Goal: Task Accomplishment & Management: Complete application form

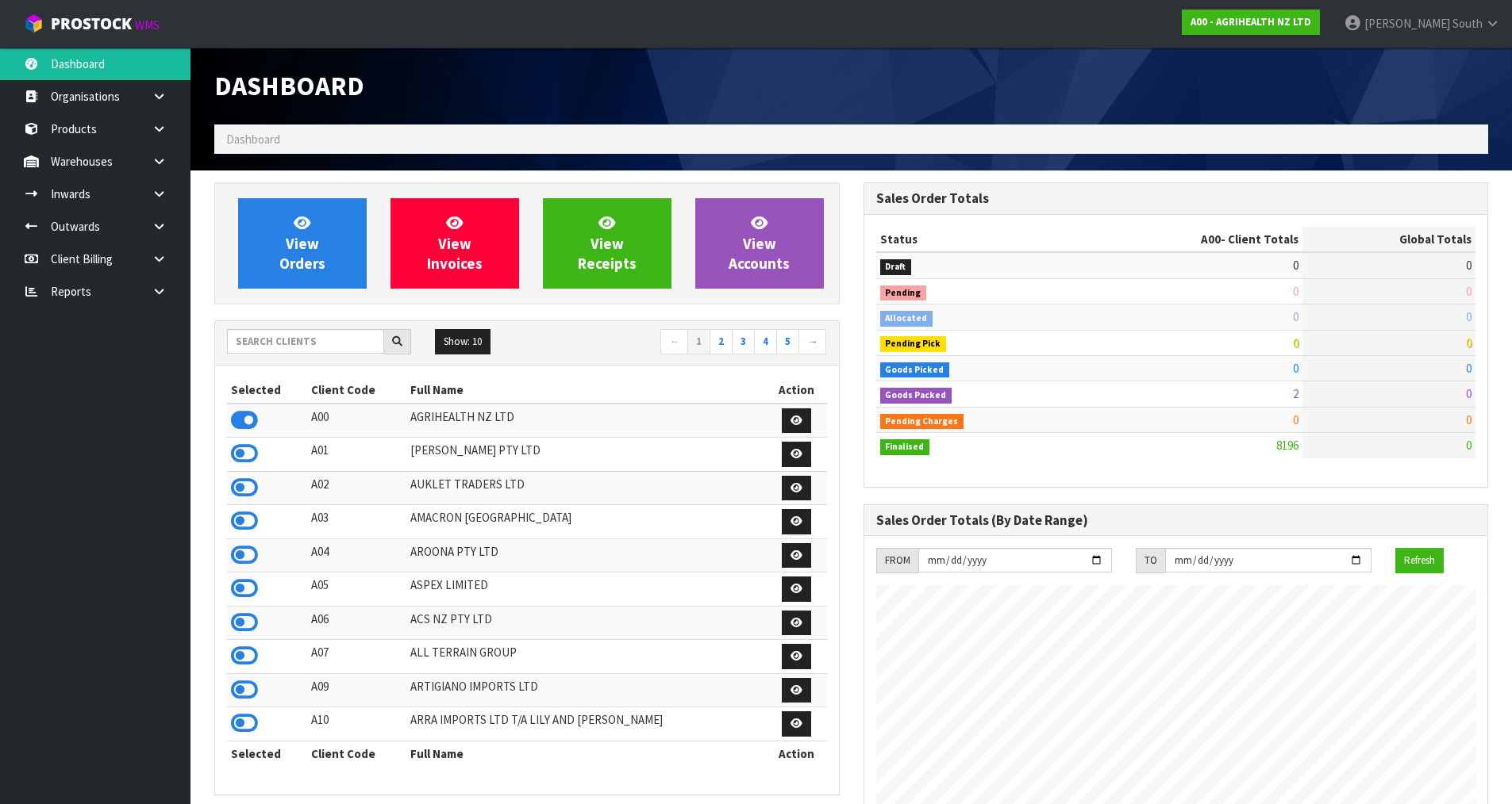
scroll to position [1201, 648]
click at [323, 345] on input "text" at bounding box center [305, 341] width 157 height 25
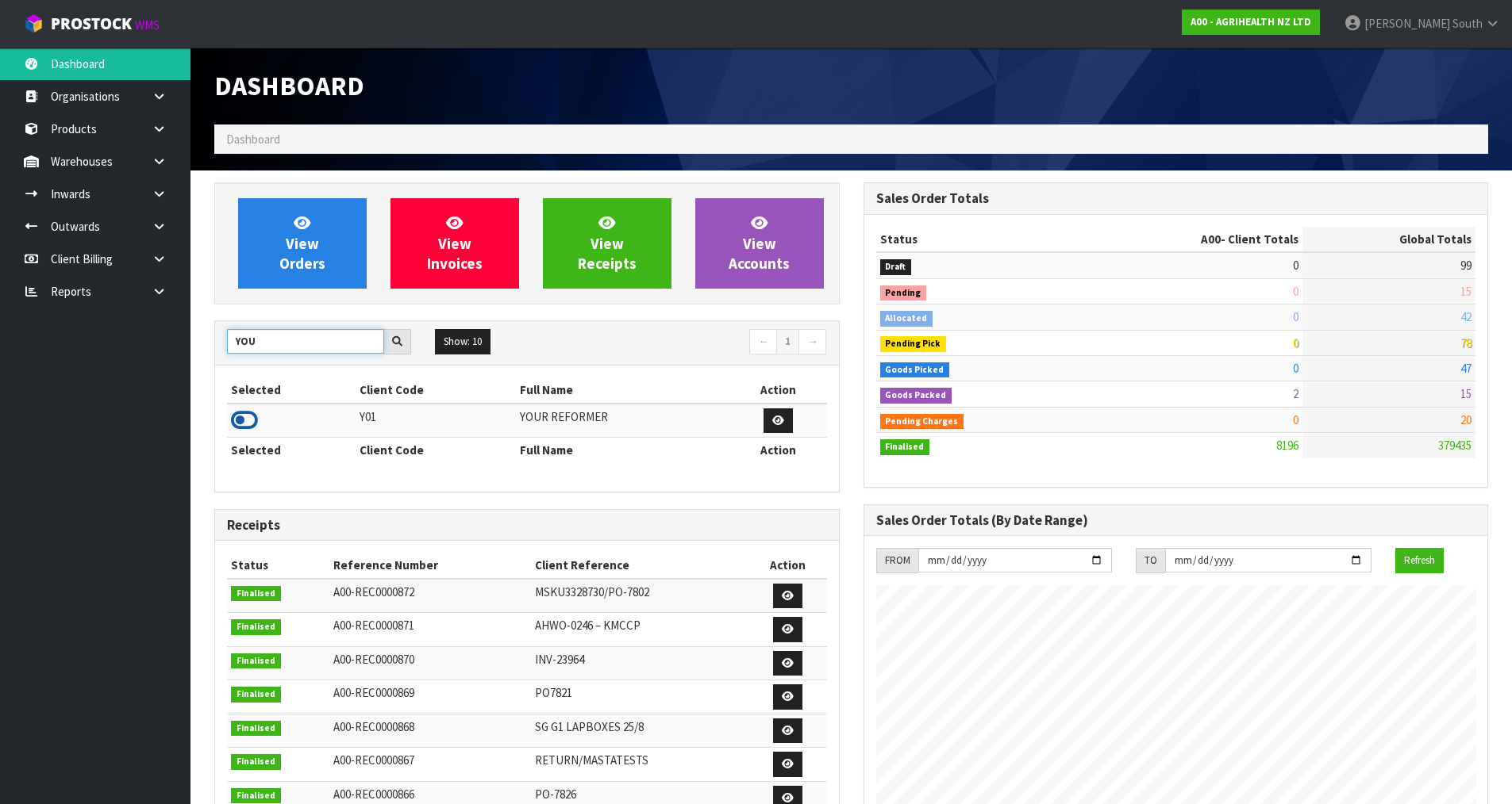
type input "YOU"
click at [244, 420] on icon at bounding box center [244, 420] width 27 height 24
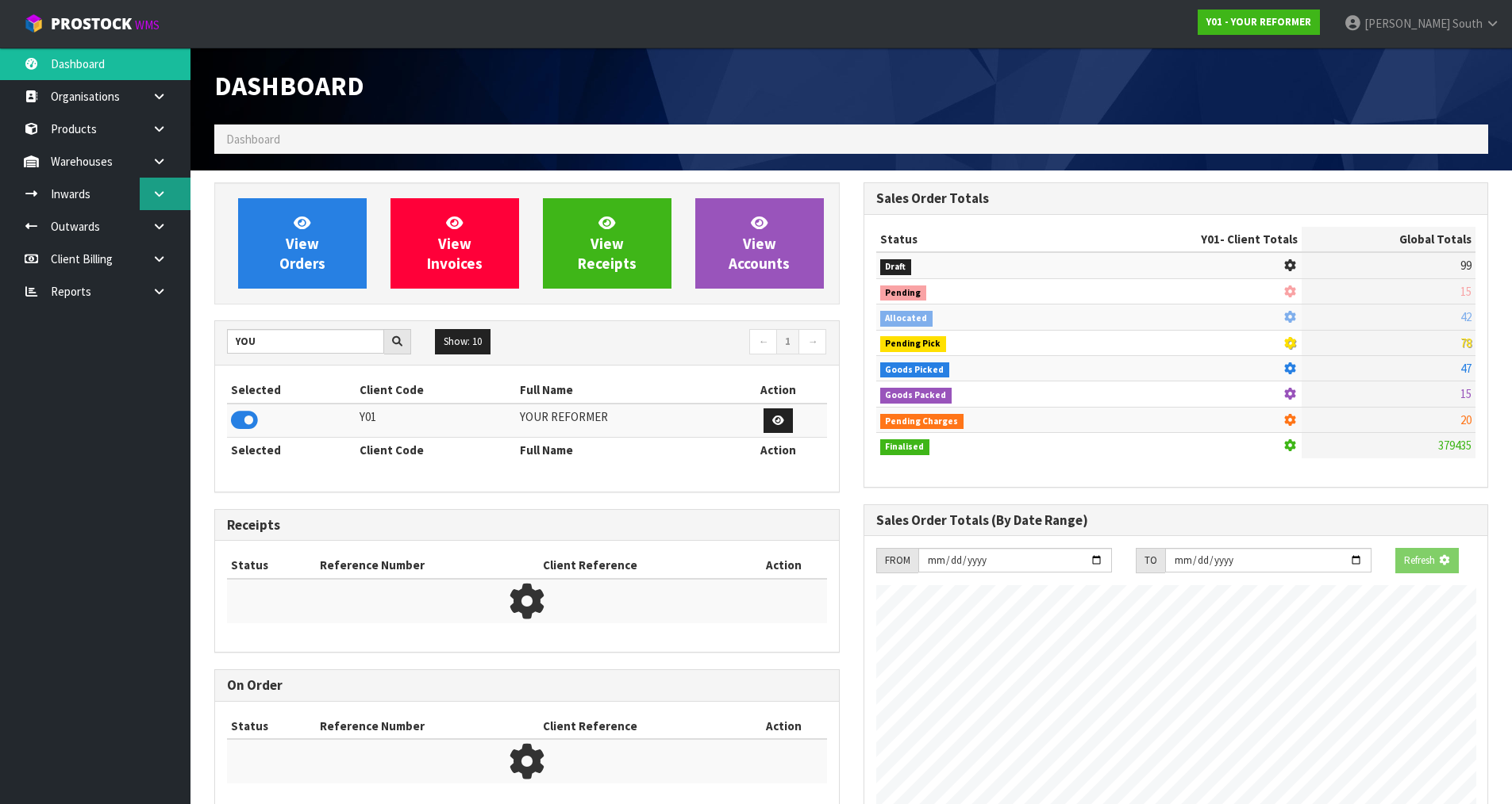
click at [168, 197] on link at bounding box center [165, 193] width 51 height 32
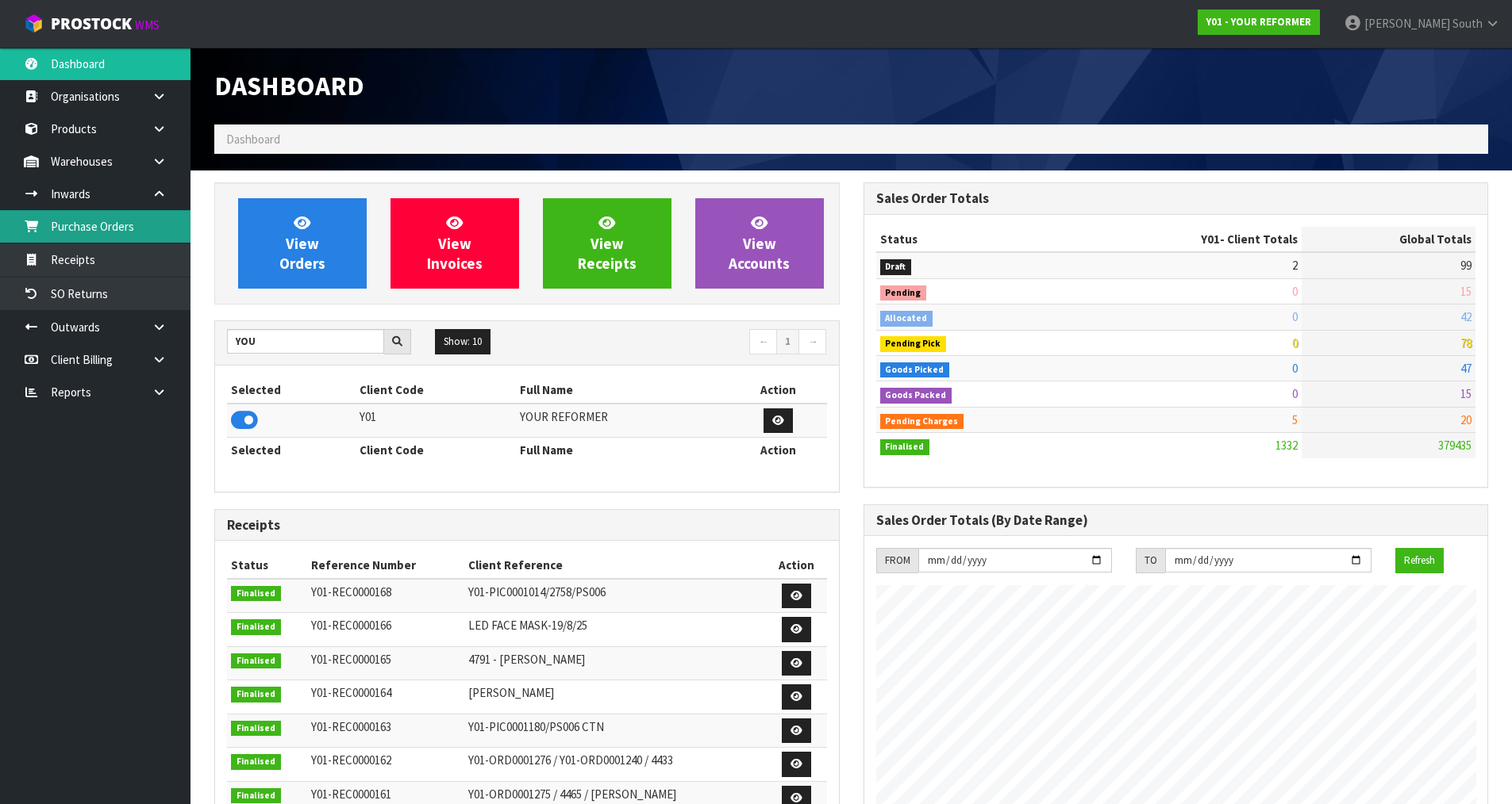
scroll to position [1201, 648]
click at [155, 199] on icon at bounding box center [159, 194] width 15 height 12
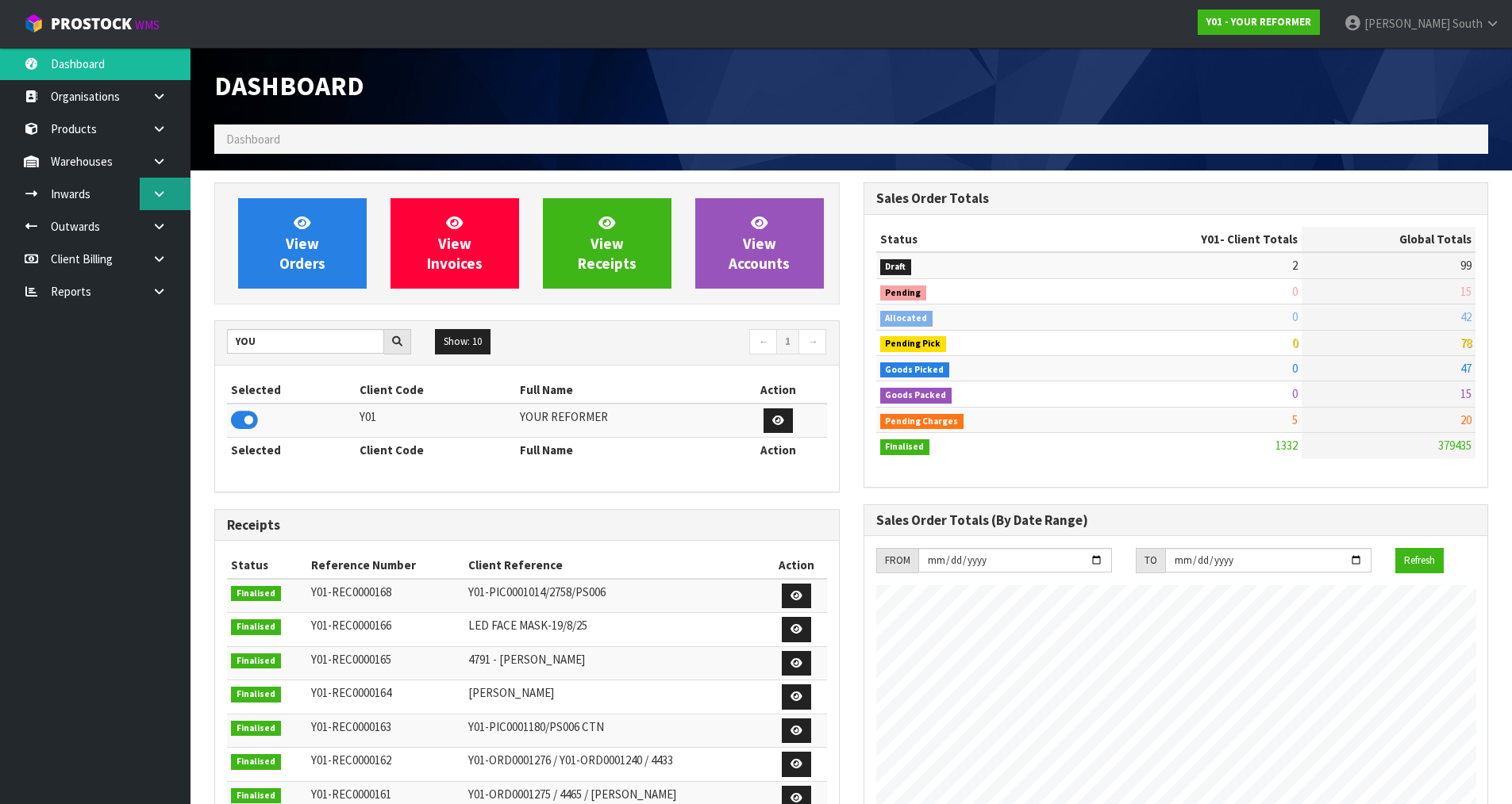
click at [155, 199] on icon at bounding box center [159, 194] width 15 height 12
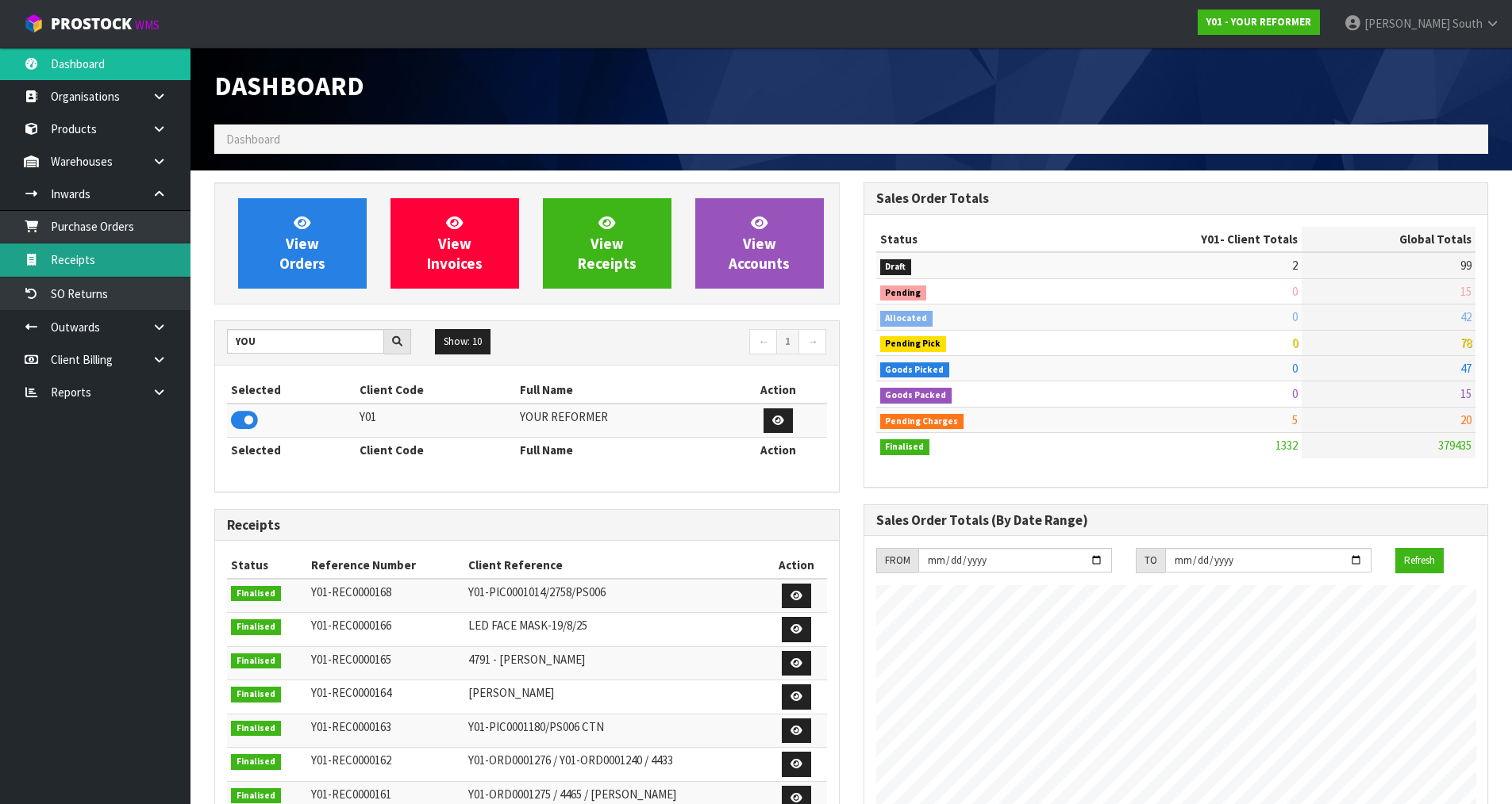
click at [134, 259] on link "Receipts" at bounding box center [95, 259] width 191 height 32
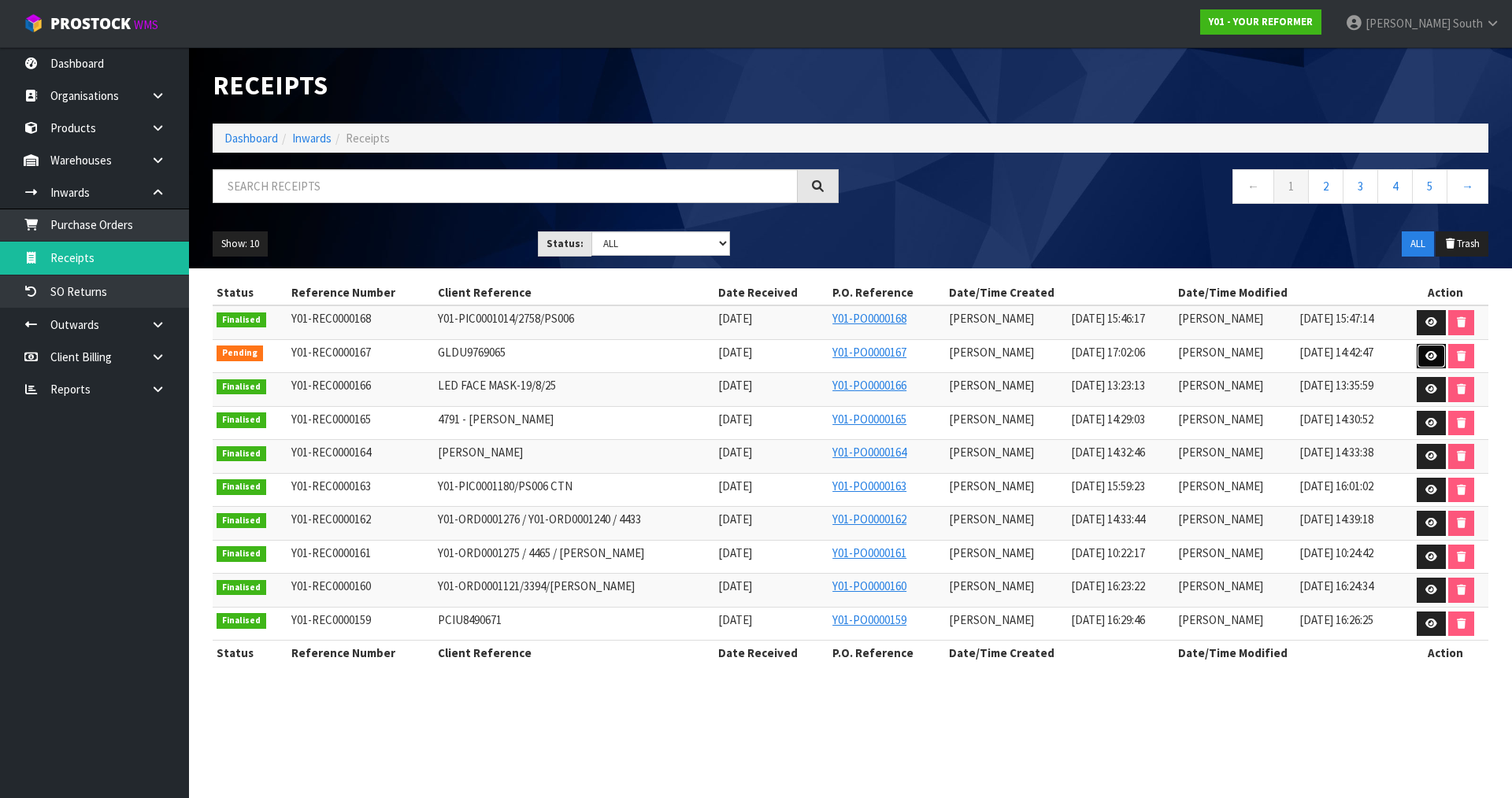
click at [1420, 349] on link at bounding box center [1432, 356] width 29 height 25
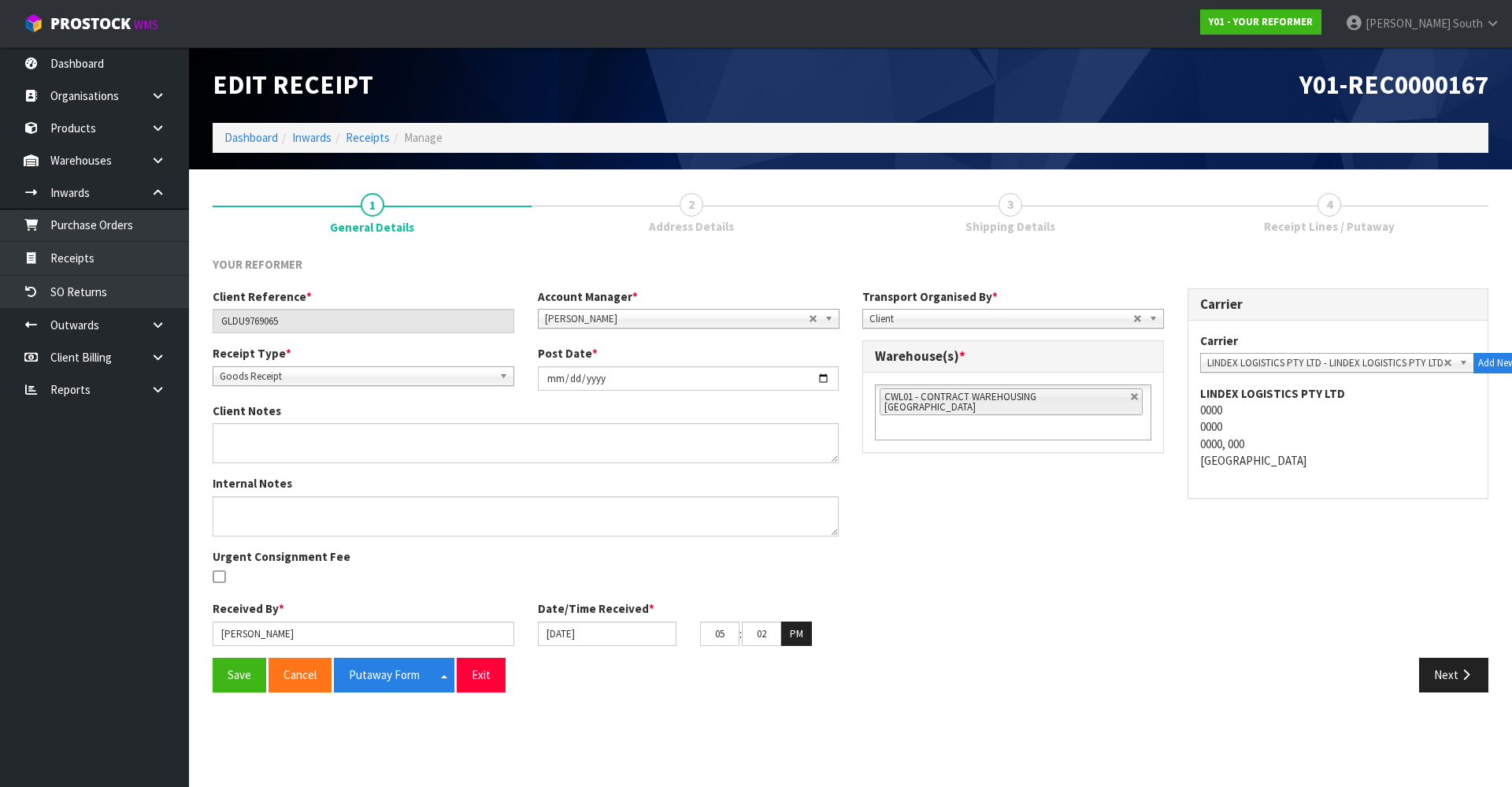
click at [692, 227] on span "Address Details" at bounding box center [692, 226] width 85 height 16
click at [1439, 672] on button "Next" at bounding box center [1454, 674] width 70 height 34
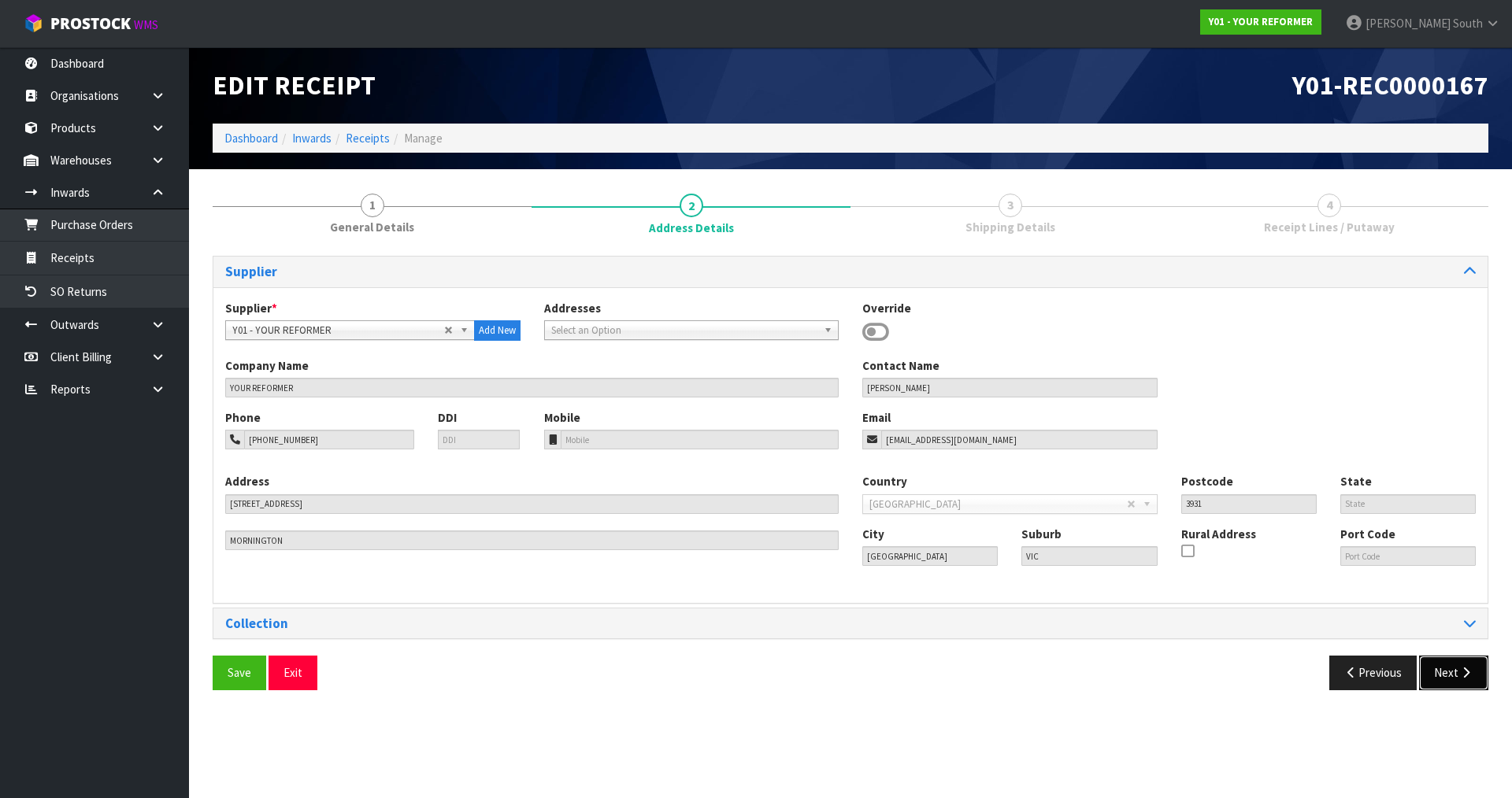
click at [1456, 683] on button "Next" at bounding box center [1454, 672] width 70 height 34
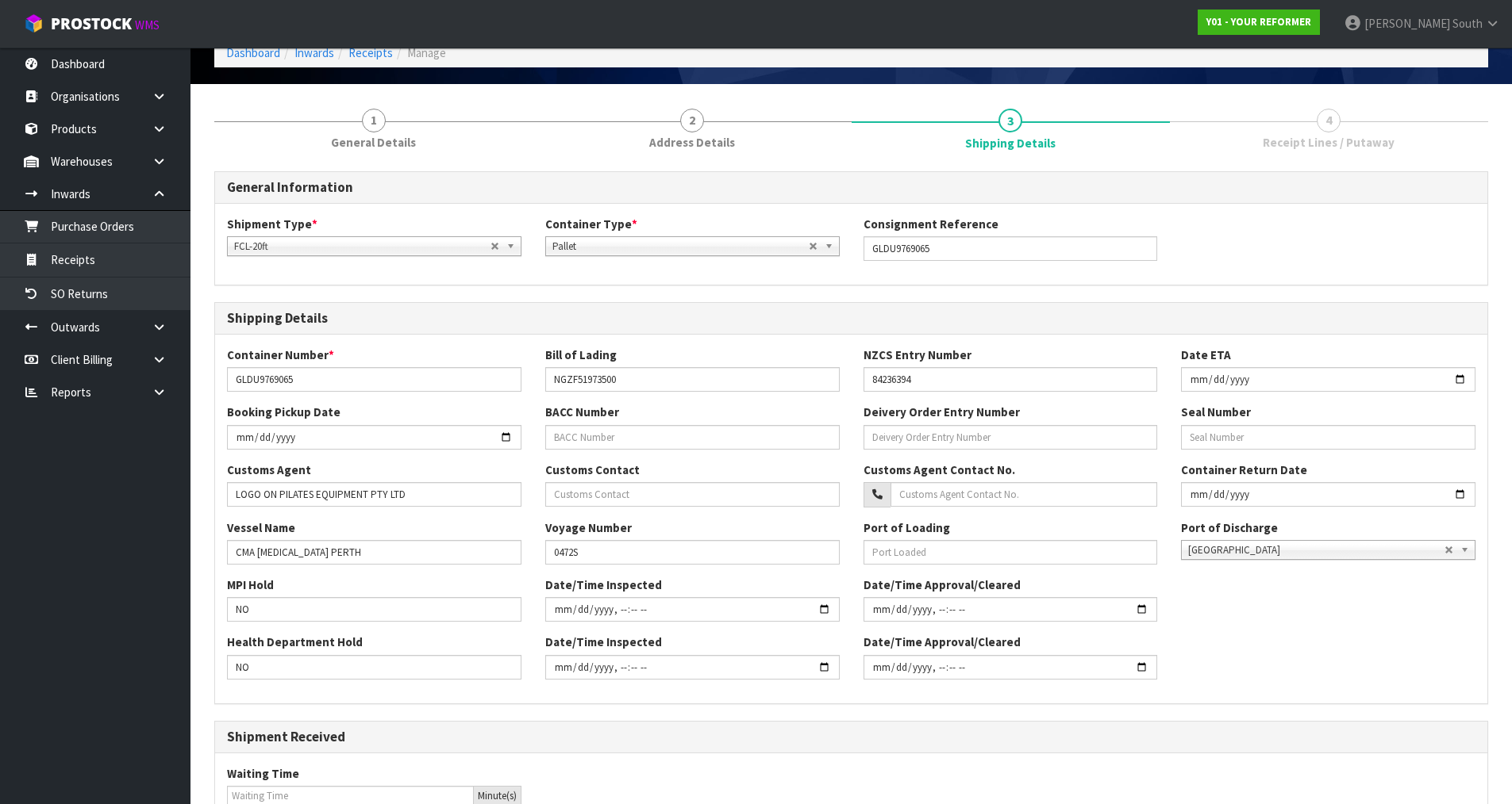
scroll to position [302, 0]
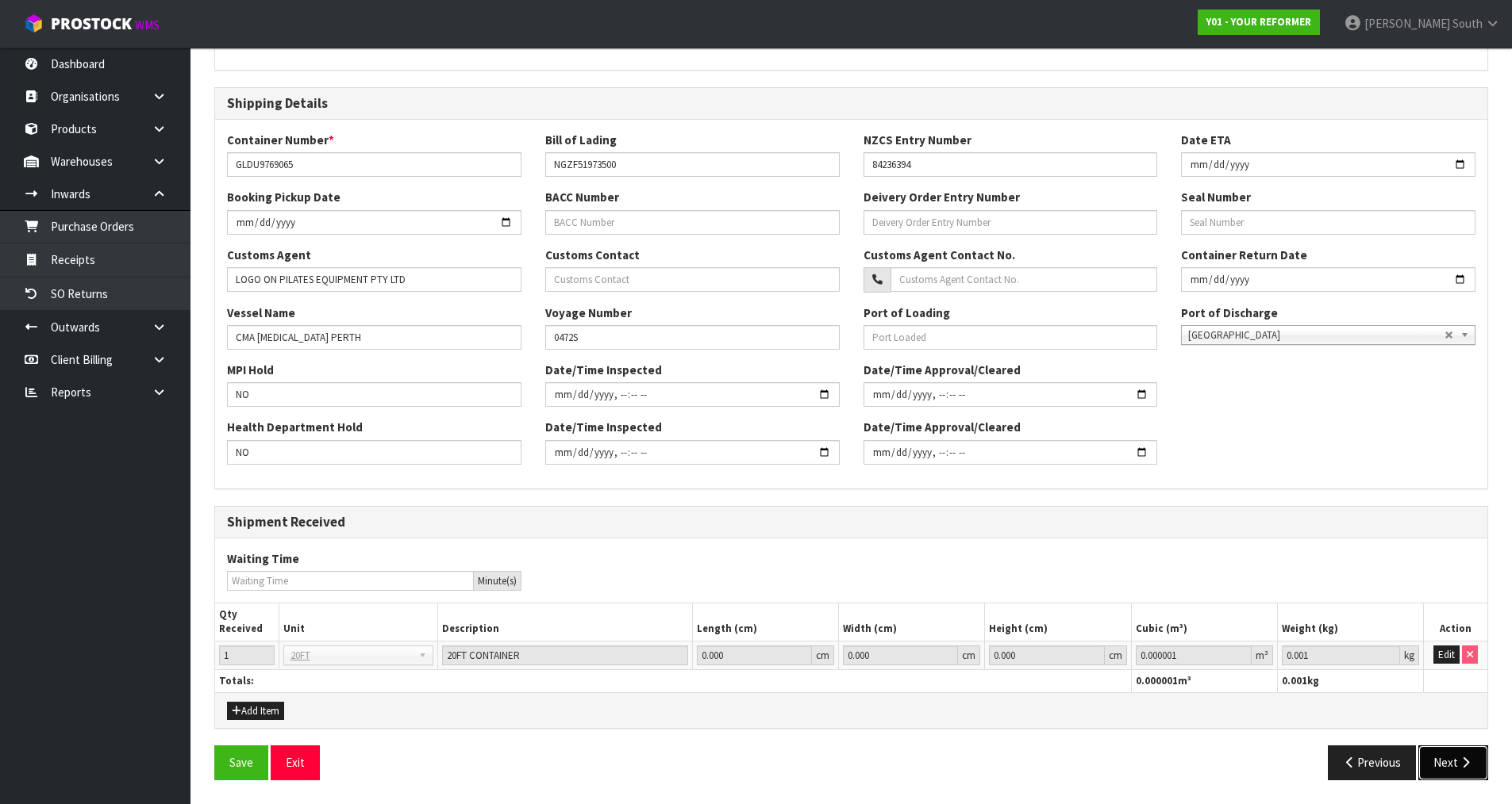
click at [1459, 763] on icon "button" at bounding box center [1465, 763] width 15 height 12
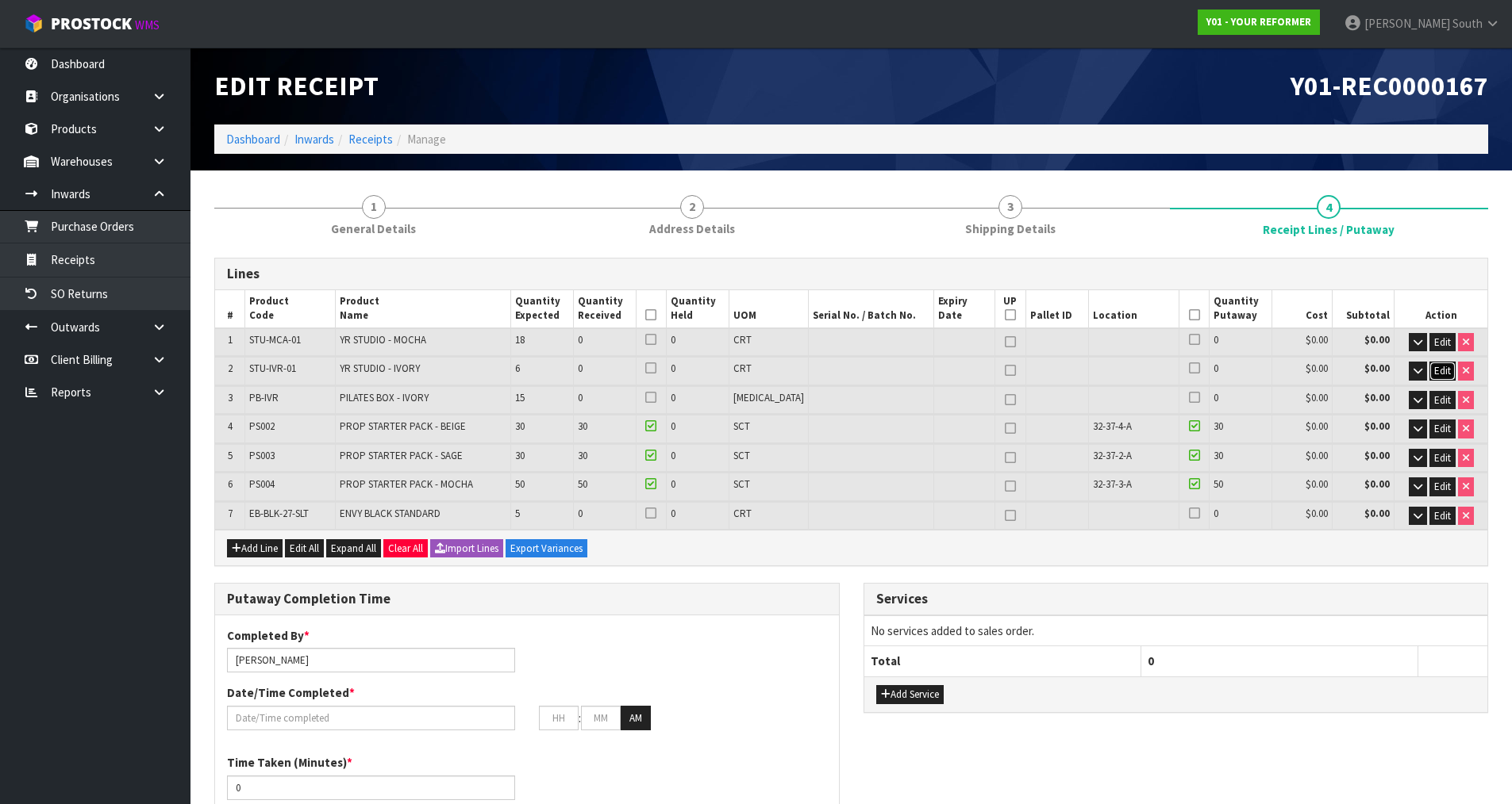
click at [1440, 368] on span "Edit" at bounding box center [1442, 371] width 16 height 13
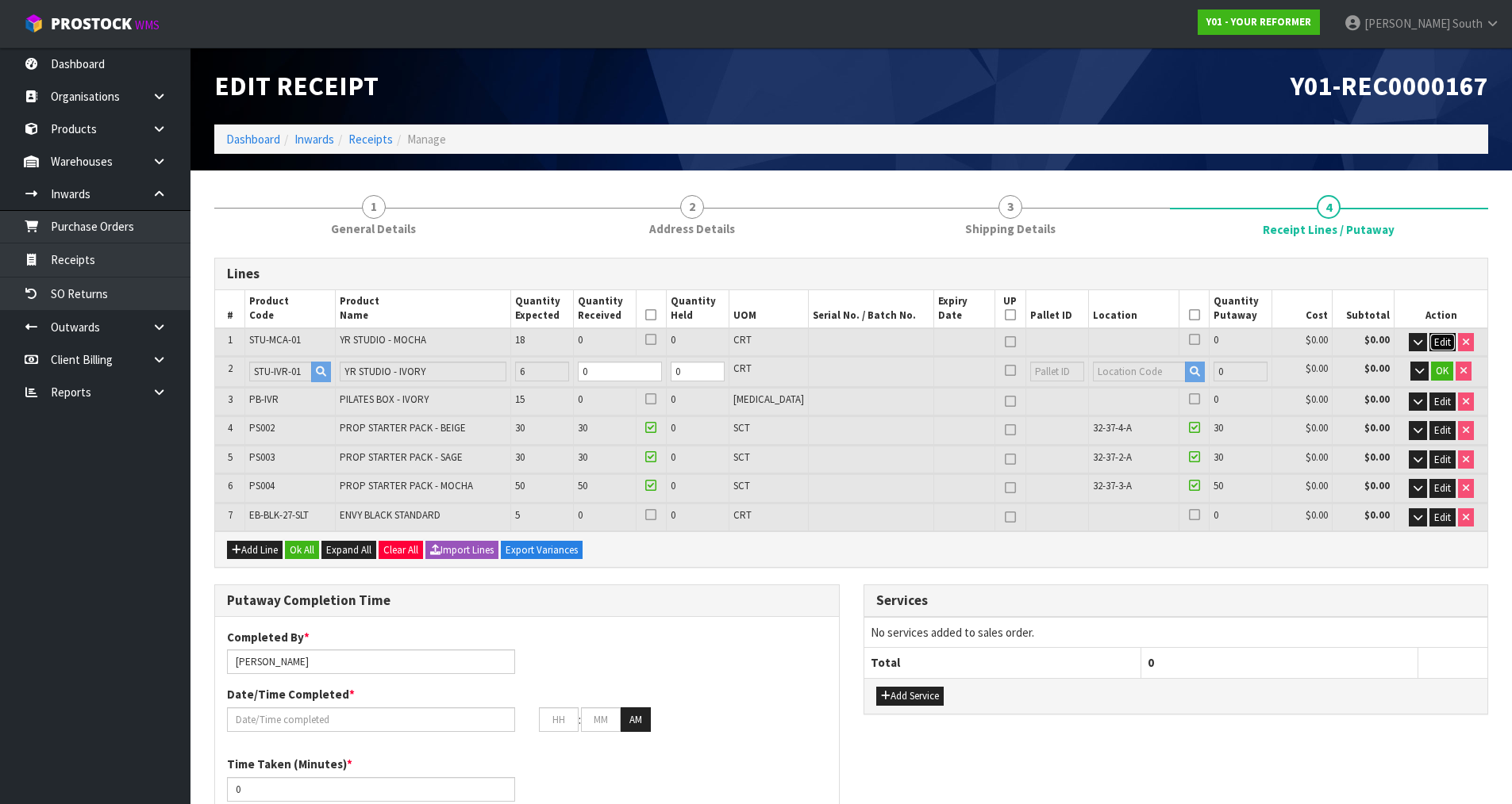
click at [1441, 346] on span "Edit" at bounding box center [1442, 342] width 16 height 13
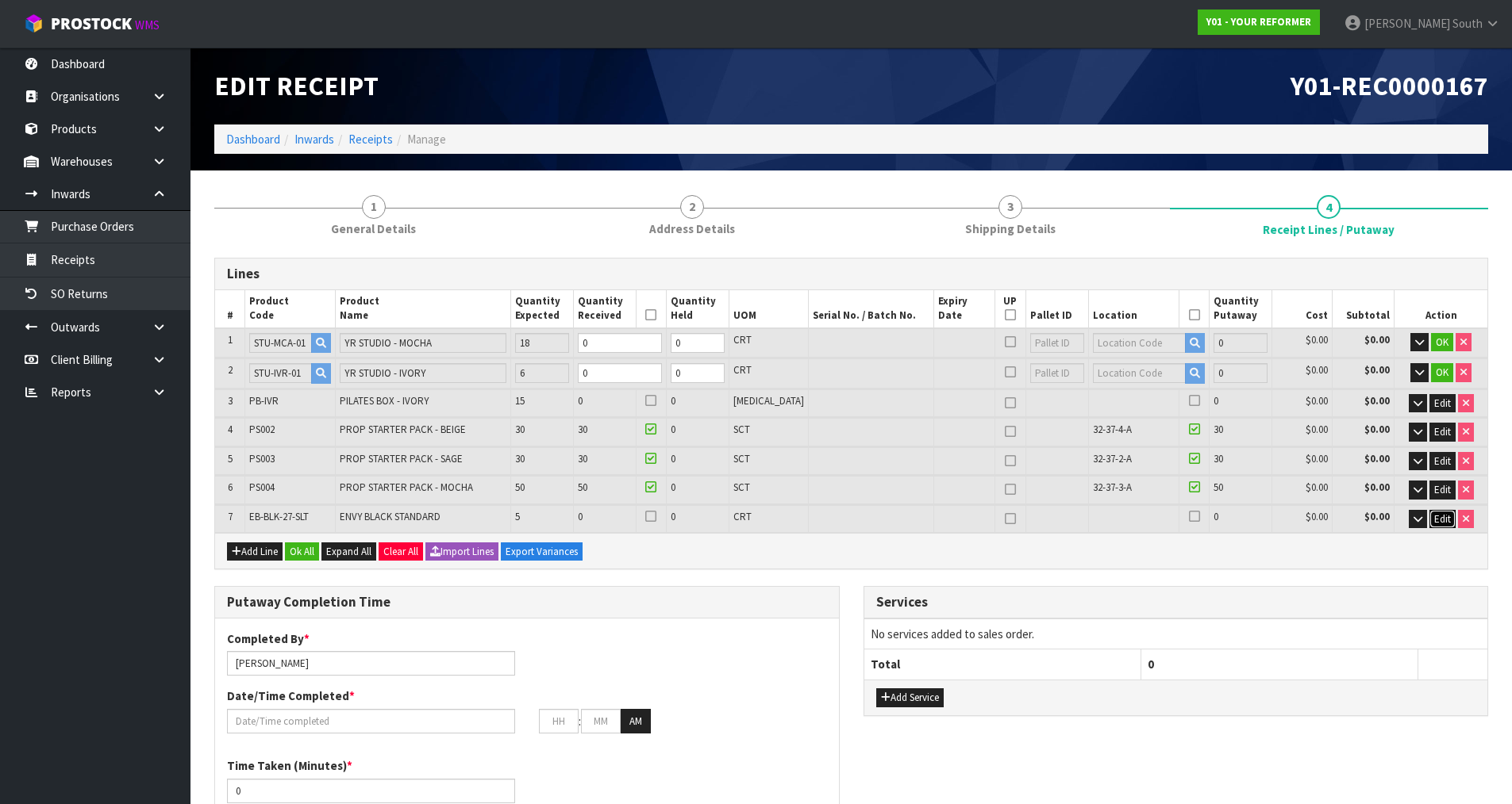
click at [1451, 523] on button "Edit" at bounding box center [1443, 520] width 26 height 19
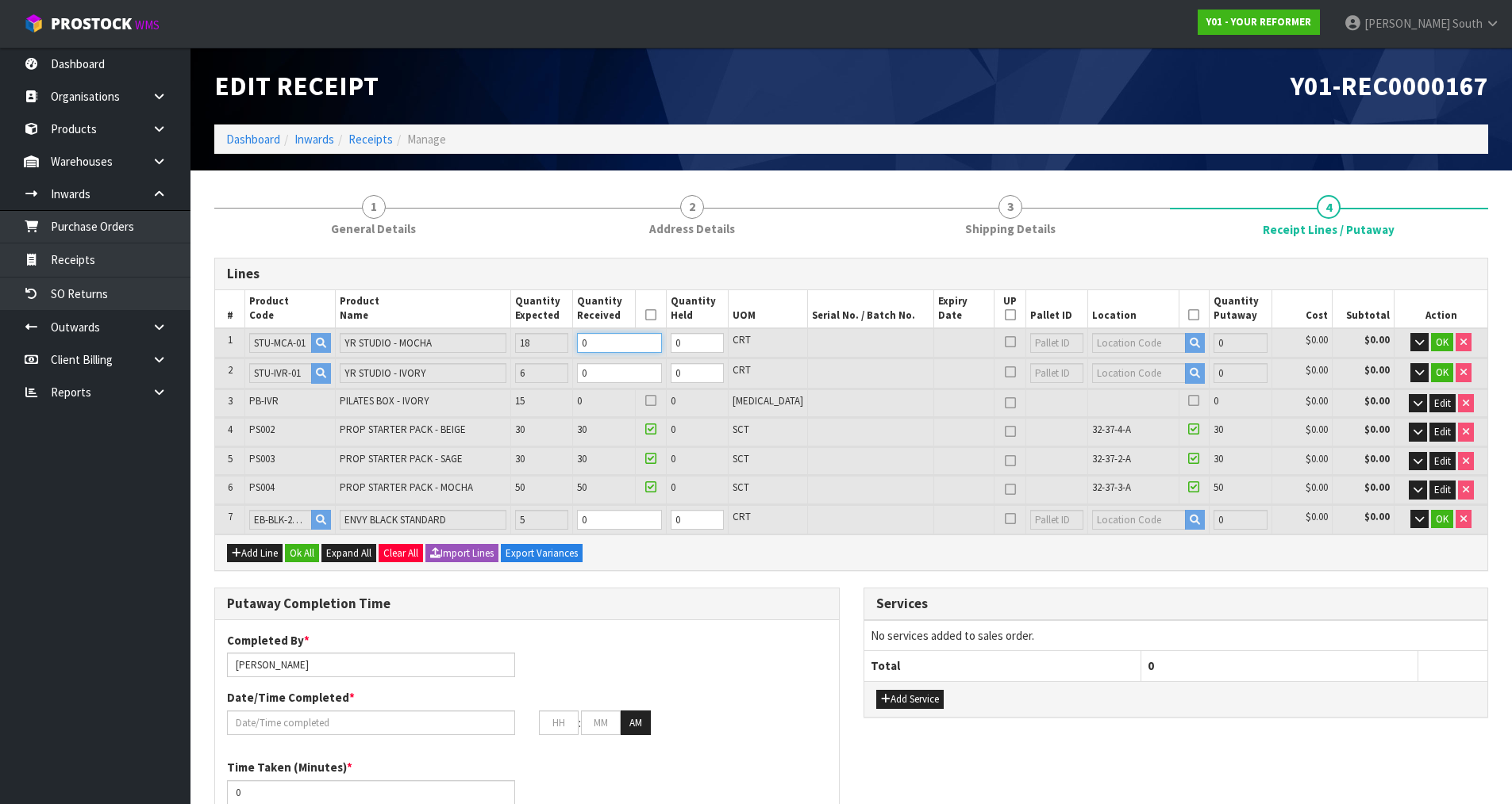
click at [544, 346] on tr "1 STU-MCA-01 YR STUDIO - [GEOGRAPHIC_DATA] 18 0 0 CRT 0 $0.00 $0.00 OK" at bounding box center [851, 343] width 1272 height 30
type input "1"
type input "23"
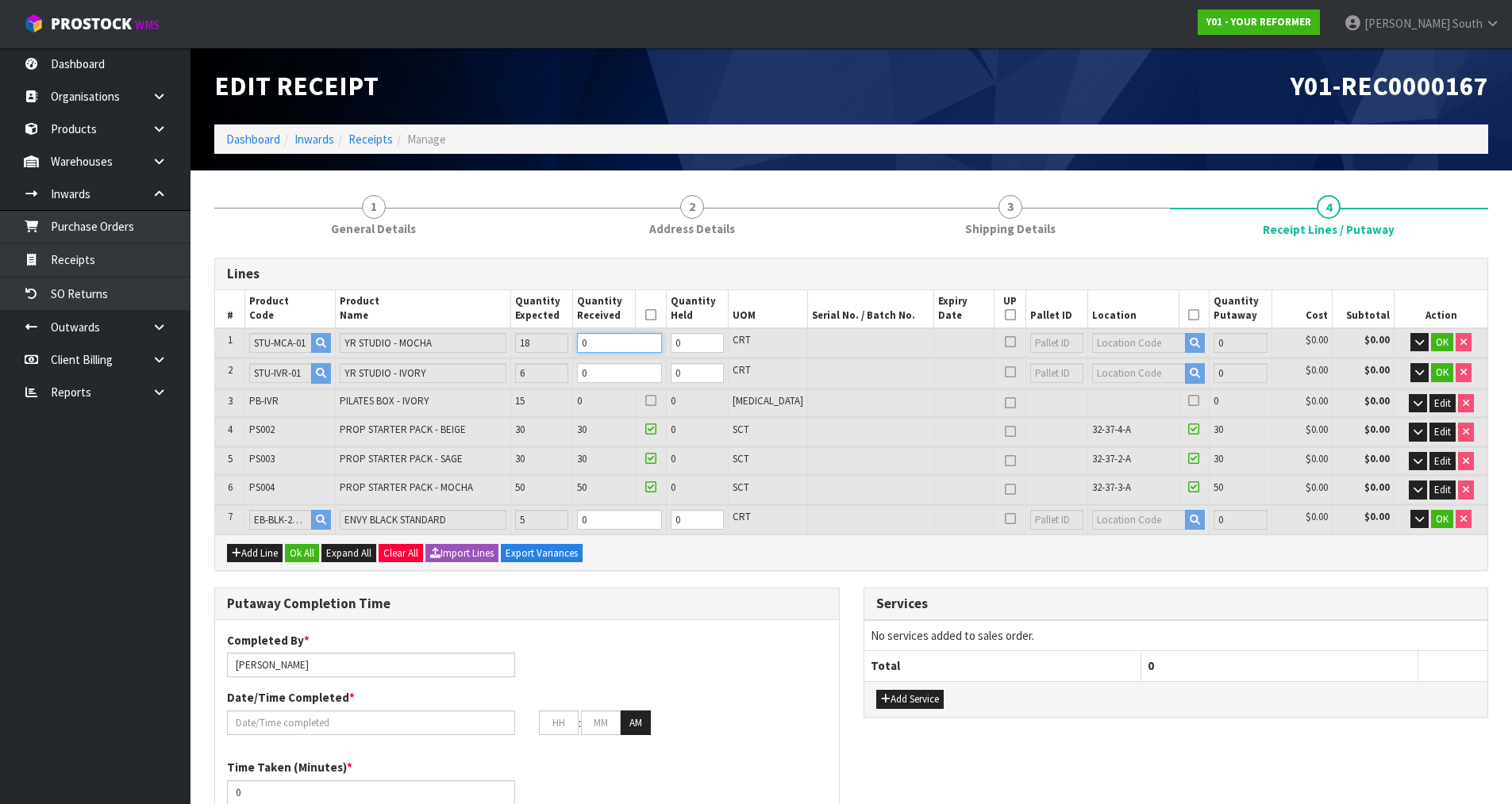
type input "2.95883"
type input "500.6"
type input "1"
type input "18"
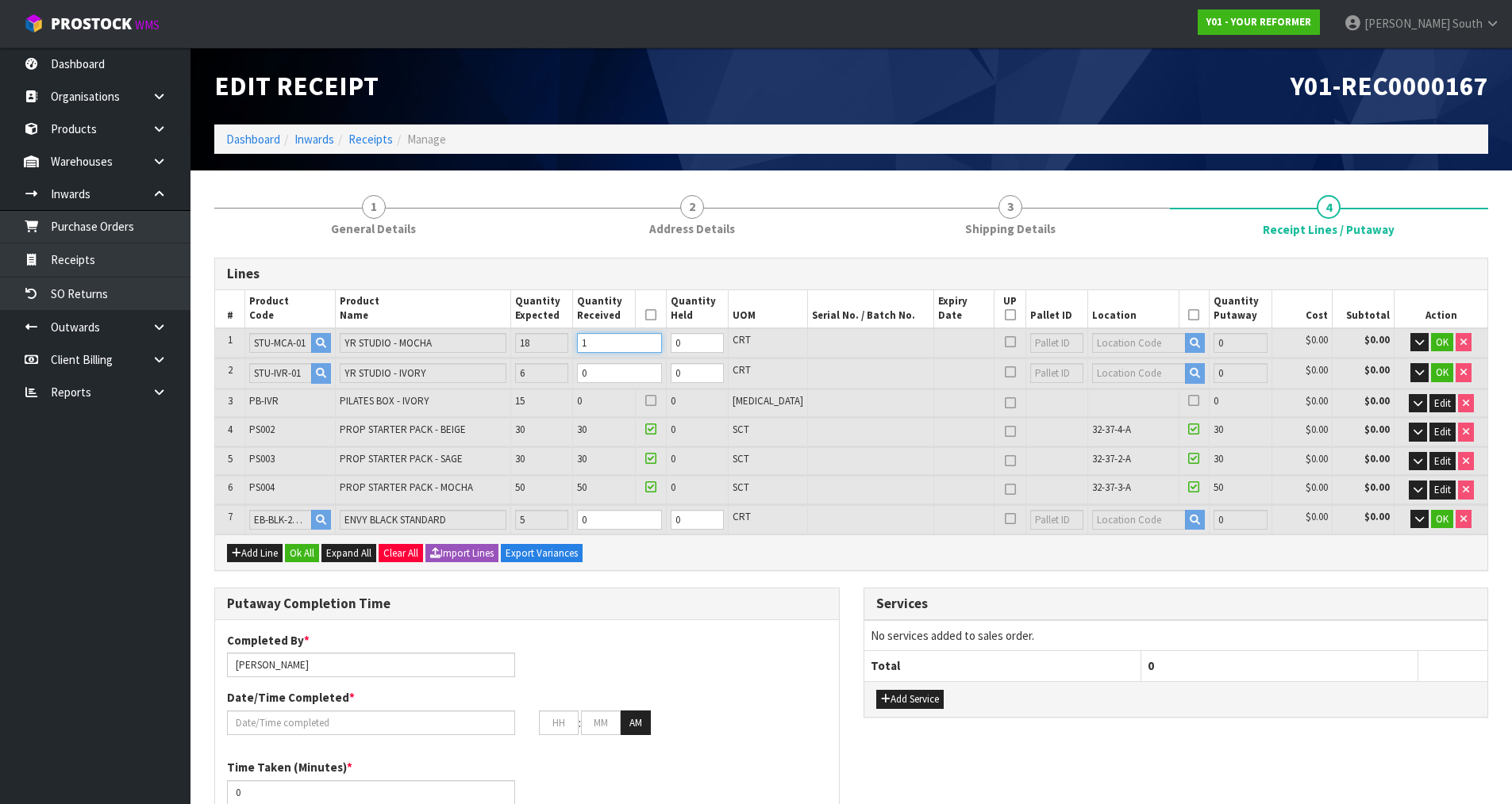
type input "18"
type input "40"
type input "17.4447"
type input "2727.6"
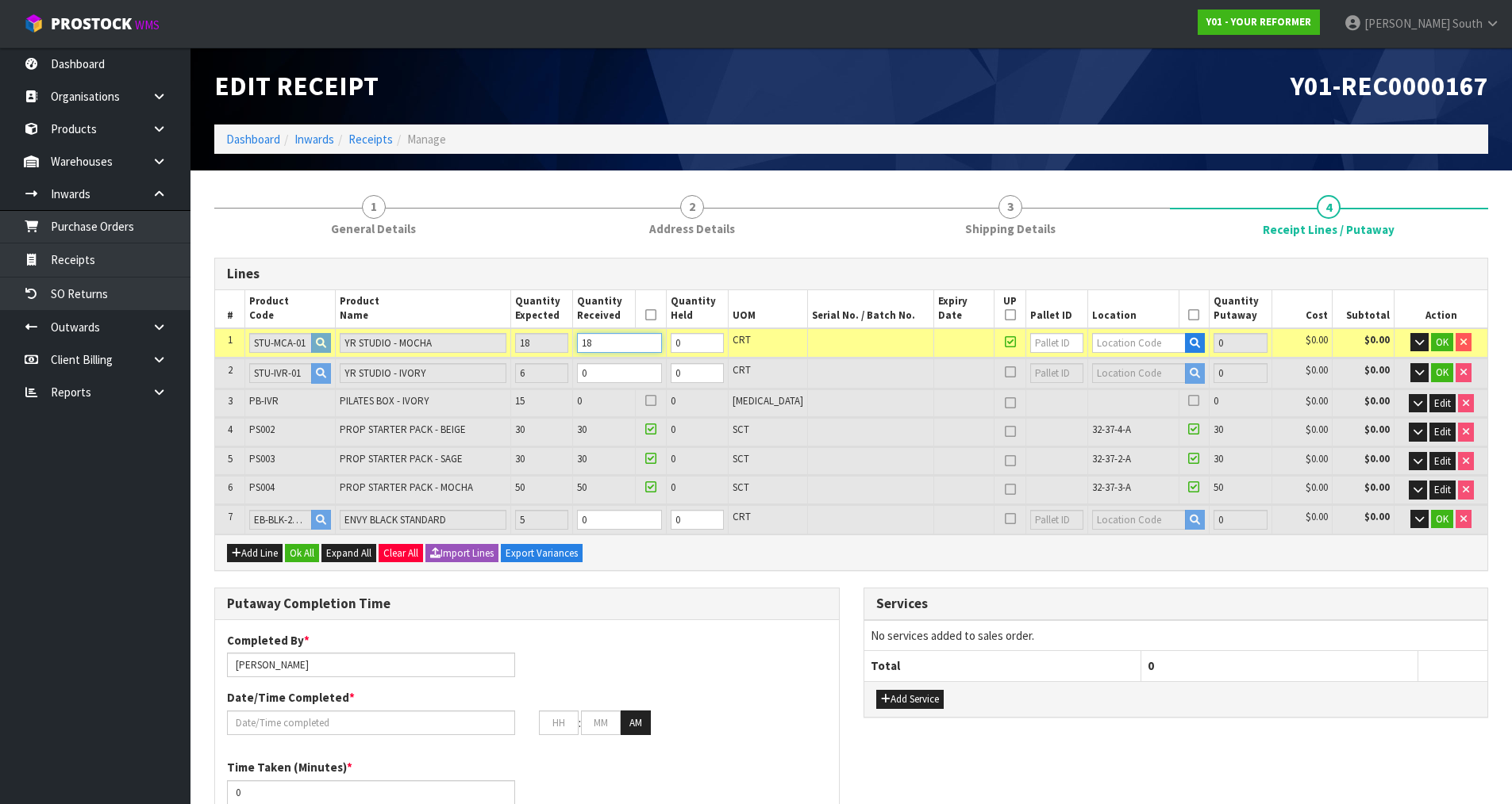
type input "18"
click at [570, 377] on tr "2 STU-IVR-01 YR STUDIO - IVORY 6 0 0 CRT 0 $0.00 $0.00 OK" at bounding box center [851, 374] width 1272 height 30
type input "22.55736"
type input "3513.6"
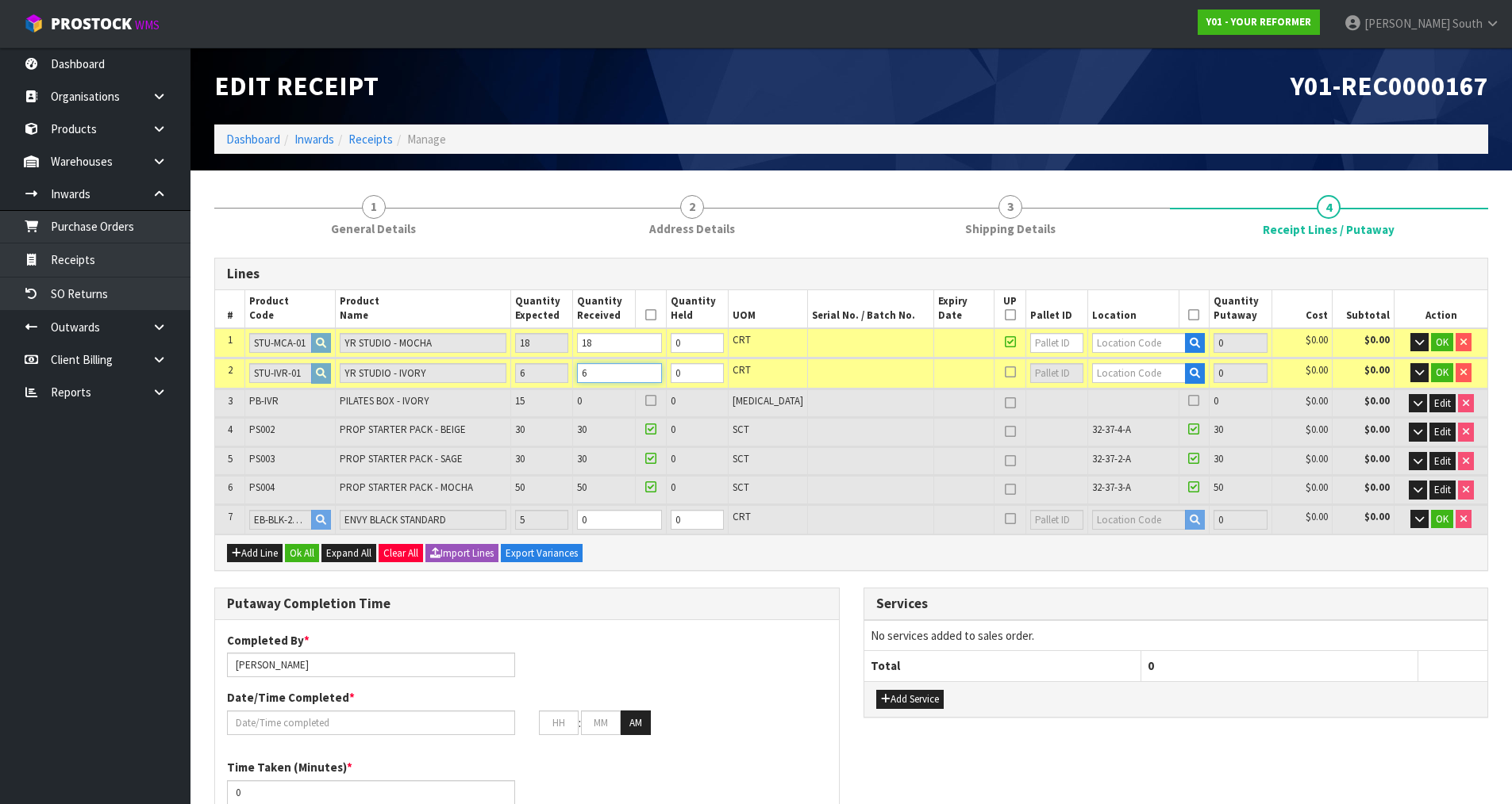
type input "6"
click at [550, 526] on tr "7 EB-BLK-27-SLT ENVY BLACK STANDARD 5 0 0 CRT 0 $0.00 $0.00 OK" at bounding box center [851, 520] width 1272 height 30
type input "26.32854"
type input "4103.6"
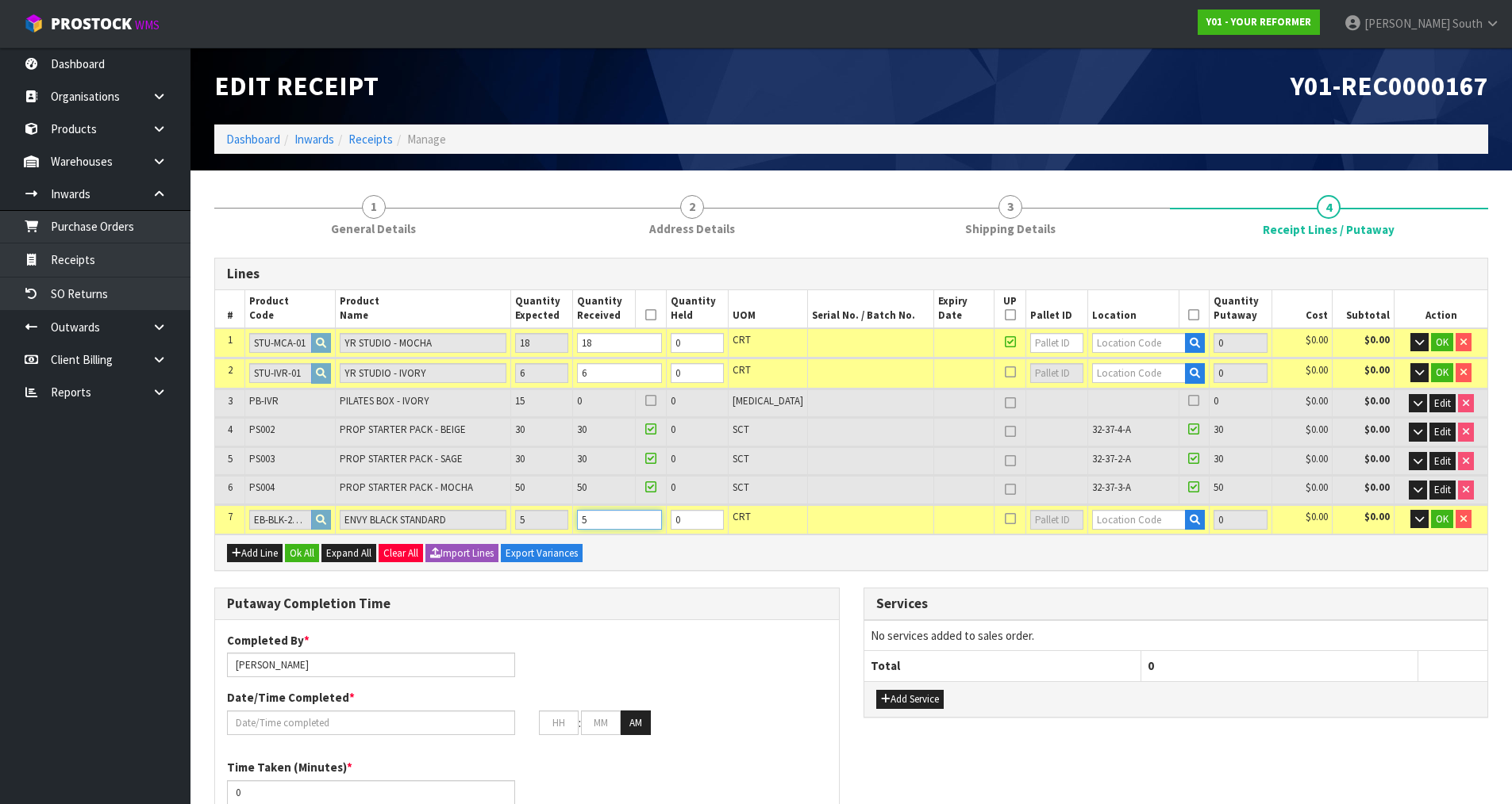
type input "5"
click at [1095, 350] on input "text" at bounding box center [1139, 343] width 94 height 20
type input "54"
click at [1133, 371] on link "54 -01-1-A" at bounding box center [1141, 370] width 125 height 21
type input "128"
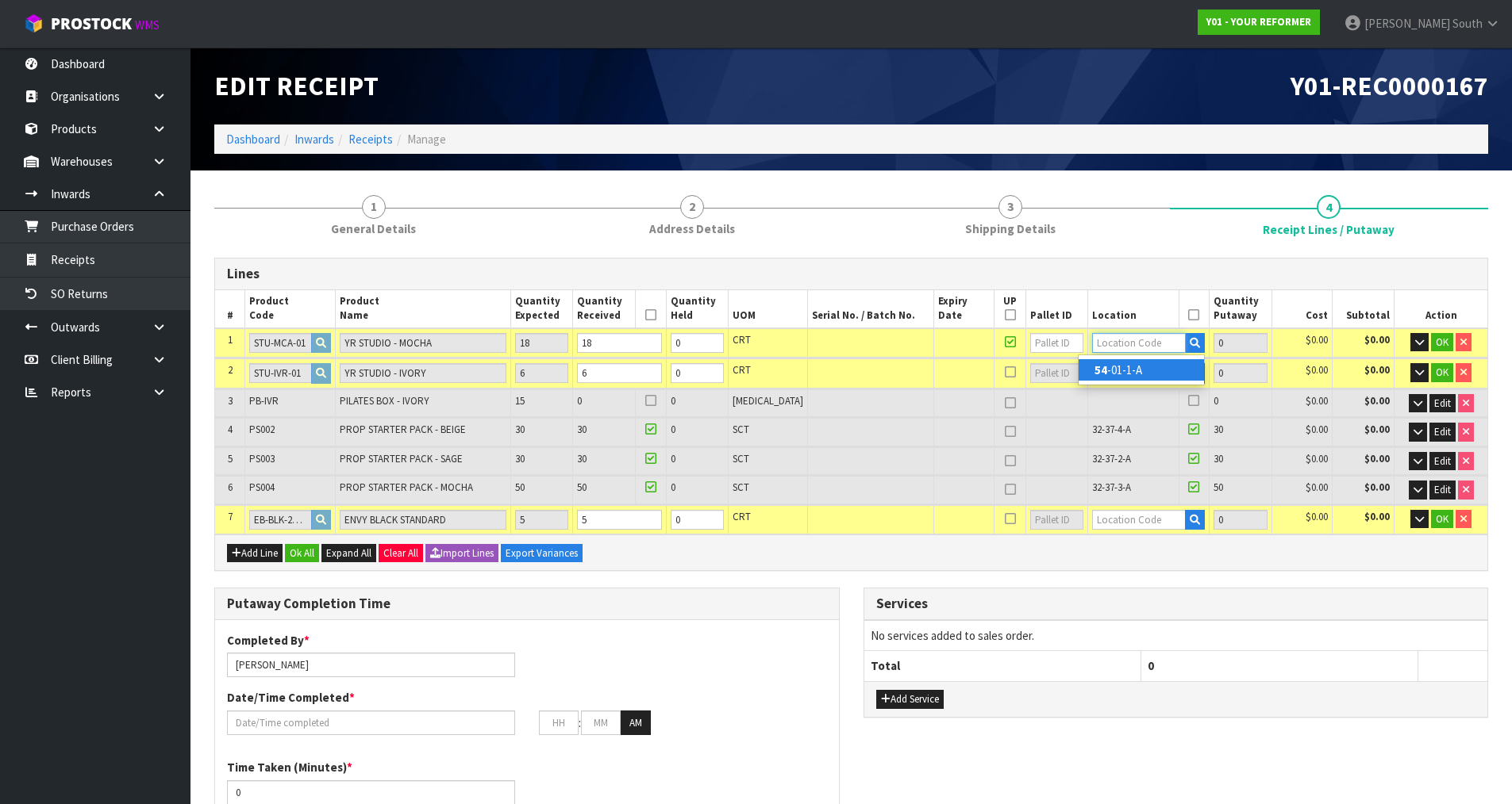
type input "54-01-1-A"
type input "18"
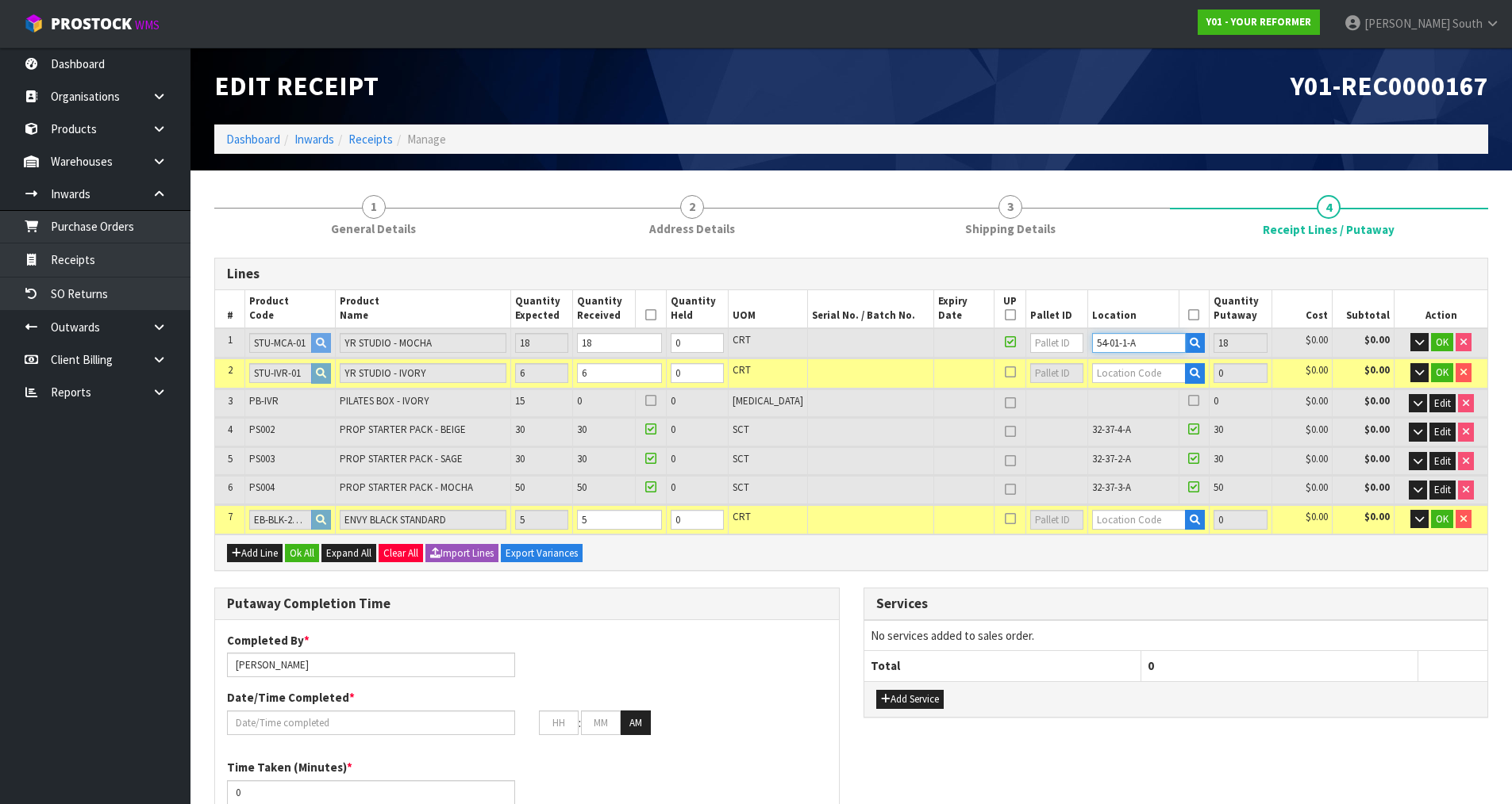
drag, startPoint x: 1133, startPoint y: 344, endPoint x: 1042, endPoint y: 350, distance: 91.2
click at [1044, 350] on tr "1 STU-MCA-01 YR STUDIO - [GEOGRAPHIC_DATA] 18 18 0 CRT 54-01-1-A 18 $0.00 $0.00…" at bounding box center [851, 343] width 1272 height 30
click at [1127, 372] on input "text" at bounding box center [1139, 374] width 94 height 20
paste input "54-01-1-A"
type input "54-01-1-A"
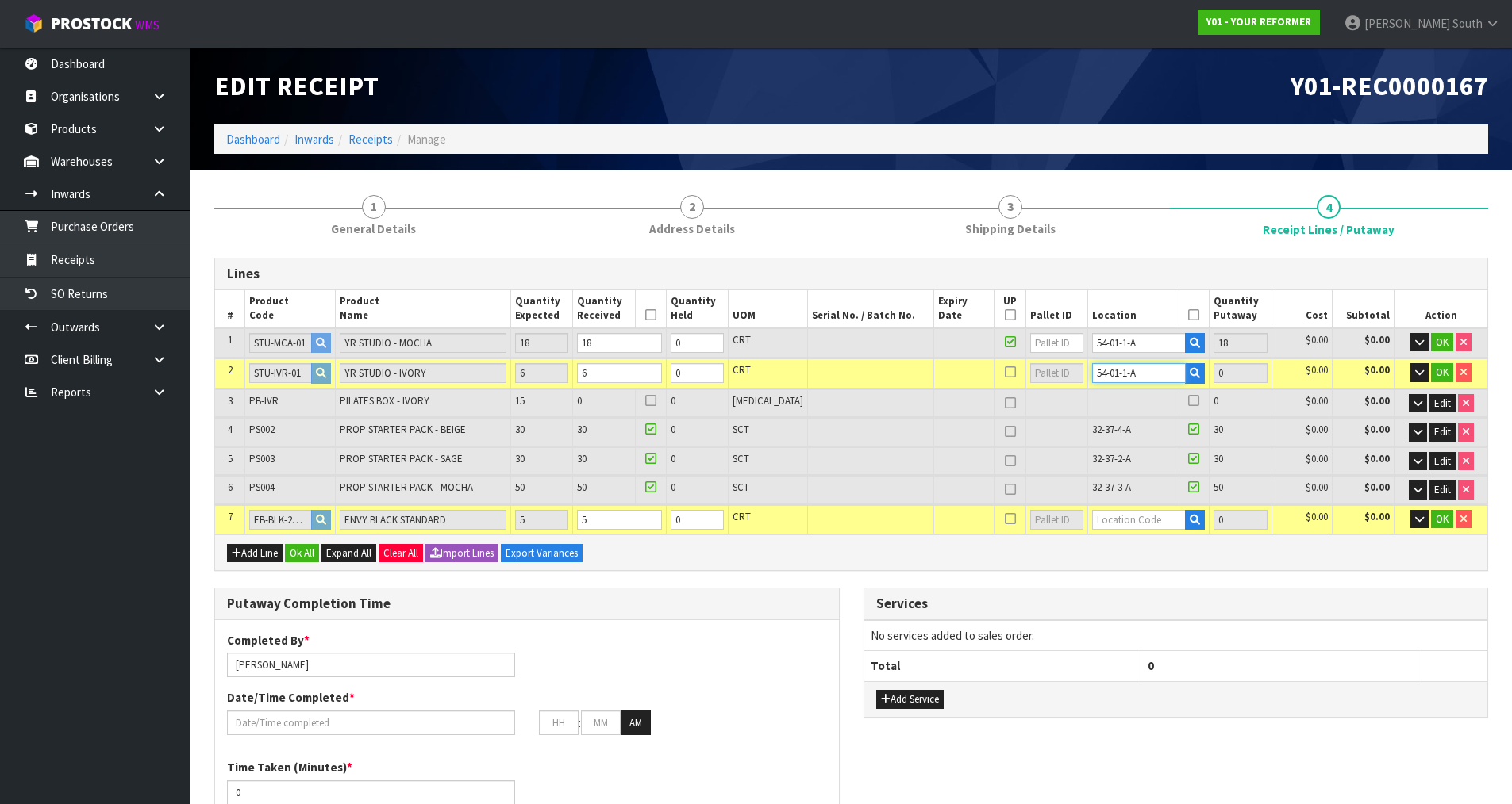
type input "134"
type input "6"
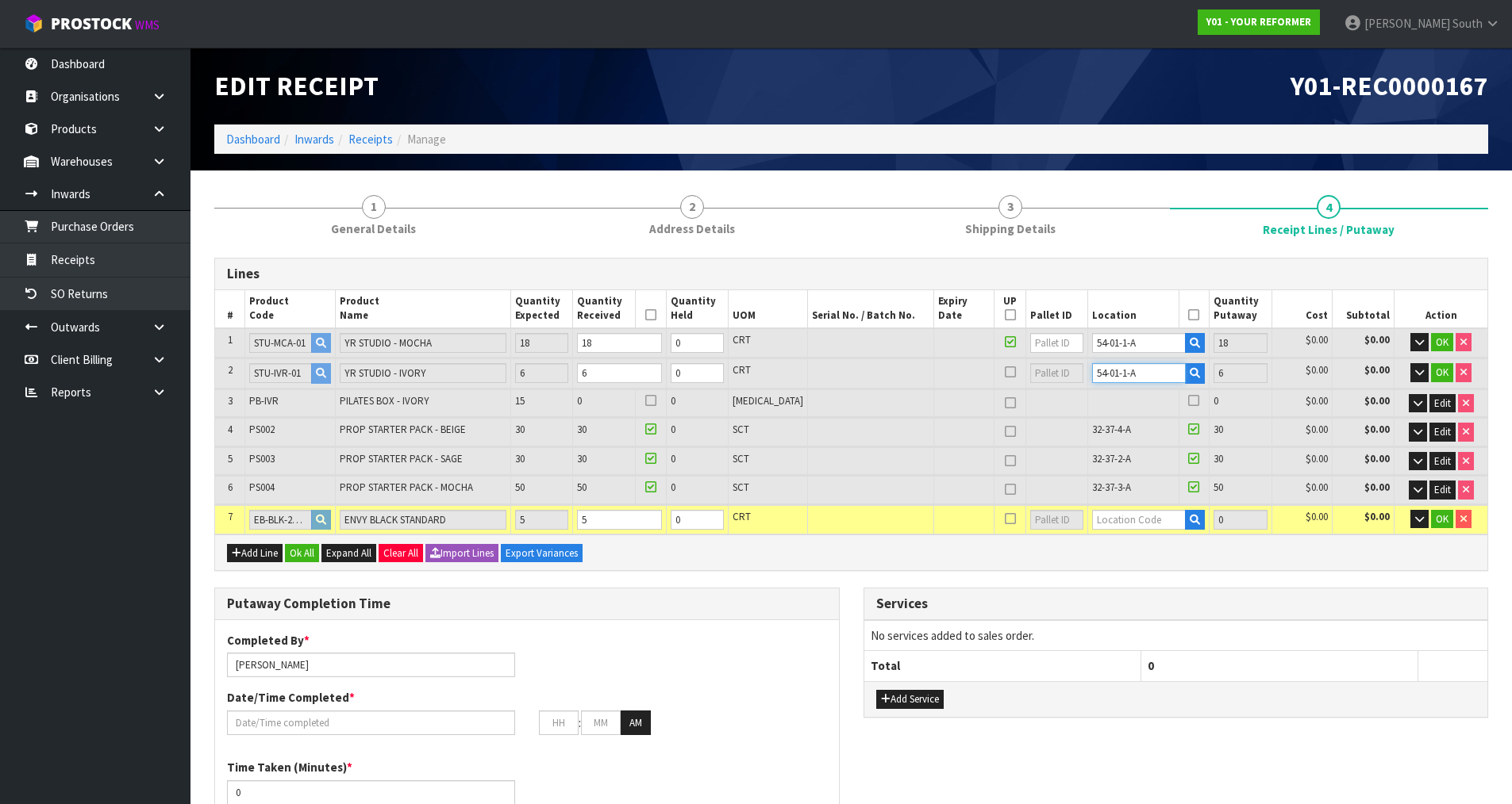
type input "54-01-1-A"
click at [1131, 524] on input "text" at bounding box center [1139, 520] width 94 height 20
paste input "54-01-1-A"
type input "54-01-1-A"
type input "139"
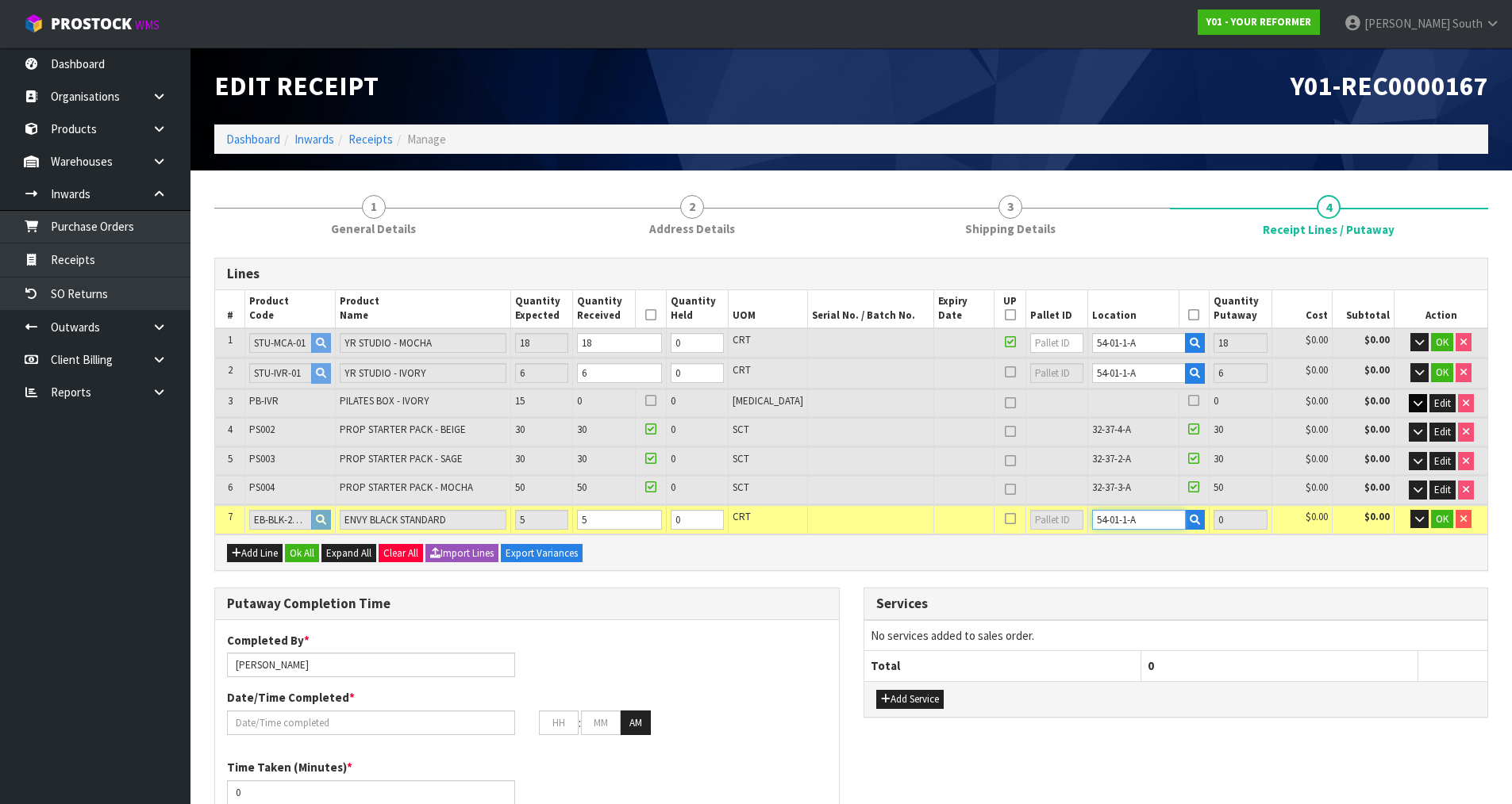
type input "5"
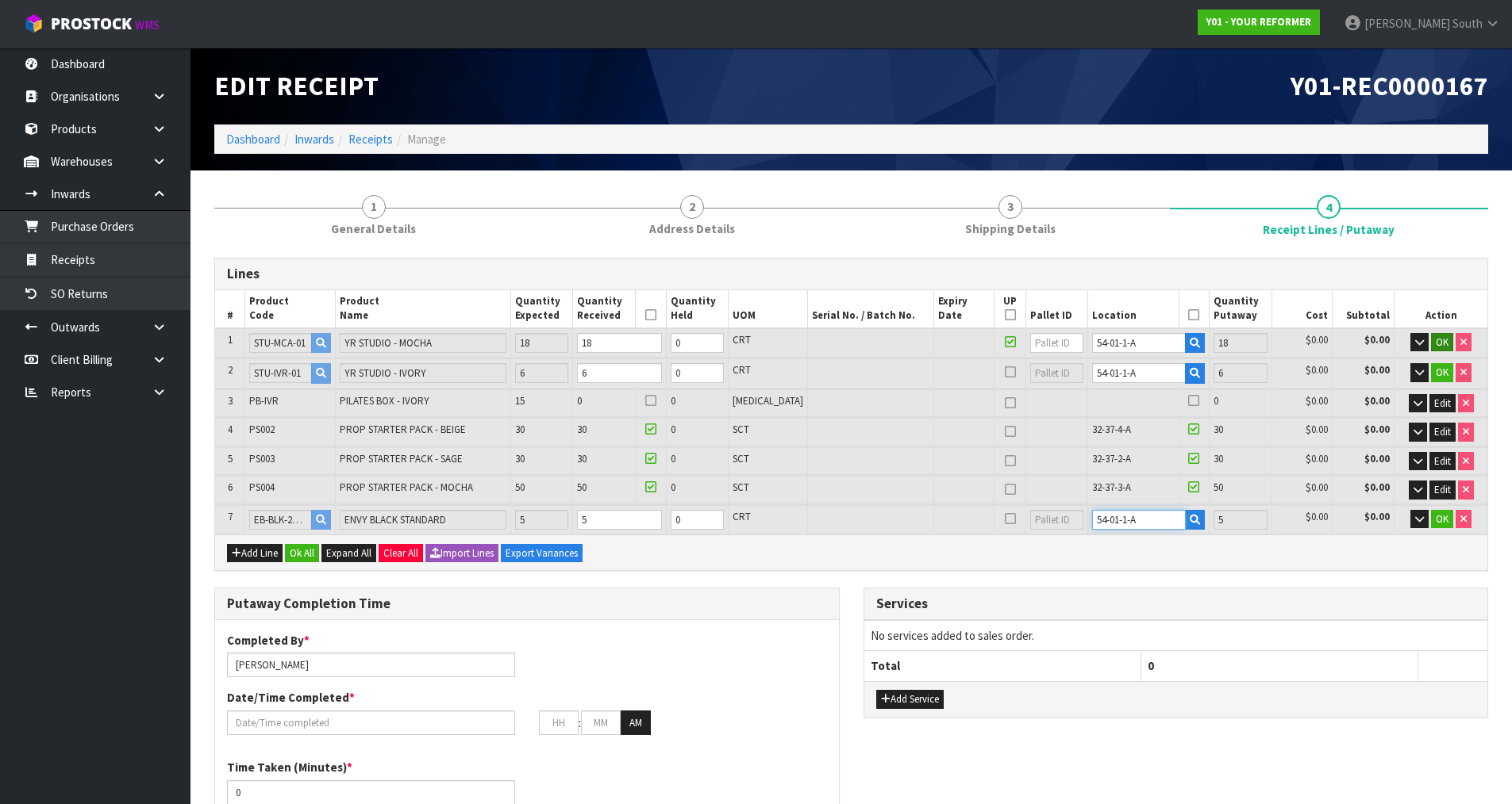
type input "54-01-1-A"
click at [1442, 350] on button "OK" at bounding box center [1442, 342] width 22 height 19
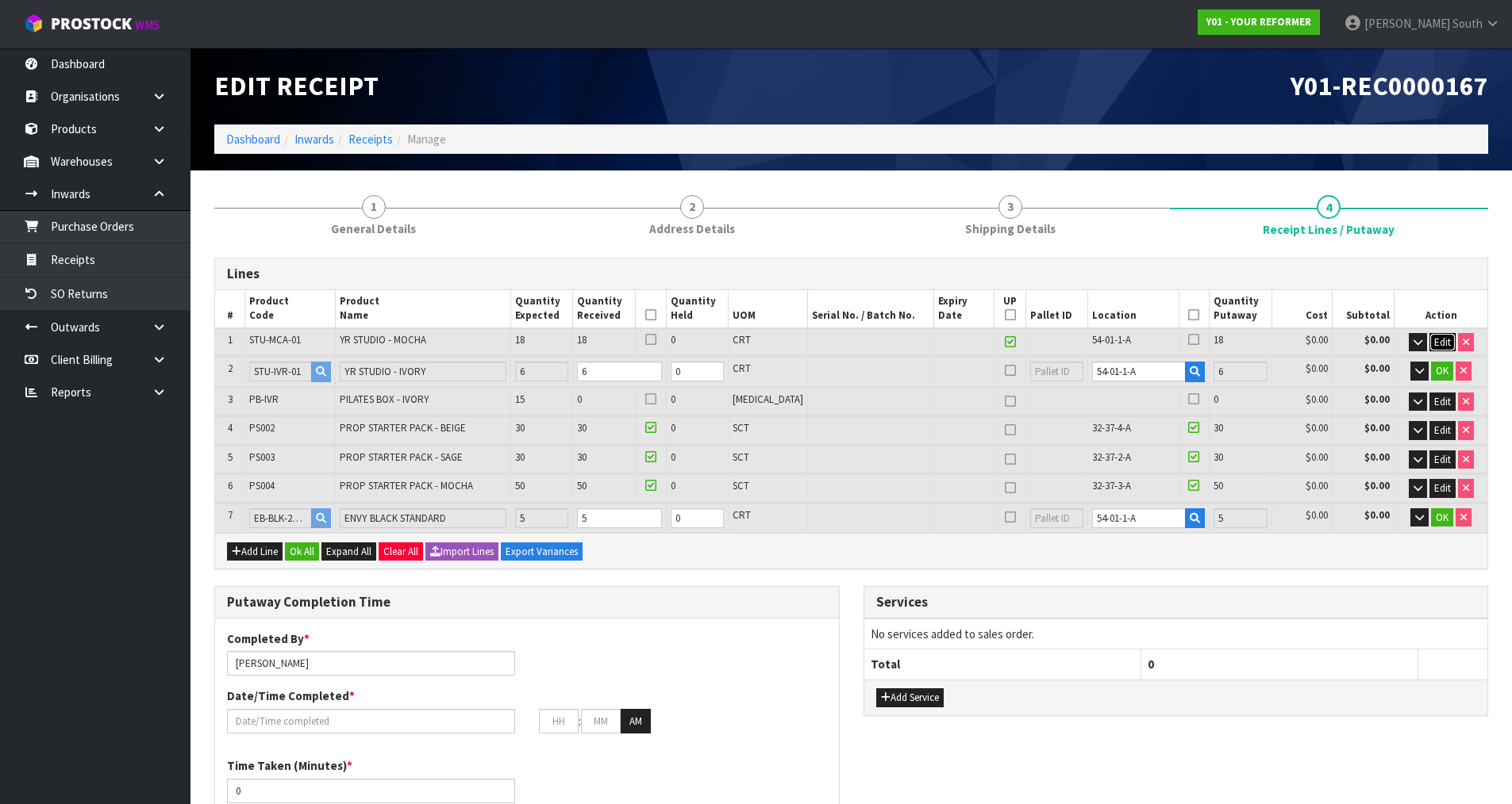
click at [1442, 350] on button "Edit" at bounding box center [1443, 342] width 26 height 19
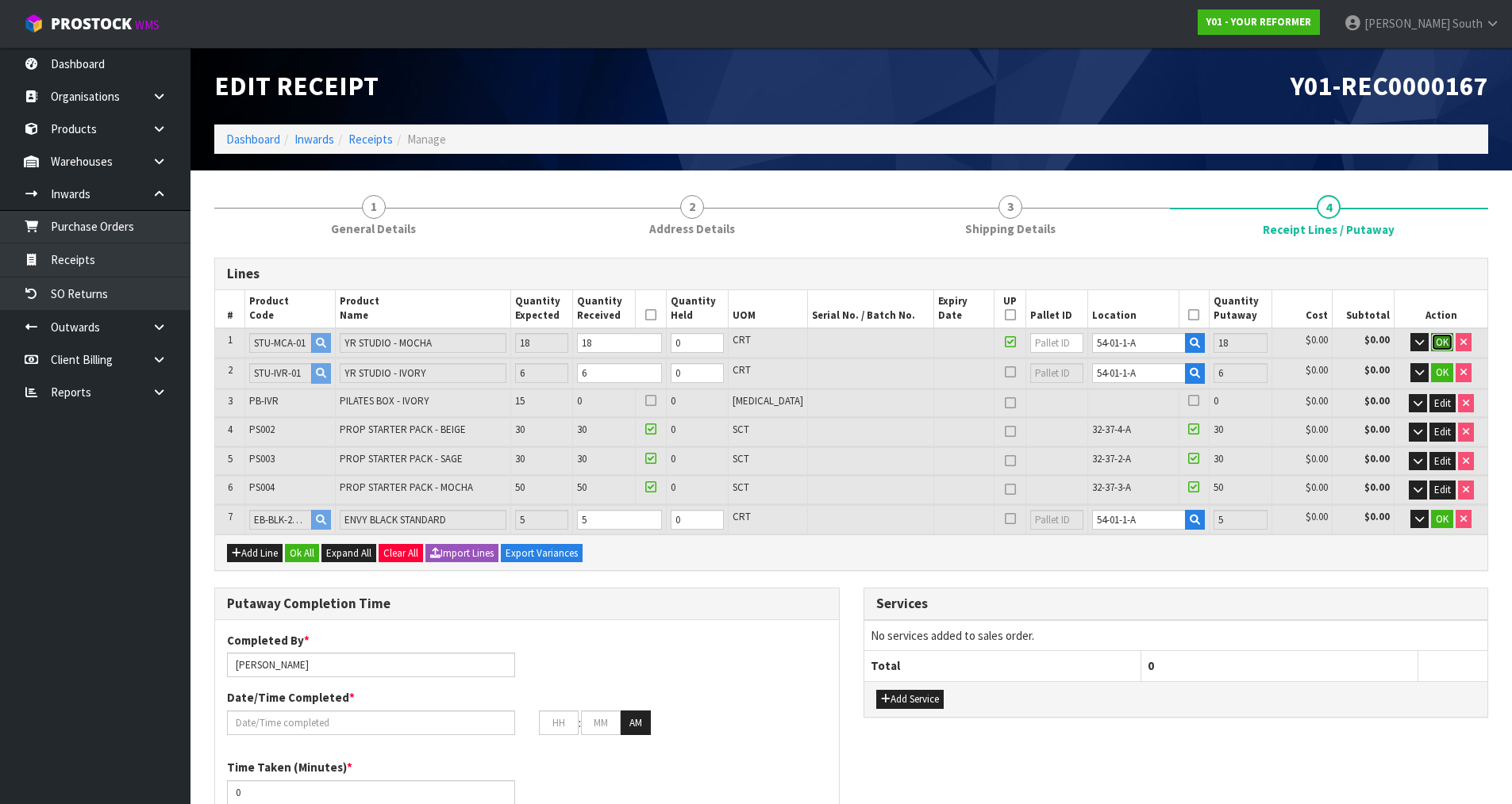
click at [1442, 346] on span "OK" at bounding box center [1441, 342] width 12 height 13
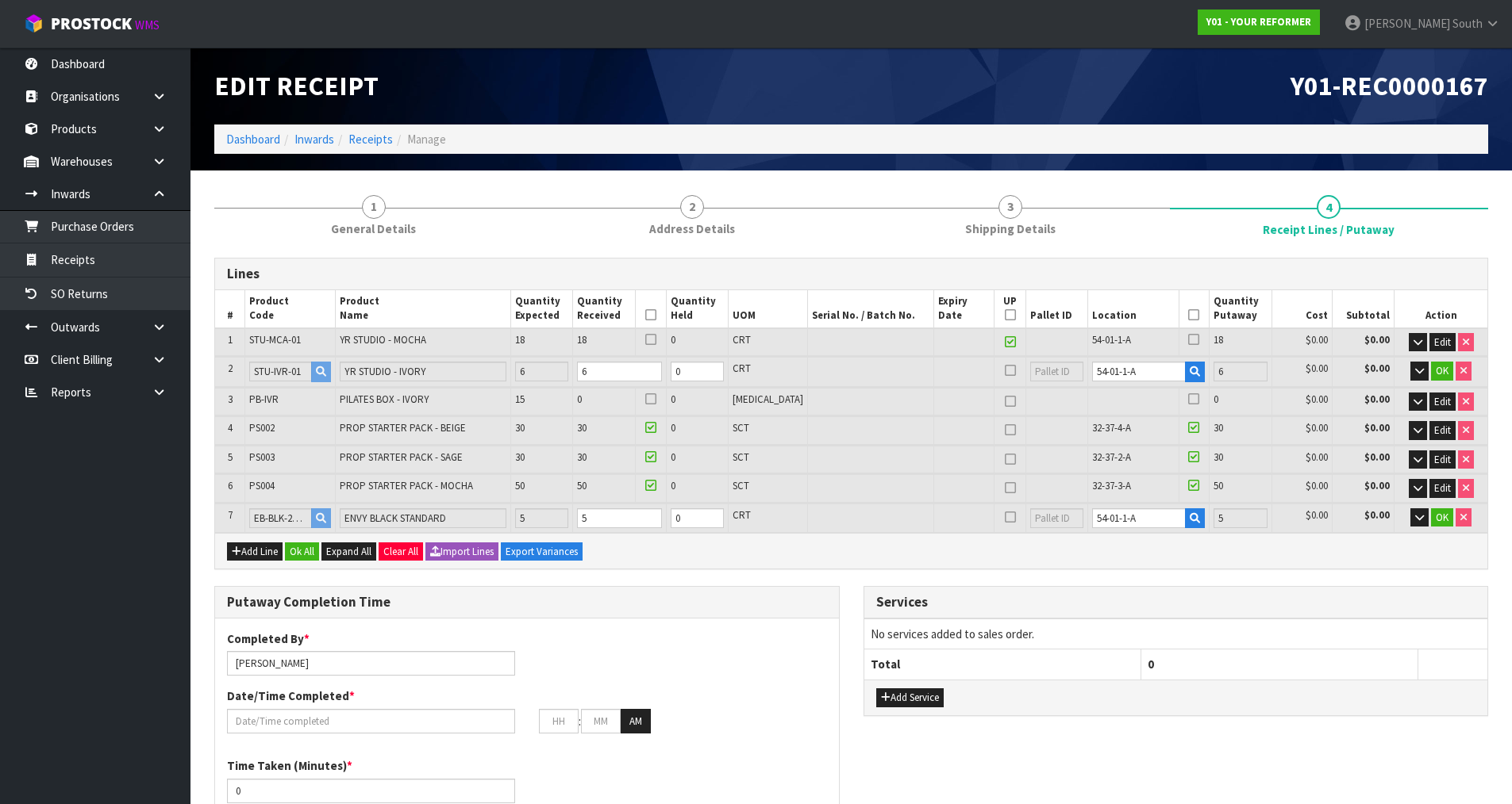
click at [1439, 359] on td "OK" at bounding box center [1440, 372] width 93 height 30
click at [1439, 364] on button "OK" at bounding box center [1442, 371] width 22 height 19
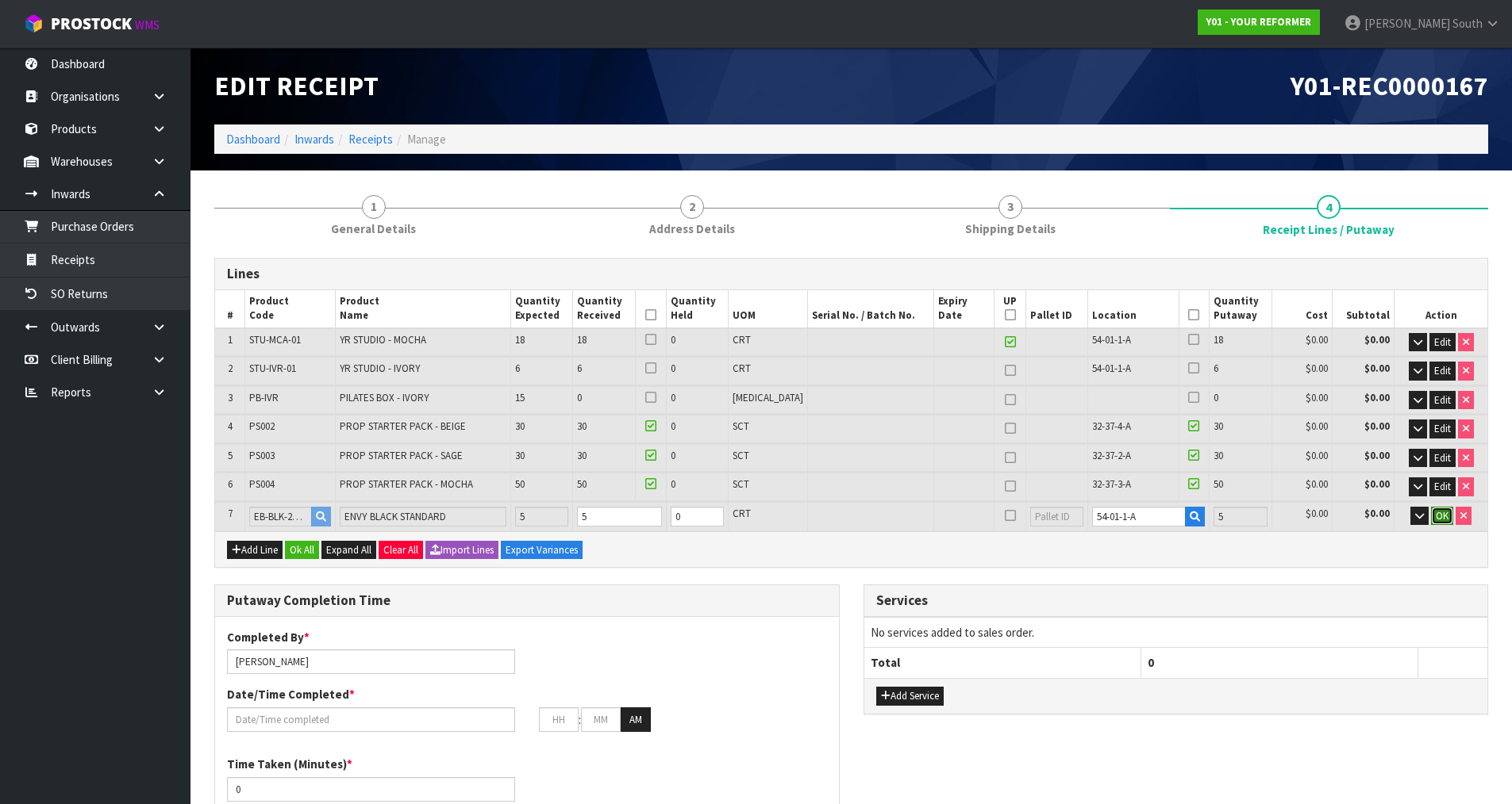
click at [1435, 514] on span "OK" at bounding box center [1441, 516] width 12 height 13
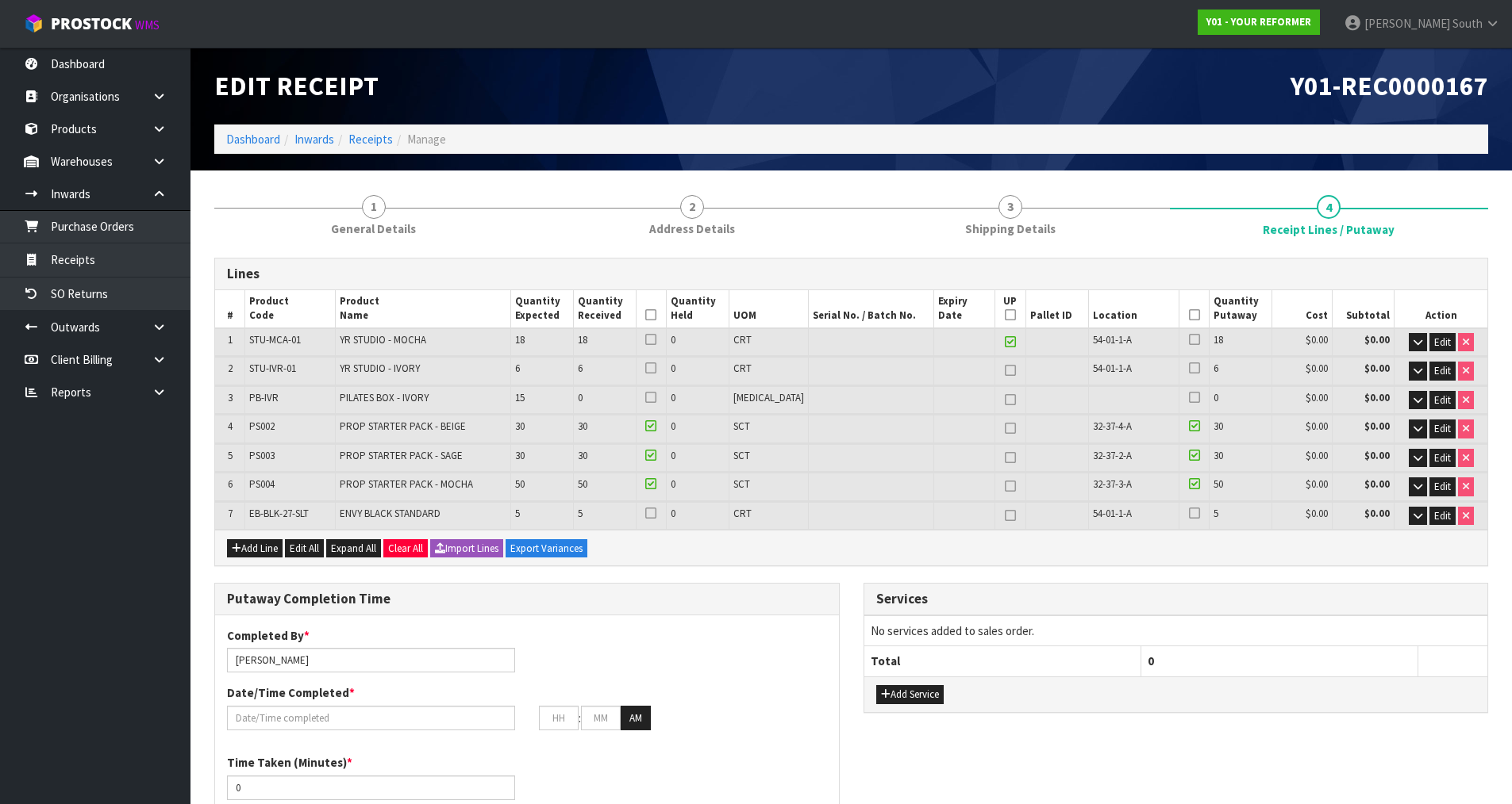
click at [1182, 331] on td at bounding box center [1194, 342] width 31 height 28
click at [1189, 340] on icon at bounding box center [1194, 340] width 11 height 1
click at [0, 0] on input "checkbox" at bounding box center [0, 0] width 0 height 0
click at [1189, 368] on icon at bounding box center [1194, 368] width 11 height 1
click at [0, 0] on input "checkbox" at bounding box center [0, 0] width 0 height 0
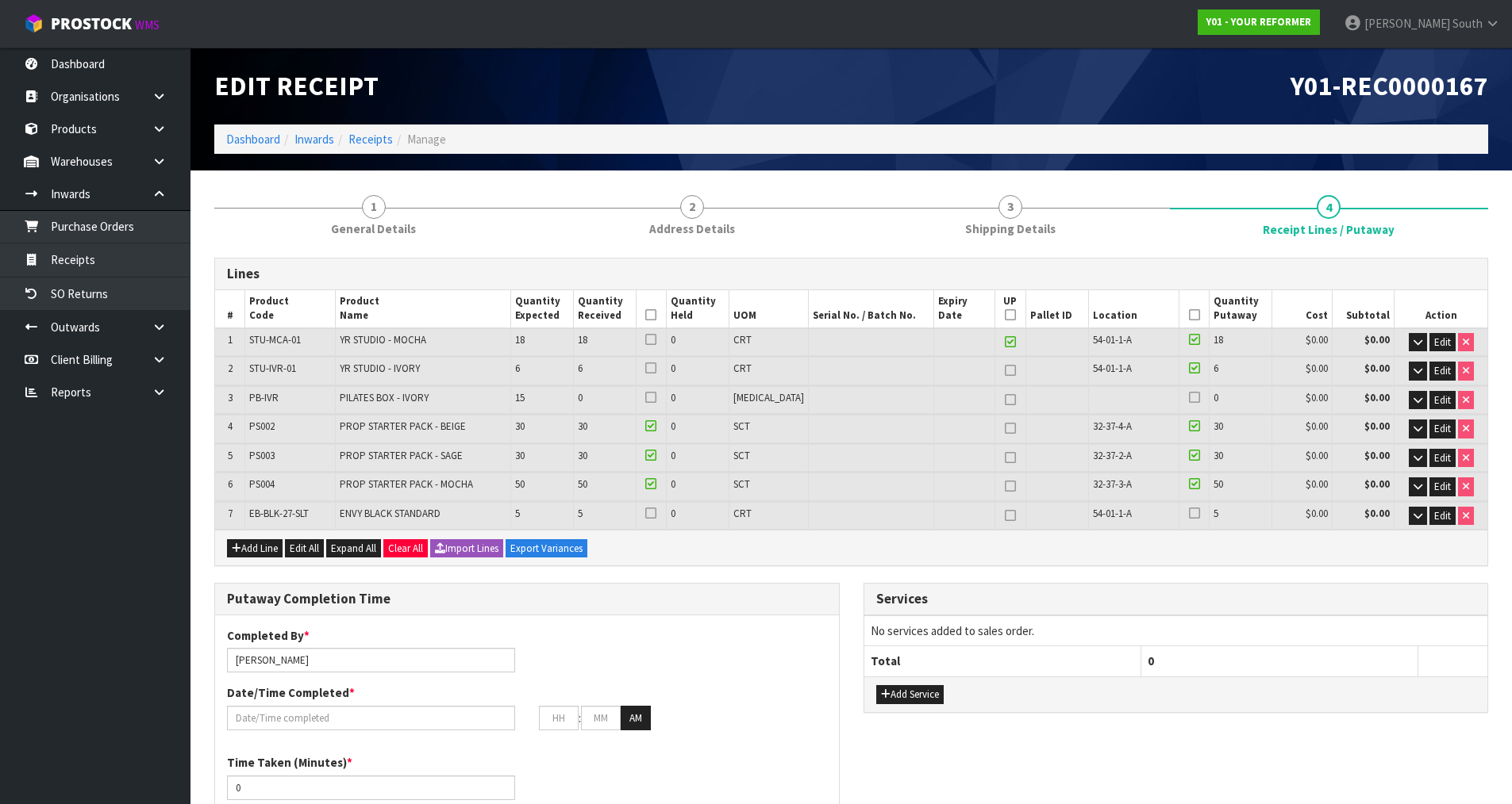
click at [1189, 513] on icon at bounding box center [1194, 513] width 11 height 1
click at [0, 0] on input "checkbox" at bounding box center [0, 0] width 0 height 0
click at [1005, 516] on icon at bounding box center [1010, 515] width 11 height 1
type input "23"
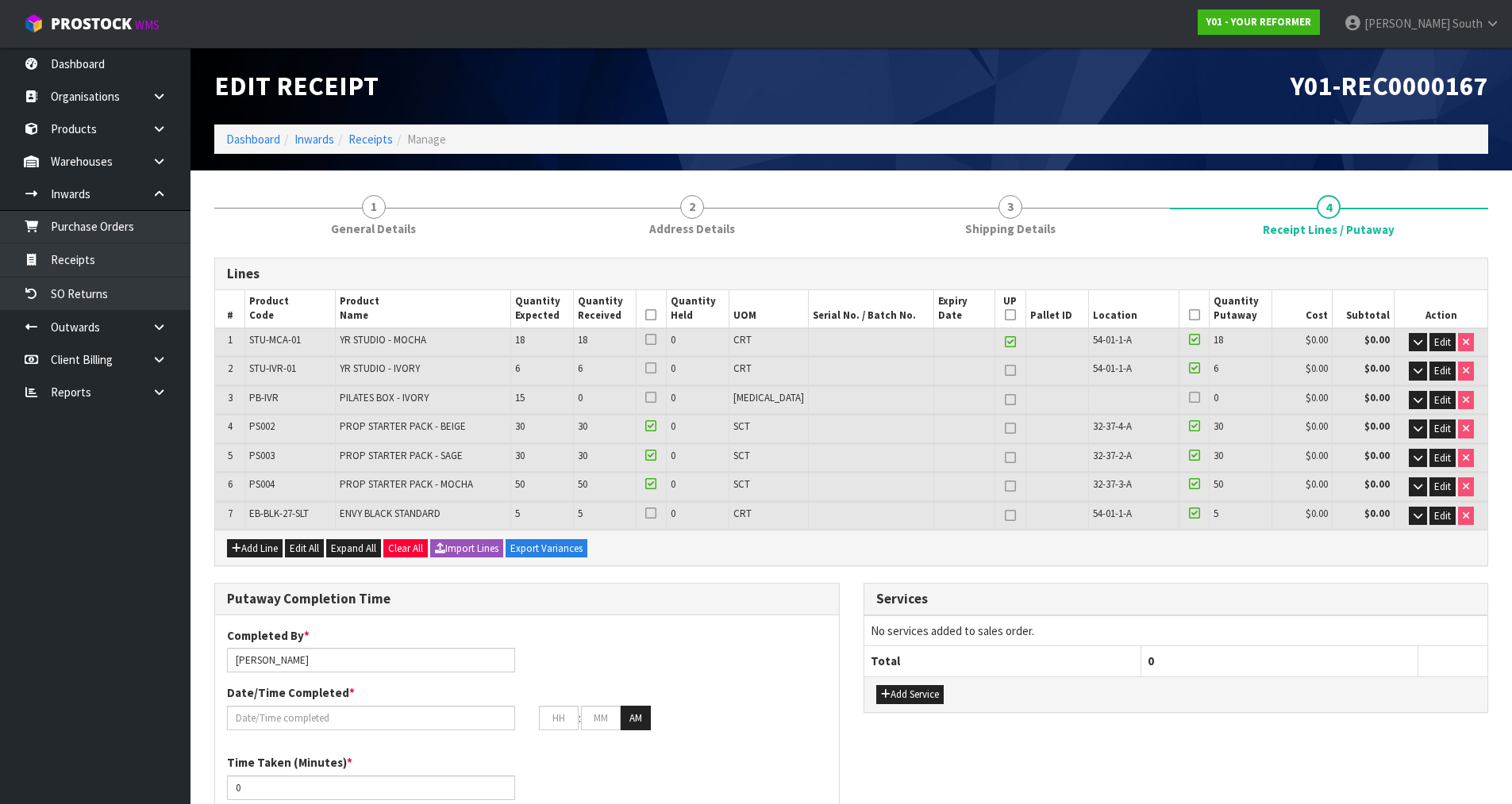
type input "23"
type input "45"
click at [1005, 370] on icon at bounding box center [1010, 370] width 11 height 1
type input "29"
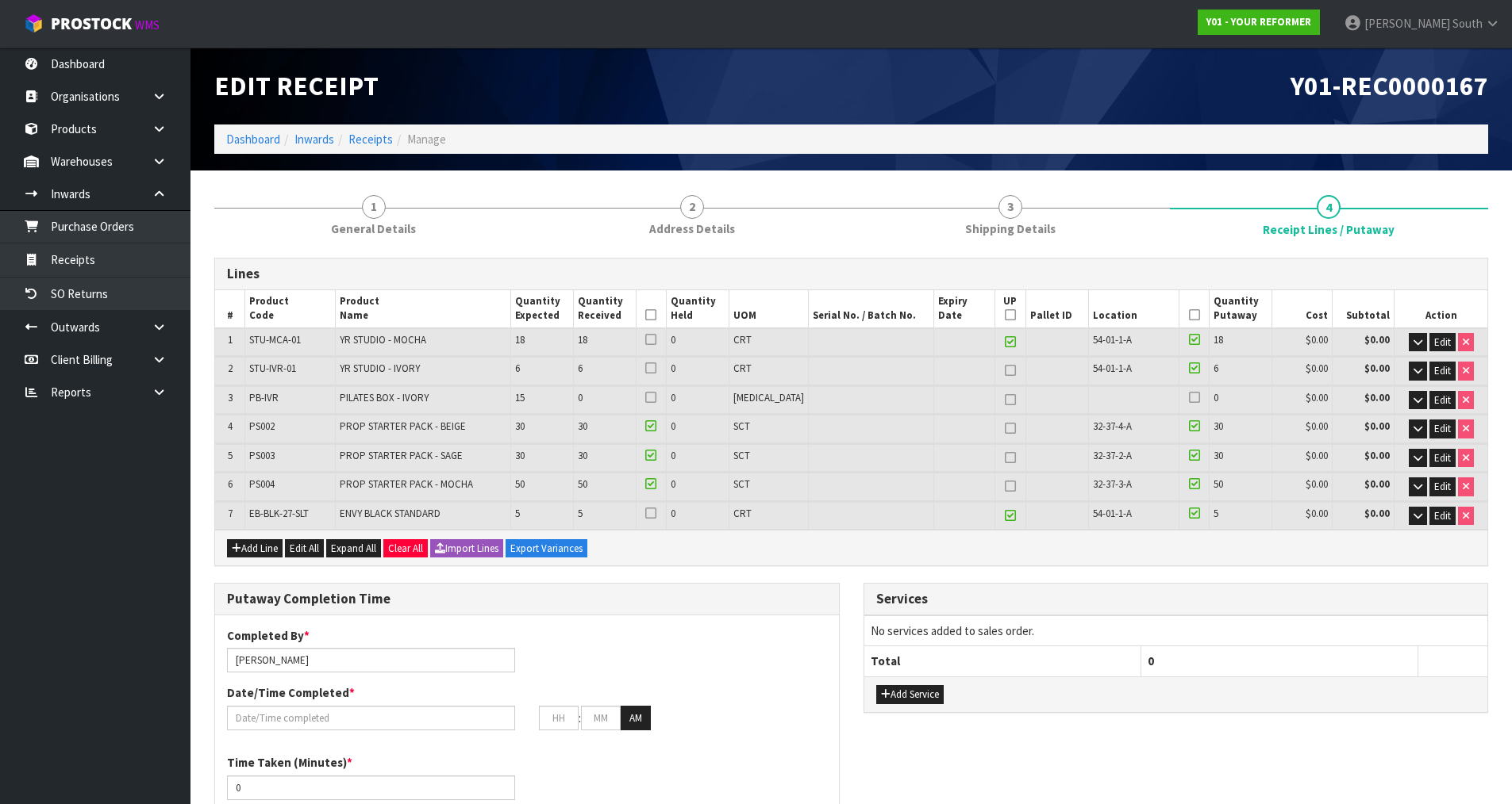
type input "29"
type input "51"
click at [657, 513] on icon at bounding box center [650, 513] width 11 height 1
click at [0, 0] on input "checkbox" at bounding box center [0, 0] width 0 height 0
click at [657, 340] on icon at bounding box center [650, 340] width 11 height 1
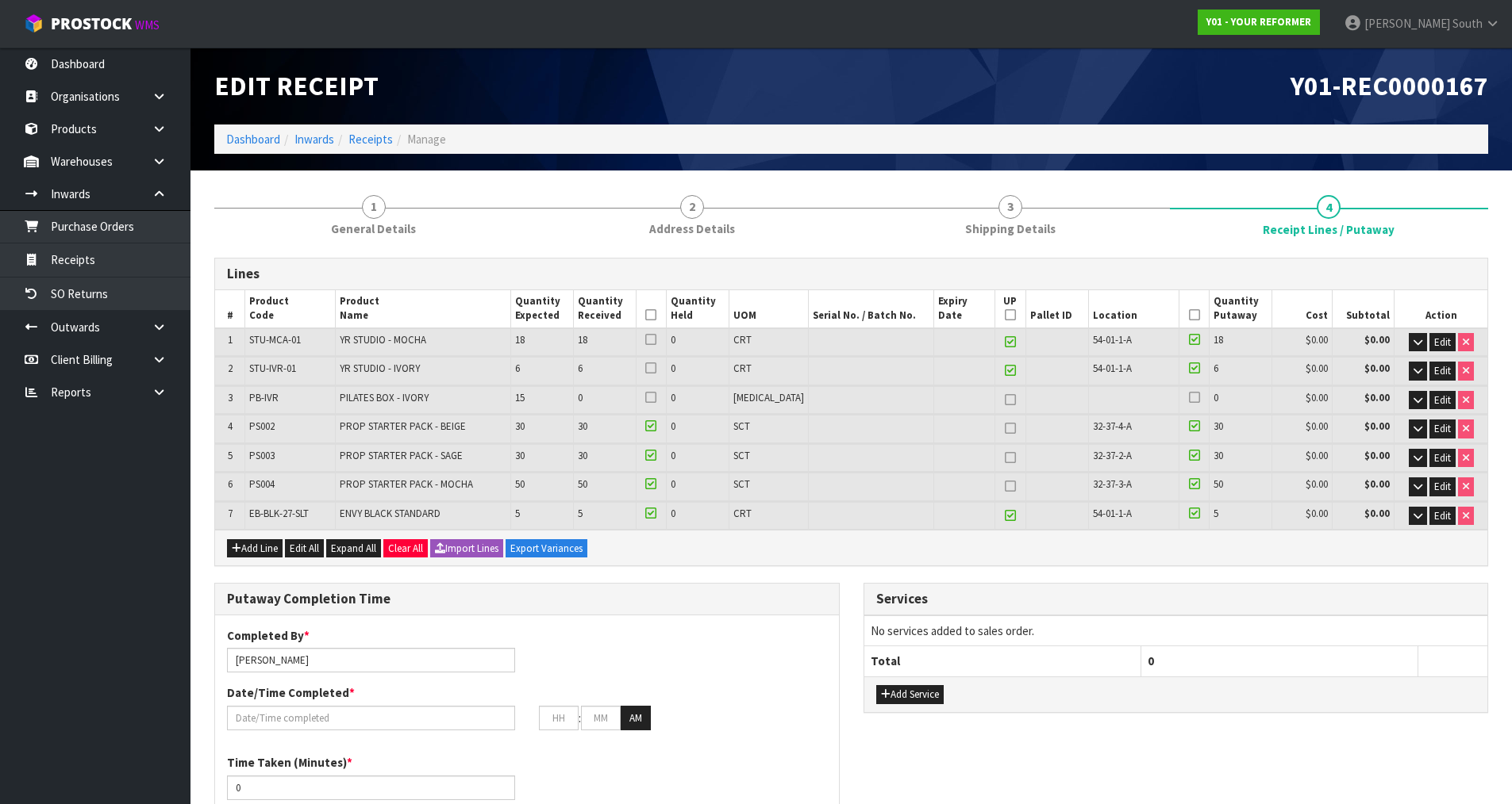
click at [0, 0] on input "checkbox" at bounding box center [0, 0] width 0 height 0
click at [657, 368] on icon at bounding box center [650, 368] width 11 height 1
click at [0, 0] on input "checkbox" at bounding box center [0, 0] width 0 height 0
click at [765, 267] on h3 "Lines" at bounding box center [850, 274] width 1248 height 15
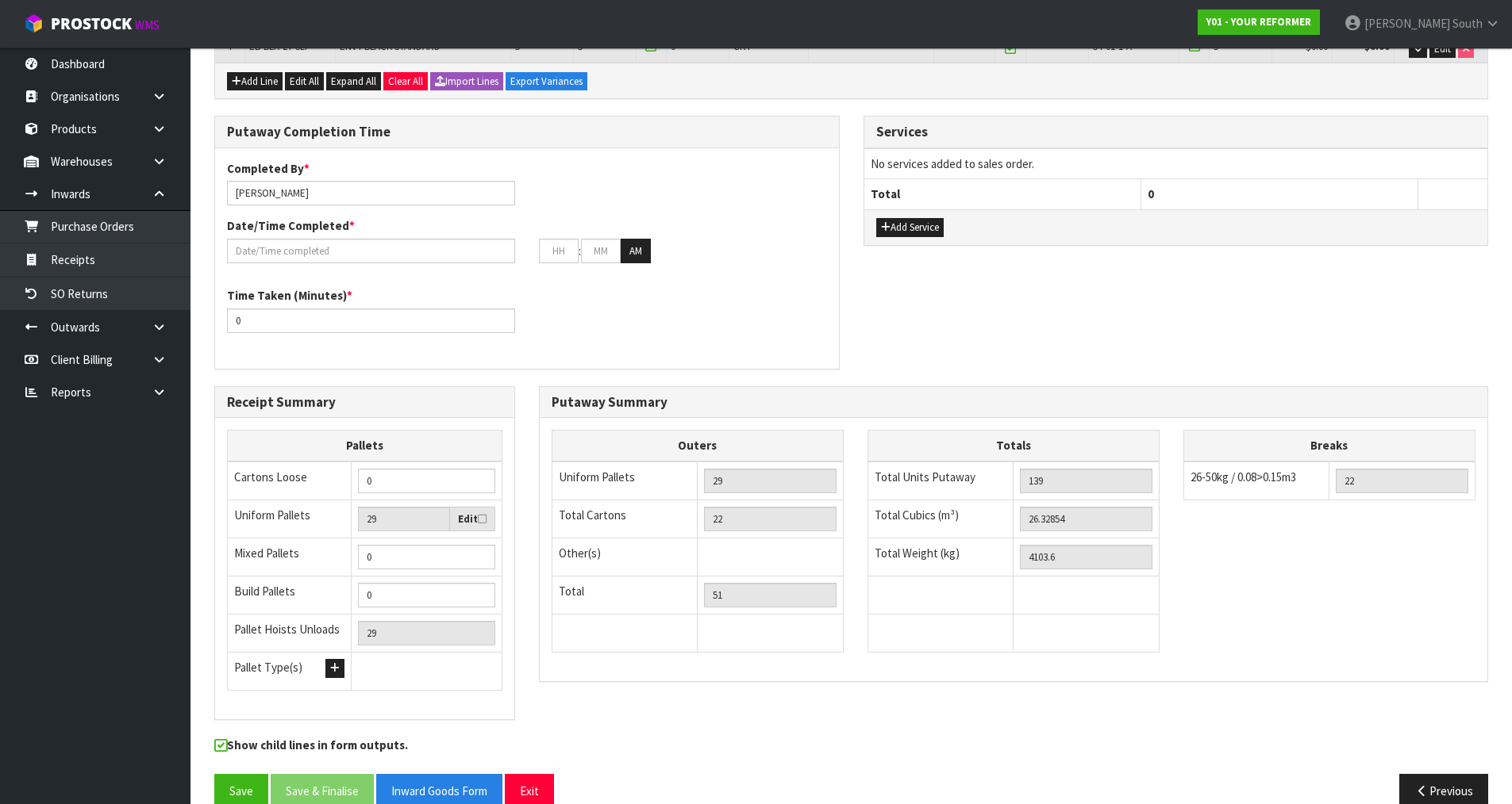
scroll to position [495, 0]
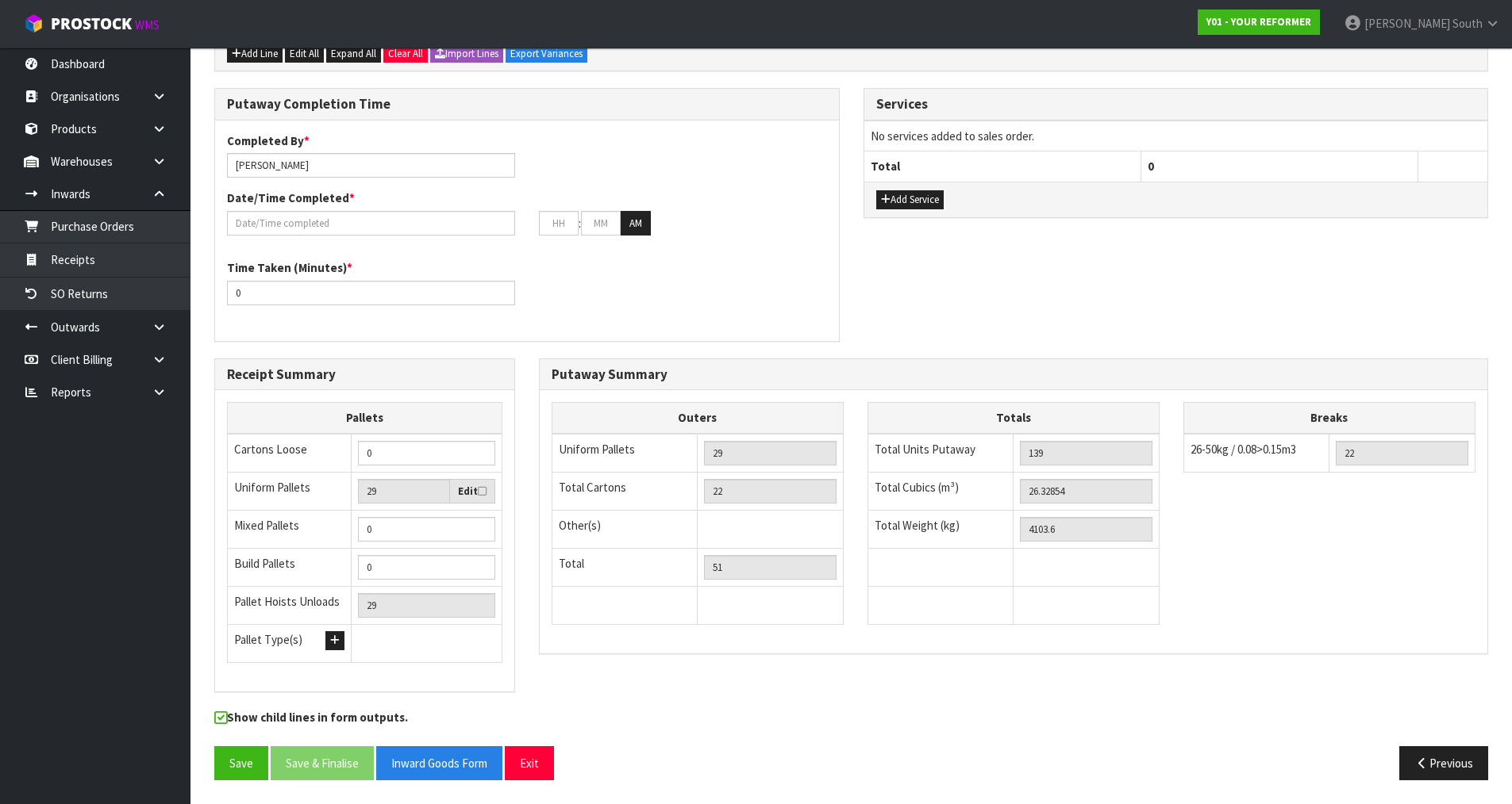
click at [216, 783] on div "Save Save & Finalise Inward Goods Form Exit Previous" at bounding box center [850, 769] width 1298 height 46
click at [220, 776] on button "Save" at bounding box center [241, 763] width 54 height 34
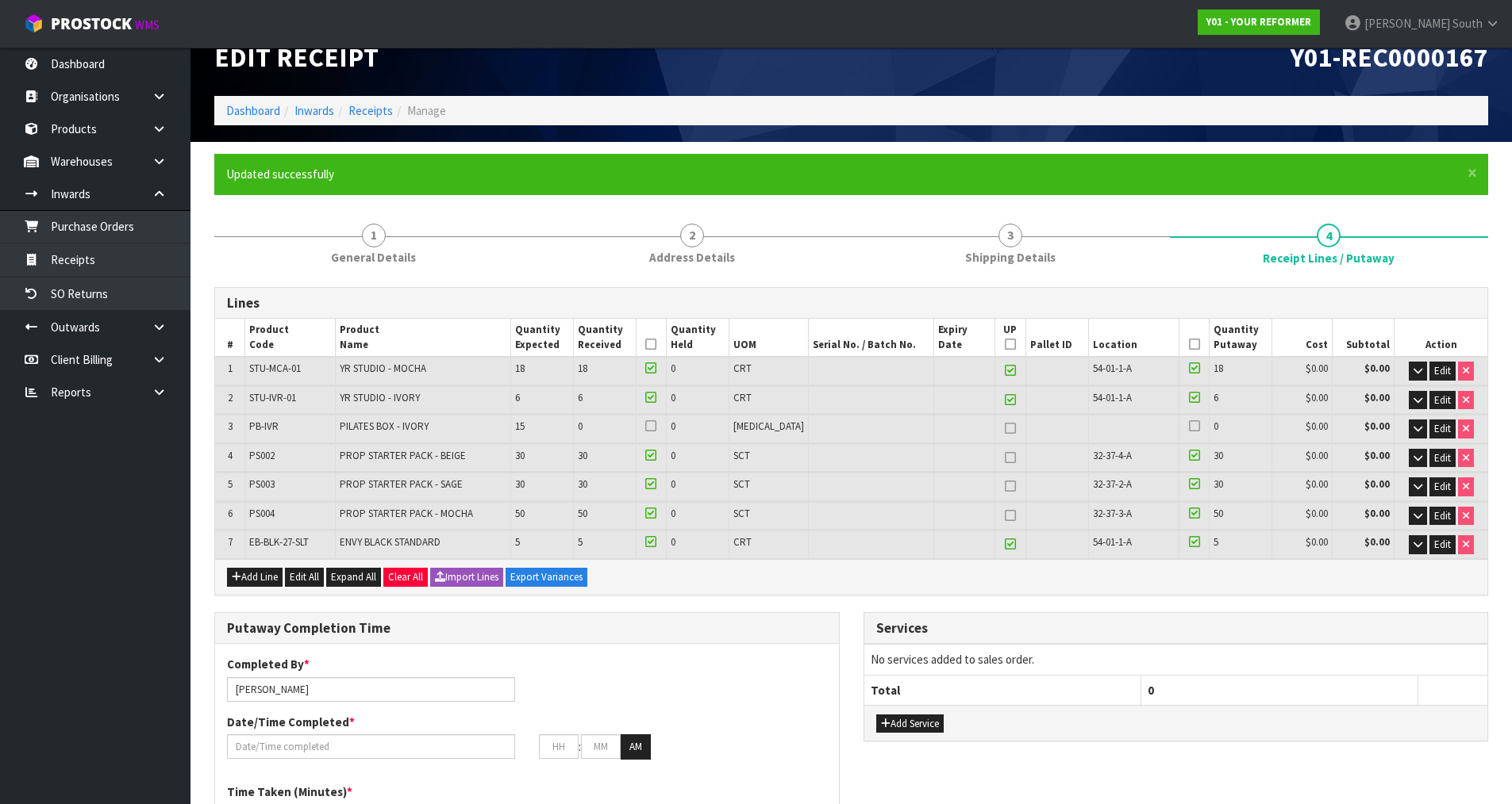
scroll to position [0, 0]
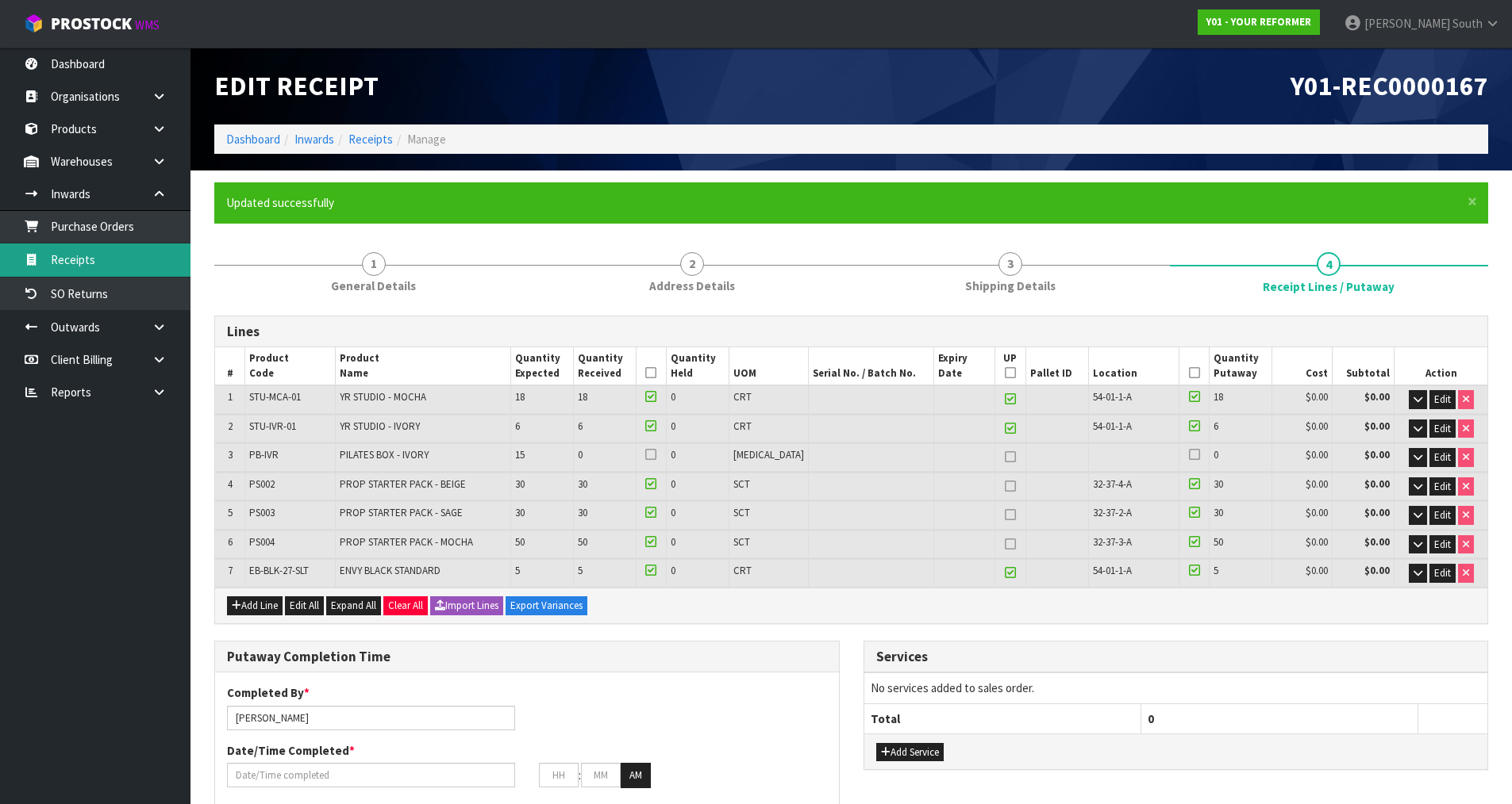
click at [103, 271] on link "Receipts" at bounding box center [95, 259] width 191 height 32
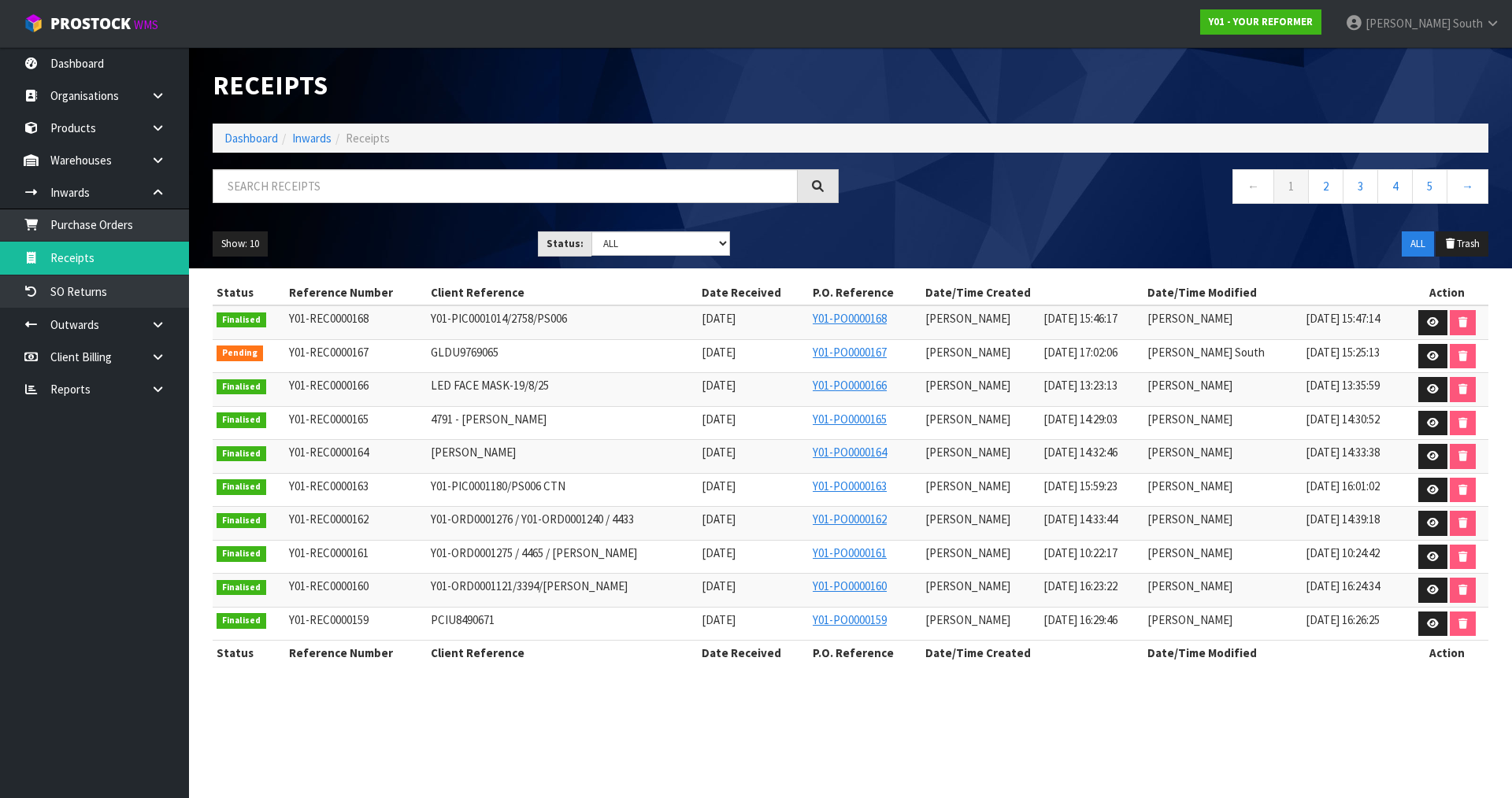
click at [900, 249] on div "Show: 10 5 10 25 50 Status: Draft Pending Goods Checked Goods Putaway Pending C…" at bounding box center [850, 244] width 1299 height 49
click at [1432, 358] on icon at bounding box center [1433, 356] width 11 height 11
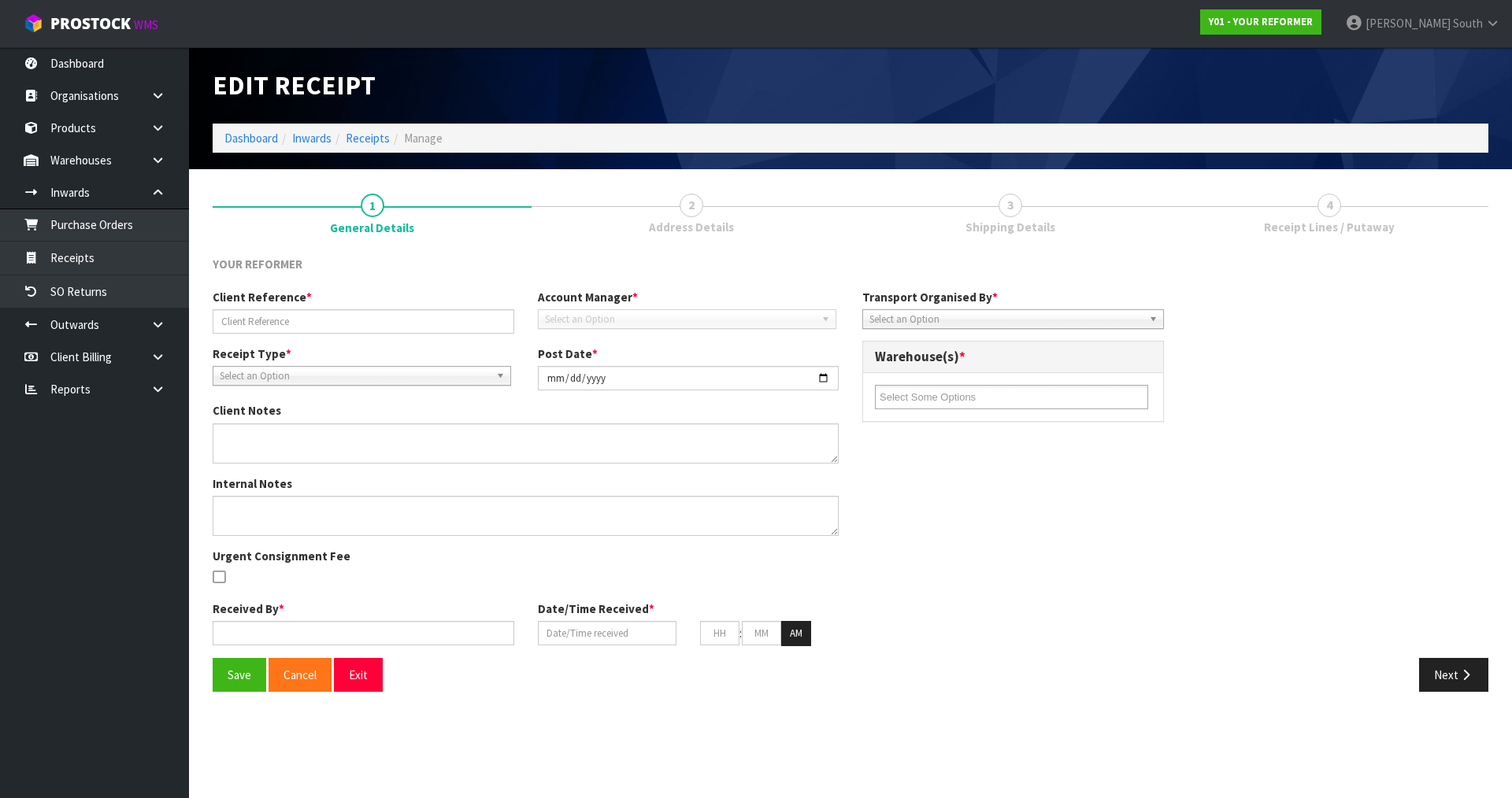
type input "GLDU9769065"
type input "[DATE]"
type input "[PERSON_NAME]"
type input "[DATE]"
type input "05"
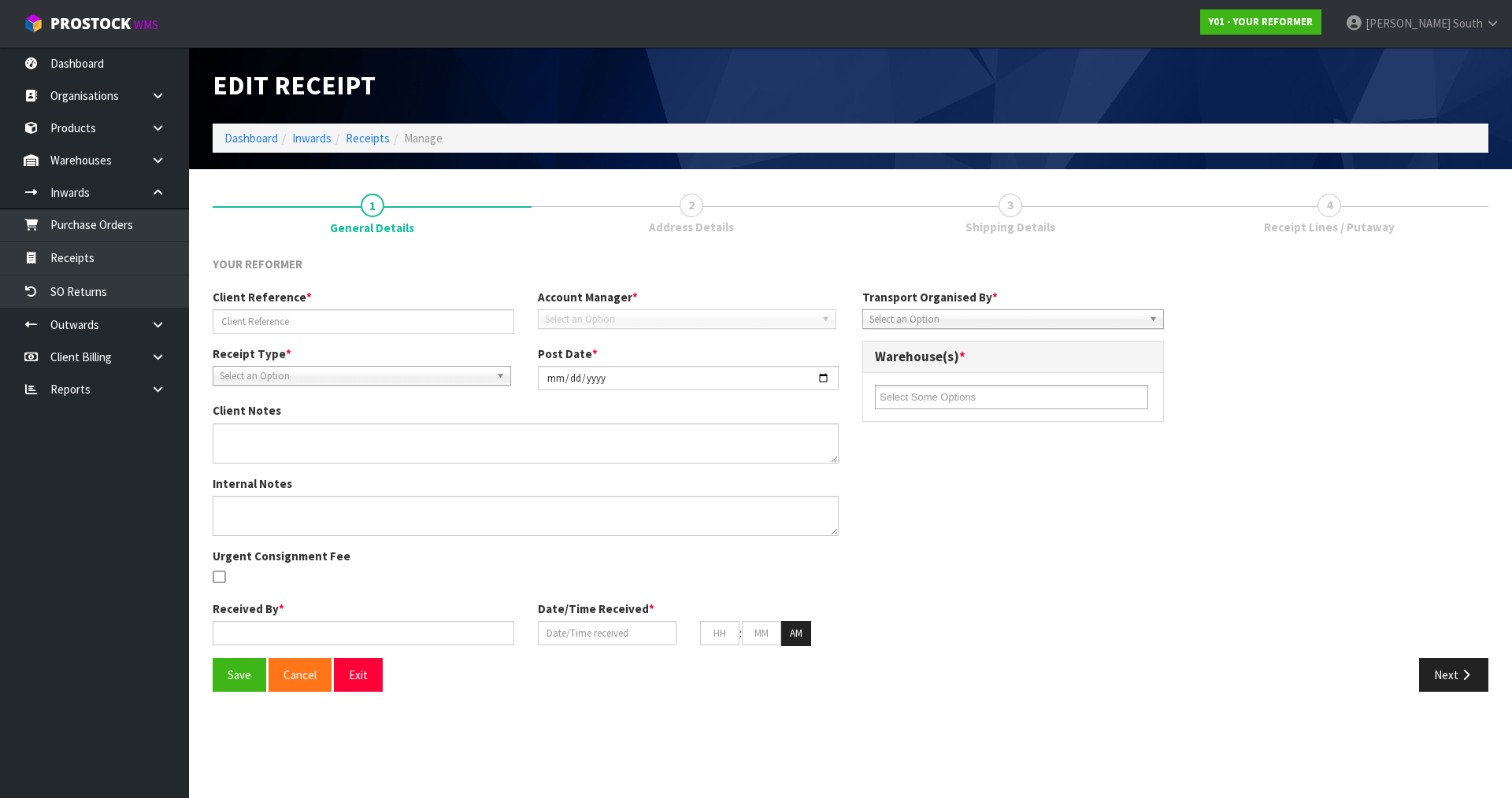
type input "02"
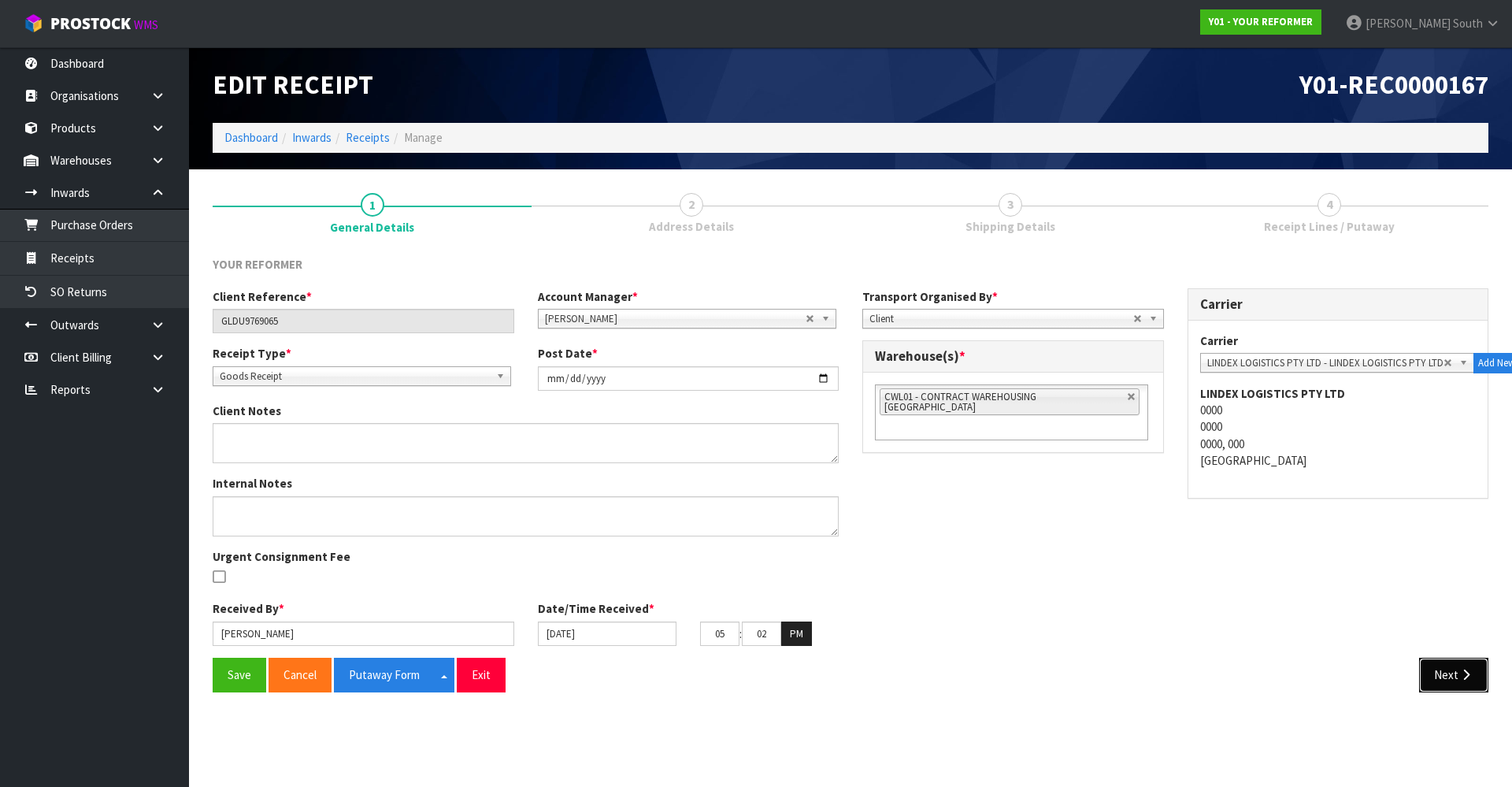
click at [1452, 668] on button "Next" at bounding box center [1454, 674] width 70 height 34
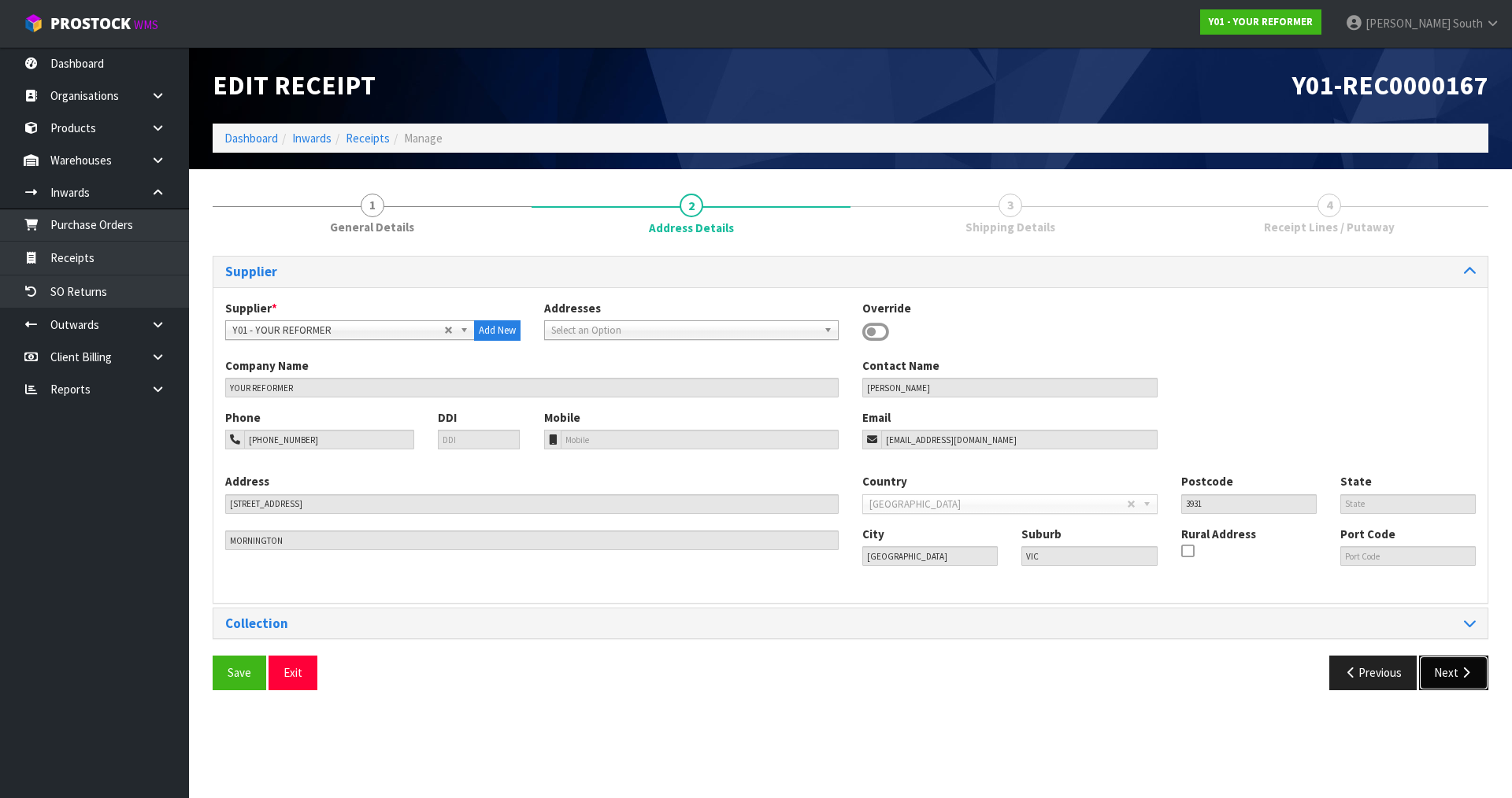
click at [1452, 668] on button "Next" at bounding box center [1454, 672] width 70 height 34
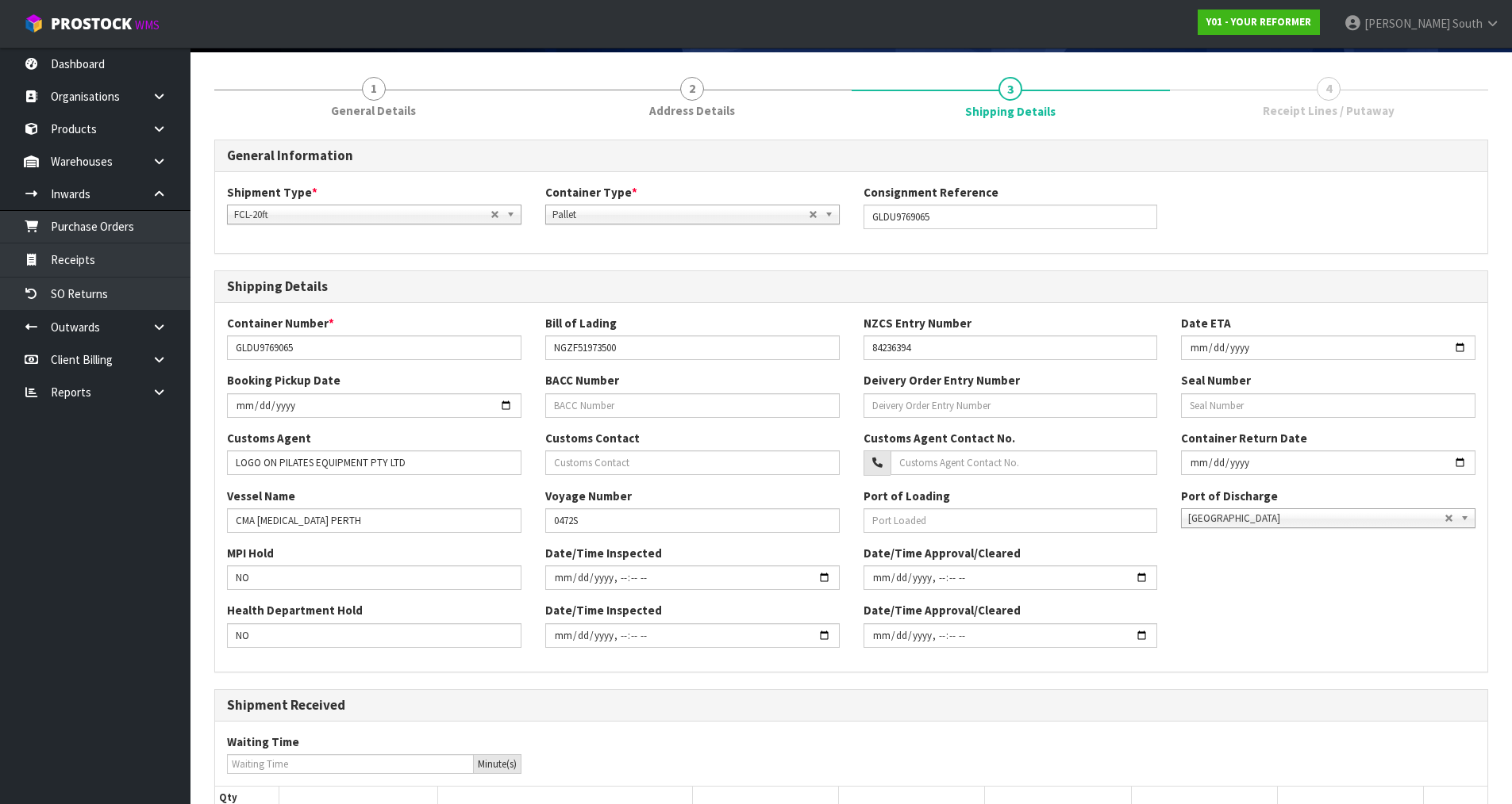
scroll to position [302, 0]
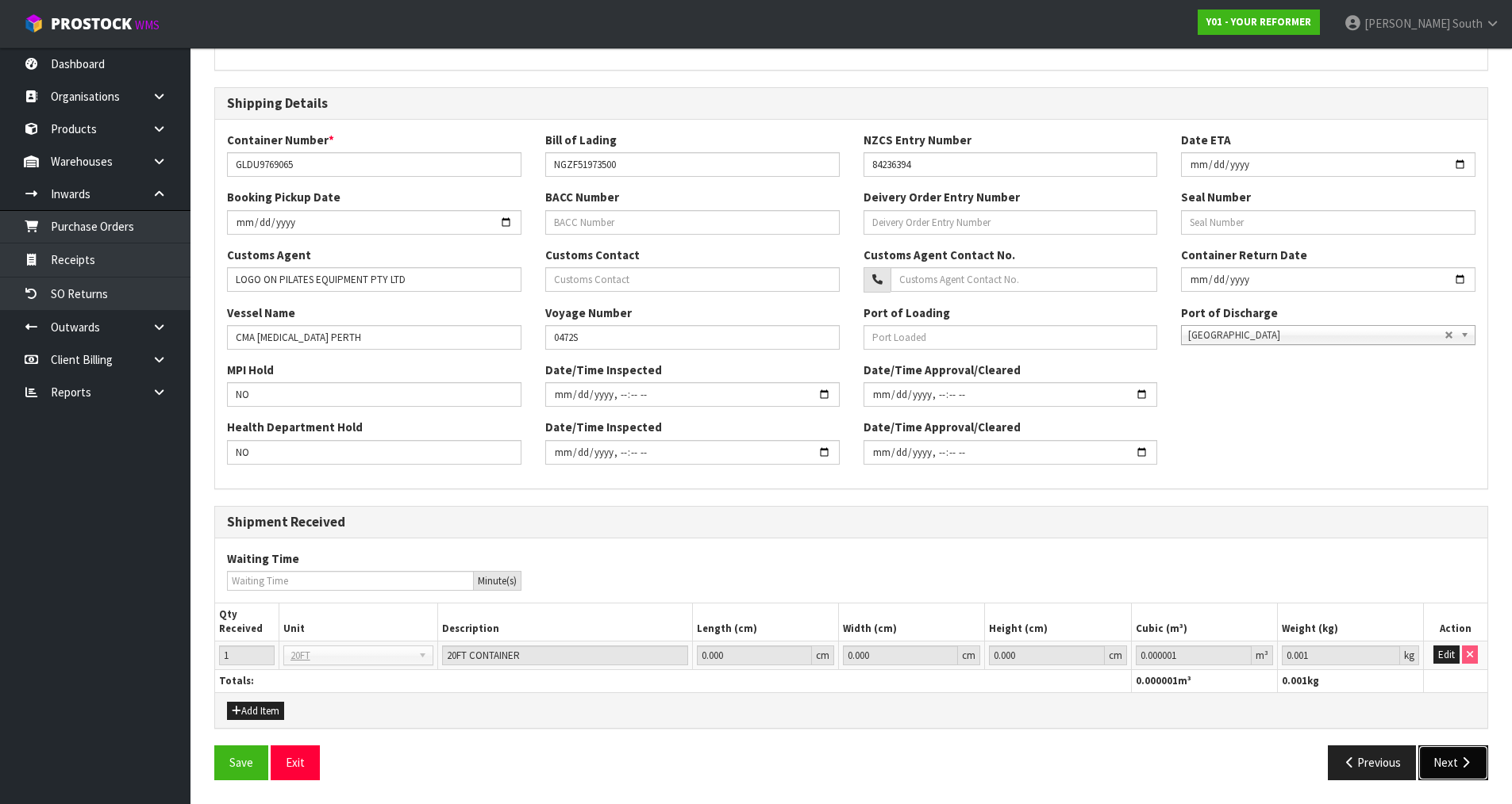
click at [1466, 768] on icon "button" at bounding box center [1465, 763] width 15 height 12
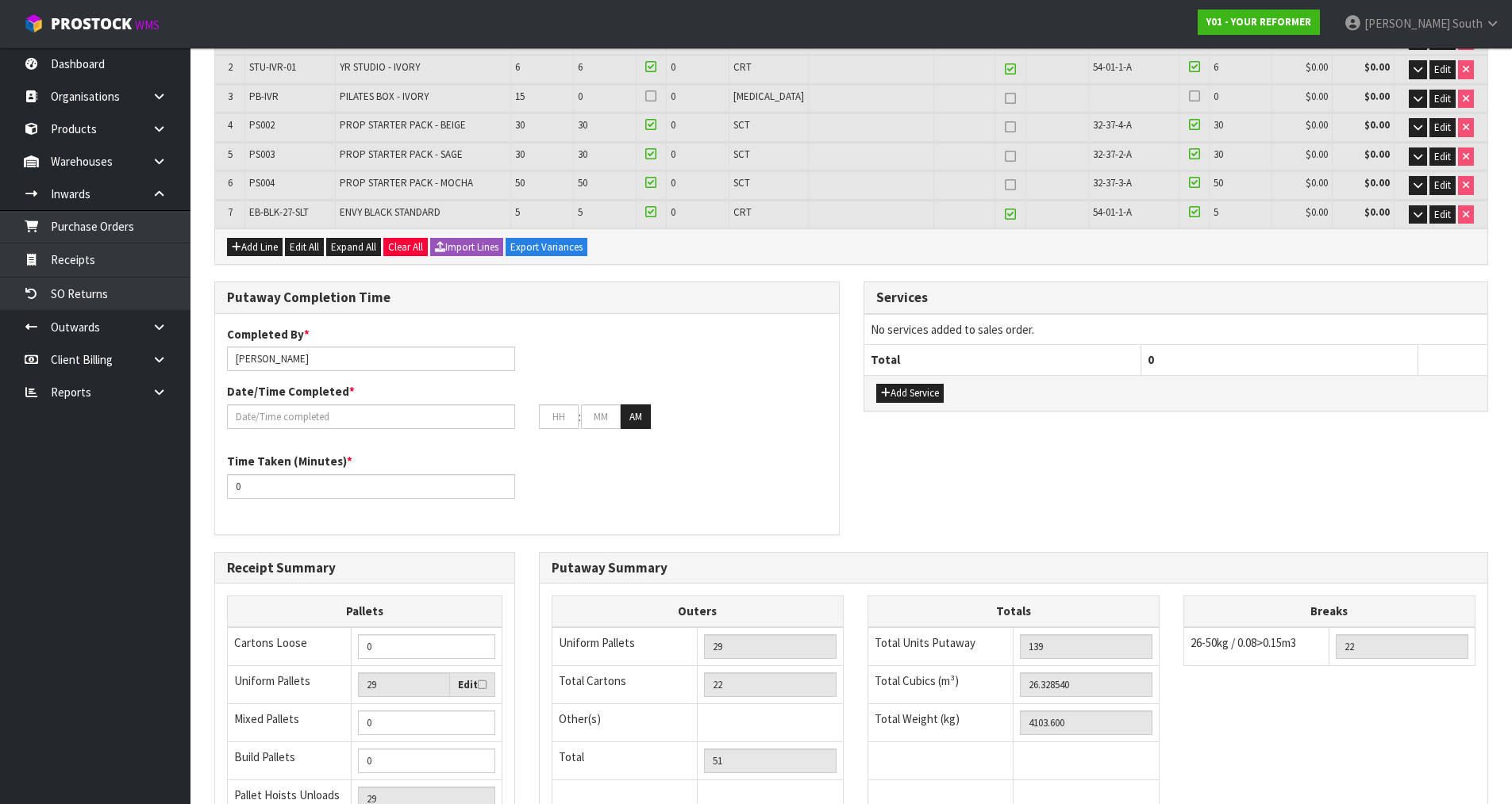
scroll to position [0, 0]
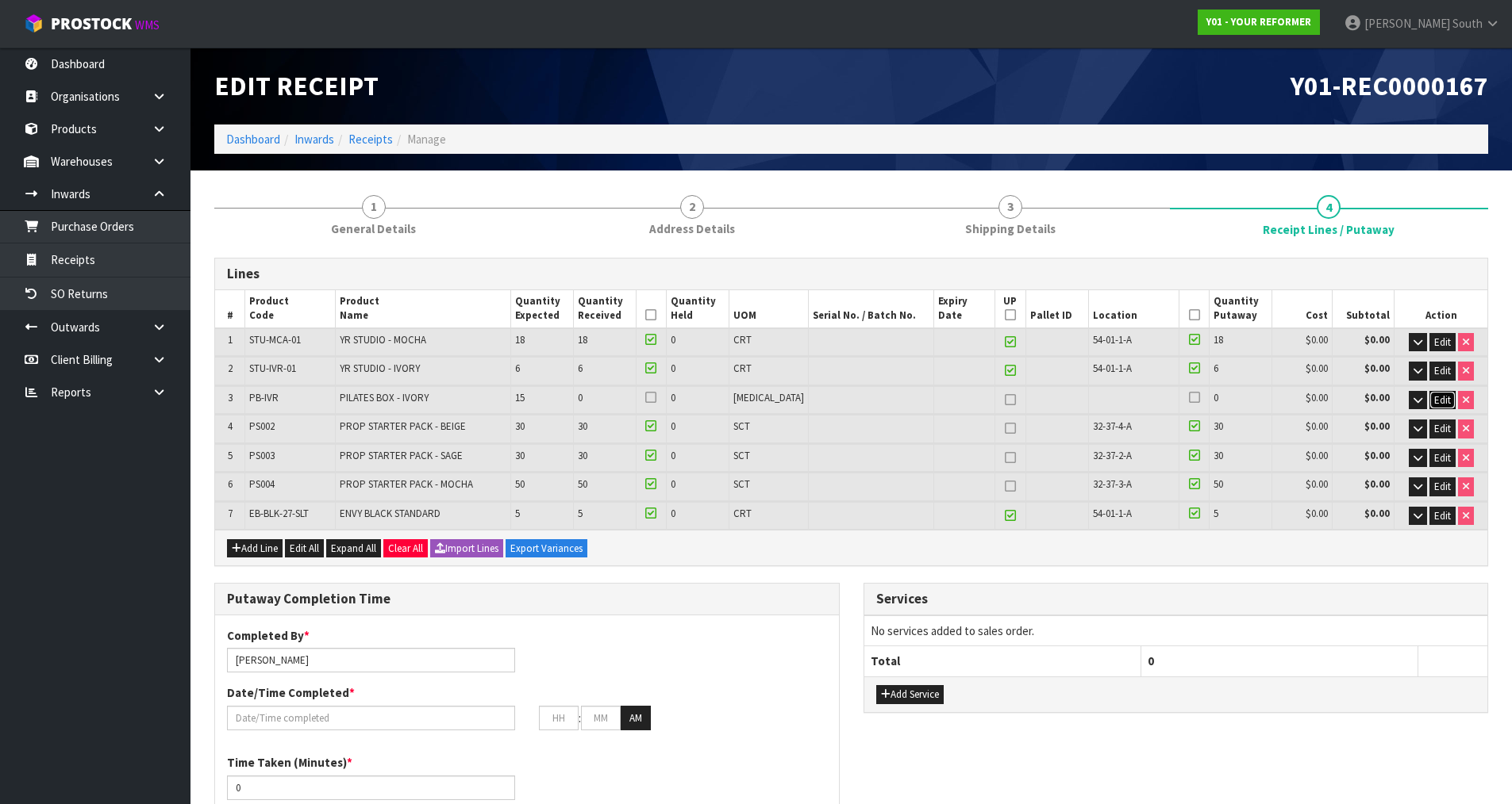
click at [1444, 399] on span "Edit" at bounding box center [1442, 400] width 16 height 13
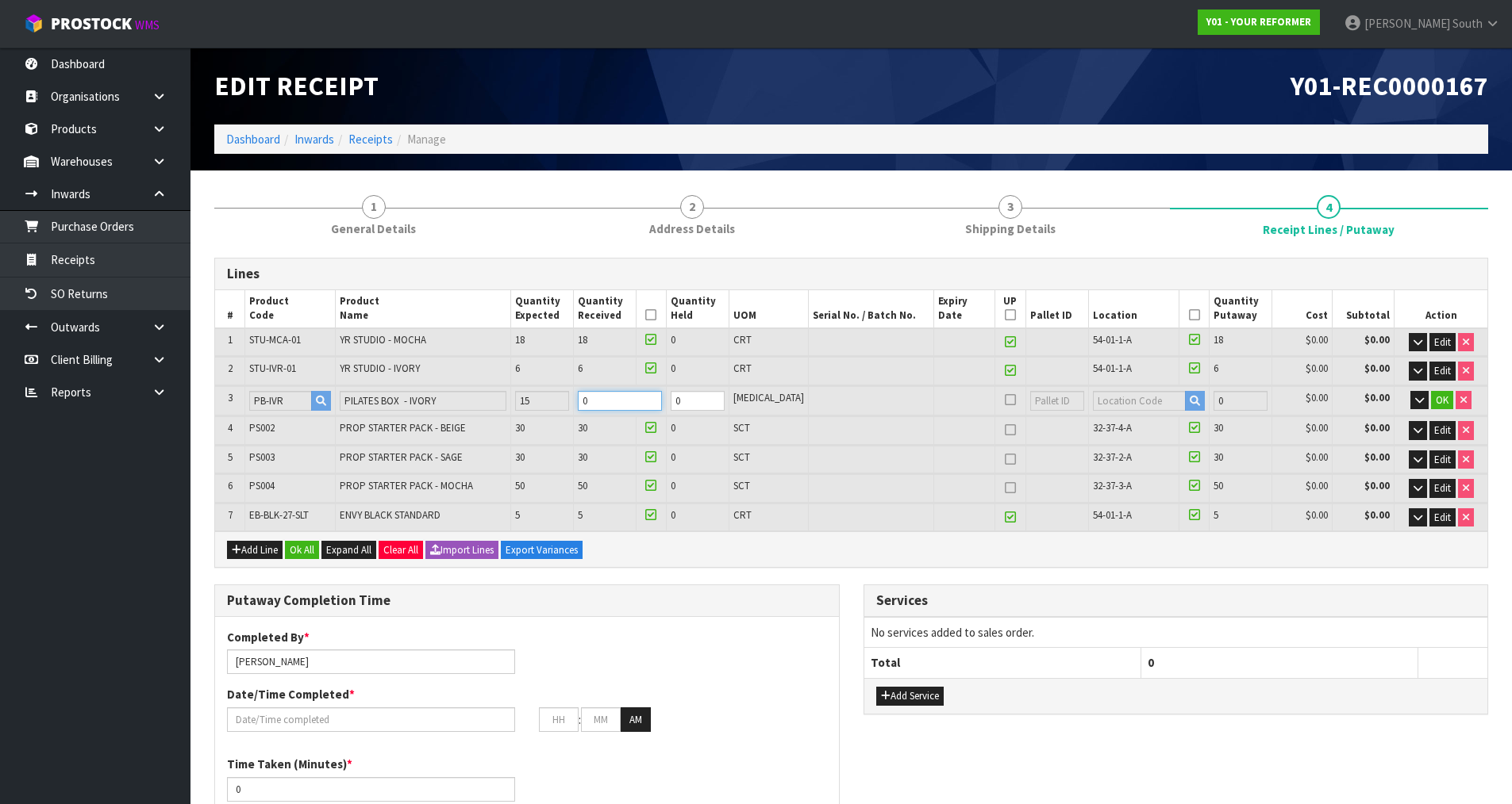
drag, startPoint x: 638, startPoint y: 402, endPoint x: 513, endPoint y: 427, distance: 127.5
click at [516, 426] on table "# Product Code Product Name Quantity Expected Quantity Received Quantity Held U…" at bounding box center [851, 411] width 1272 height 241
type input "23"
type input "52"
type input "26.43366"
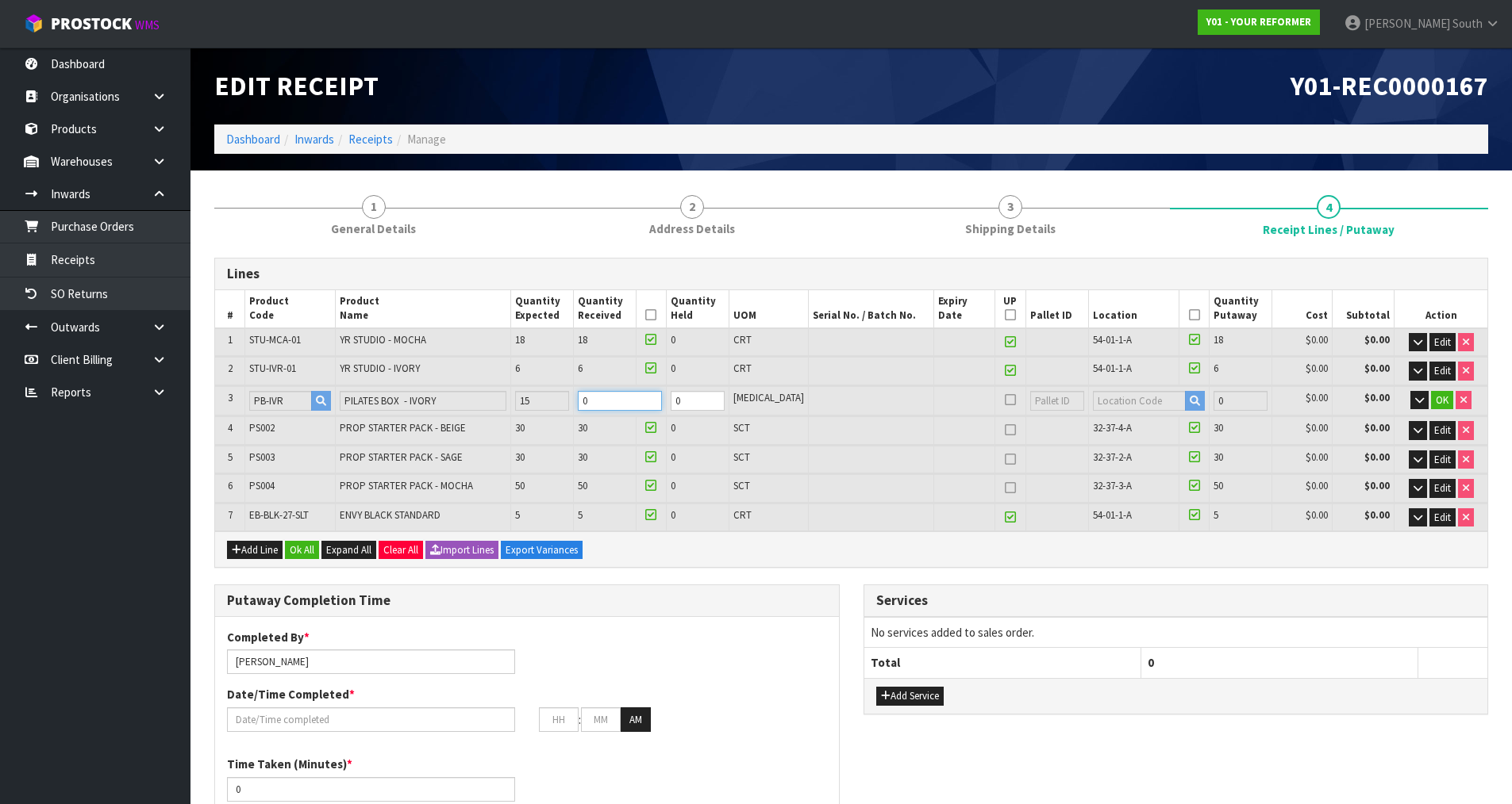
type input "4111.6"
type input "1"
type input "37"
type input "66"
type input "27.90534"
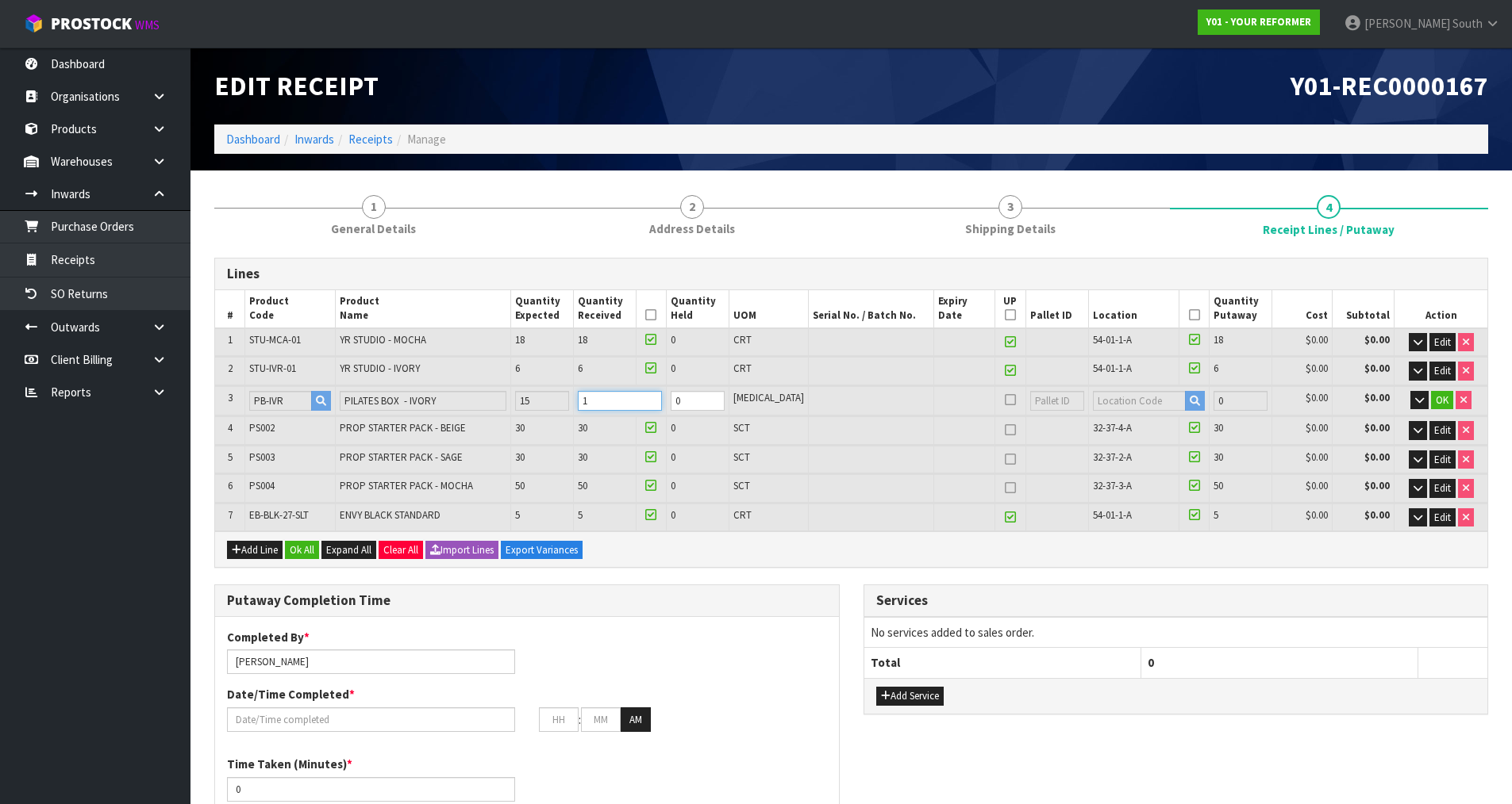
type input "4223.6"
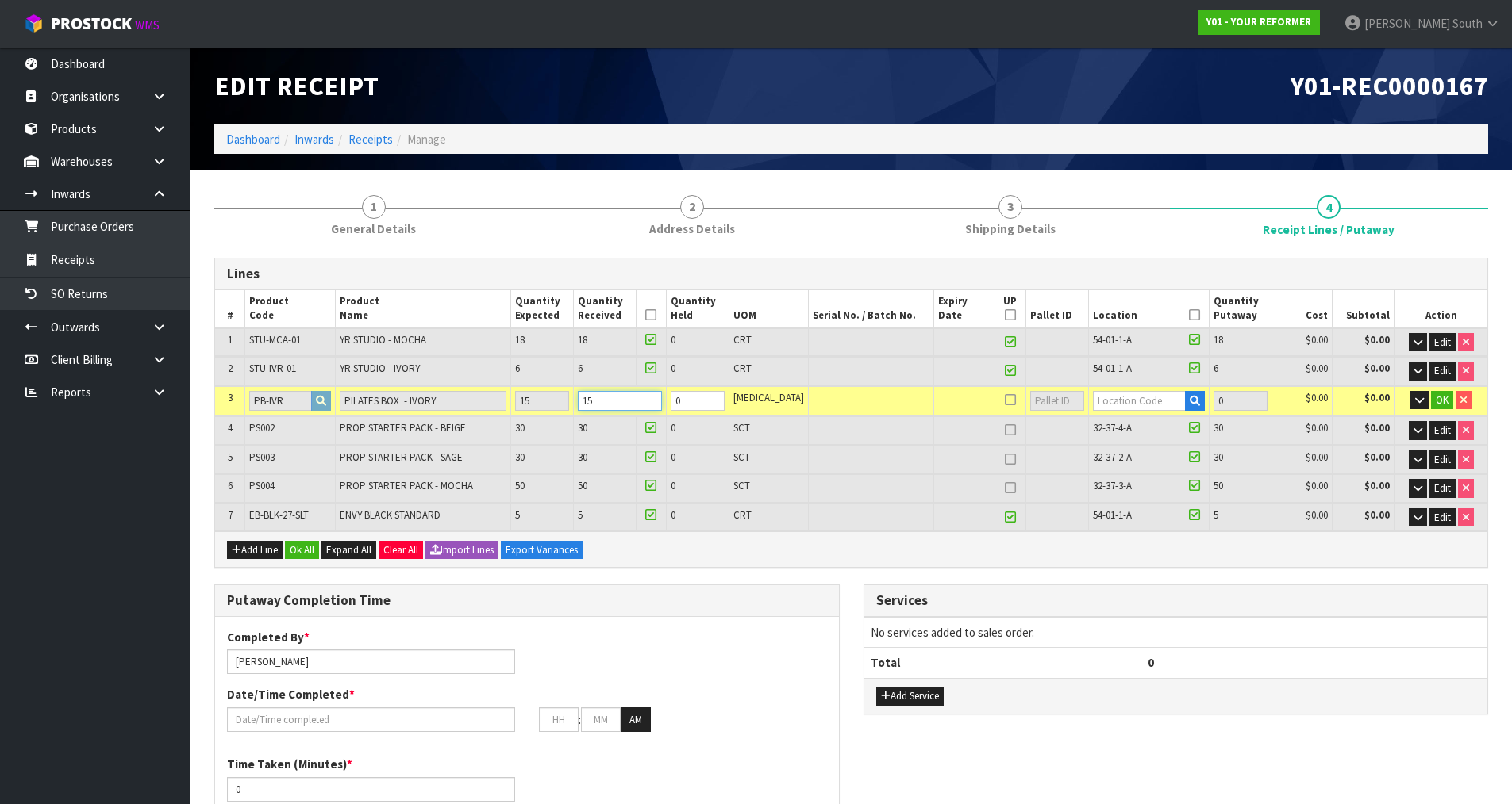
type input "15"
type input "0"
drag, startPoint x: 1138, startPoint y: 393, endPoint x: 1133, endPoint y: 404, distance: 12.1
click at [1134, 402] on input "text" at bounding box center [1140, 401] width 94 height 20
type input "32-37-5-B"
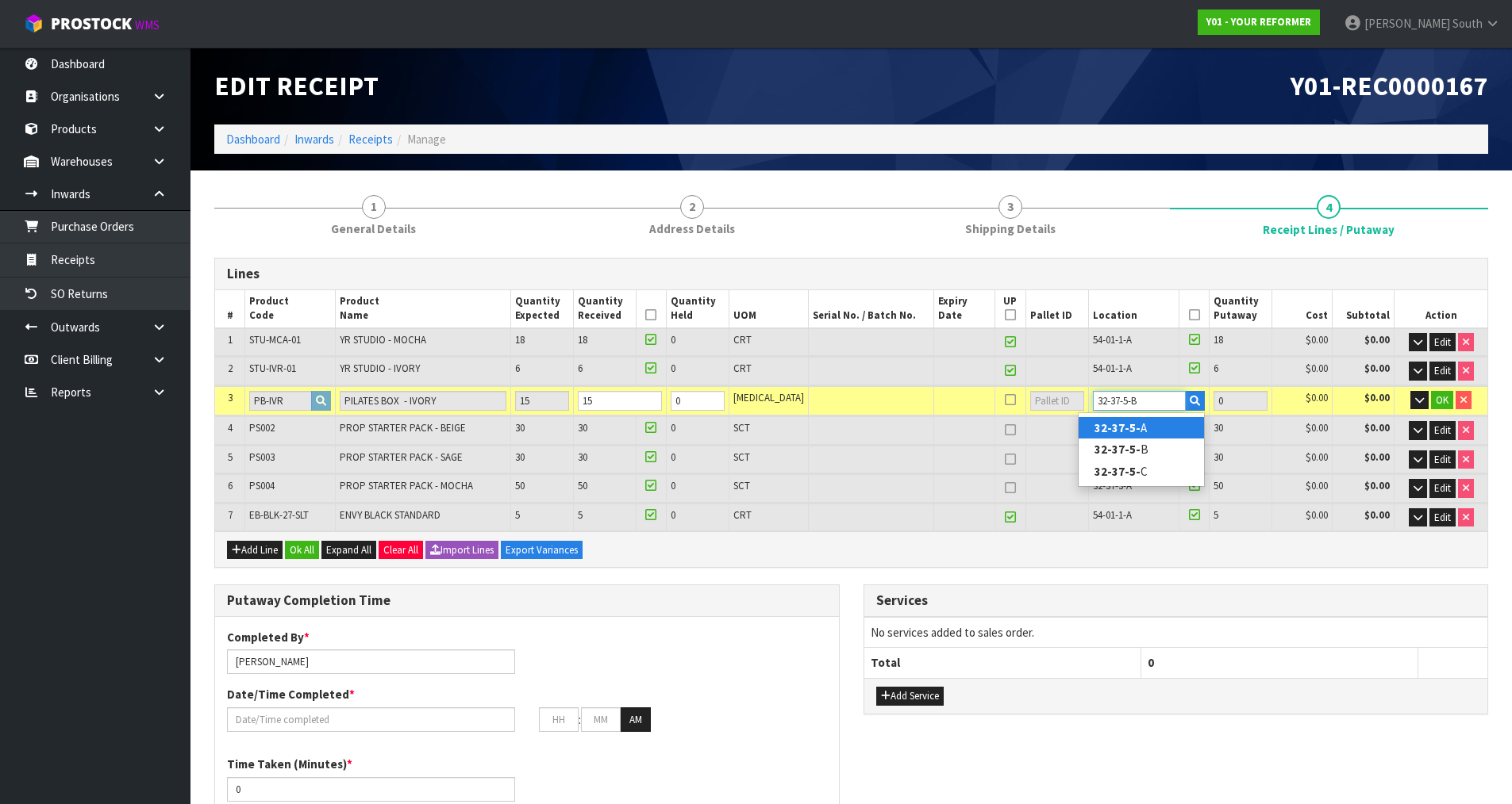
type input "154"
type input "15"
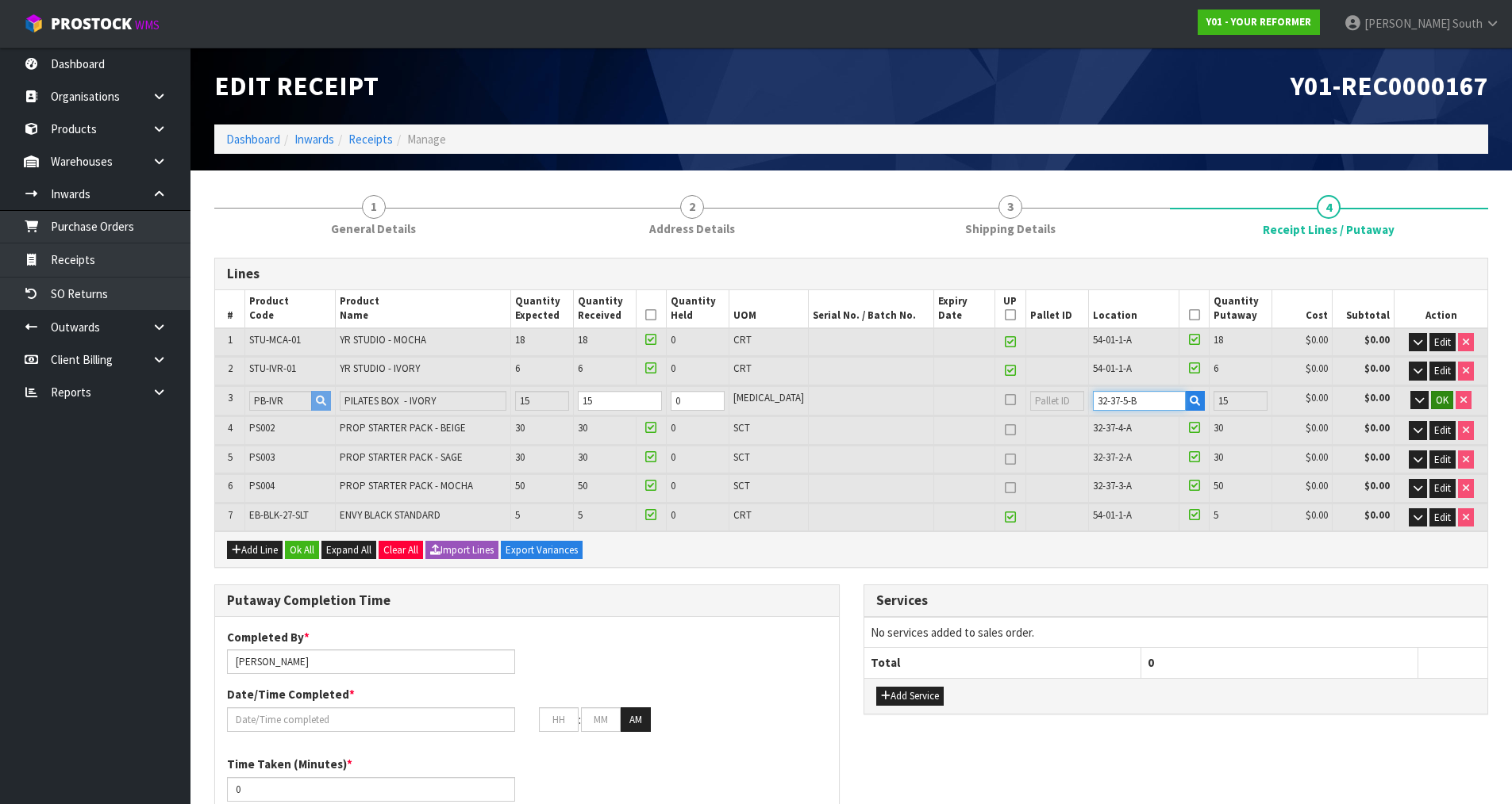
type input "32-37-5-B"
click at [1438, 396] on span "OK" at bounding box center [1441, 400] width 12 height 13
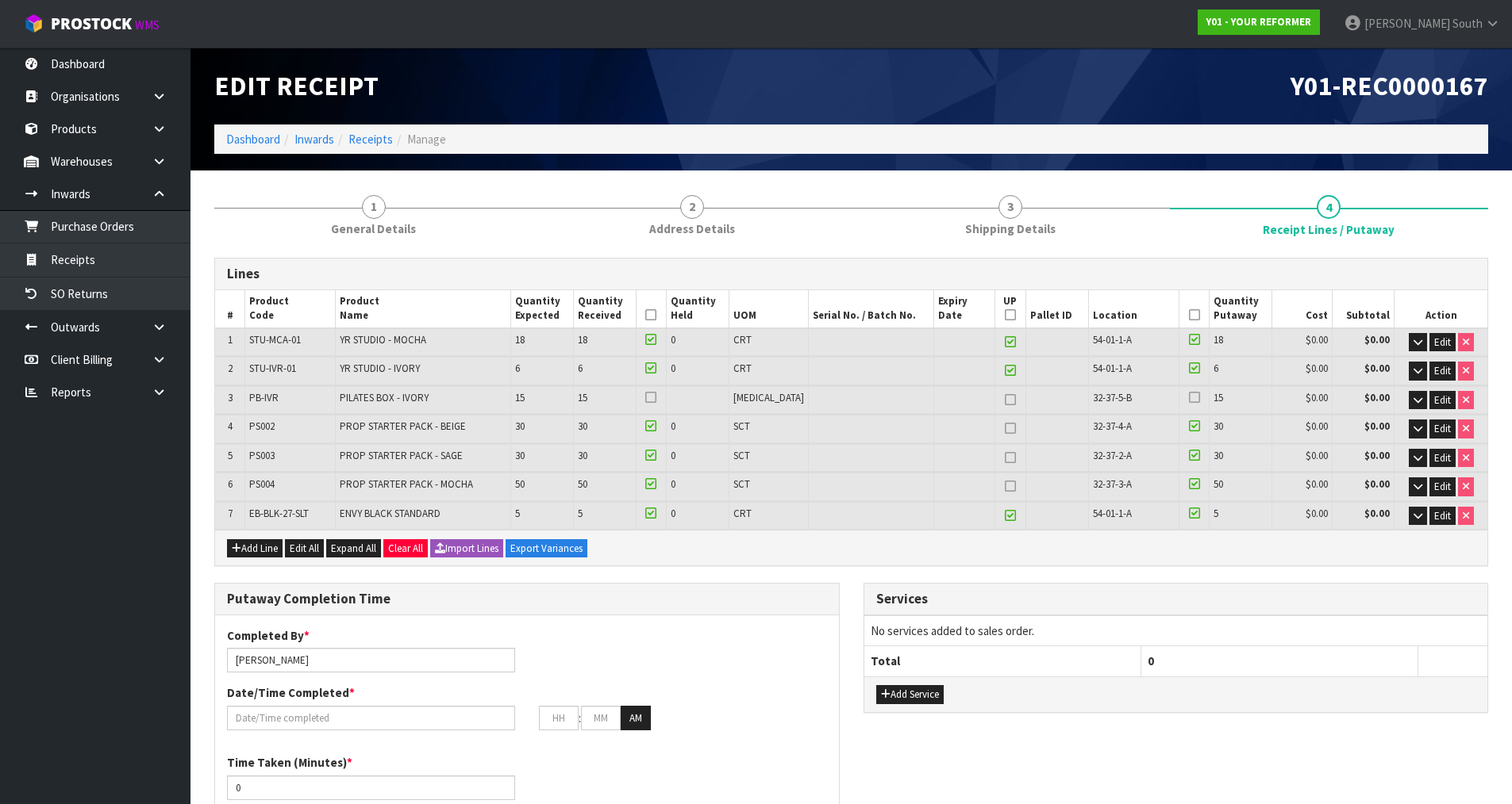
click at [1107, 395] on span "32-37-5-B" at bounding box center [1112, 397] width 39 height 13
copy tr "32-37-5-B"
click at [1189, 315] on icon at bounding box center [1194, 315] width 11 height 1
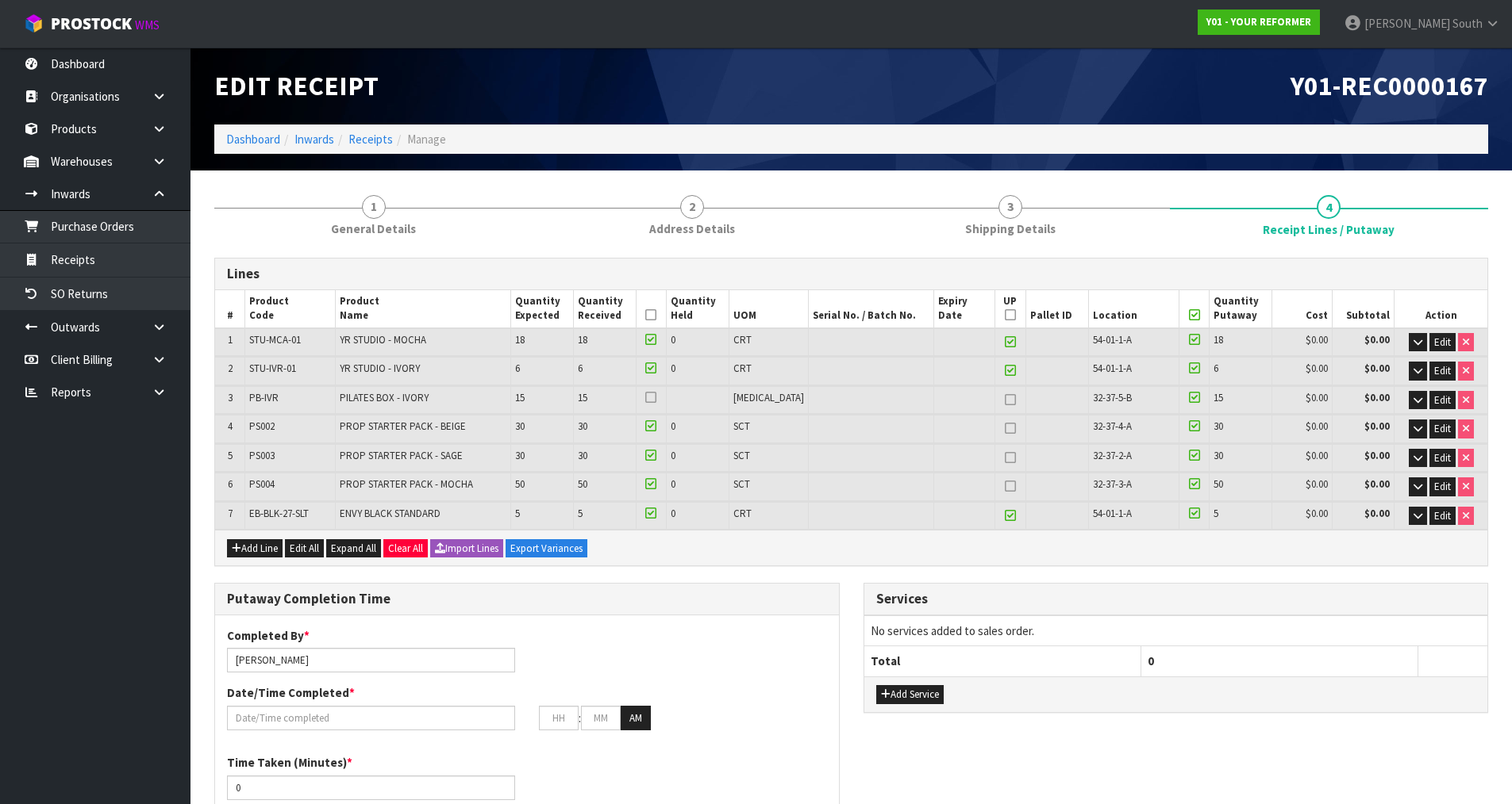
click at [657, 316] on icon at bounding box center [650, 315] width 11 height 1
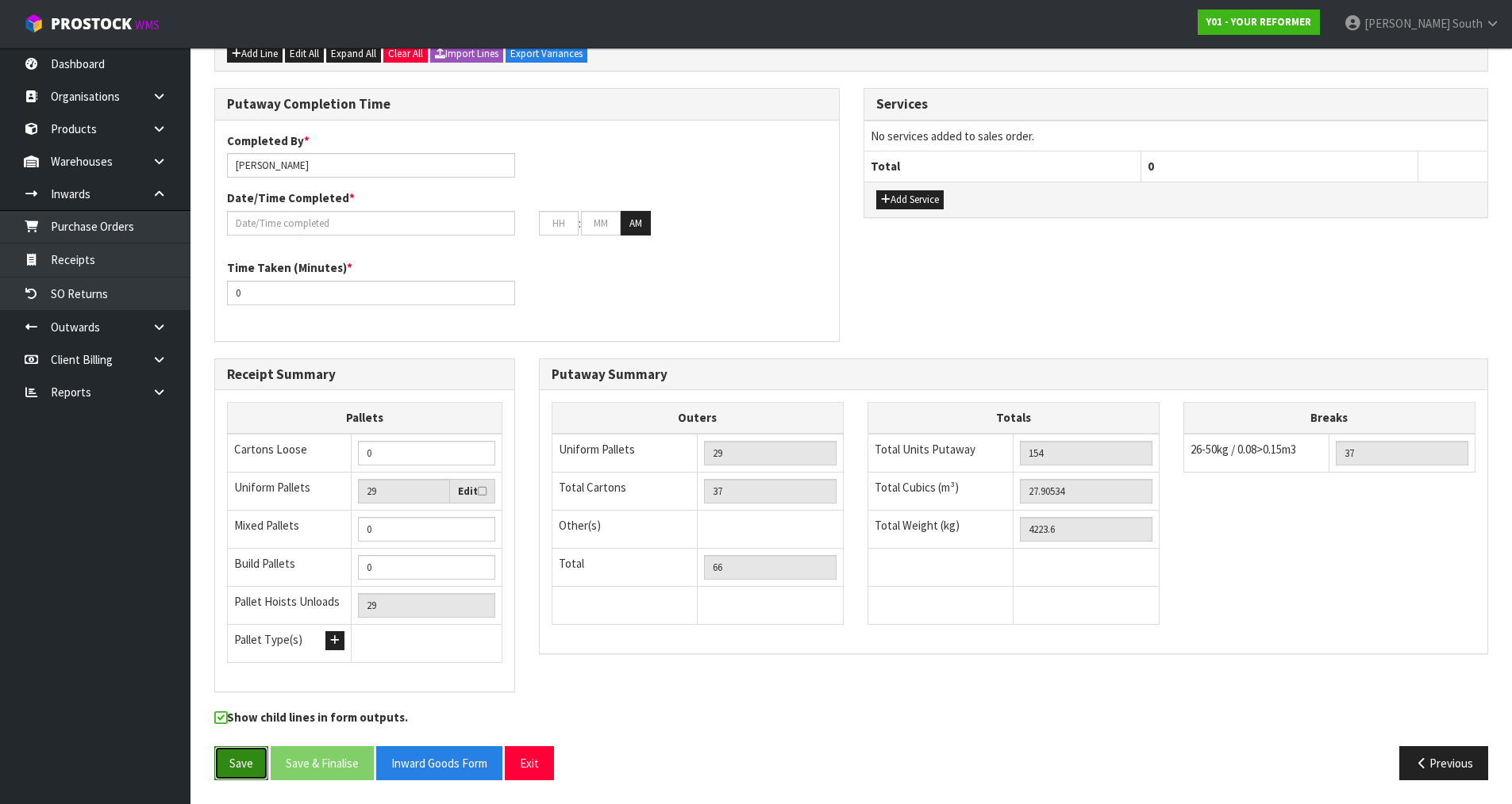
click at [265, 775] on button "Save" at bounding box center [241, 763] width 54 height 34
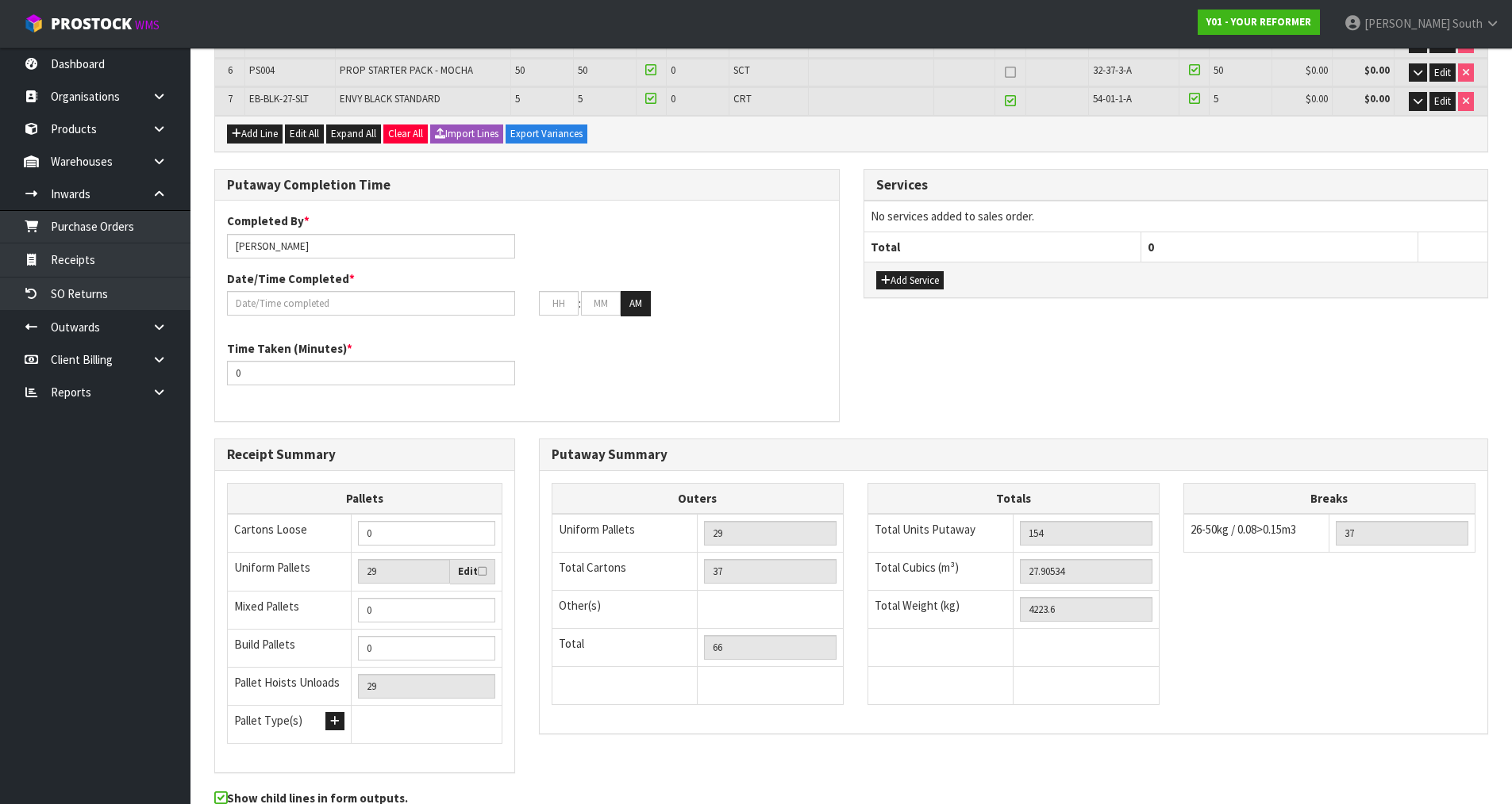
scroll to position [553, 0]
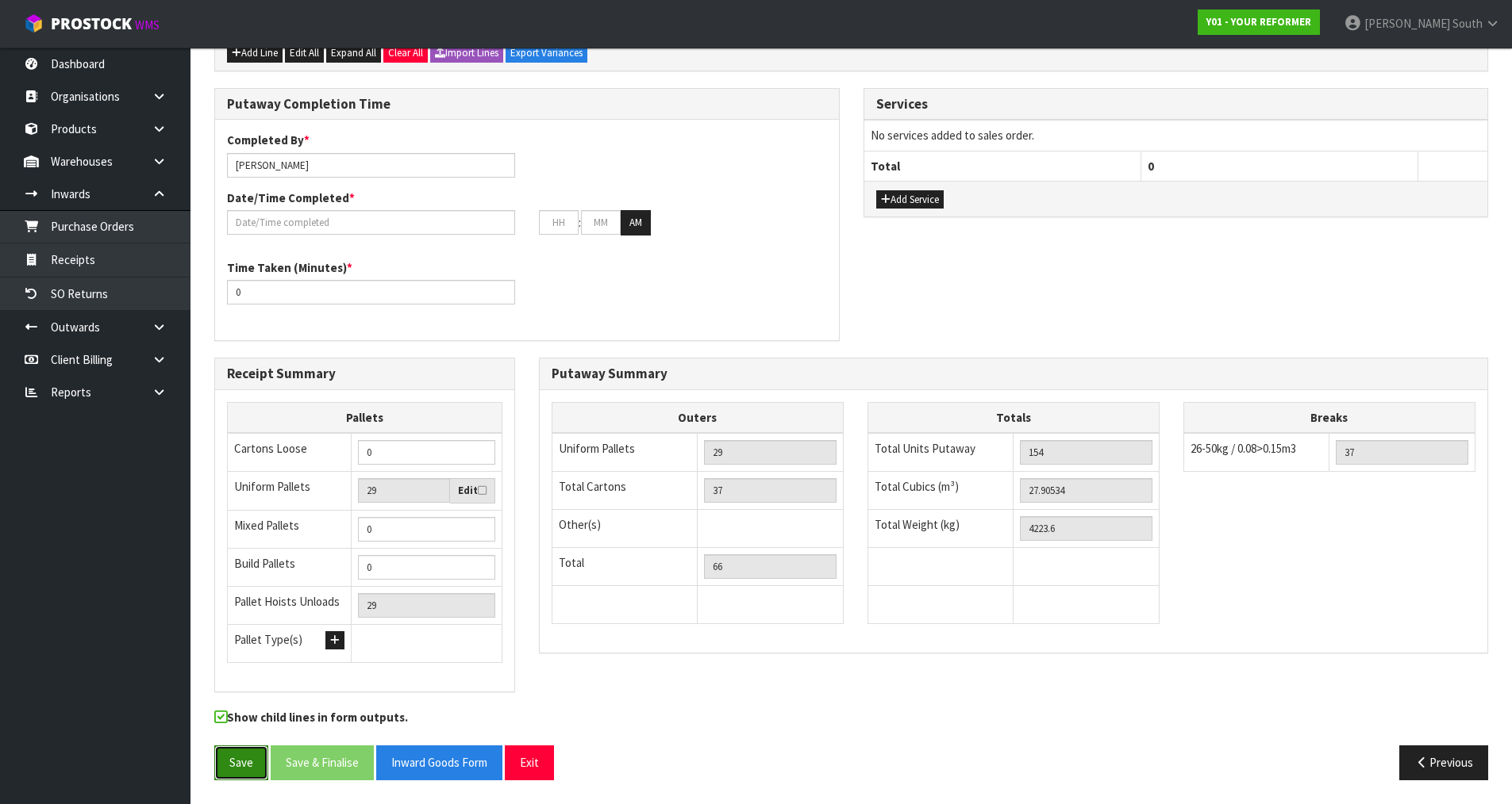
click at [231, 762] on button "Save" at bounding box center [241, 762] width 54 height 34
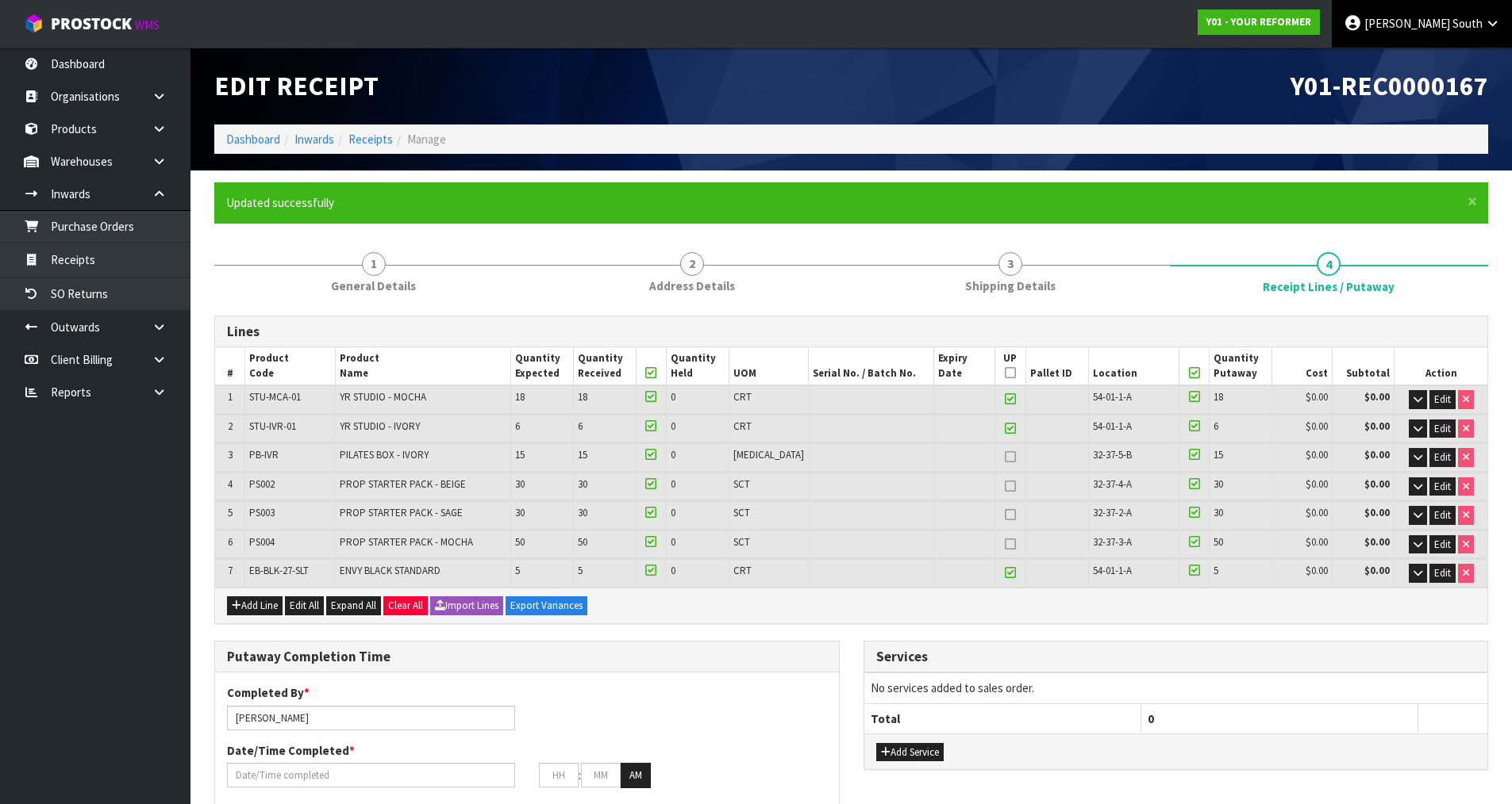
click at [1429, 31] on span "[PERSON_NAME]" at bounding box center [1407, 23] width 86 height 15
click at [895, 87] on h1 "Y01-REC0000167" at bounding box center [1176, 87] width 625 height 30
click at [153, 192] on icon at bounding box center [159, 194] width 15 height 12
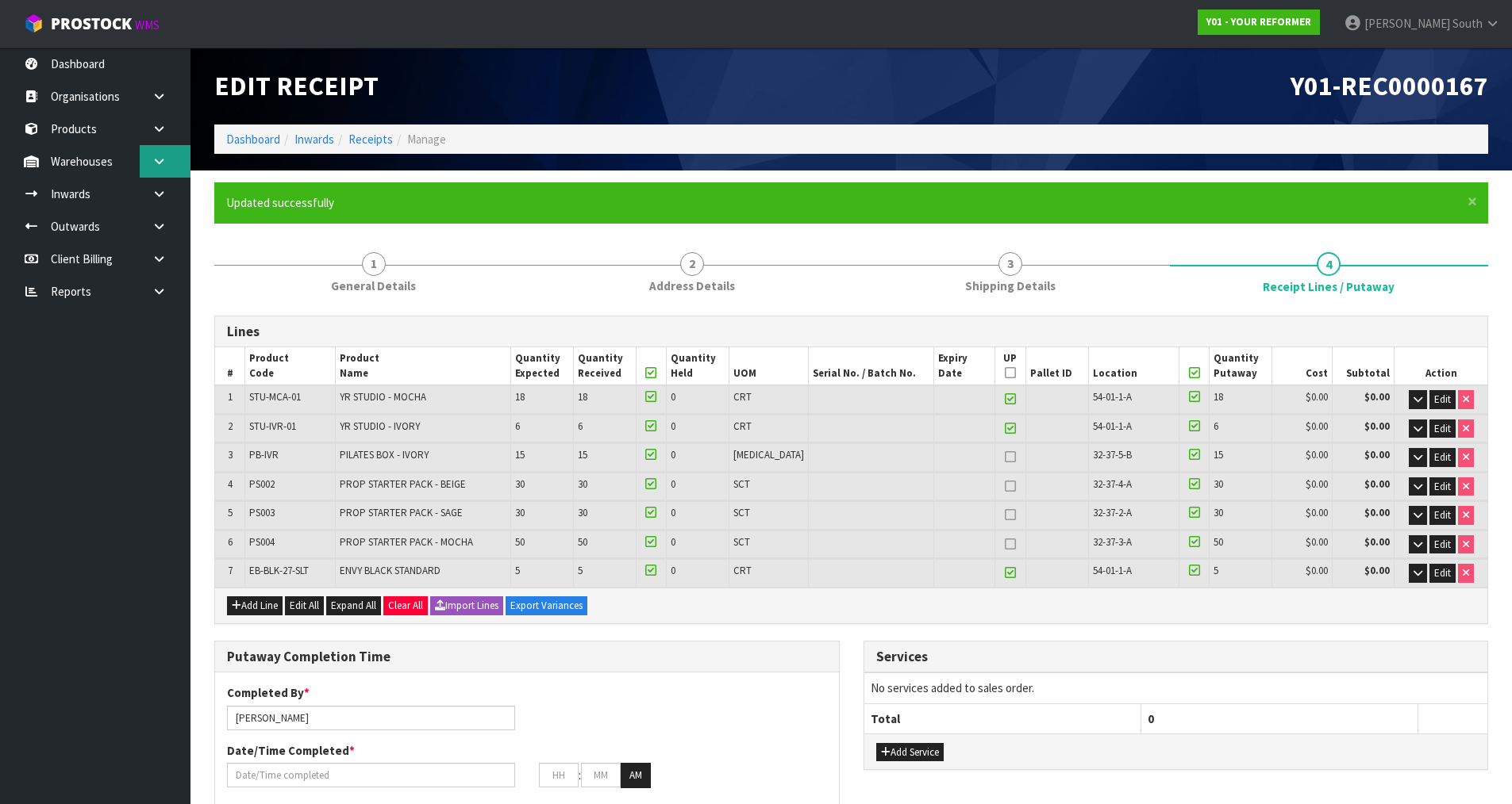
click at [167, 169] on link at bounding box center [165, 161] width 51 height 32
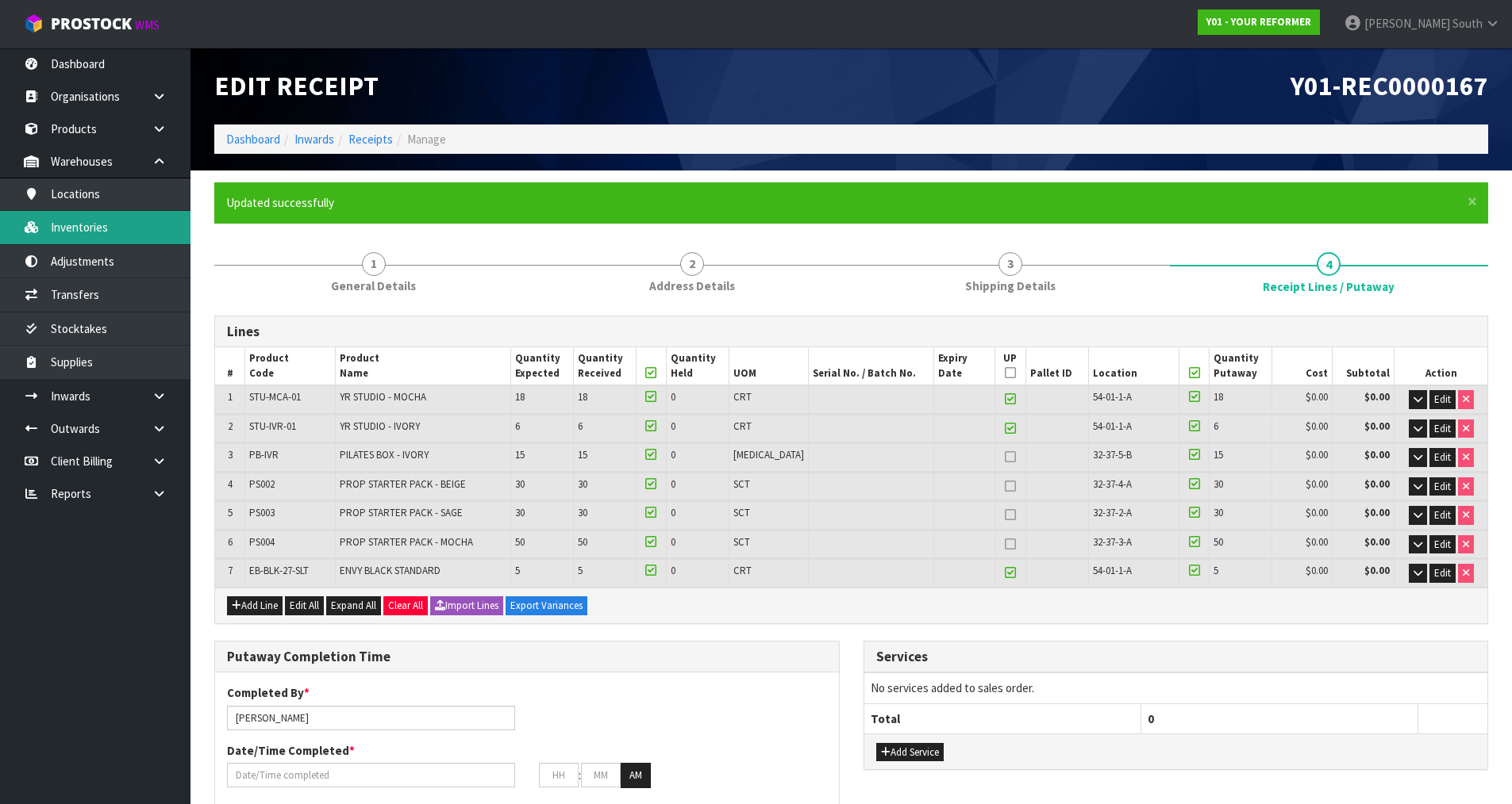
click at [137, 228] on link "Inventories" at bounding box center [95, 227] width 191 height 32
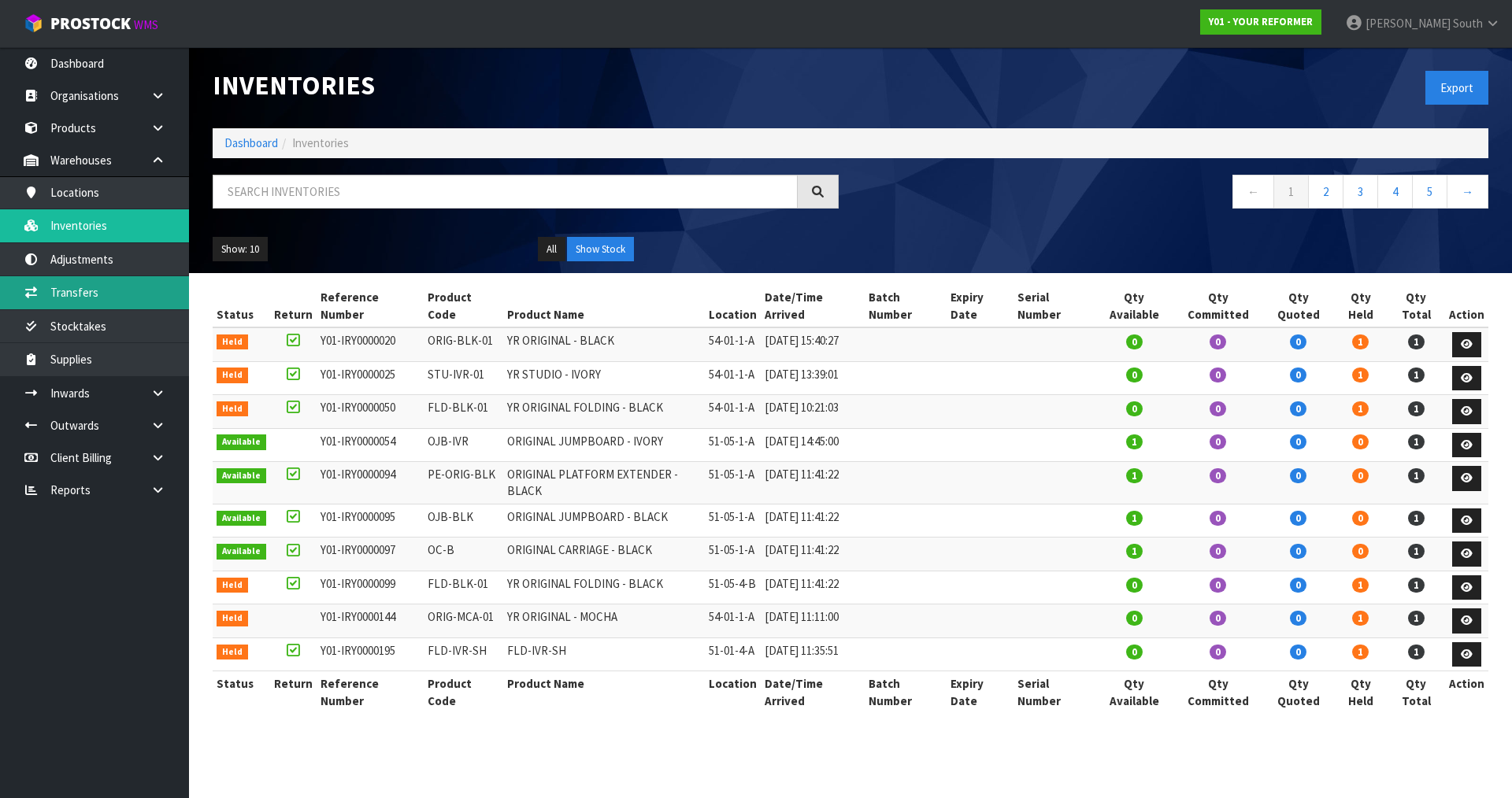
click at [94, 298] on link "Transfers" at bounding box center [94, 292] width 189 height 32
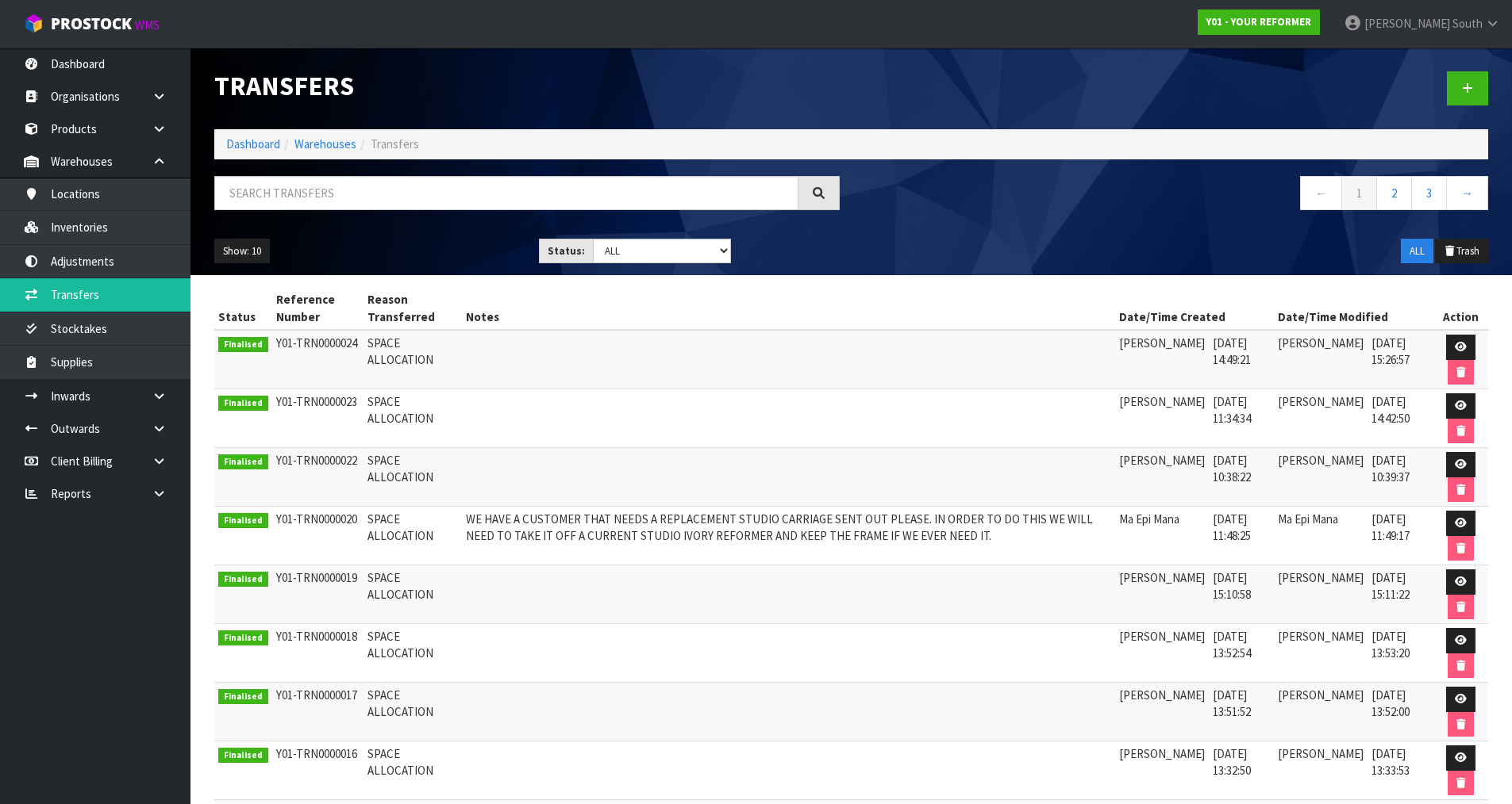
click at [331, 134] on ol "Dashboard Warehouses Transfers" at bounding box center [851, 144] width 1274 height 30
click at [278, 145] on link "Dashboard" at bounding box center [252, 143] width 54 height 15
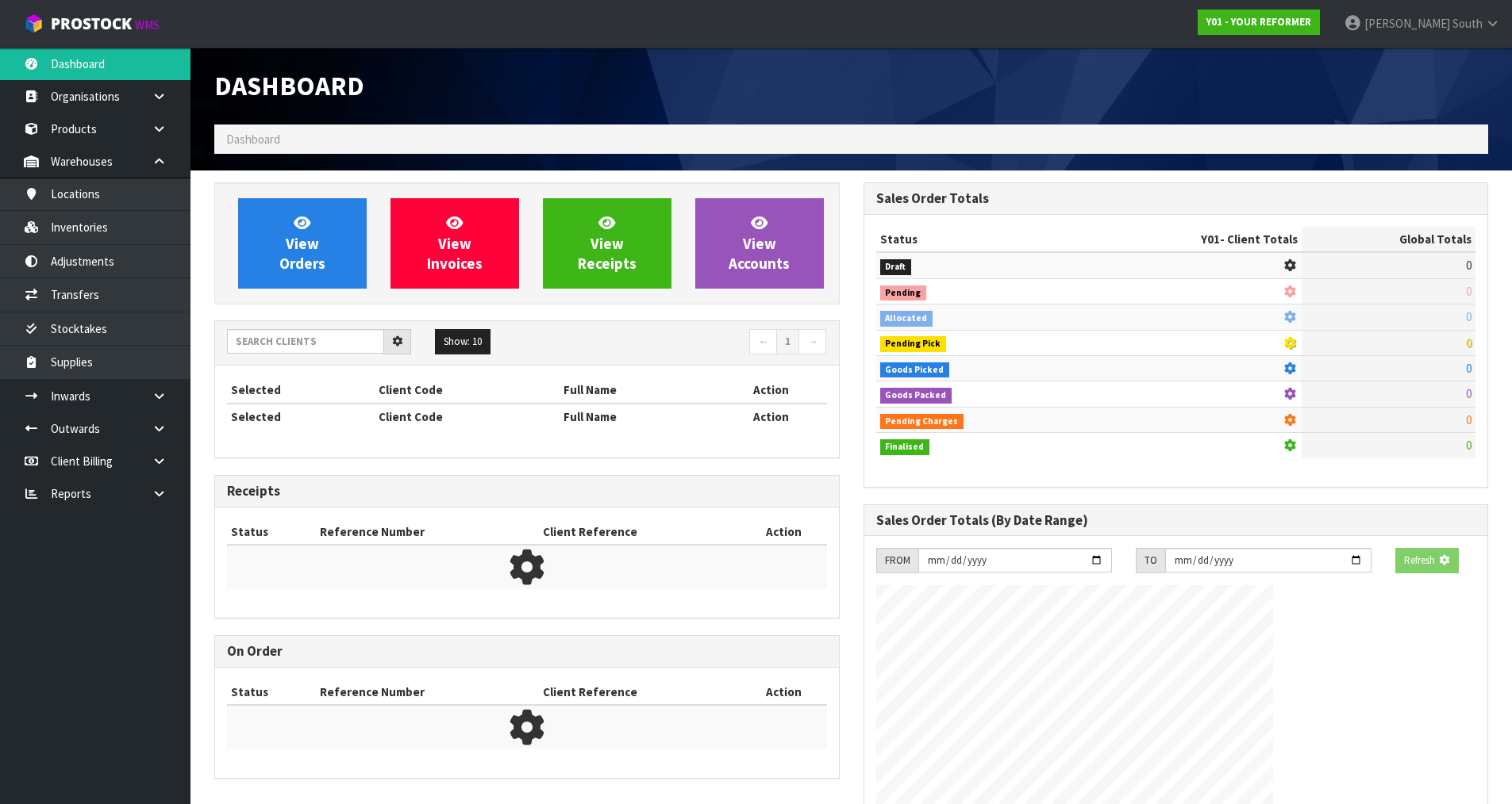
click at [277, 145] on span "Dashboard" at bounding box center [252, 139] width 54 height 15
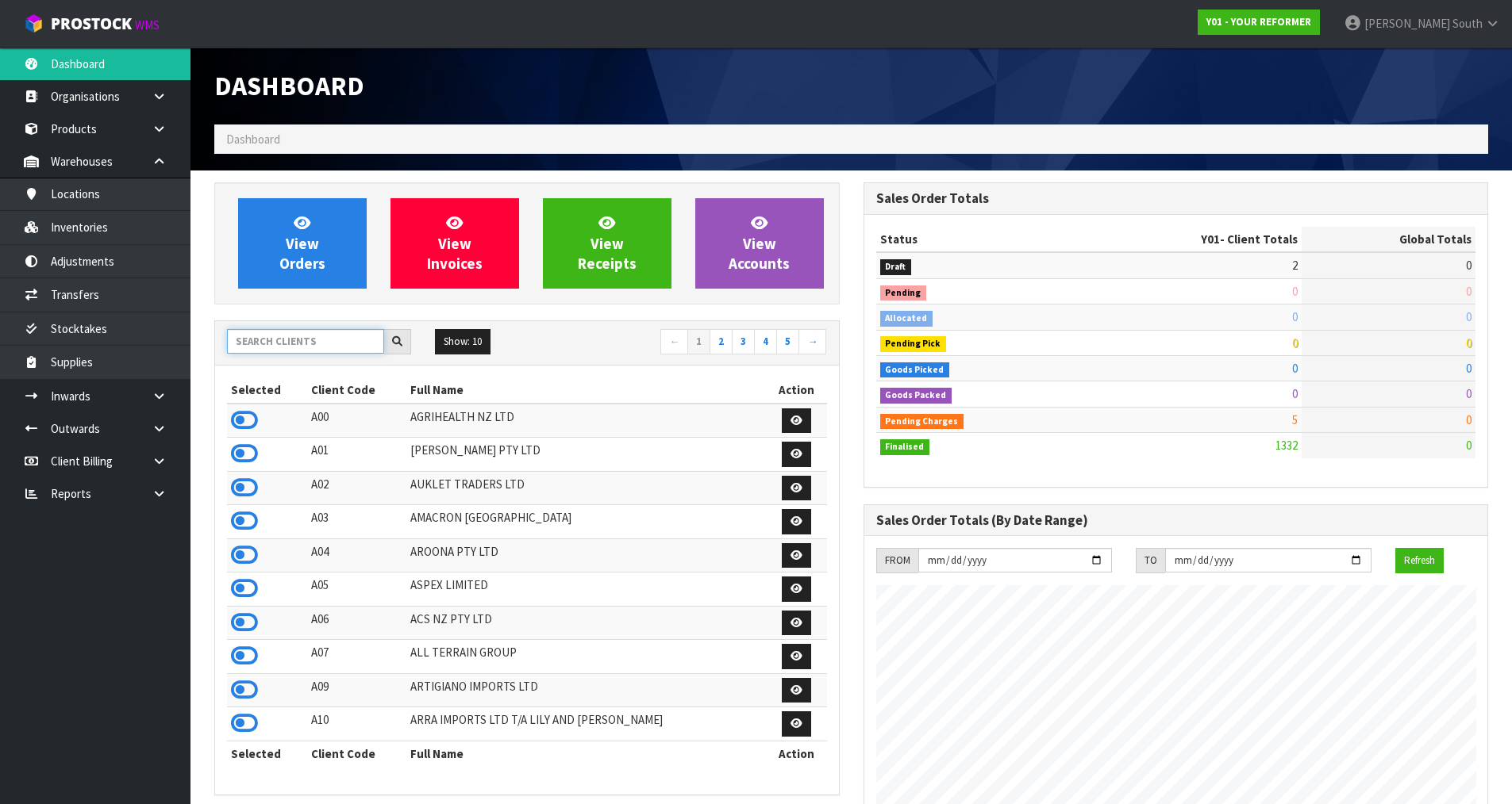
scroll to position [1201, 648]
click at [303, 349] on input "text" at bounding box center [305, 341] width 157 height 25
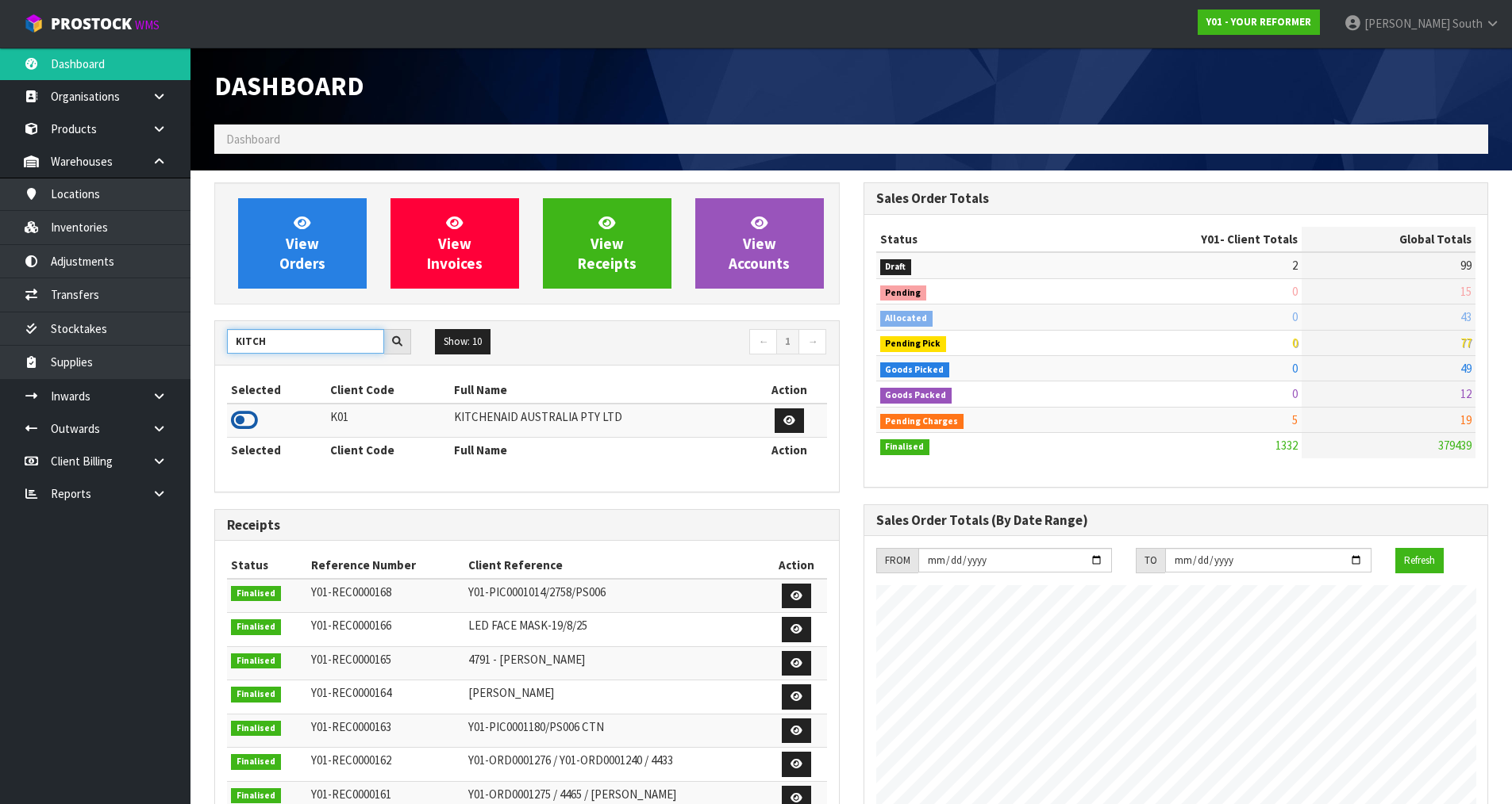
type input "KITCH"
click at [242, 419] on icon at bounding box center [244, 420] width 27 height 24
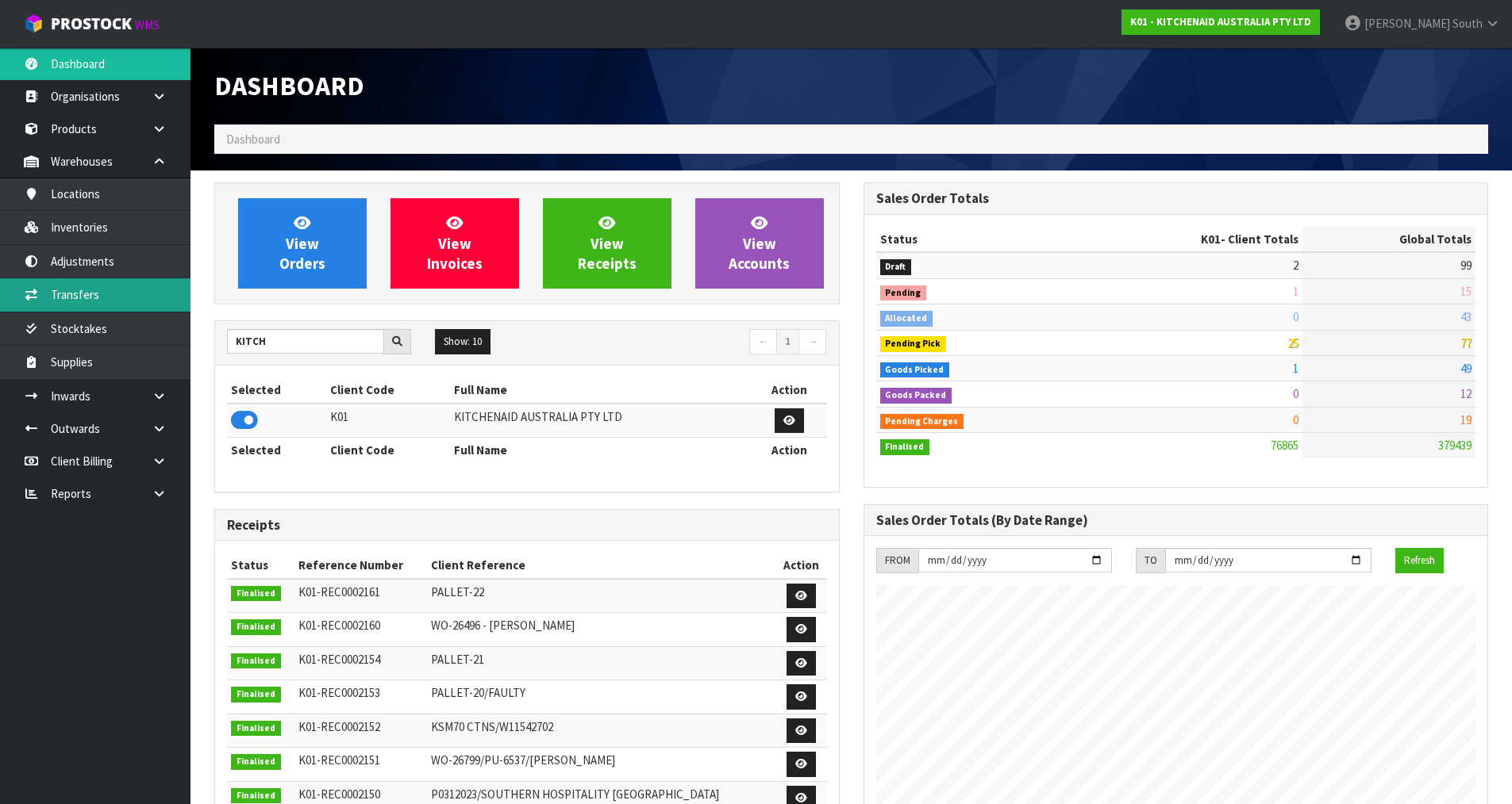
click at [90, 282] on link "Transfers" at bounding box center [95, 294] width 191 height 32
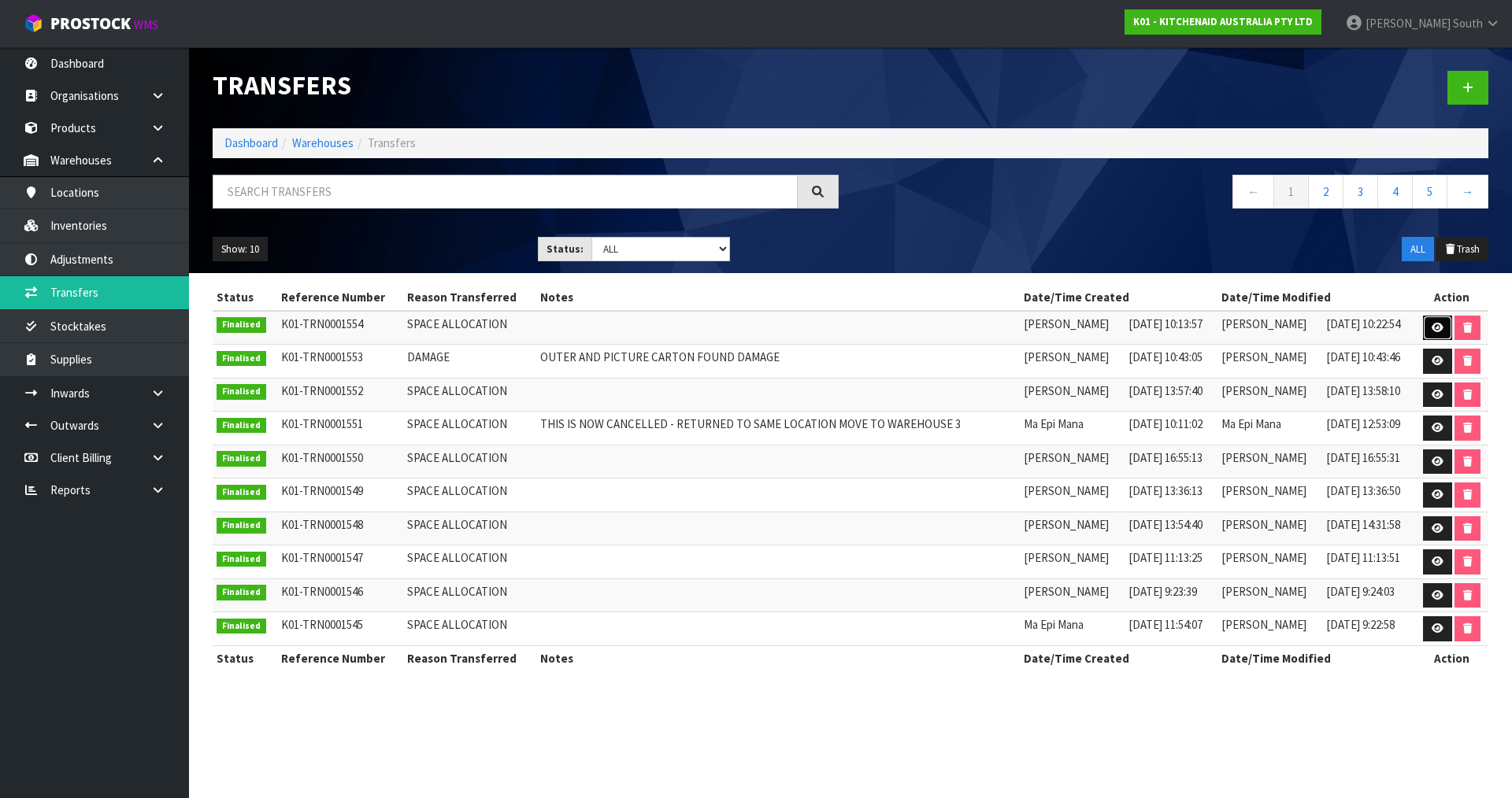
click at [1433, 325] on icon at bounding box center [1438, 327] width 11 height 11
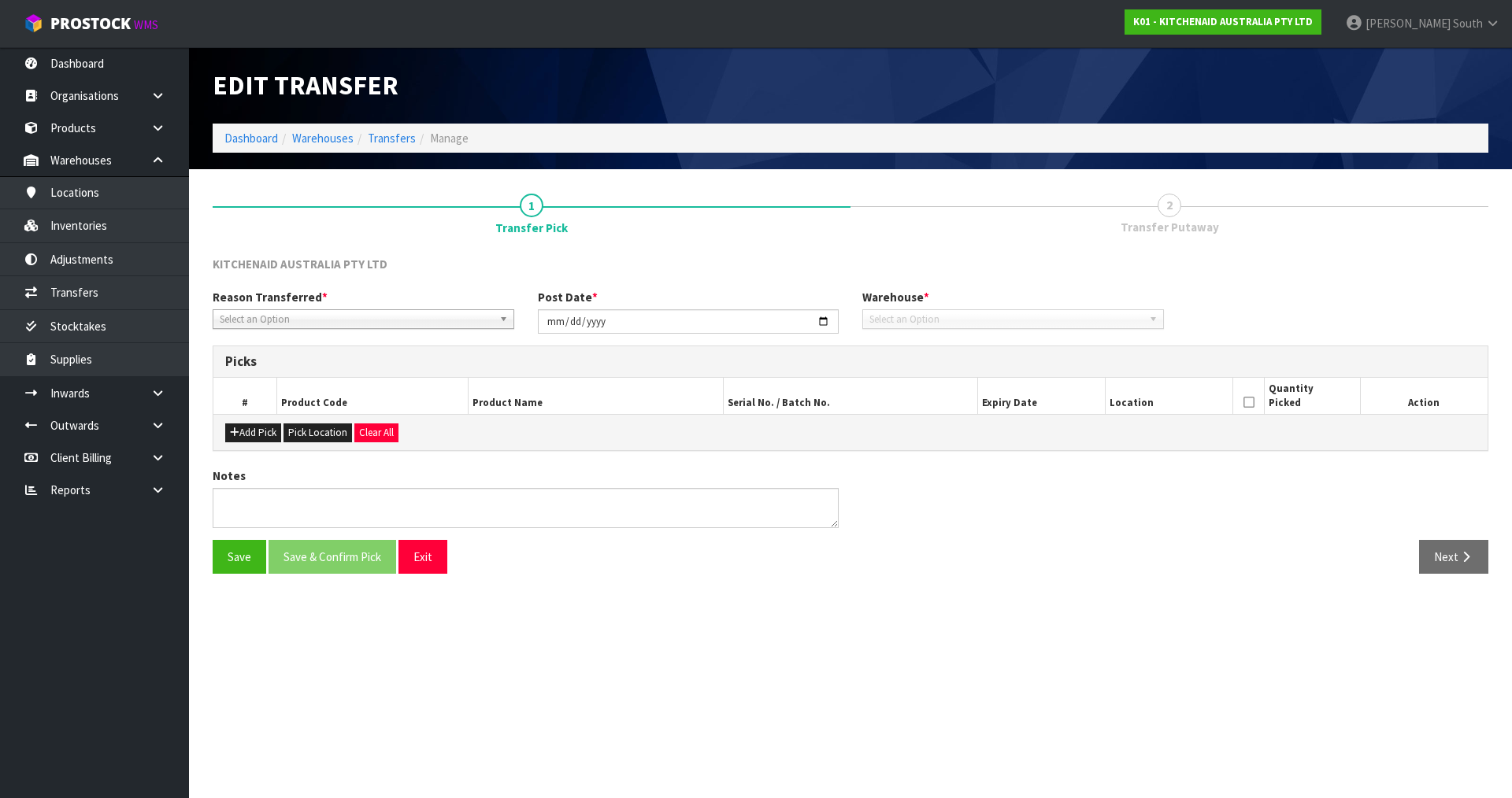
type input "[DATE]"
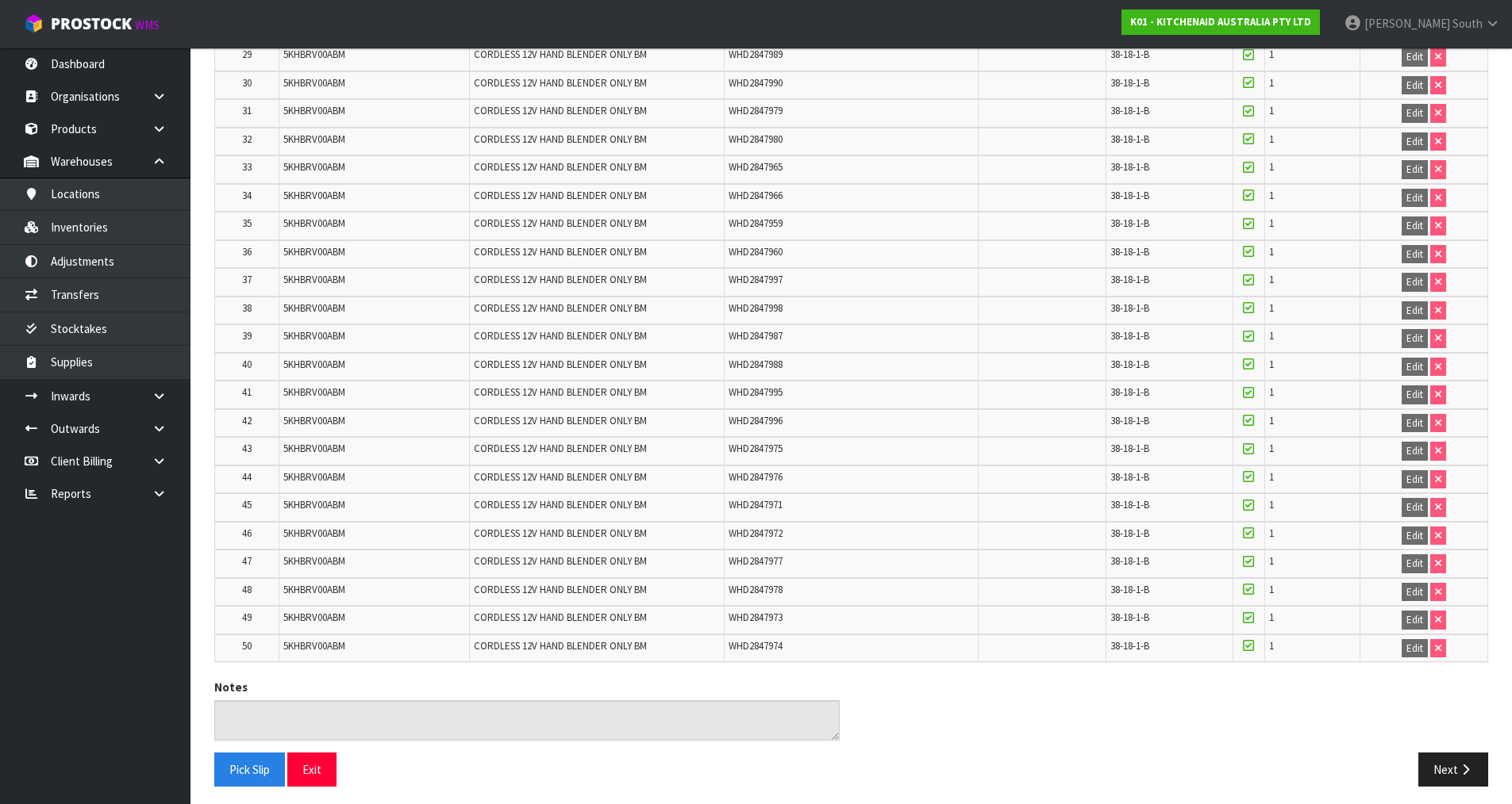
scroll to position [1169, 0]
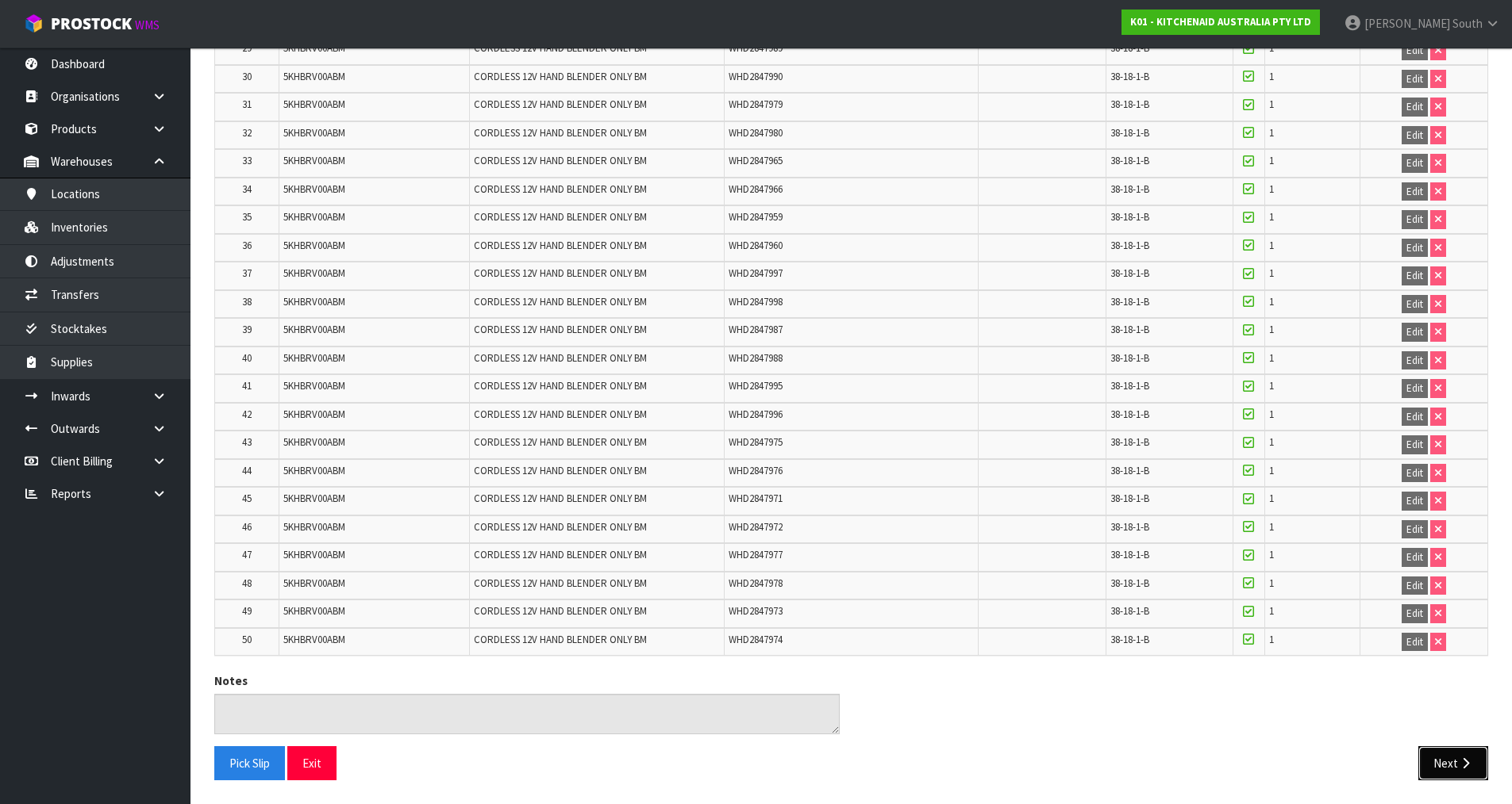
click at [1458, 760] on icon "button" at bounding box center [1465, 764] width 15 height 12
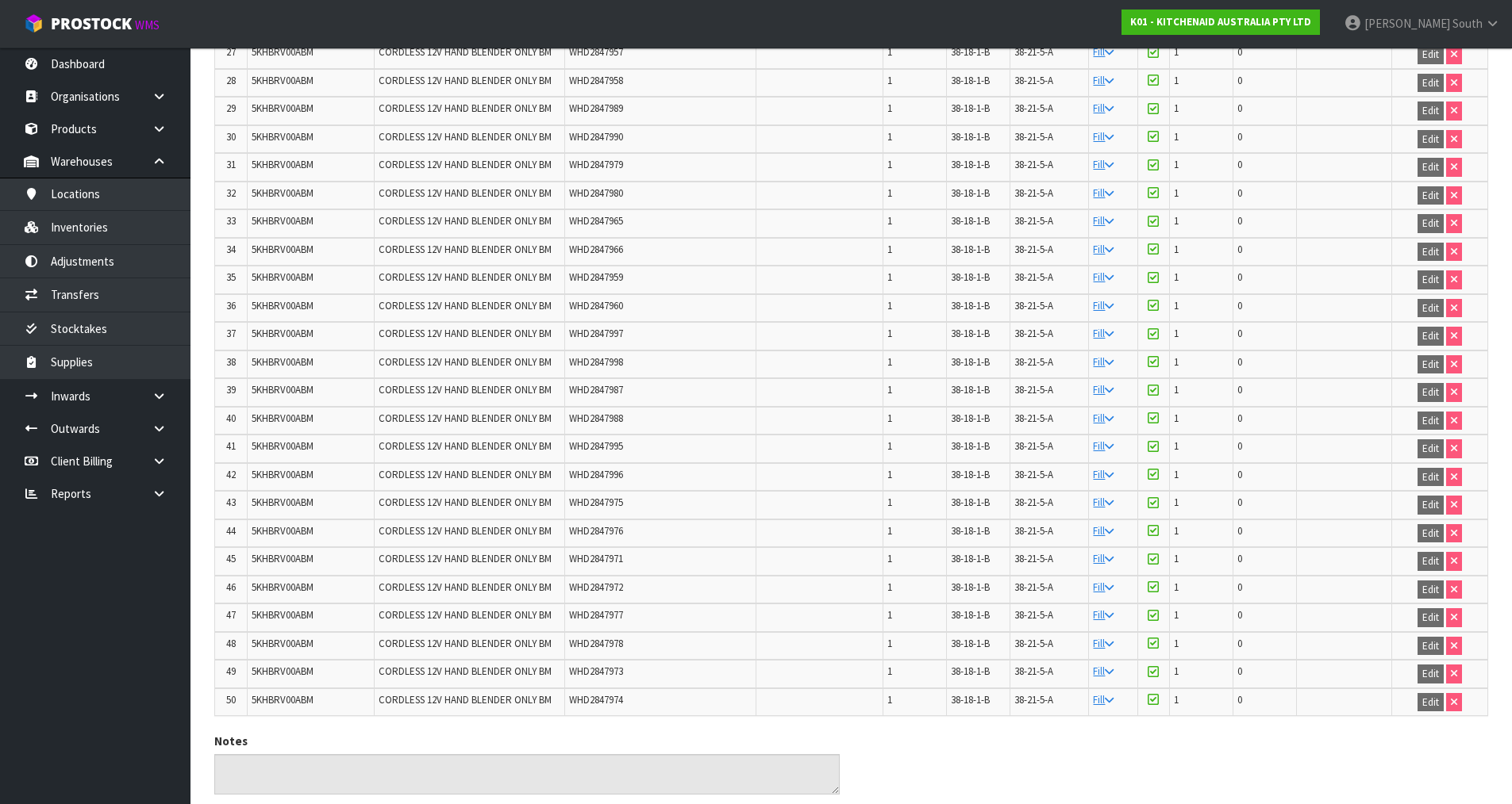
scroll to position [1111, 0]
click at [261, 695] on span "5KHBRV00ABM" at bounding box center [282, 698] width 62 height 13
click at [259, 695] on span "5KHBRV00ABM" at bounding box center [282, 698] width 62 height 13
copy span "5KHBRV00ABM"
click at [94, 230] on link "Inventories" at bounding box center [95, 227] width 191 height 32
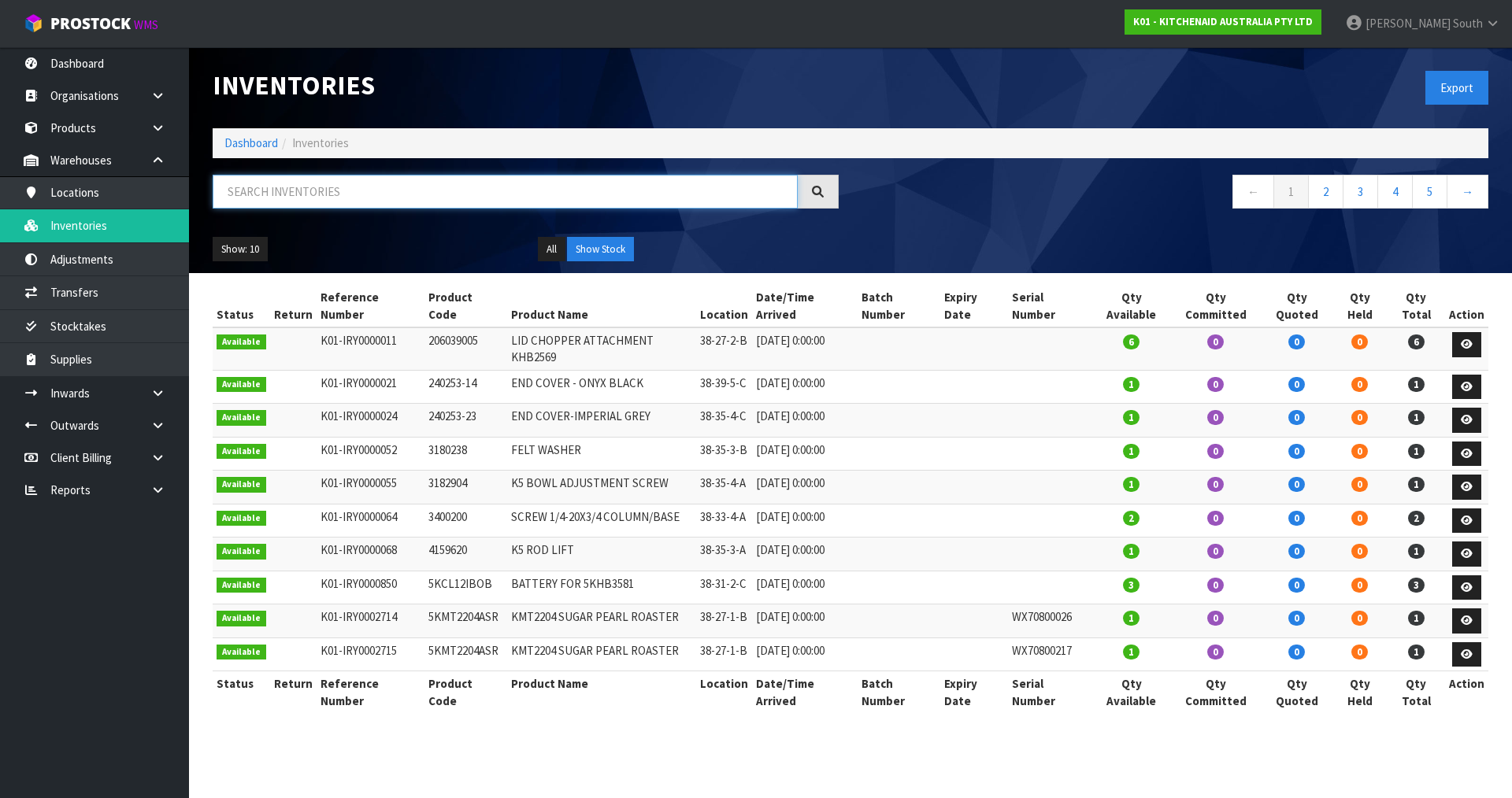
click at [297, 186] on input "text" at bounding box center [505, 192] width 585 height 34
paste input "5KHBRV00ABM"
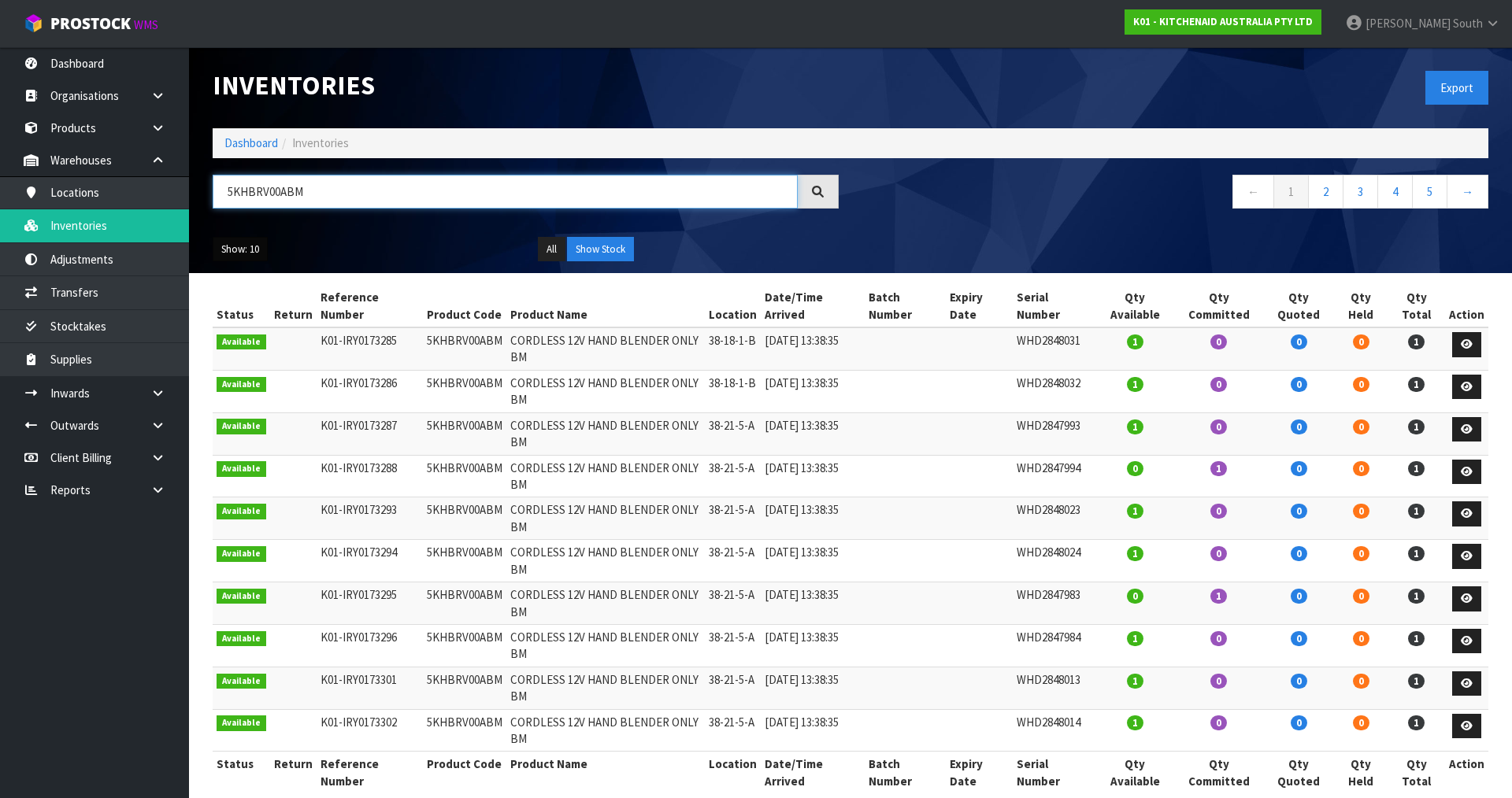
type input "5KHBRV00ABM"
click at [243, 248] on button "Show: 10" at bounding box center [240, 250] width 55 height 25
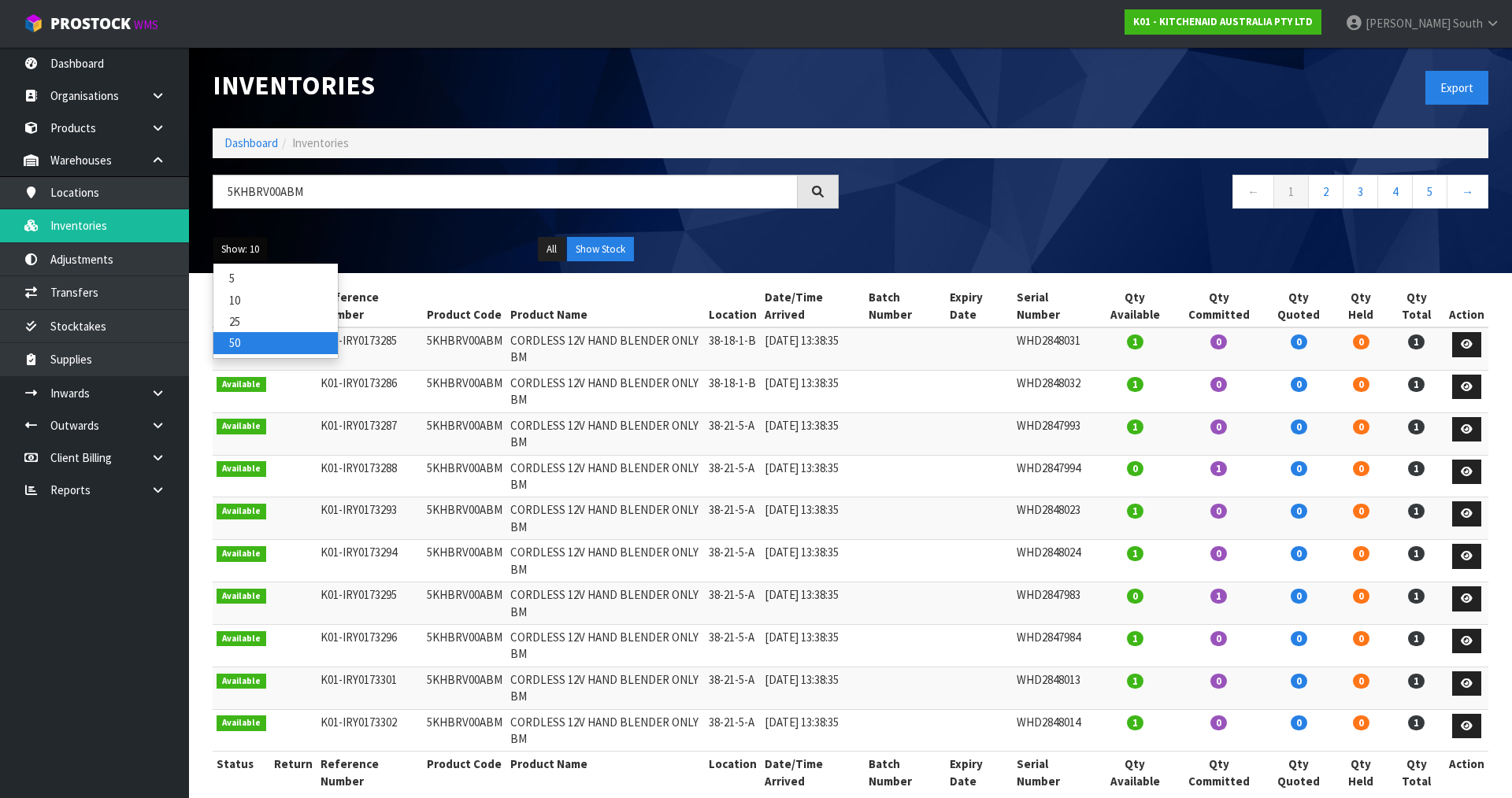
click at [251, 351] on link "50" at bounding box center [276, 343] width 124 height 21
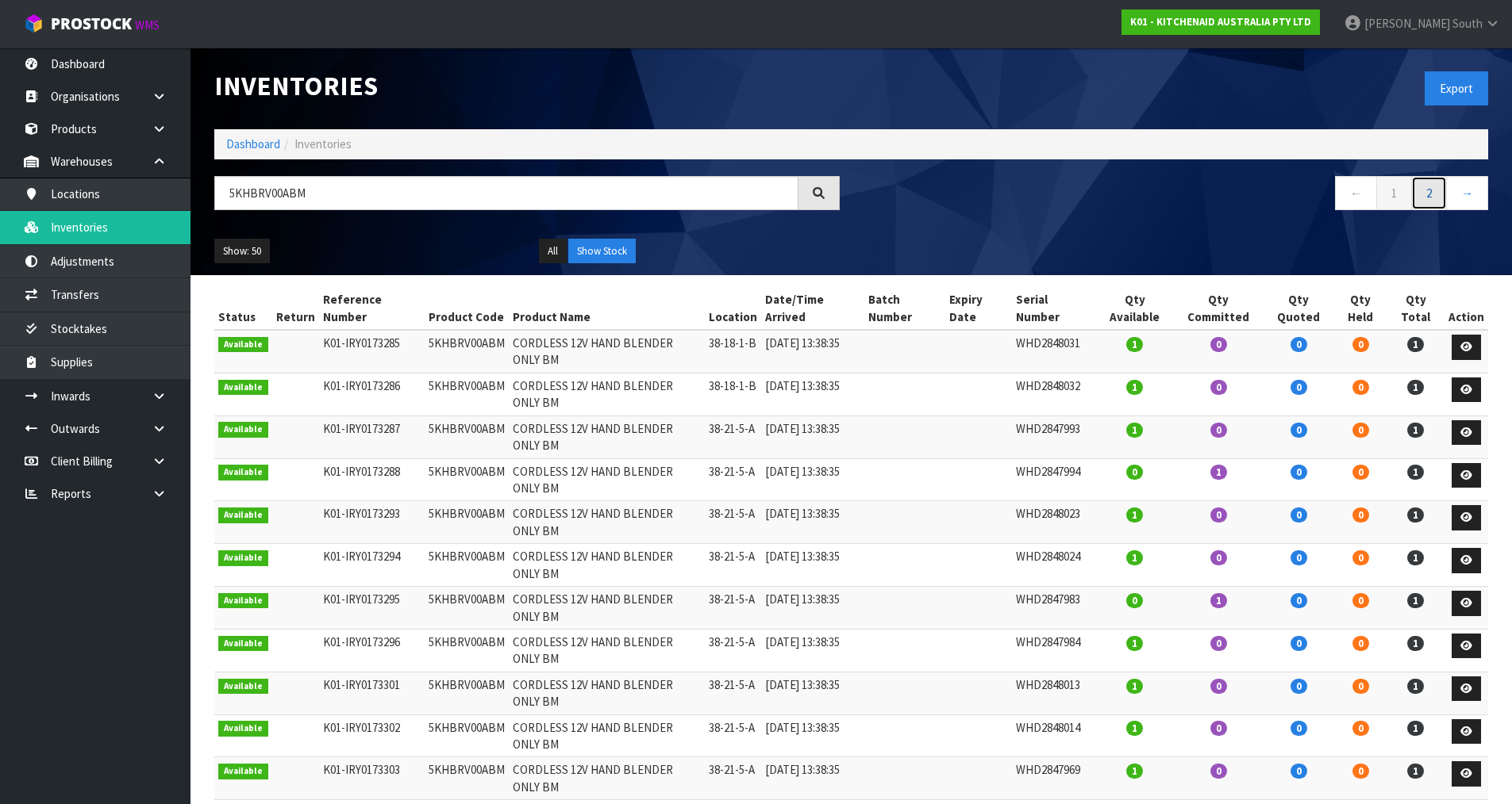
click at [1418, 198] on link "2" at bounding box center [1428, 193] width 35 height 34
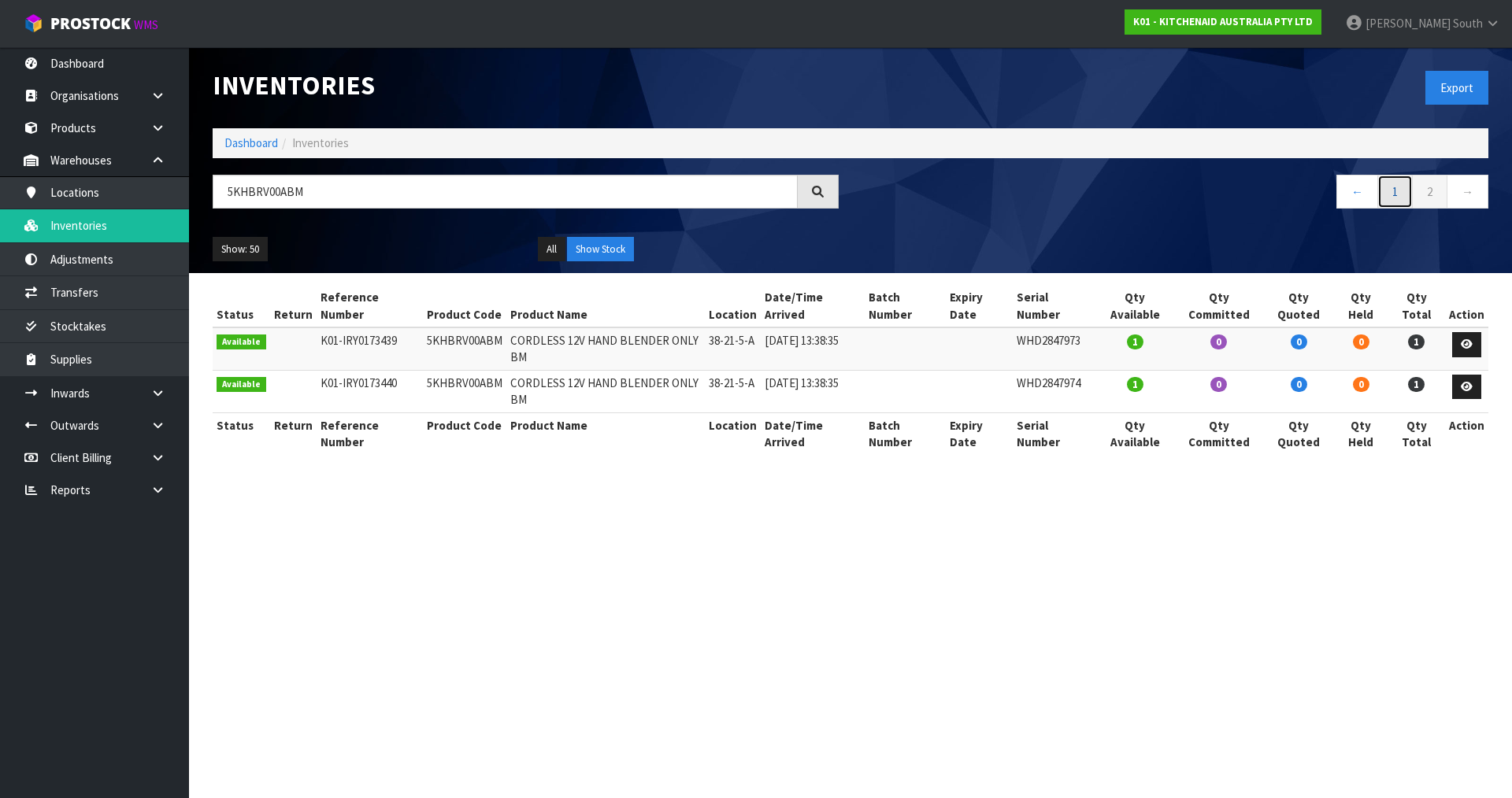
click at [1401, 191] on link "1" at bounding box center [1395, 192] width 35 height 34
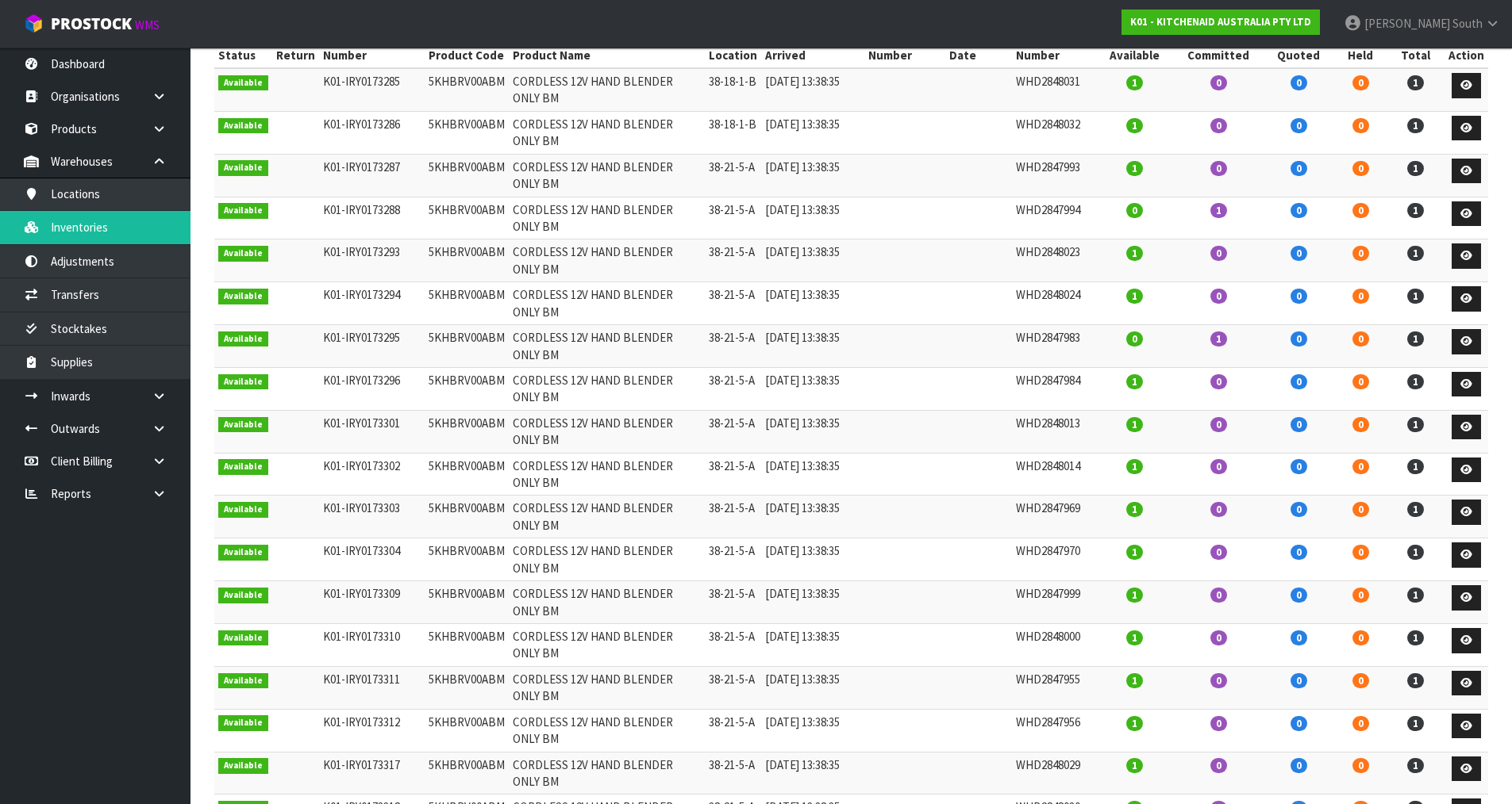
scroll to position [238, 0]
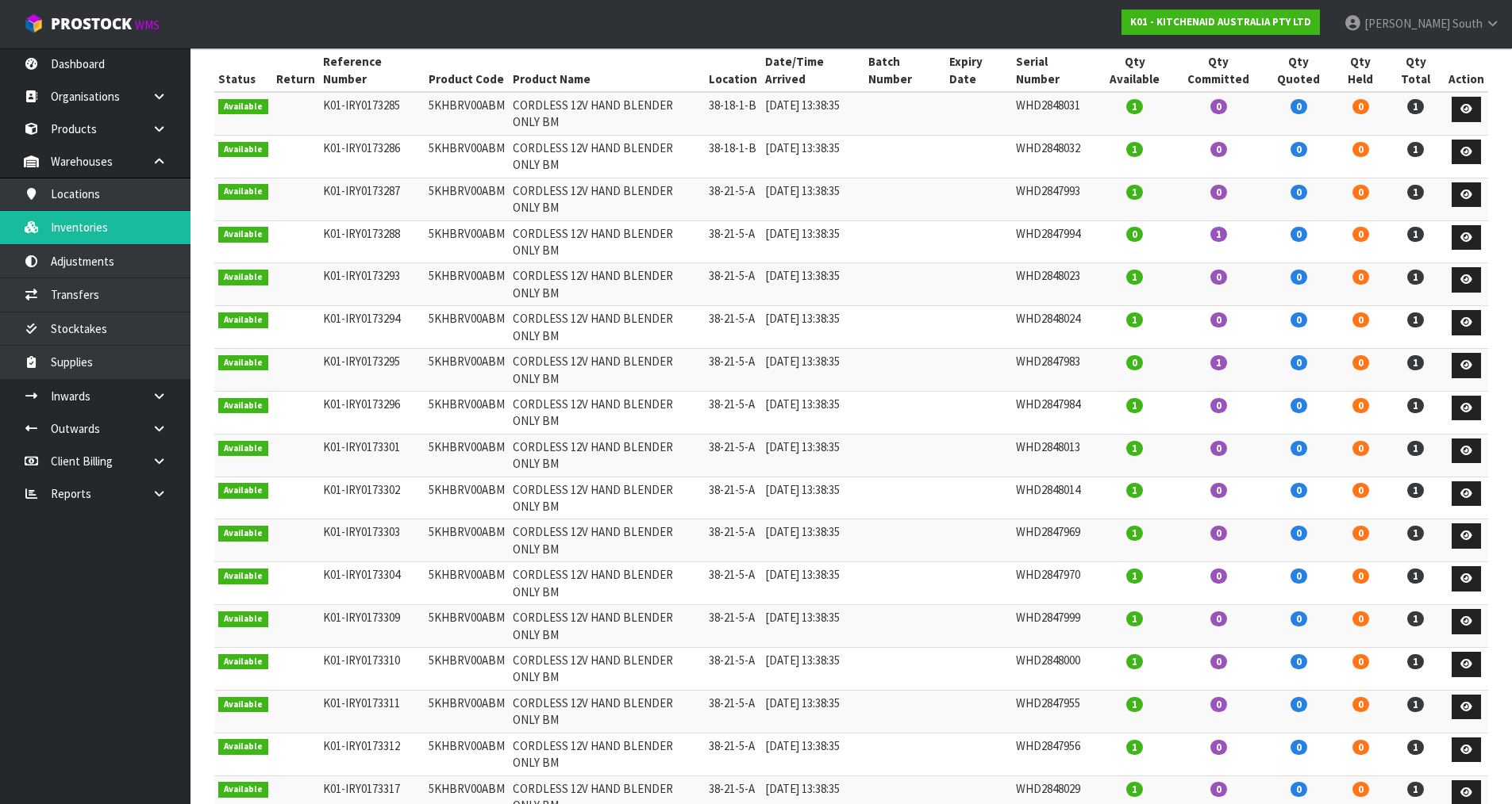
click at [913, 286] on td at bounding box center [905, 284] width 81 height 43
click at [908, 288] on td at bounding box center [905, 284] width 81 height 43
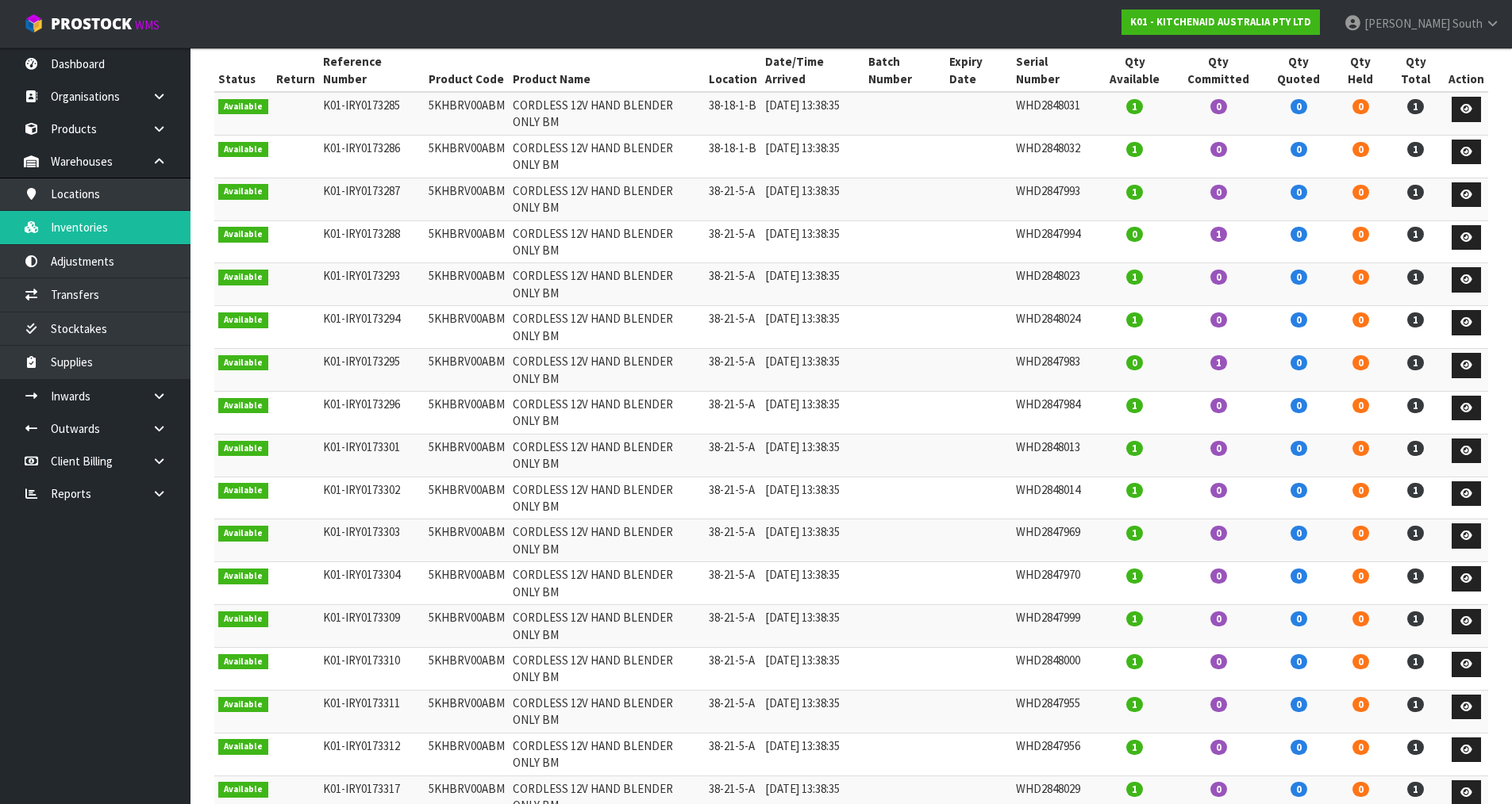
click at [908, 288] on td at bounding box center [905, 284] width 81 height 43
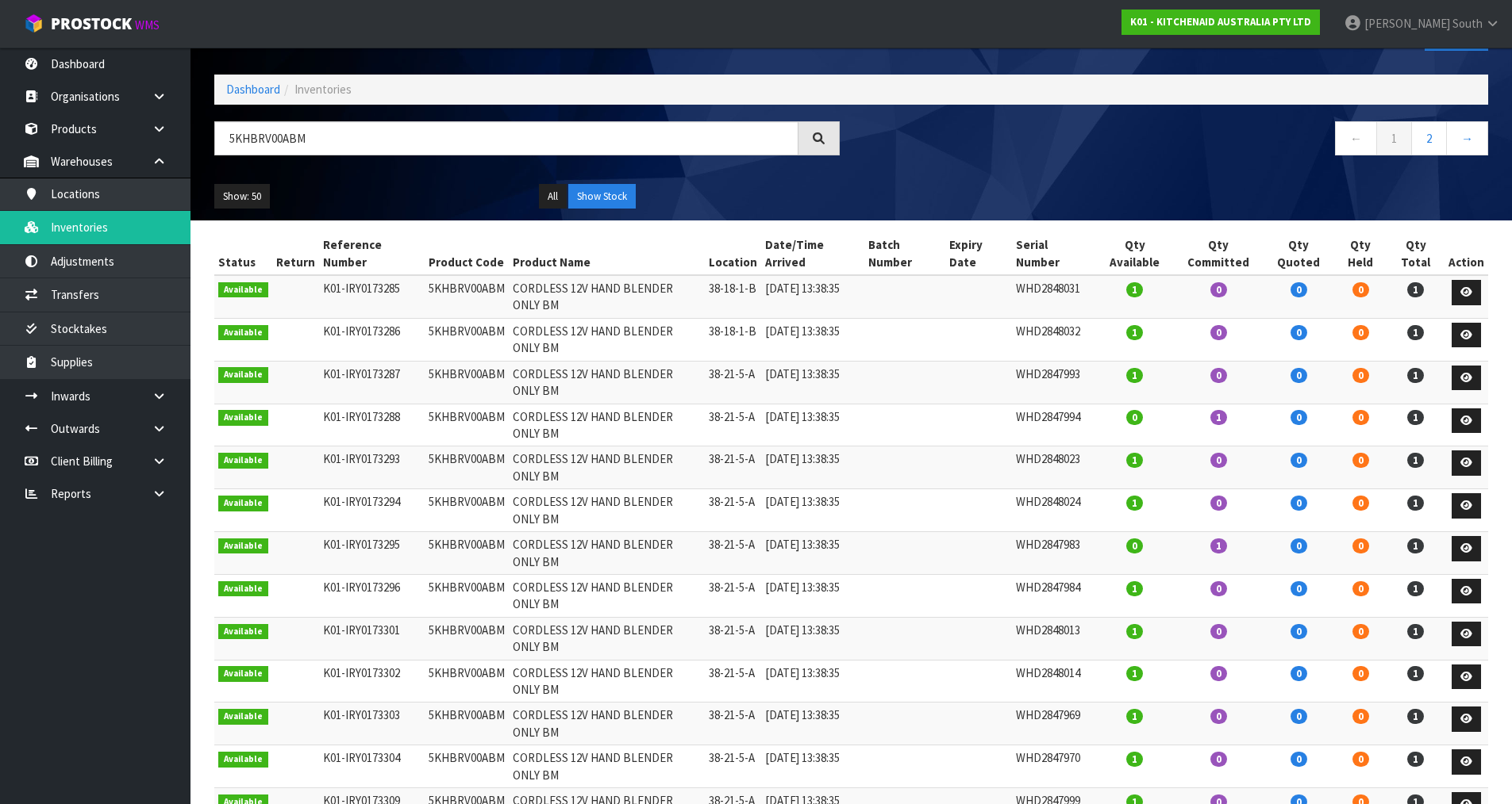
scroll to position [79, 0]
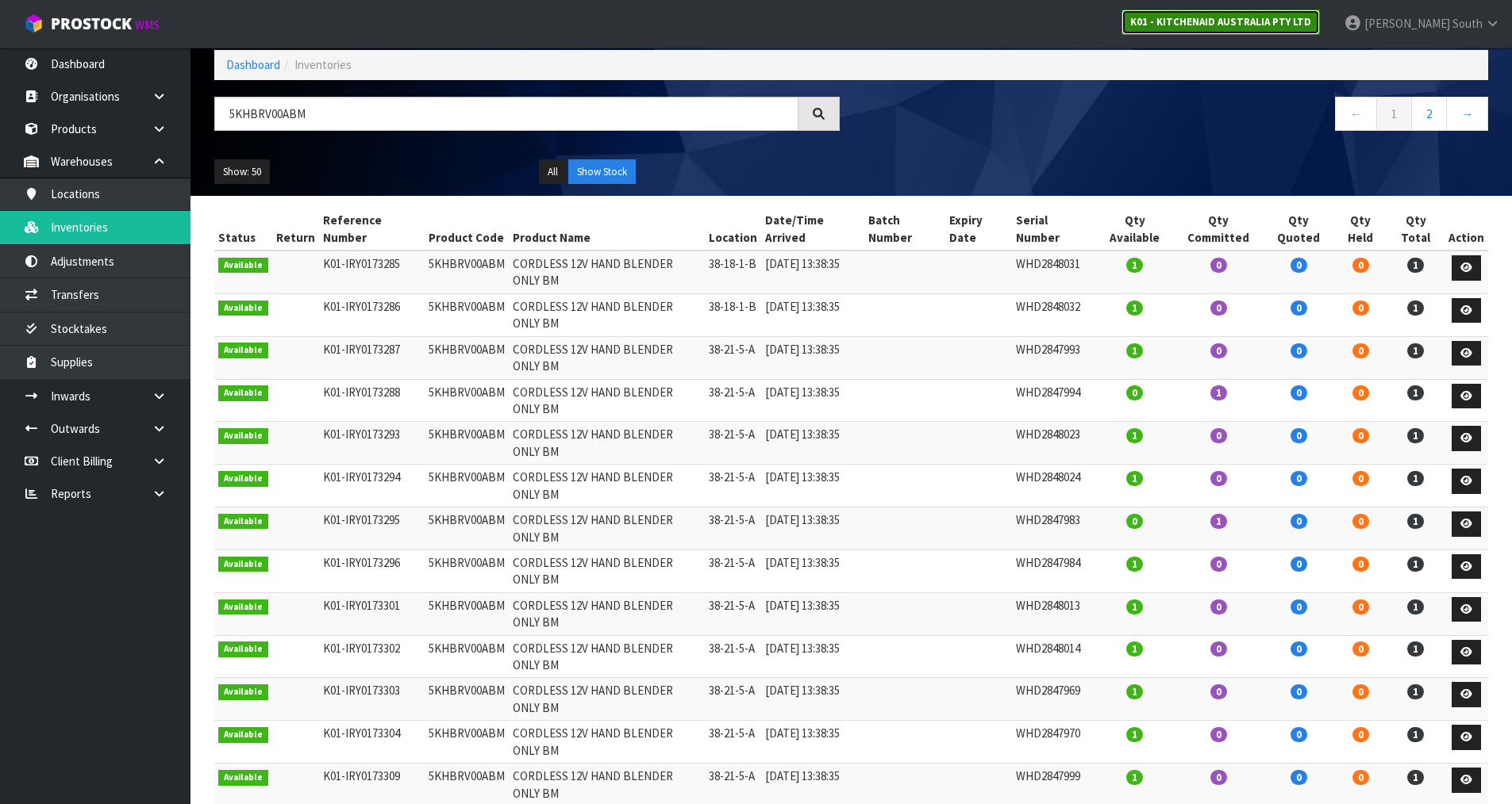
click at [1308, 16] on strong "K01 - KITCHENAID AUSTRALIA PTY LTD" at bounding box center [1220, 21] width 181 height 13
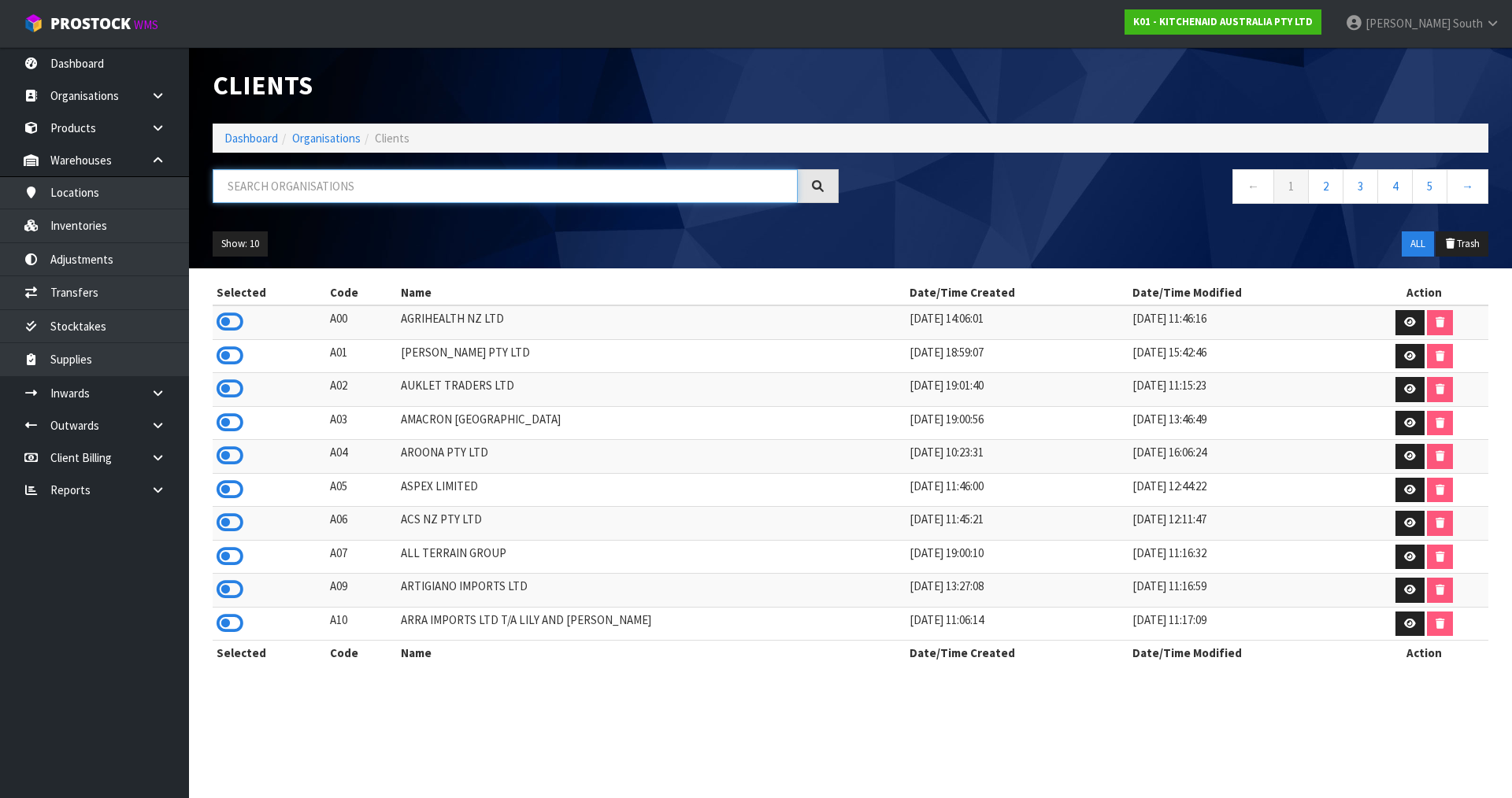
click at [336, 194] on input "text" at bounding box center [505, 186] width 585 height 34
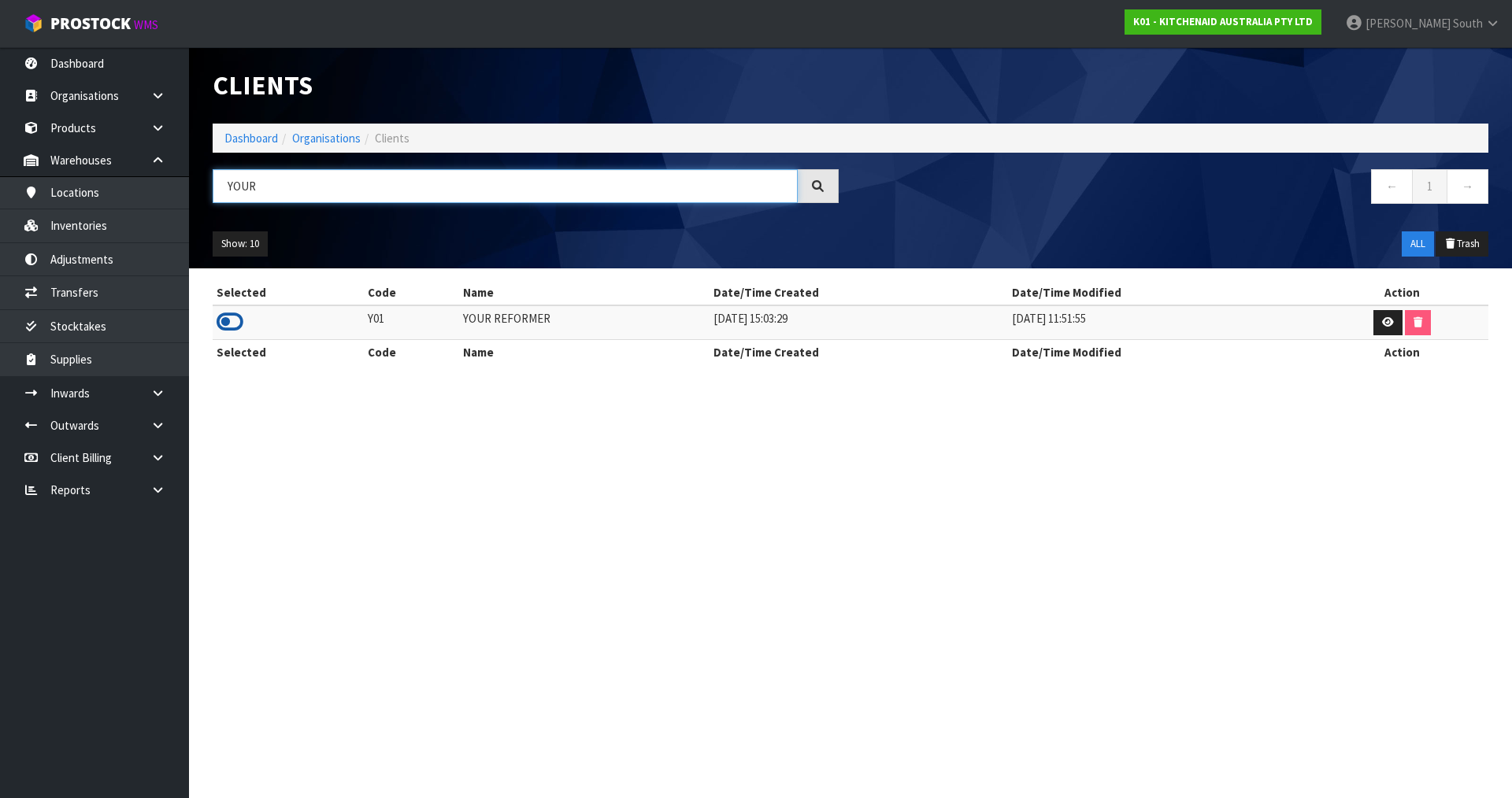
type input "YOUR"
click at [218, 322] on icon at bounding box center [230, 322] width 27 height 24
click at [166, 399] on link at bounding box center [164, 393] width 51 height 32
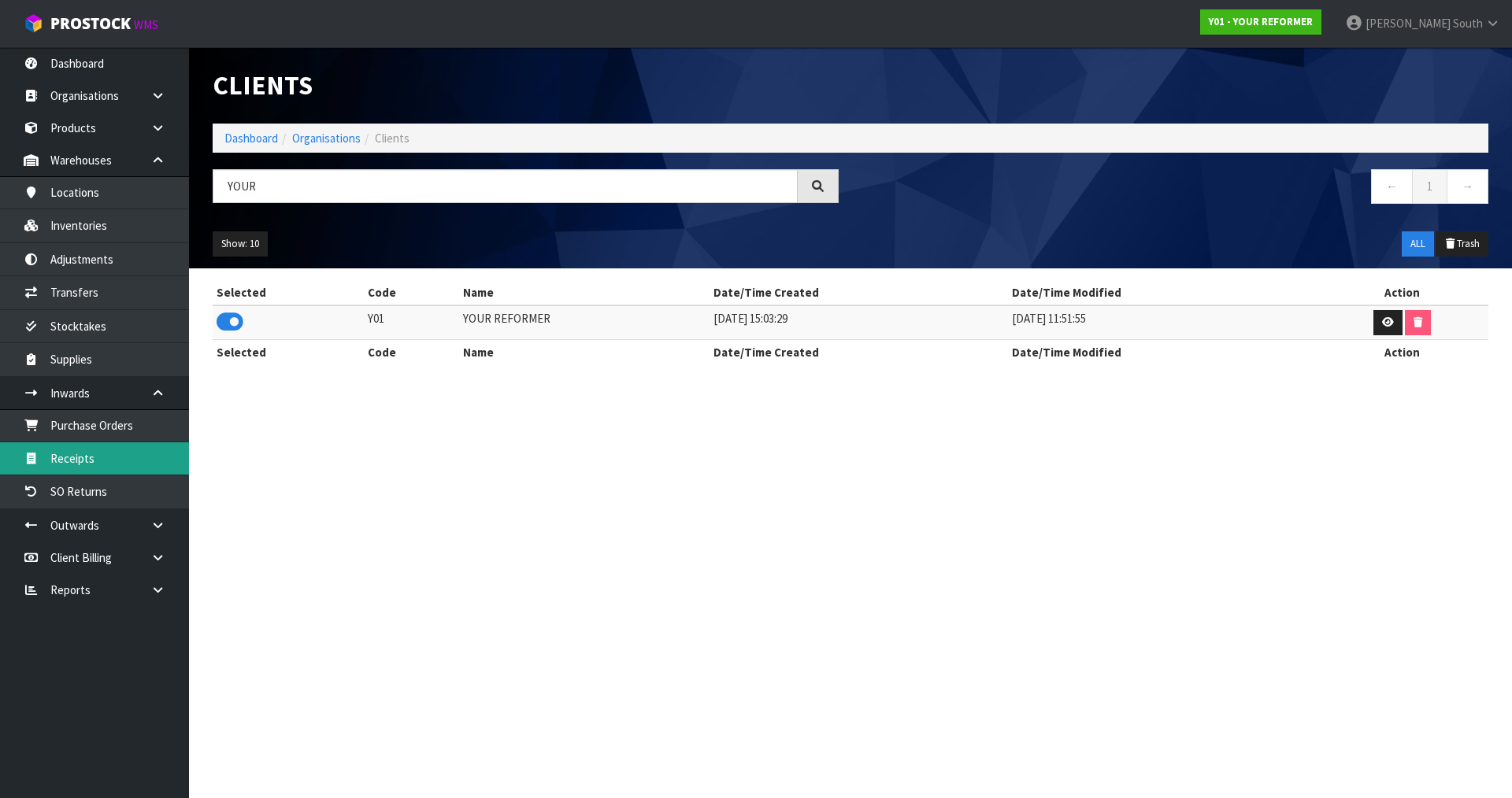
click at [137, 460] on link "Receipts" at bounding box center [94, 458] width 189 height 32
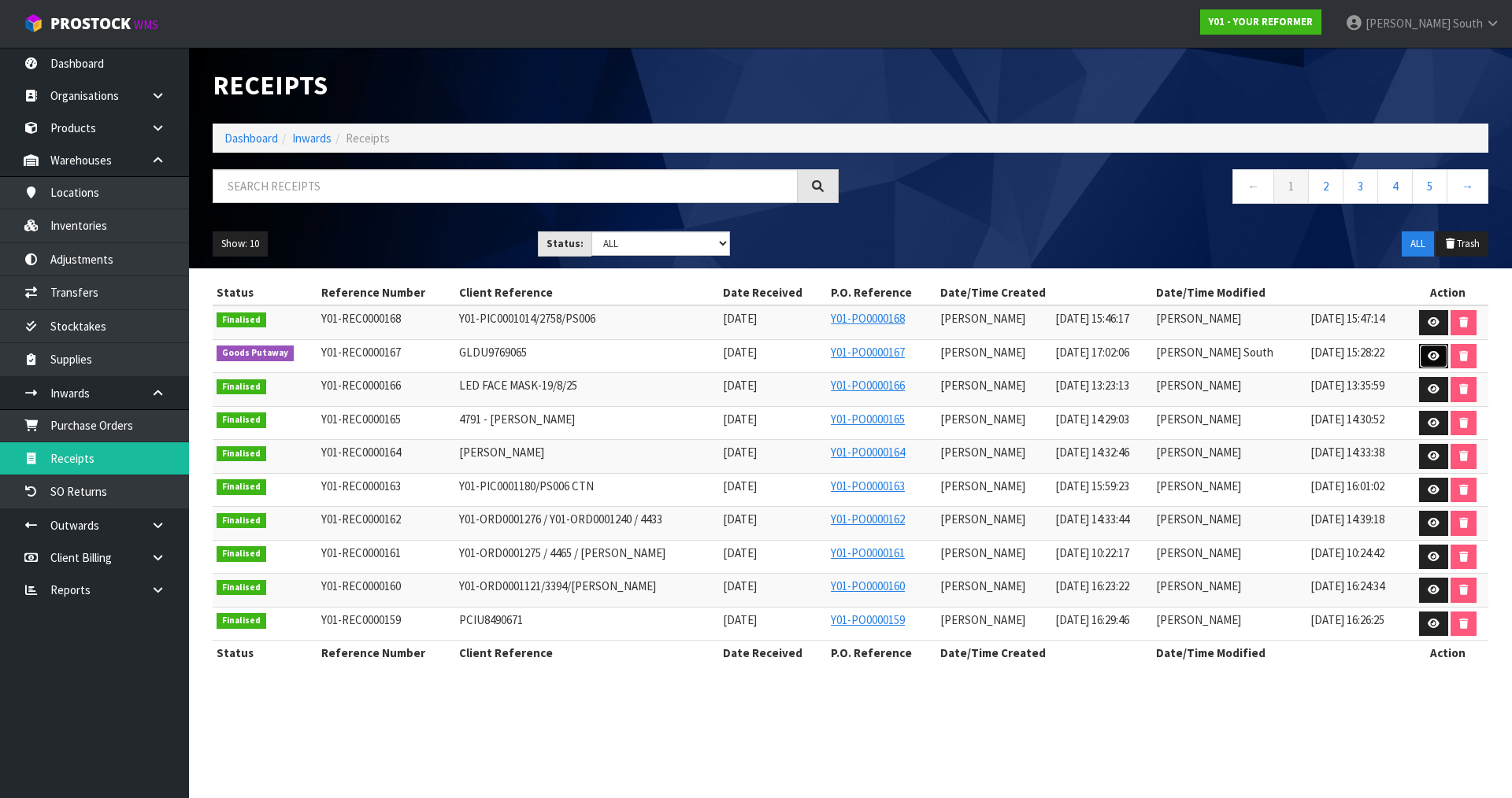
click at [1425, 356] on link at bounding box center [1434, 356] width 29 height 25
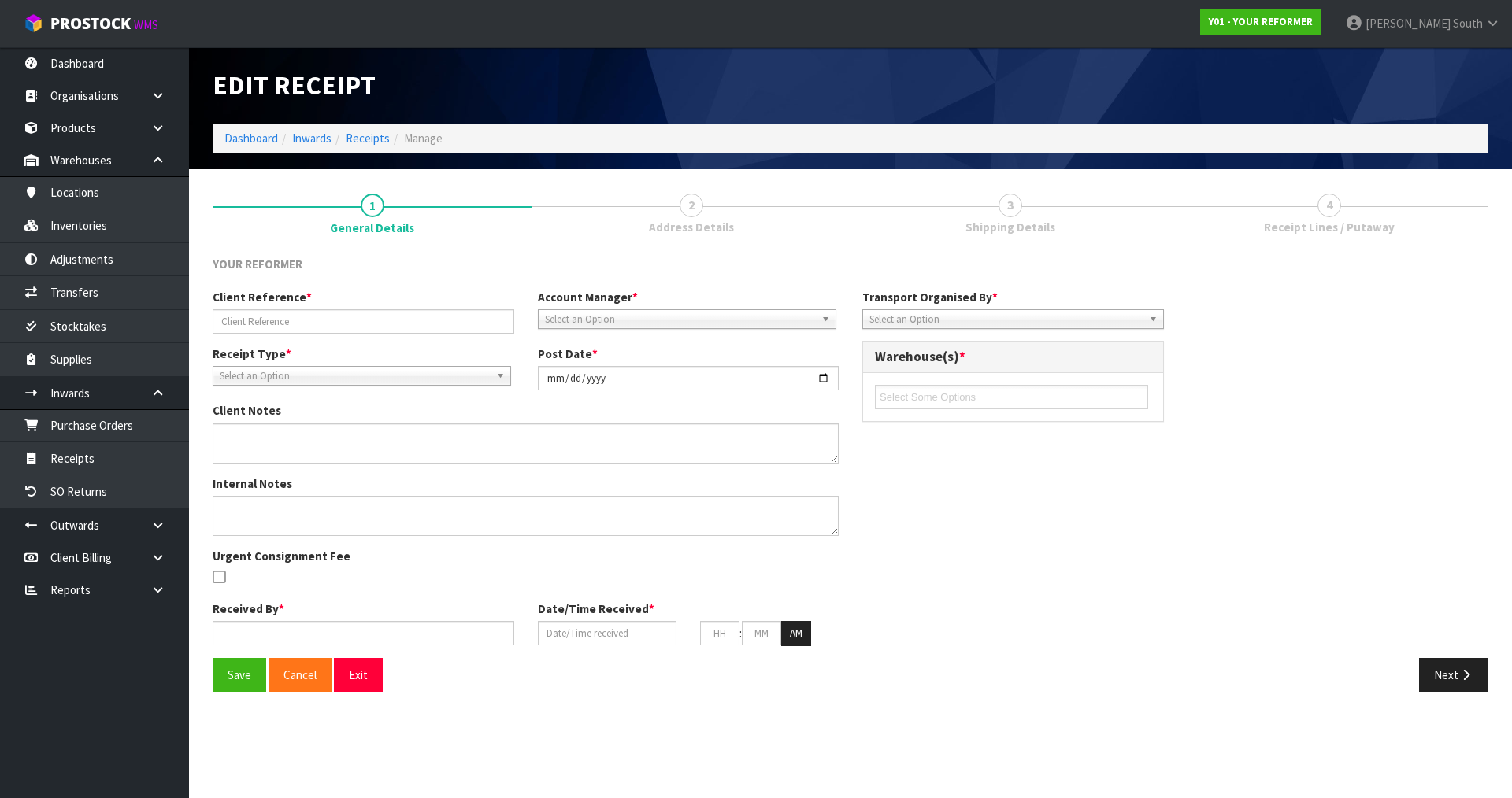
type input "GLDU9769065"
type input "[DATE]"
type input "[PERSON_NAME]"
type input "[DATE]"
type input "05"
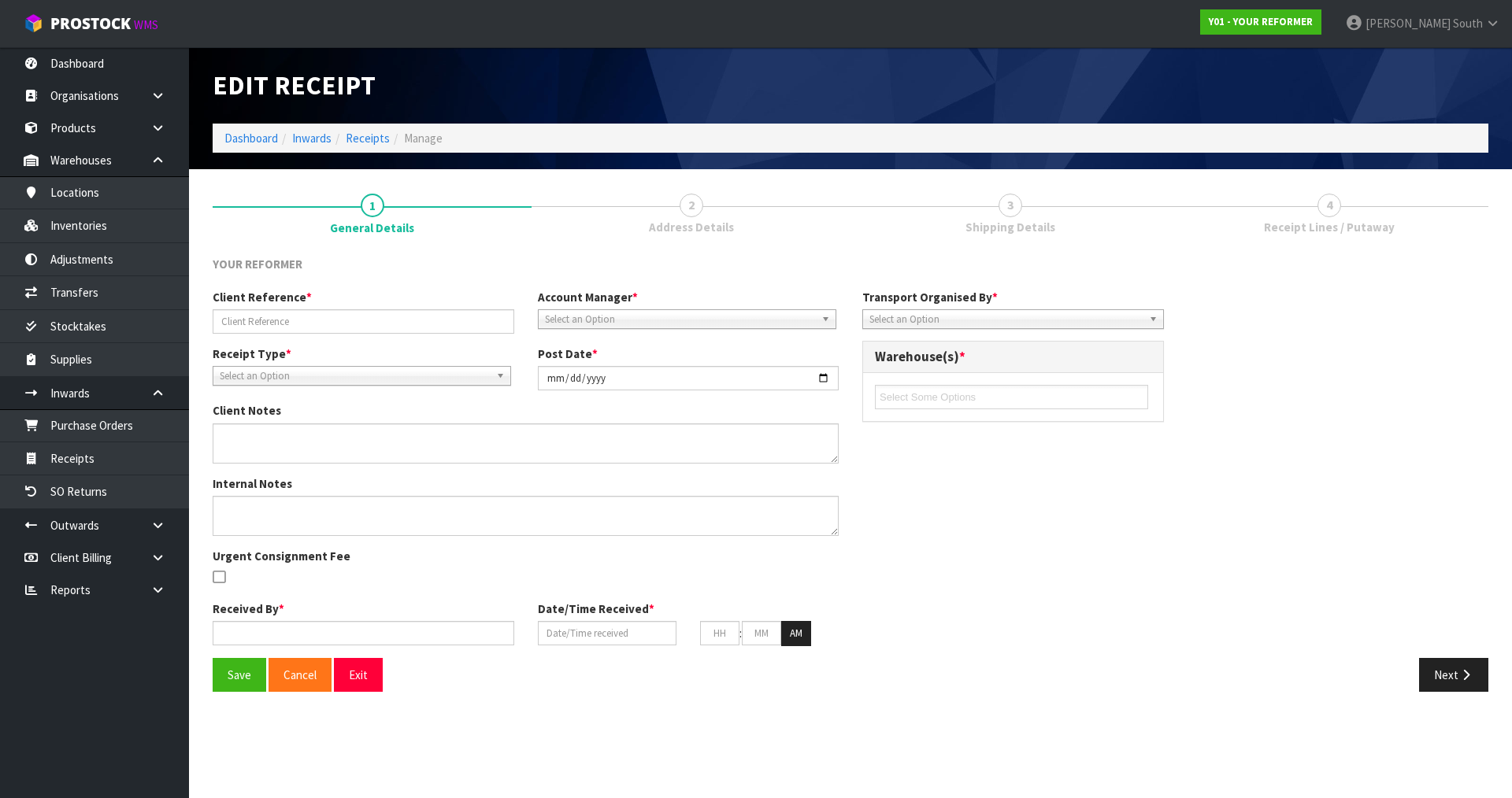
type input "02"
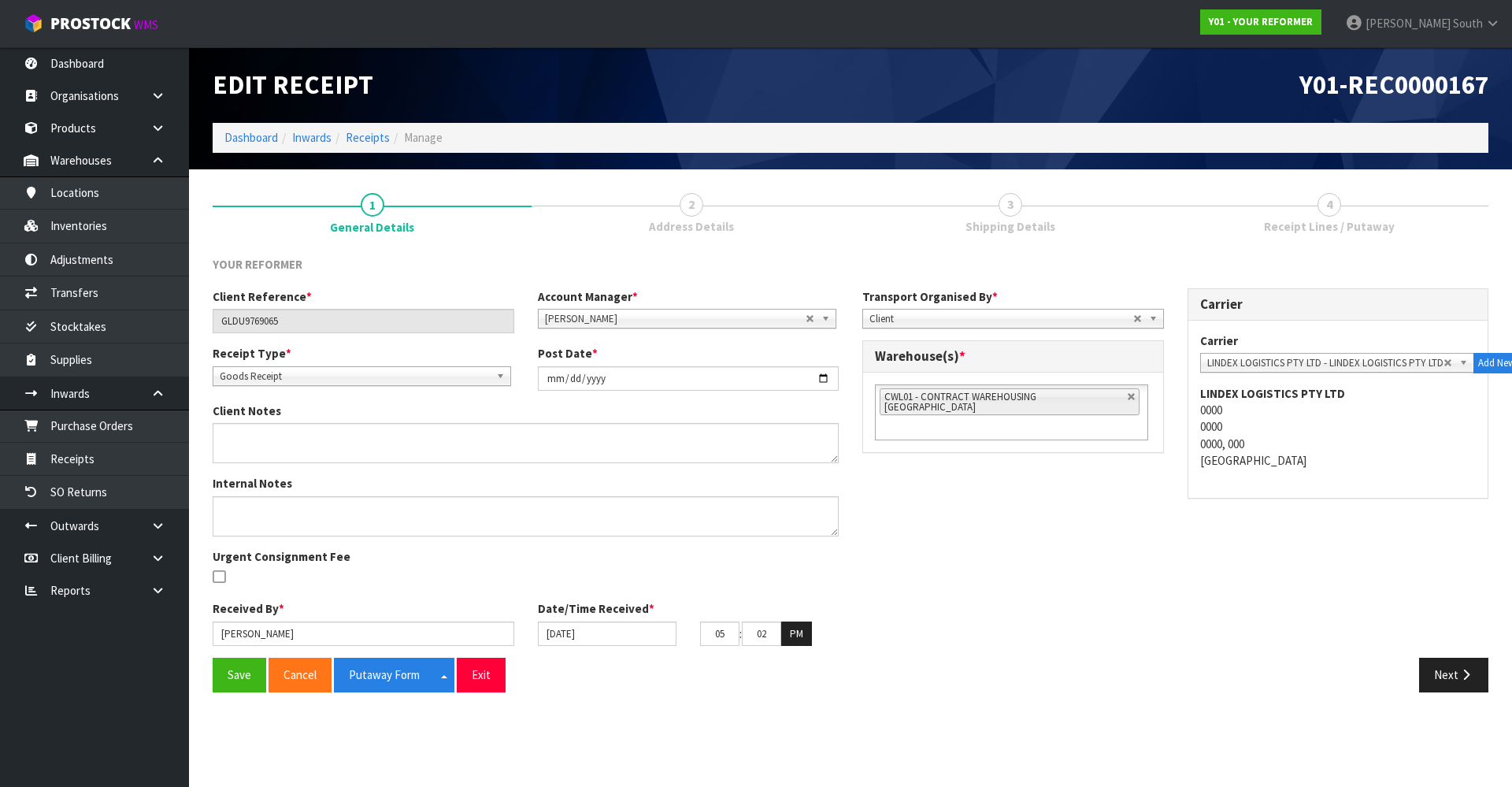
click at [1056, 476] on div "Client Reference * GLDU9769065 Account Manager * [PERSON_NAME] [PERSON_NAME] [P…" at bounding box center [850, 473] width 1299 height 369
click at [1436, 669] on button "Next" at bounding box center [1454, 674] width 70 height 34
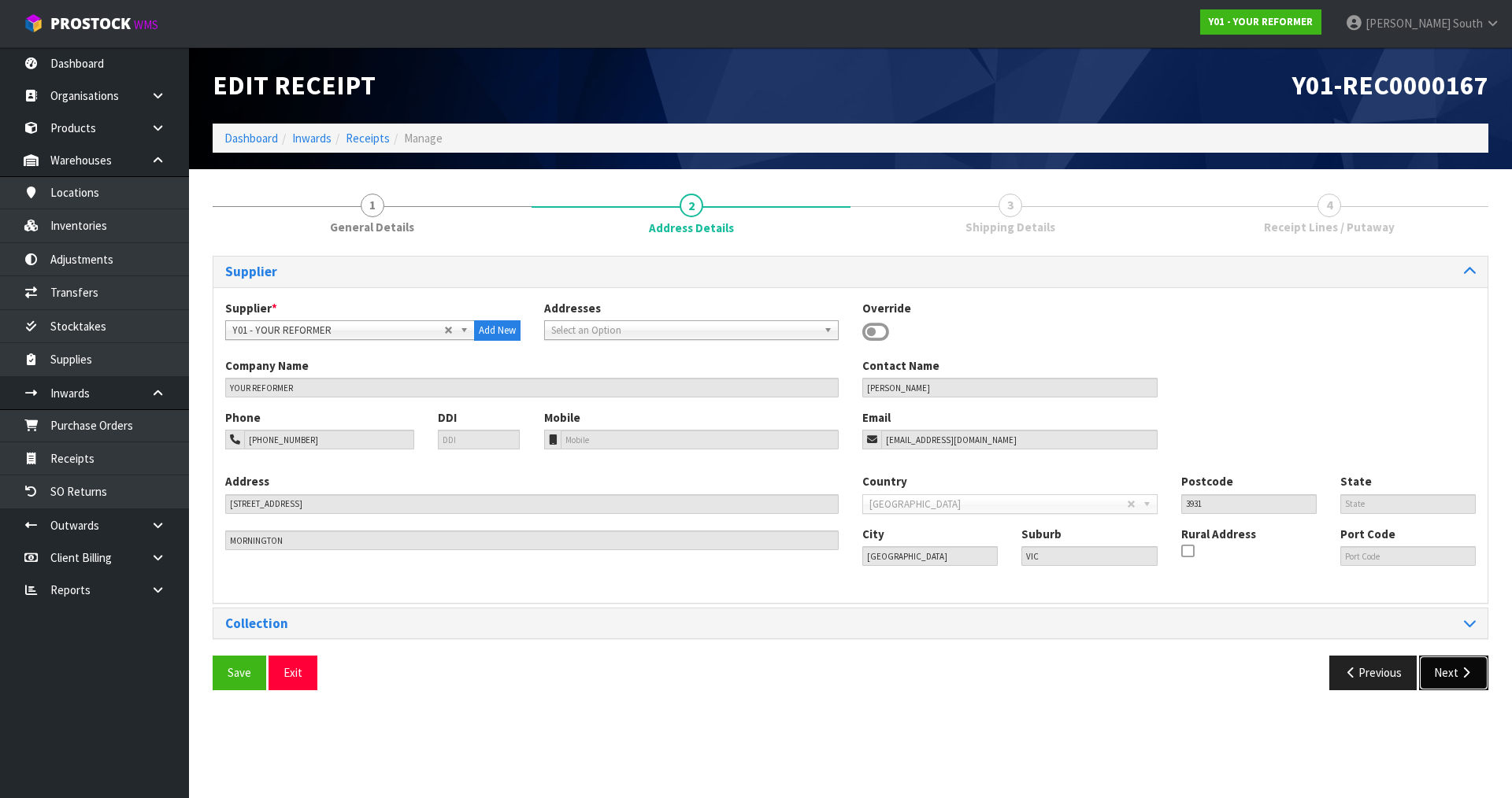
click at [1474, 674] on button "Next" at bounding box center [1454, 672] width 70 height 34
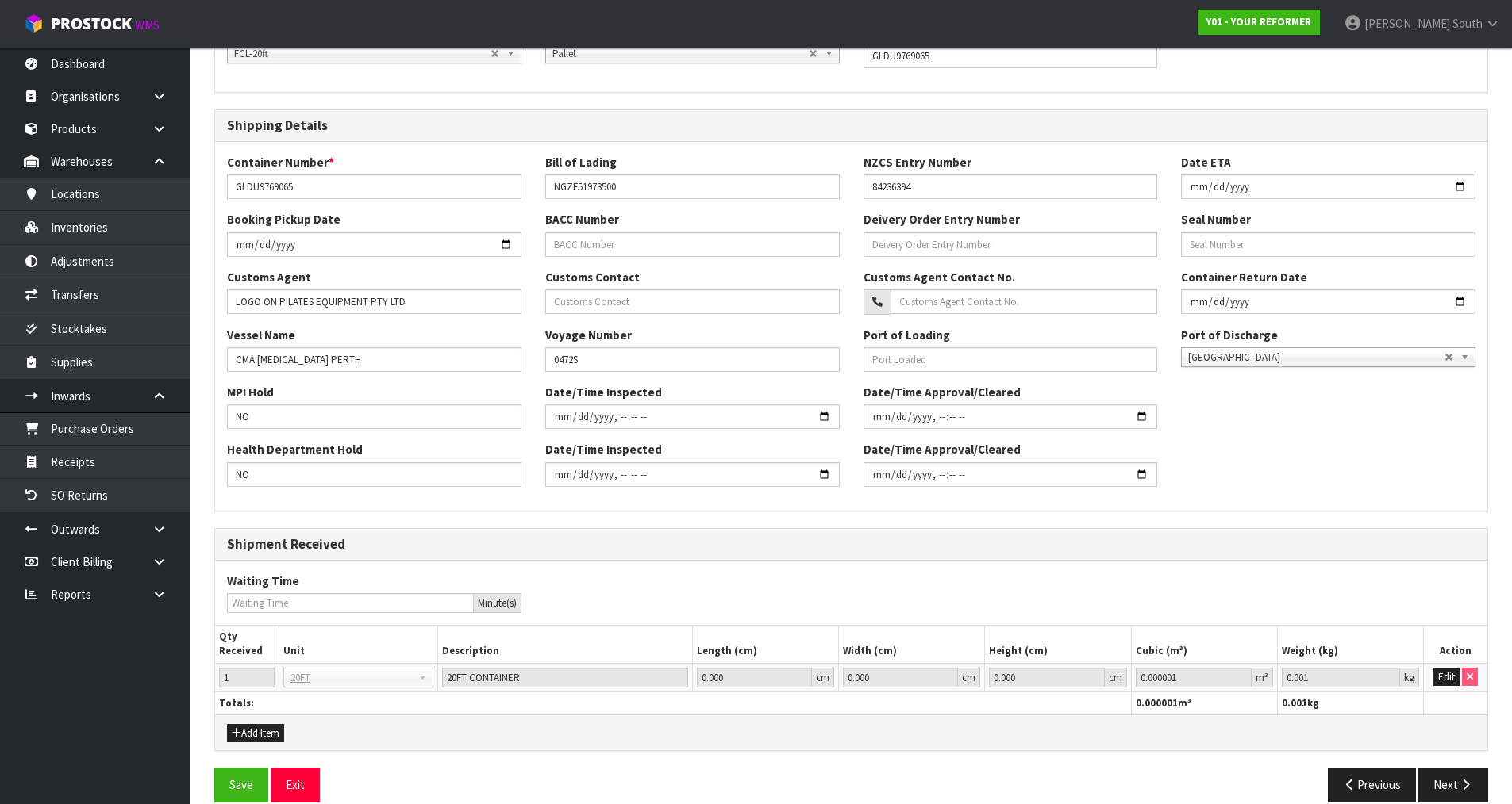
scroll to position [302, 0]
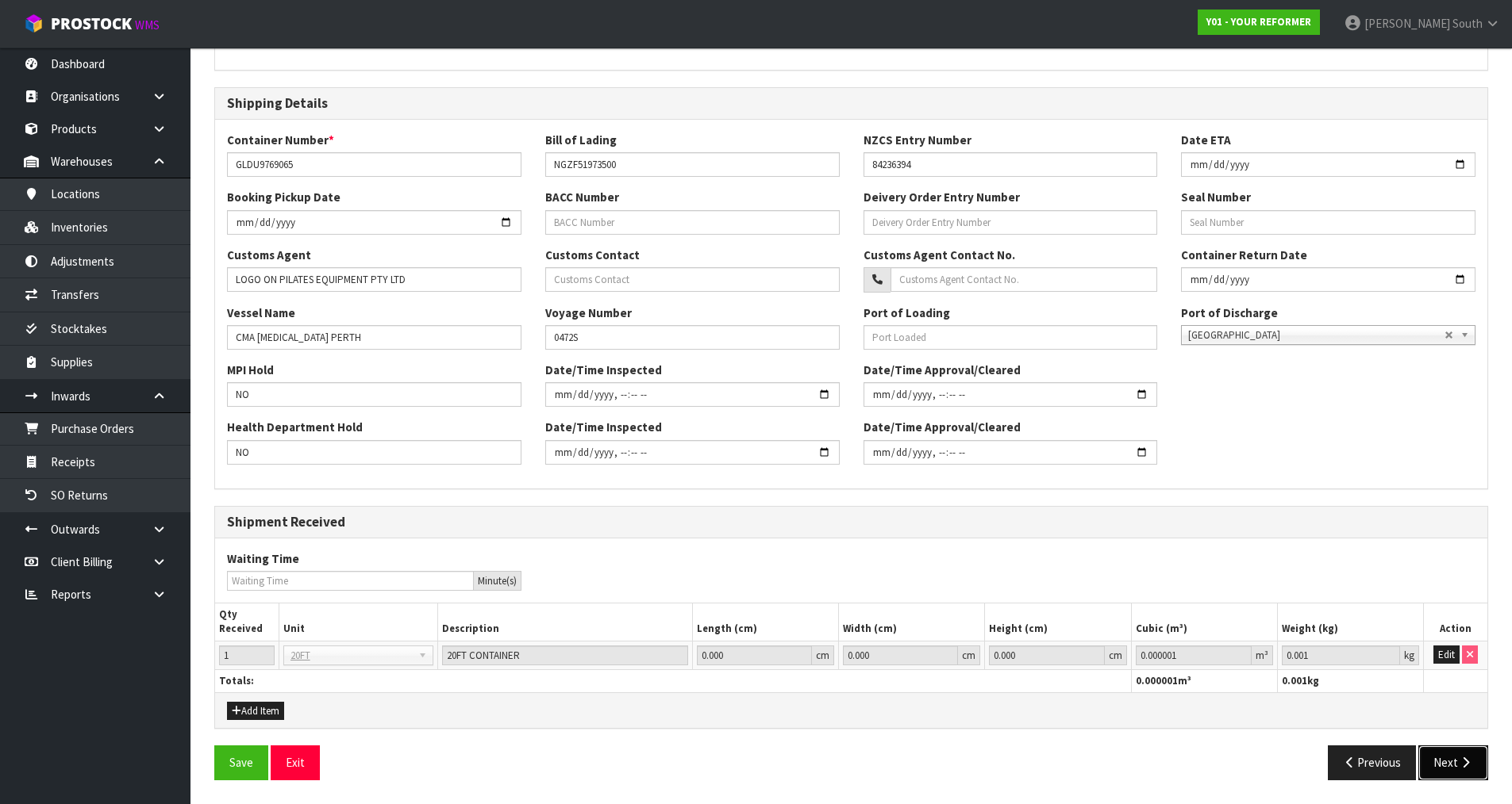
click at [1463, 763] on icon "button" at bounding box center [1465, 763] width 15 height 12
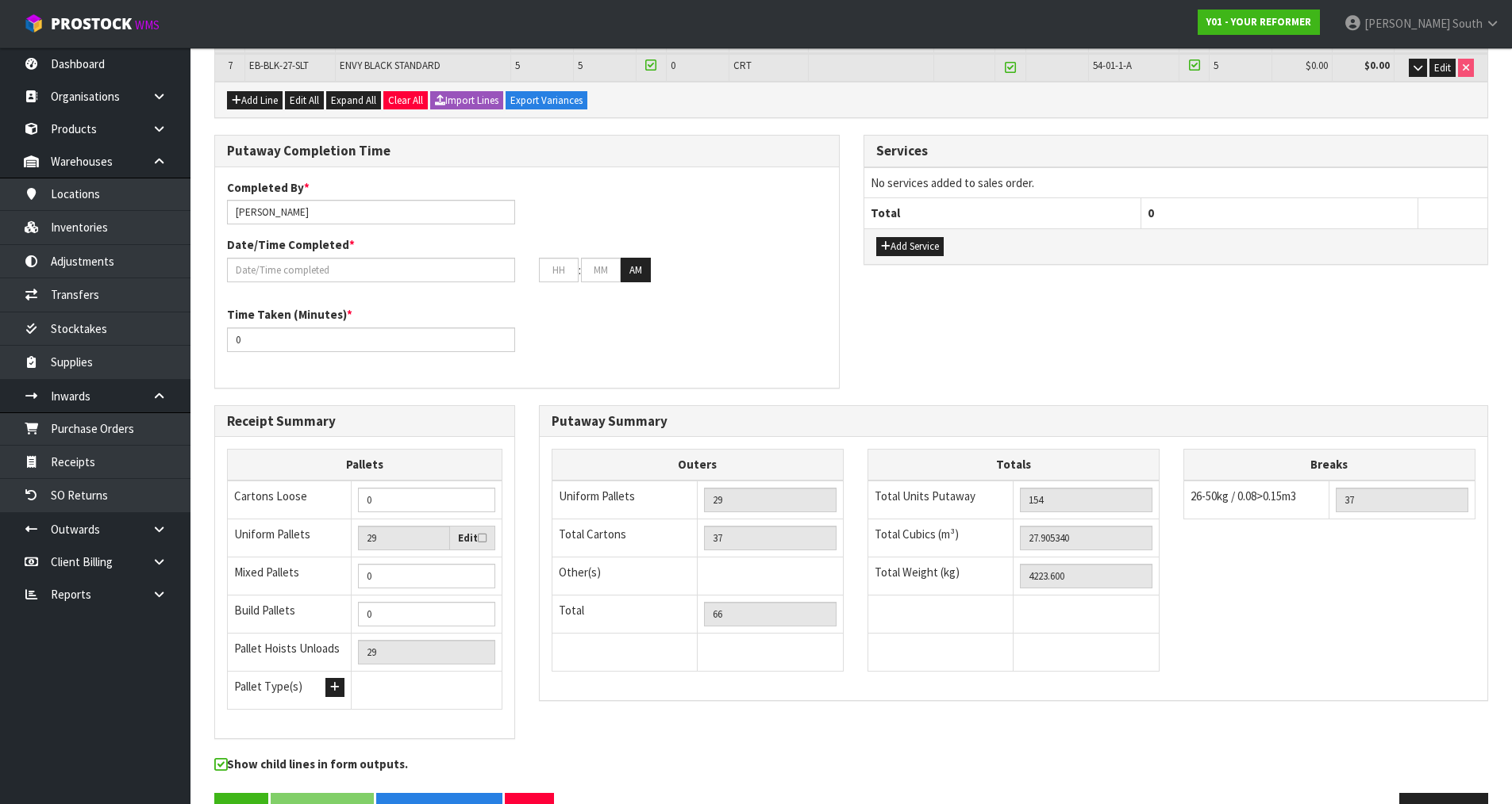
scroll to position [476, 0]
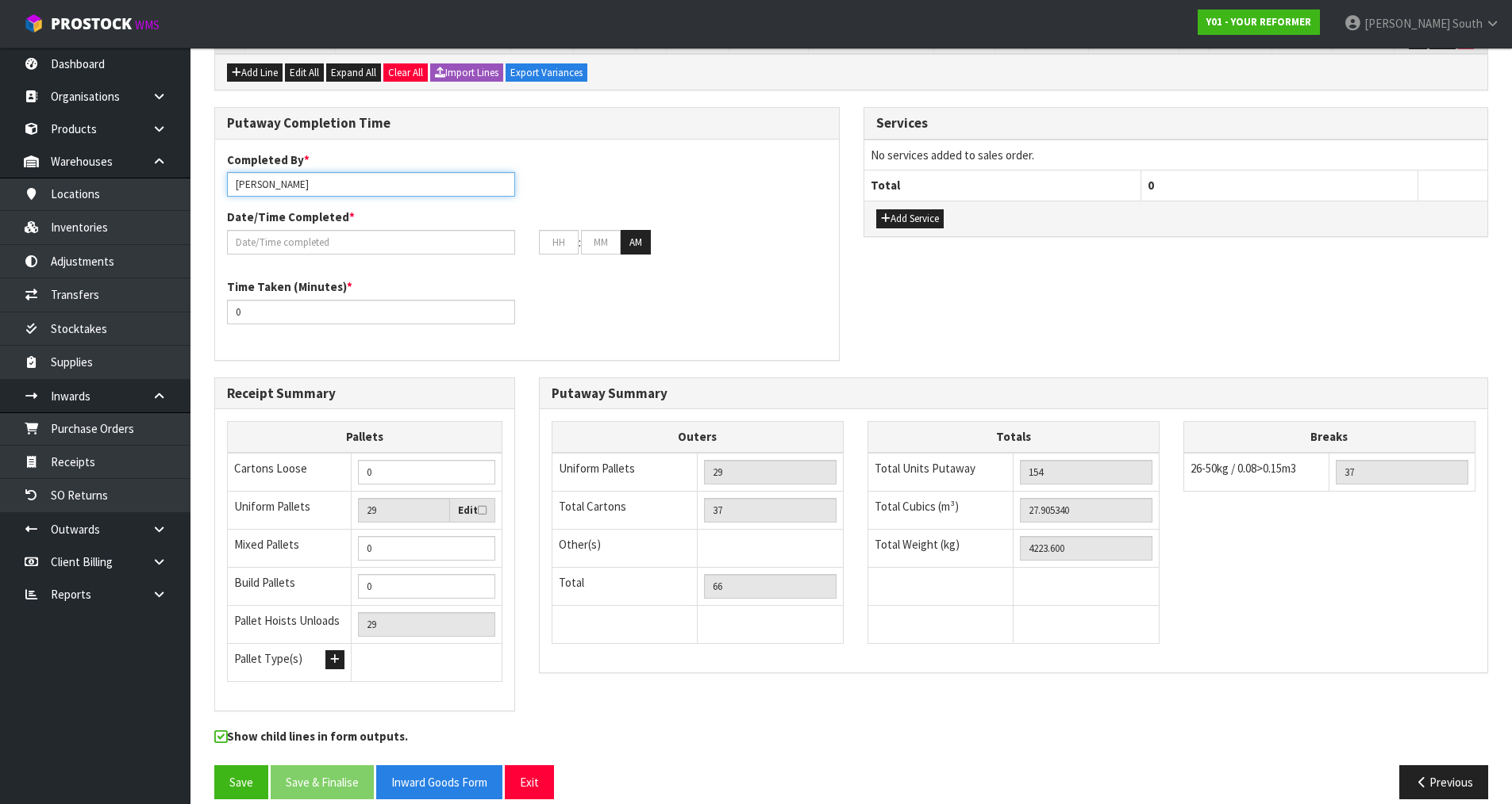
click at [345, 181] on input "[PERSON_NAME]" at bounding box center [370, 185] width 288 height 25
type input "[PERSON_NAME] + Ma + [PERSON_NAME] + [PERSON_NAME]"
click at [619, 171] on div "Completed By * [PERSON_NAME] + Ma + [PERSON_NAME] + [PERSON_NAME] Date/Time Com…" at bounding box center [527, 209] width 624 height 115
click at [387, 233] on input "text" at bounding box center [370, 242] width 288 height 25
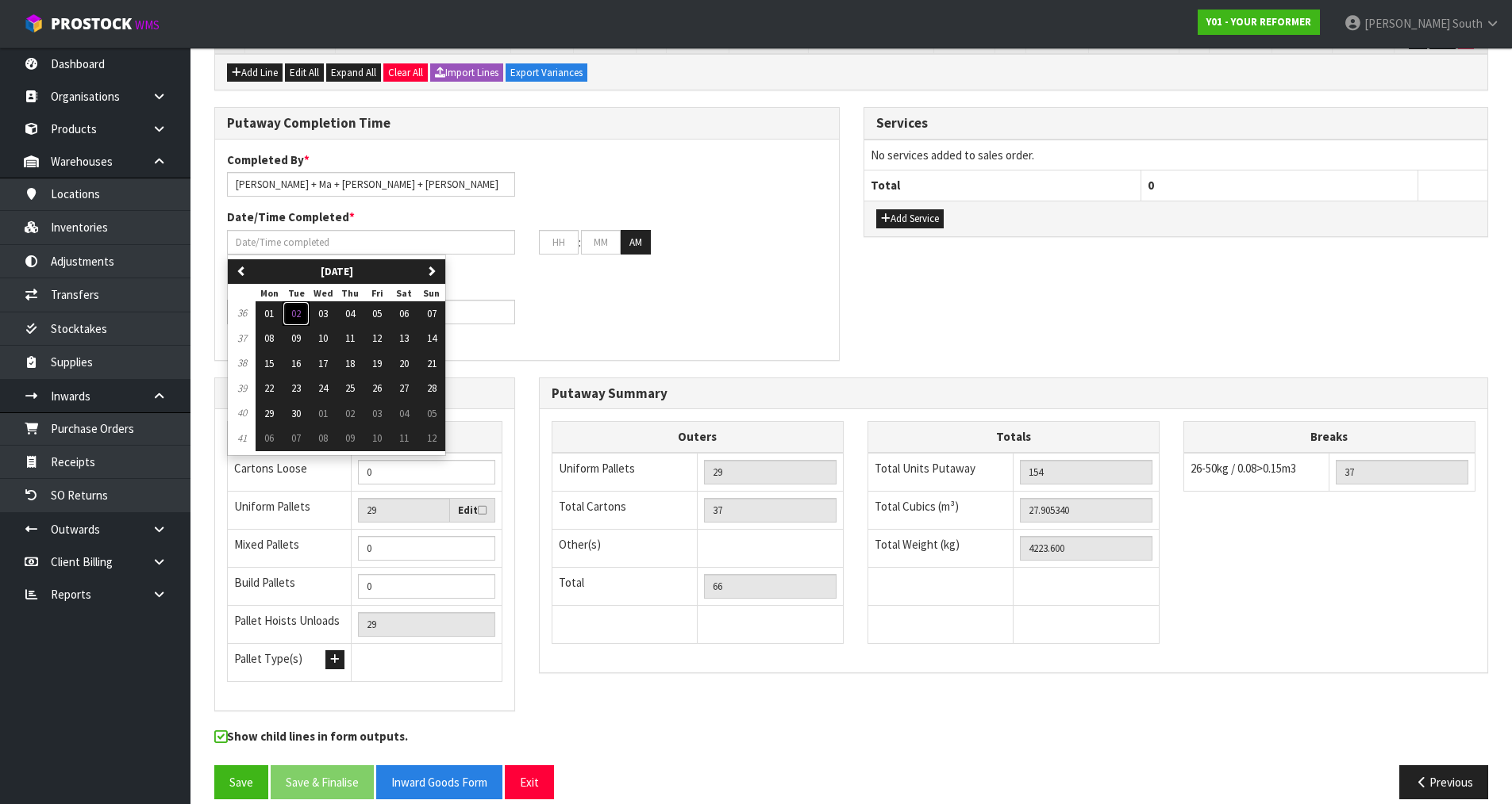
click at [301, 311] on span "02" at bounding box center [296, 313] width 10 height 13
type input "[DATE]"
type input "12"
type input "00"
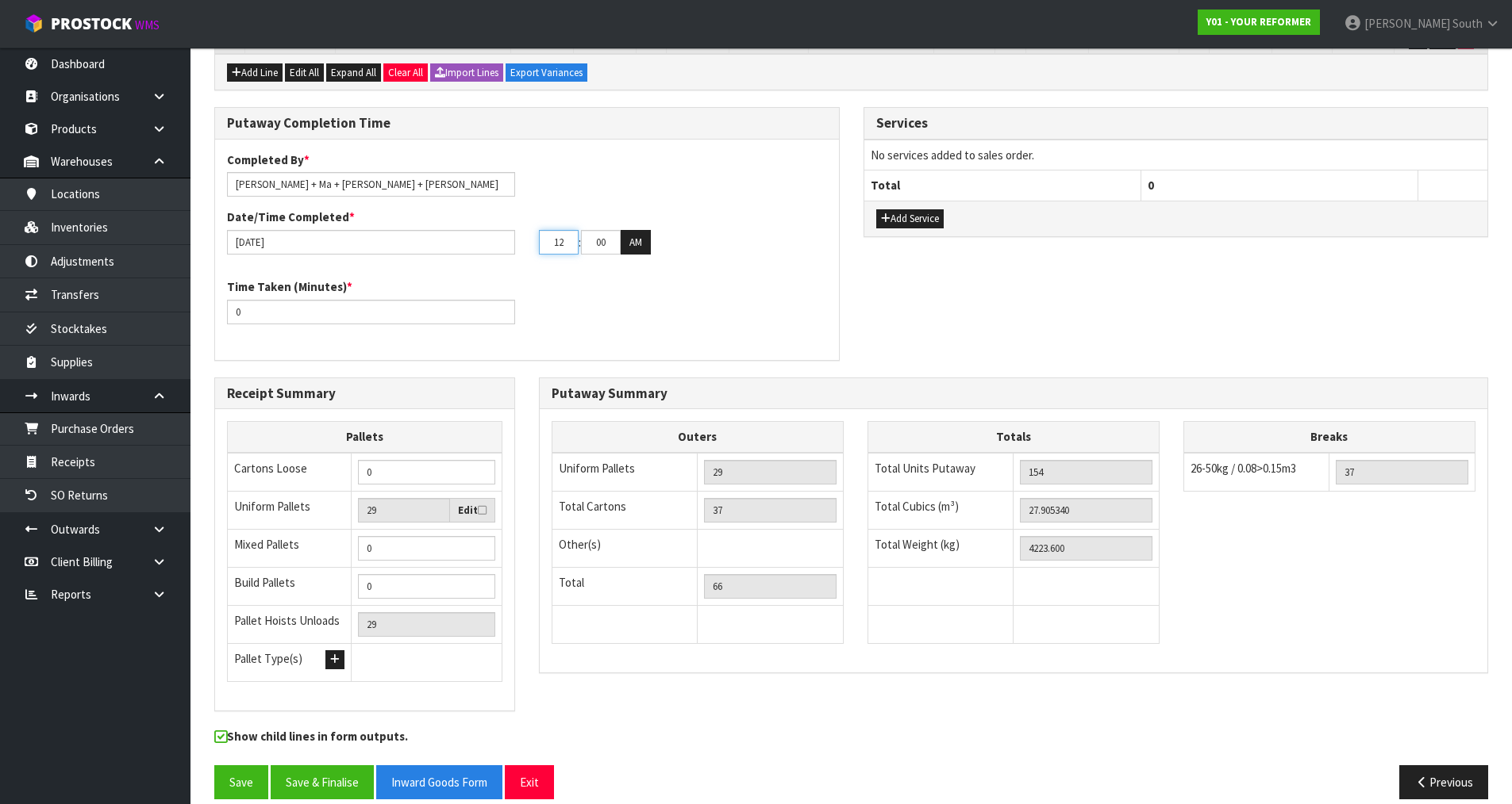
drag, startPoint x: 564, startPoint y: 249, endPoint x: 550, endPoint y: 249, distance: 14.0
click at [550, 249] on input "12" at bounding box center [558, 242] width 40 height 25
type input "03"
drag, startPoint x: 605, startPoint y: 245, endPoint x: 564, endPoint y: 246, distance: 41.0
click at [564, 246] on tr "03 : 00 : 00 AM" at bounding box center [595, 242] width 112 height 26
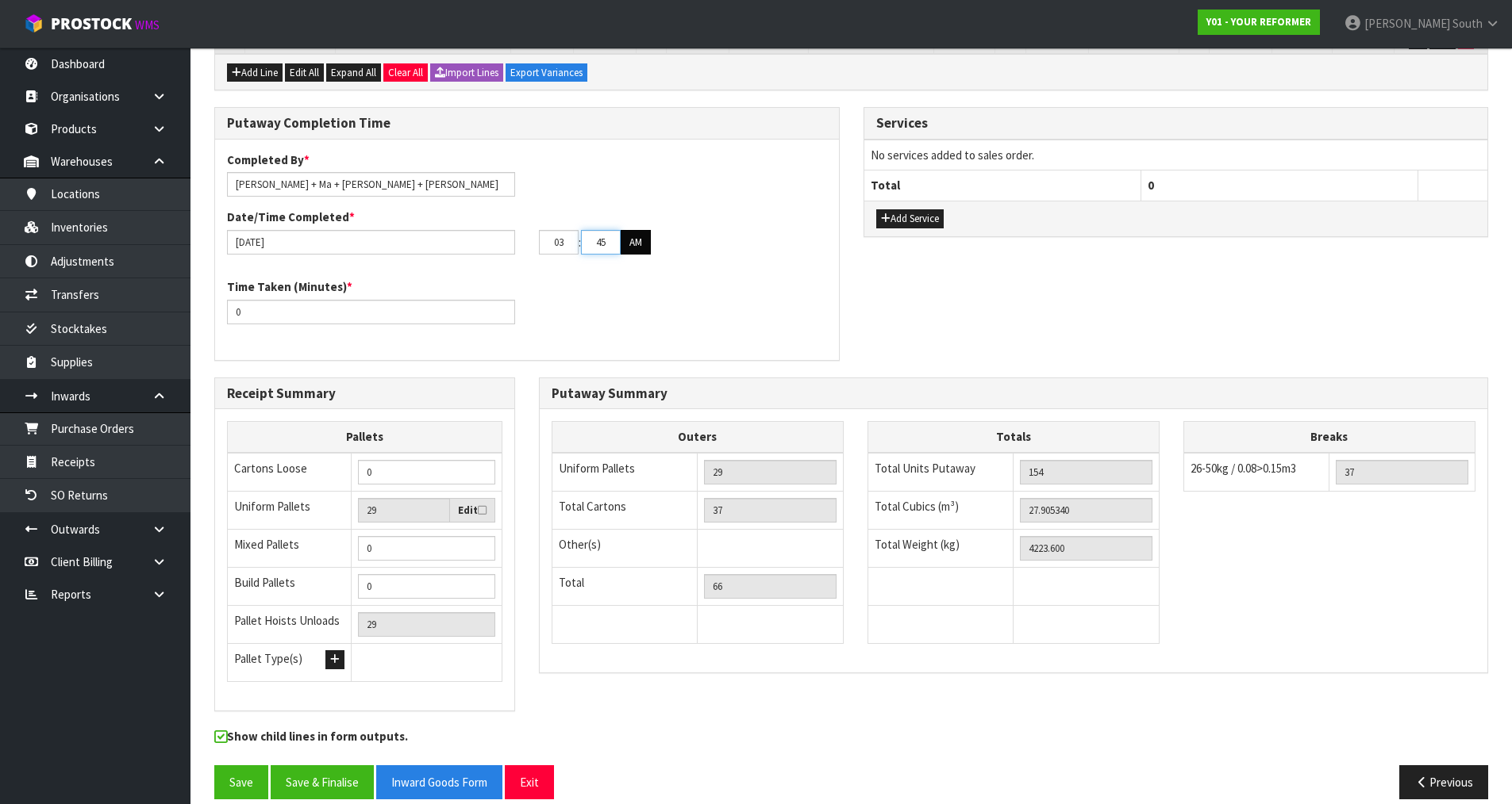
type input "45"
click at [644, 236] on button "AM" at bounding box center [635, 242] width 31 height 26
click at [640, 286] on div "Time Taken (Minutes) * 0" at bounding box center [527, 307] width 624 height 57
drag, startPoint x: 326, startPoint y: 308, endPoint x: 222, endPoint y: 324, distance: 105.2
click at [222, 324] on div "Time Taken (Minutes) * 0" at bounding box center [371, 301] width 312 height 45
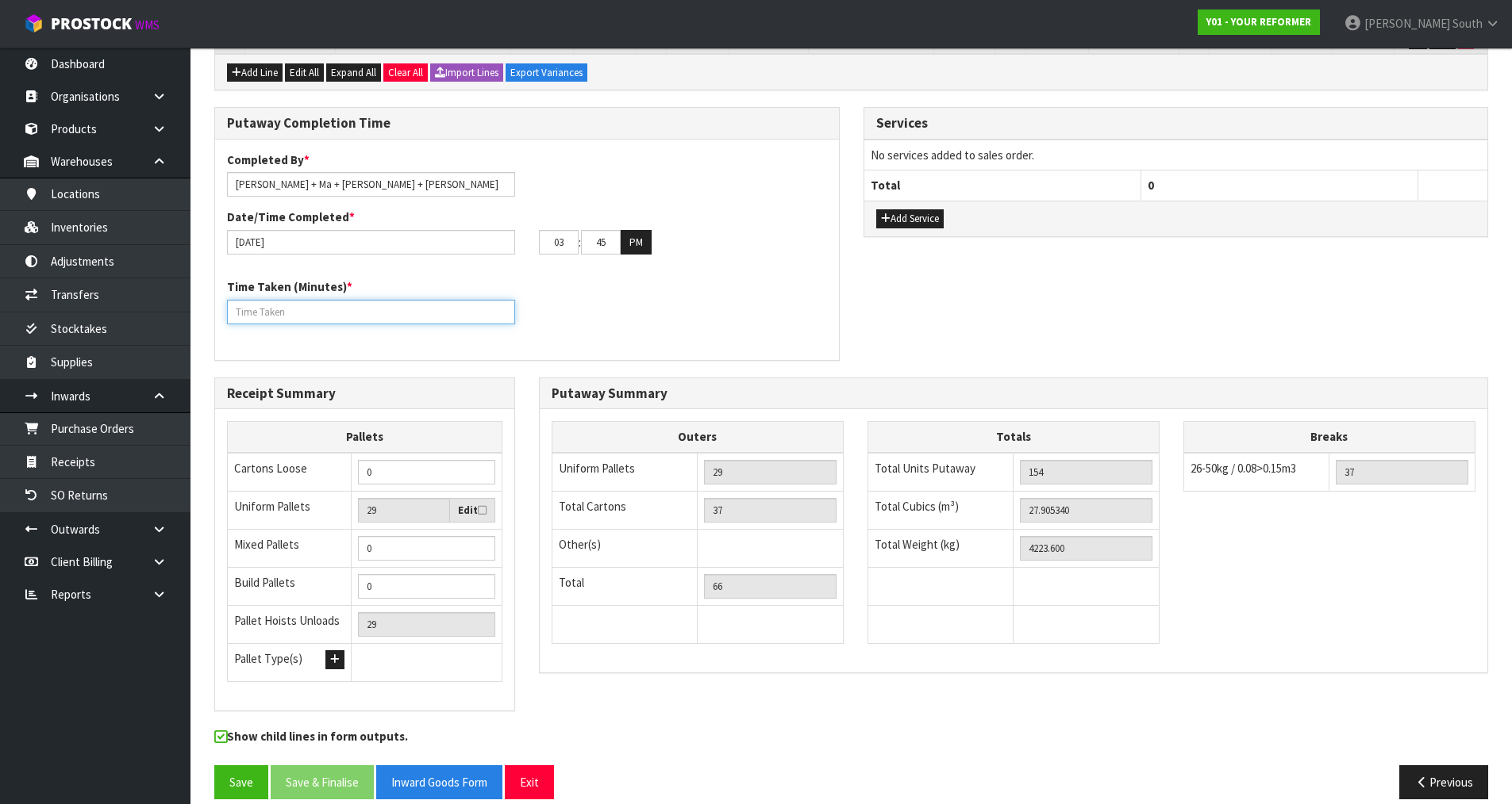
click at [368, 311] on input "number" at bounding box center [370, 313] width 288 height 25
type input "180"
click at [808, 315] on div "Time Taken (Minutes) * 180" at bounding box center [527, 307] width 624 height 57
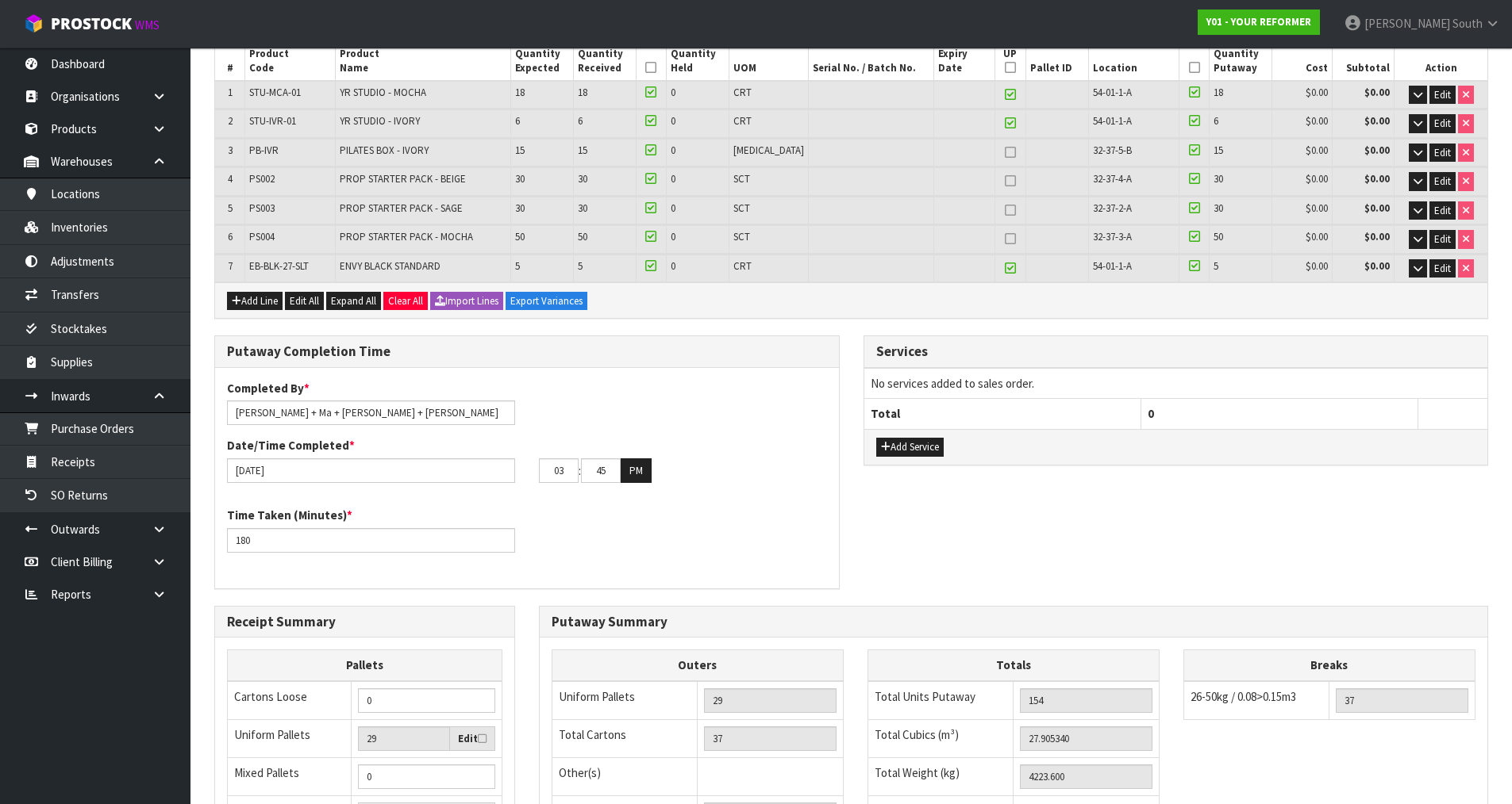
scroll to position [238, 0]
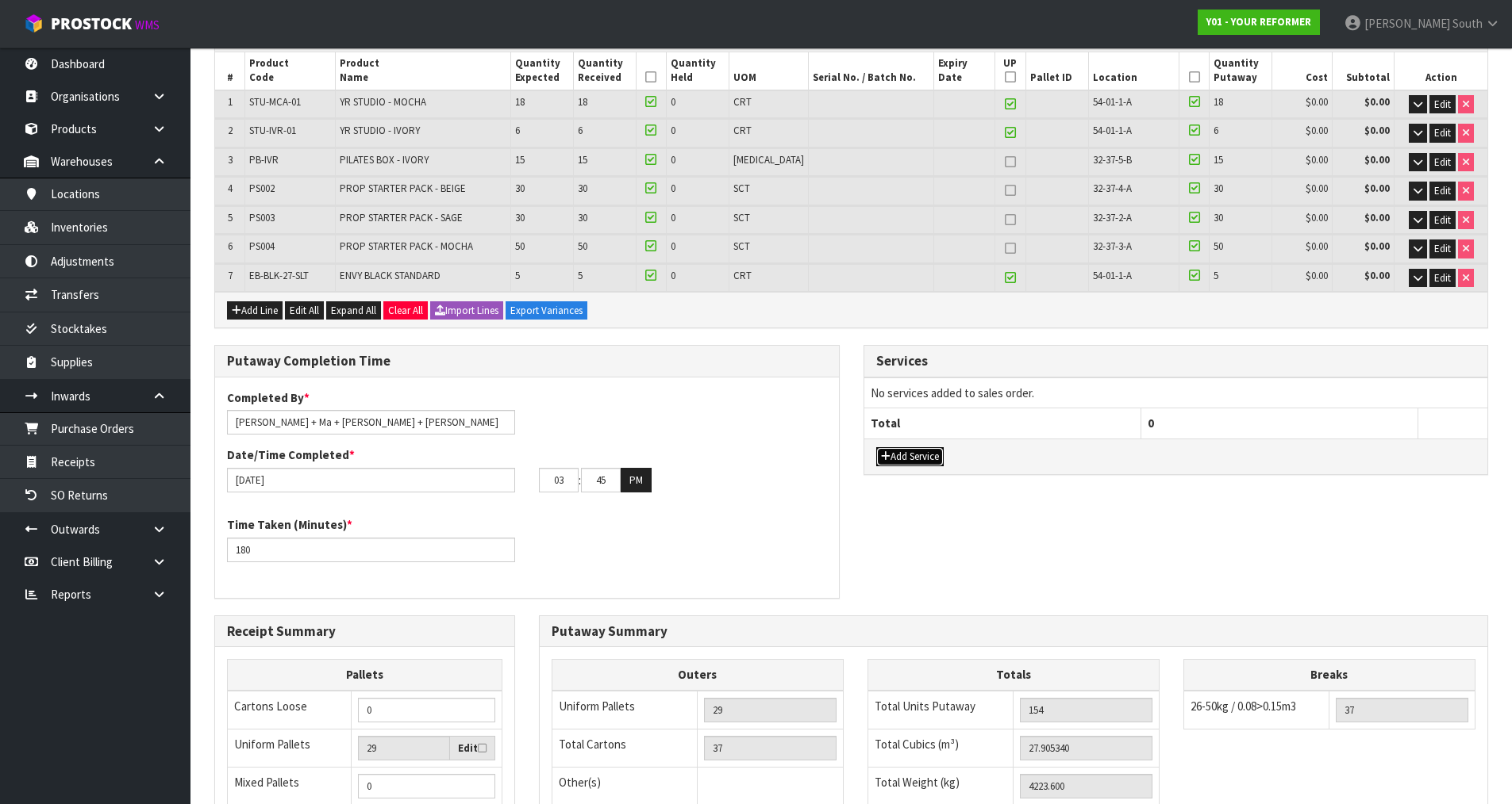
click at [913, 461] on button "Add Service" at bounding box center [910, 457] width 68 height 19
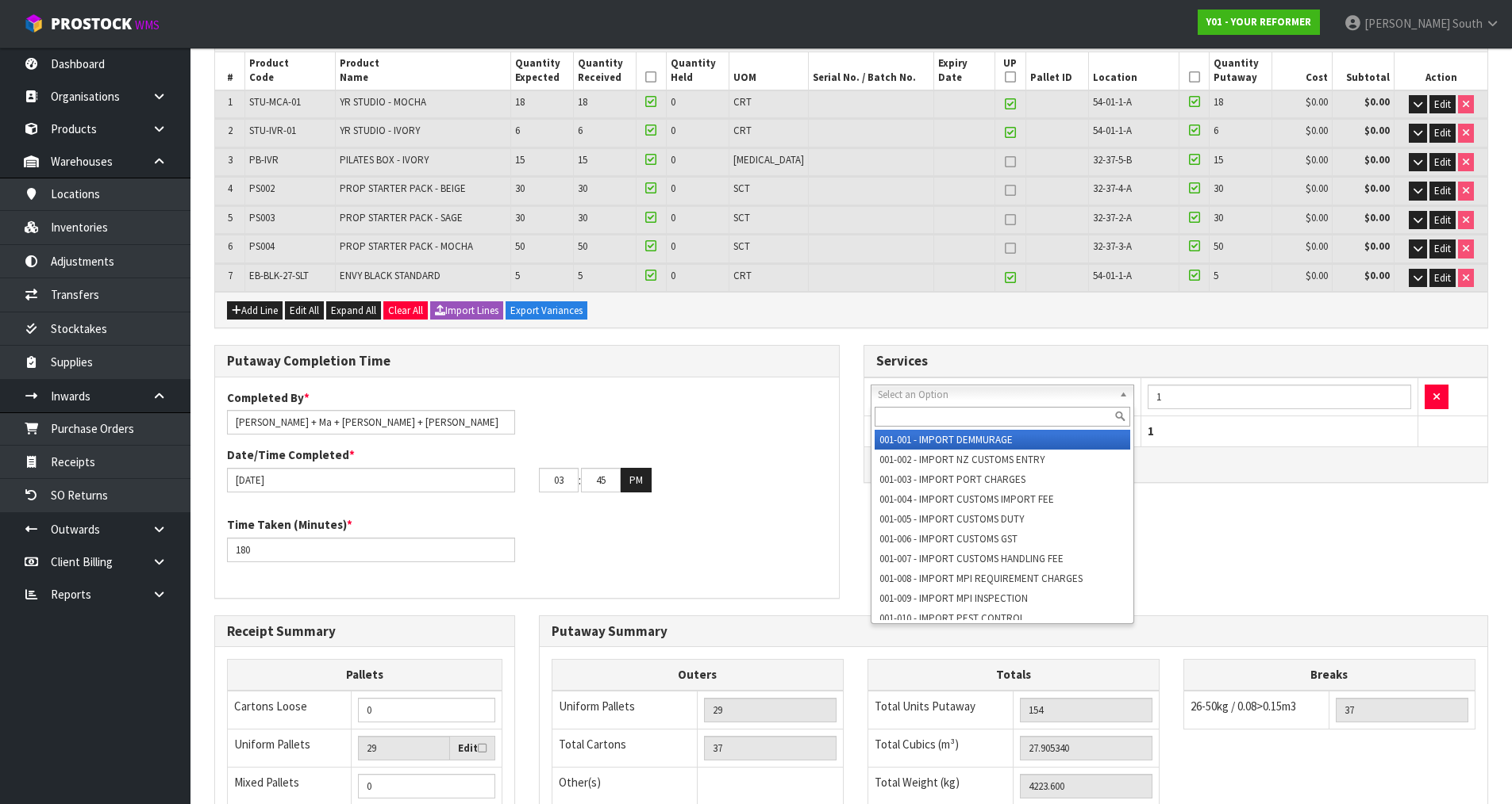
click at [981, 408] on input "text" at bounding box center [1002, 417] width 257 height 20
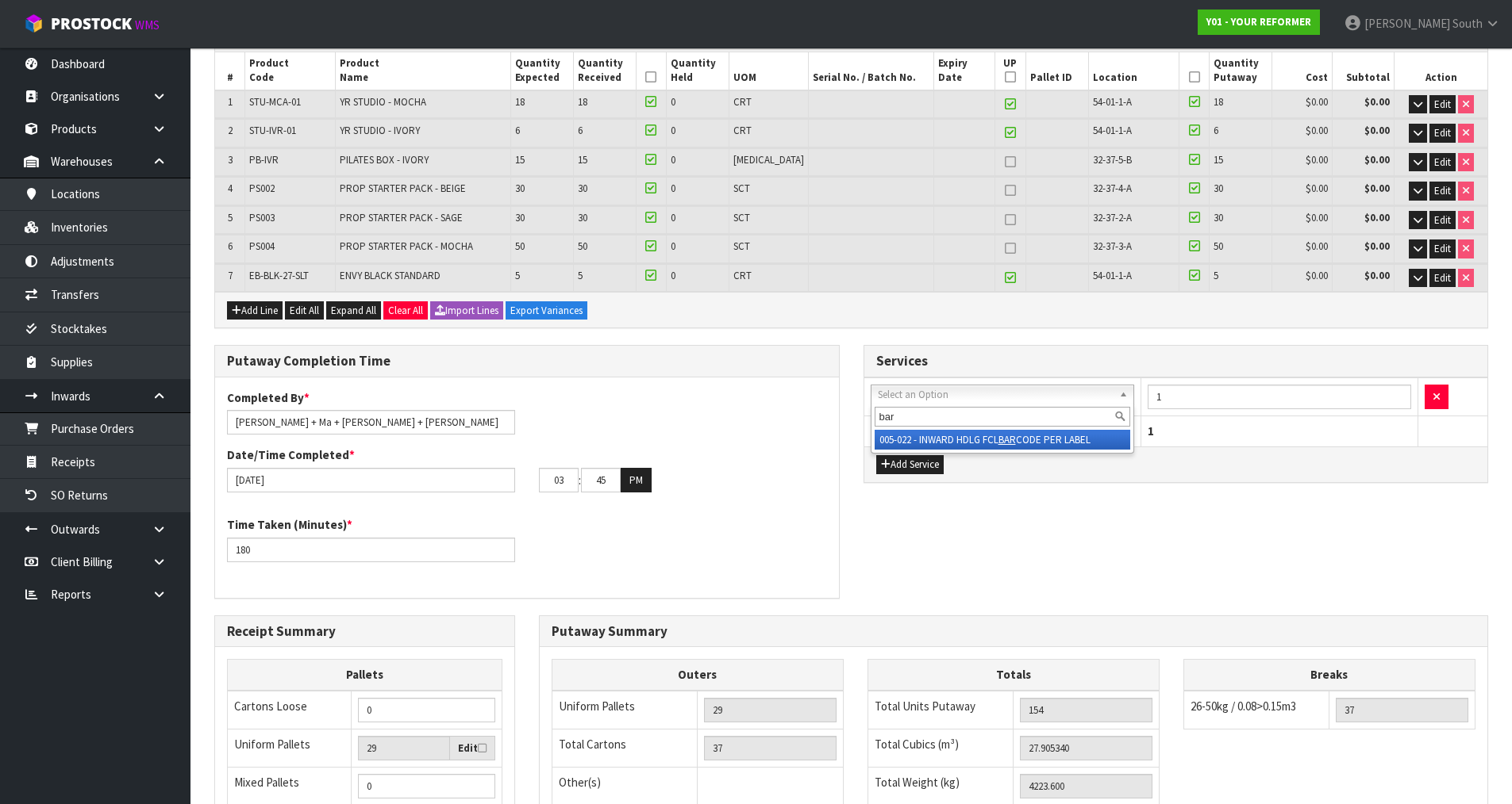
type input "bar"
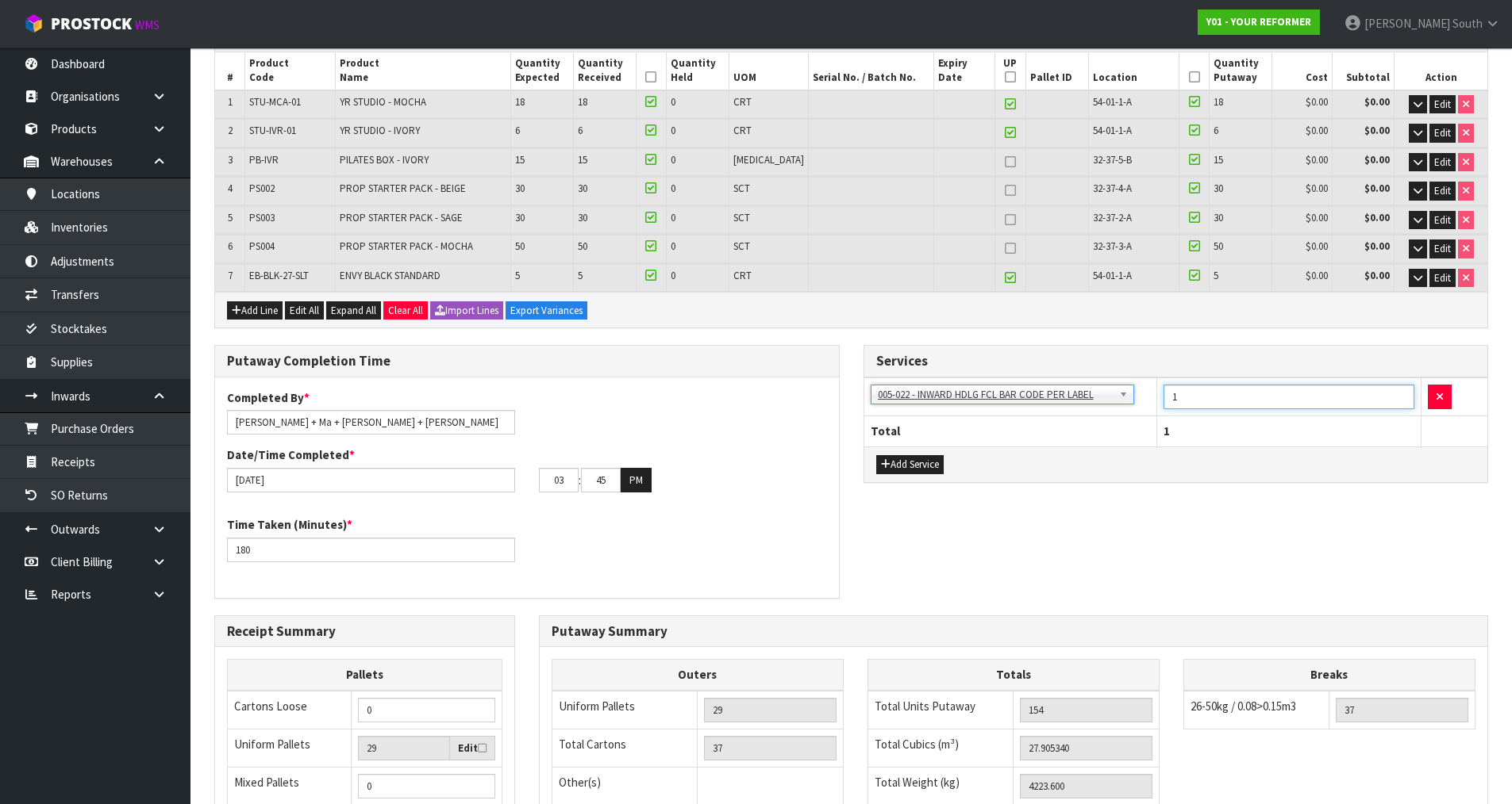
click at [1244, 402] on input "1" at bounding box center [1288, 397] width 252 height 25
drag, startPoint x: 1244, startPoint y: 402, endPoint x: 1055, endPoint y: 393, distance: 189.2
click at [1055, 393] on tr "001-001 - IMPORT DEMMURAGE 001-002 - IMPORT NZ CUSTOMS ENTRY 001-003 - IMPORT P…" at bounding box center [1176, 397] width 624 height 39
type input "66"
click at [1273, 477] on div "Add Service" at bounding box center [1176, 464] width 624 height 35
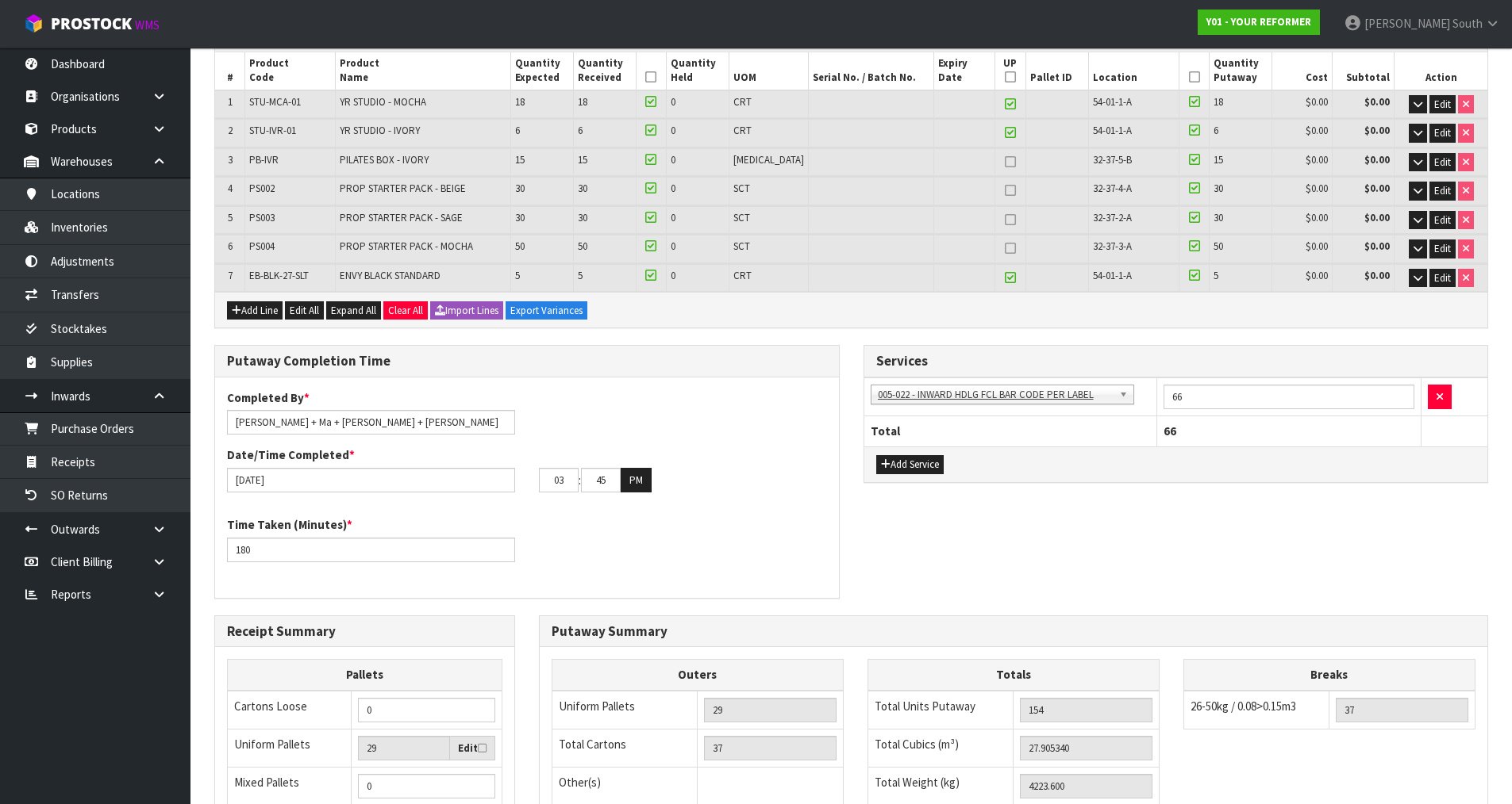
click at [1123, 495] on div "Services 001-001 - IMPORT DEMMURAGE 001-002 - IMPORT NZ CUSTOMS ENTRY 001-003 -…" at bounding box center [1175, 422] width 649 height 155
click at [809, 505] on div "Completed By * [PERSON_NAME] + Ma + [PERSON_NAME] + [PERSON_NAME] Date/Time Com…" at bounding box center [527, 487] width 624 height 197
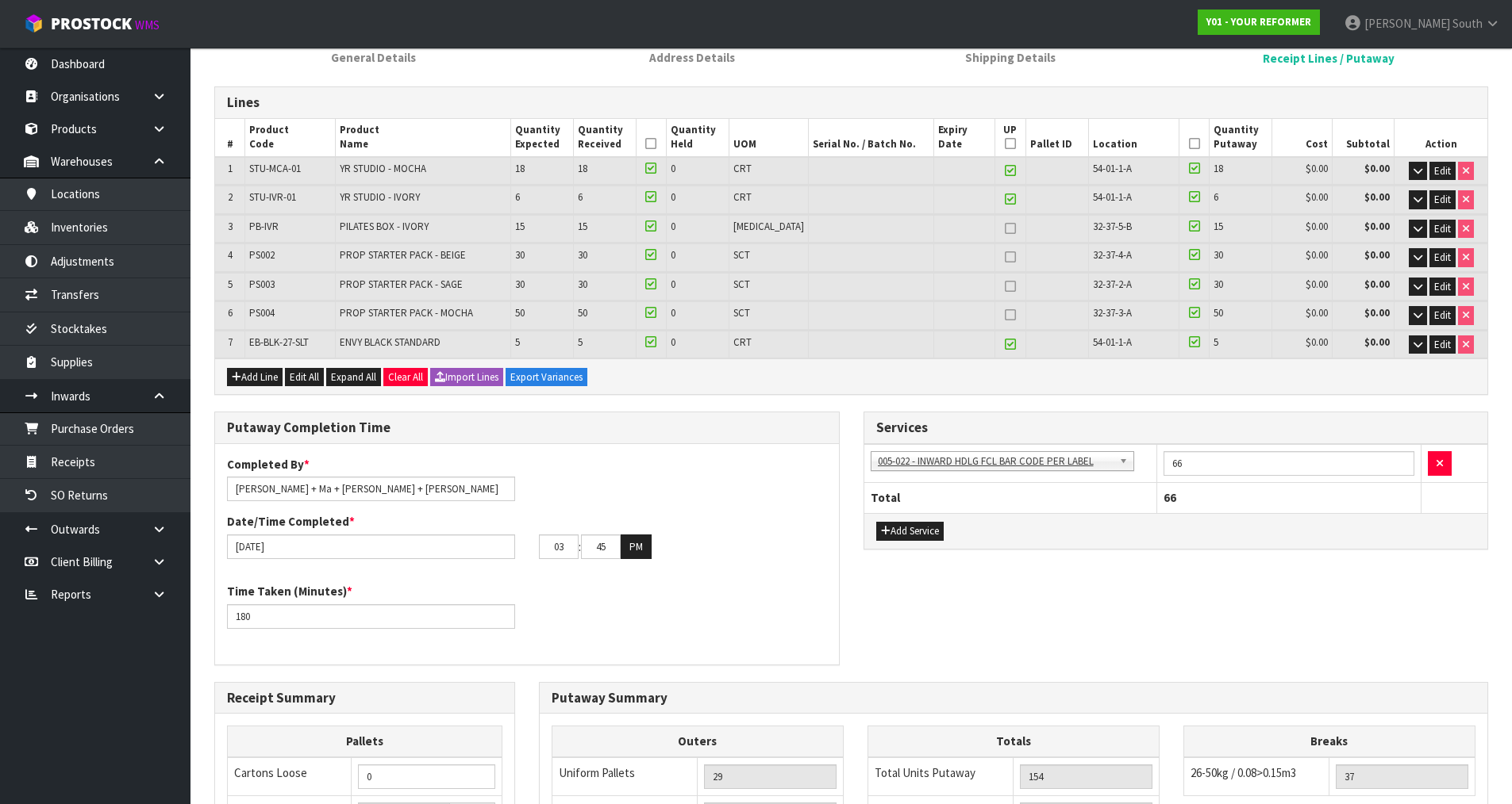
scroll to position [177, 0]
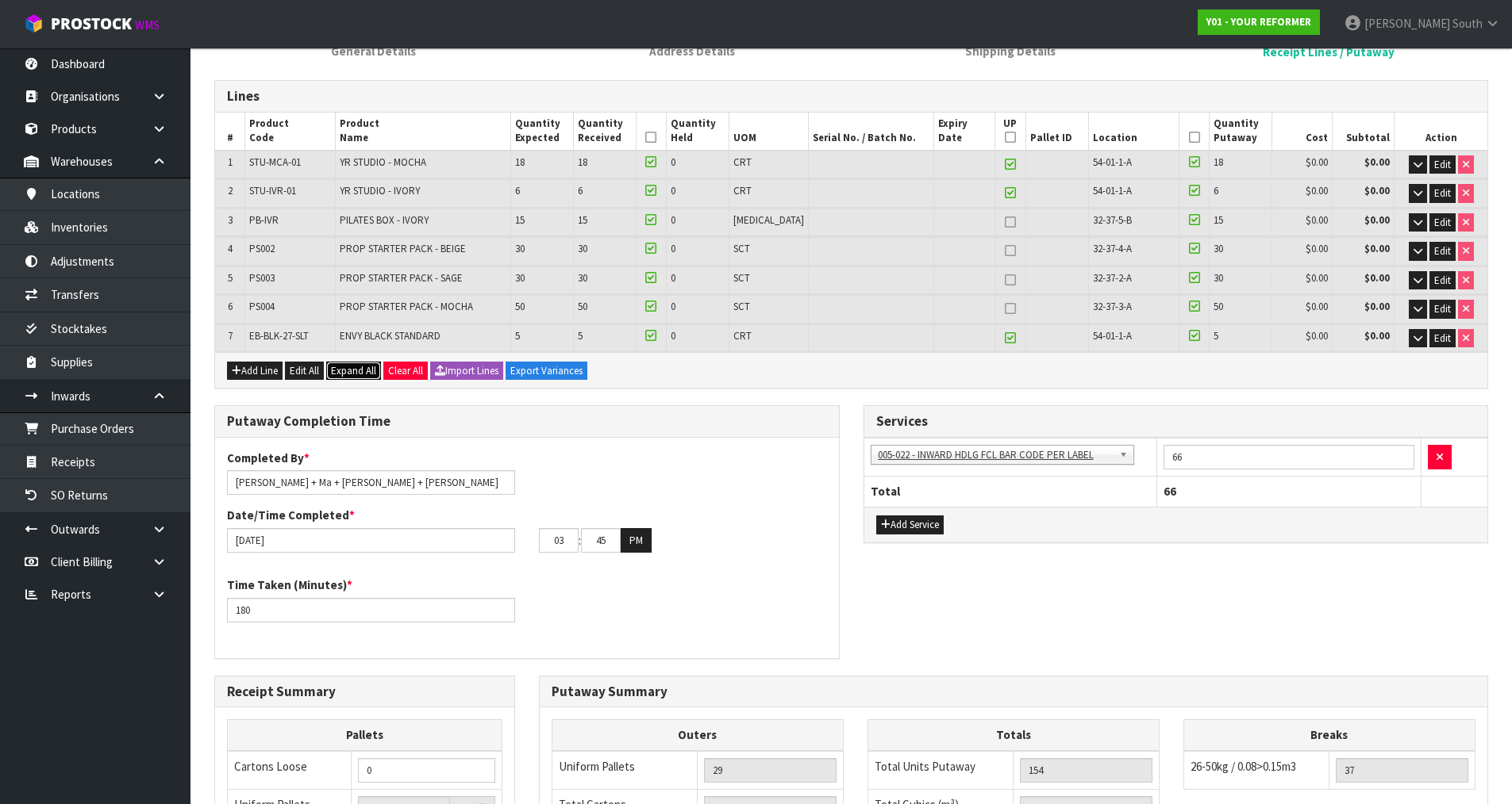
click at [360, 374] on span "Expand All" at bounding box center [353, 371] width 45 height 13
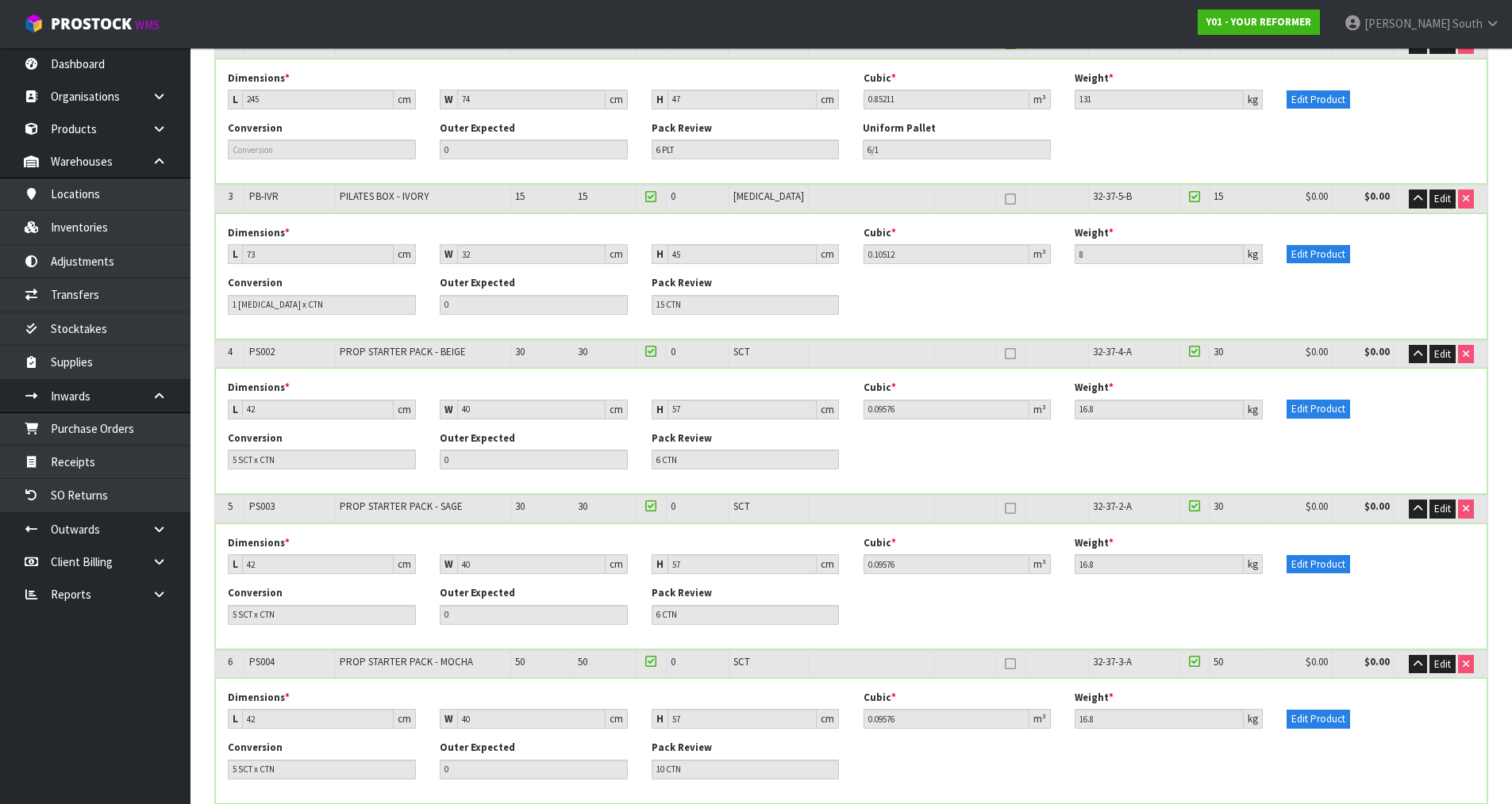
scroll to position [416, 0]
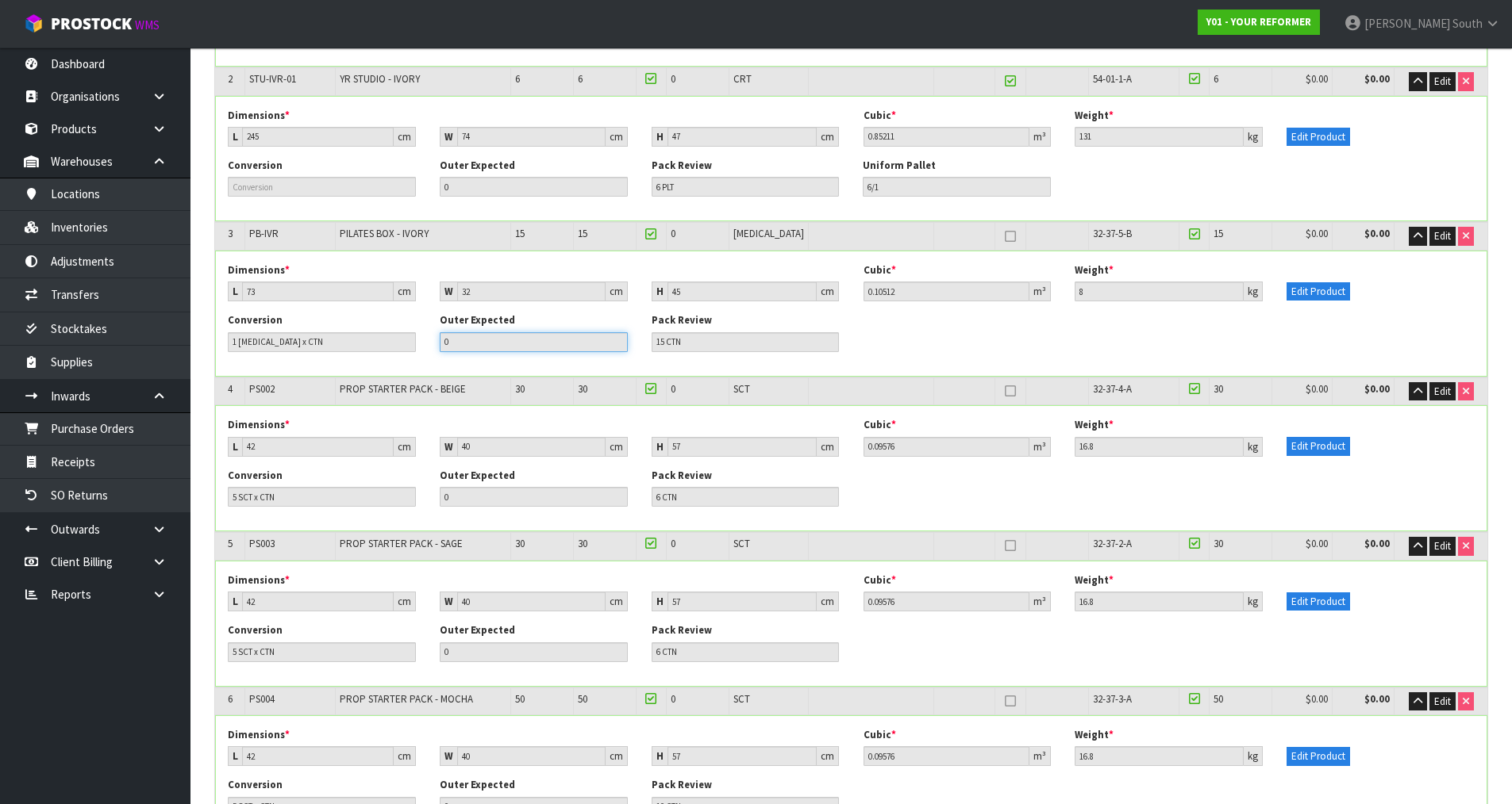
drag, startPoint x: 493, startPoint y: 342, endPoint x: 406, endPoint y: 342, distance: 87.0
click at [406, 342] on div "Conversion 1 [MEDICAL_DATA] x CTN Outer Expected 0 Pack Review 15 CTN" at bounding box center [851, 338] width 1270 height 50
click at [428, 336] on div "Outer Expected 0" at bounding box center [534, 332] width 212 height 38
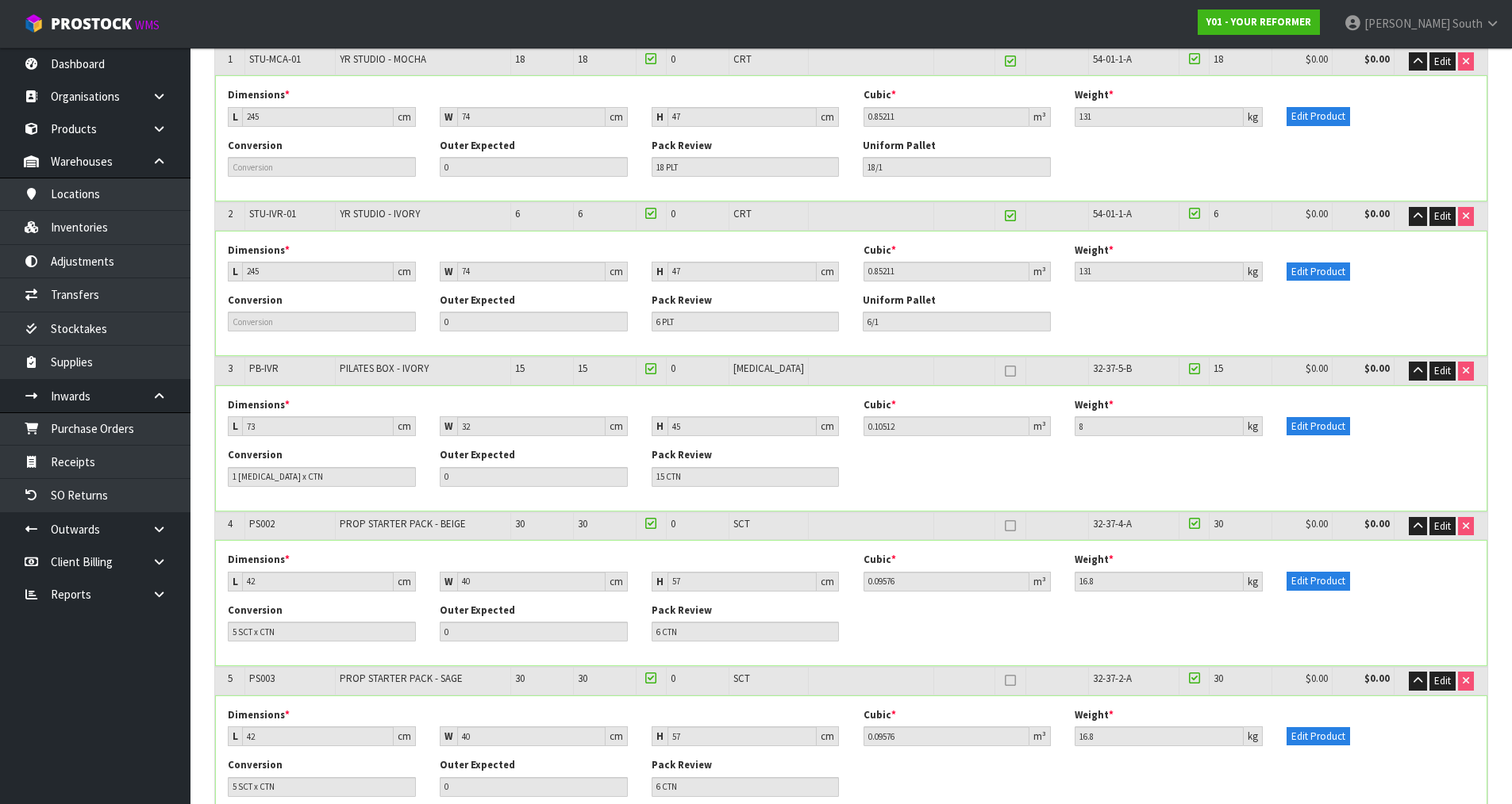
scroll to position [98, 0]
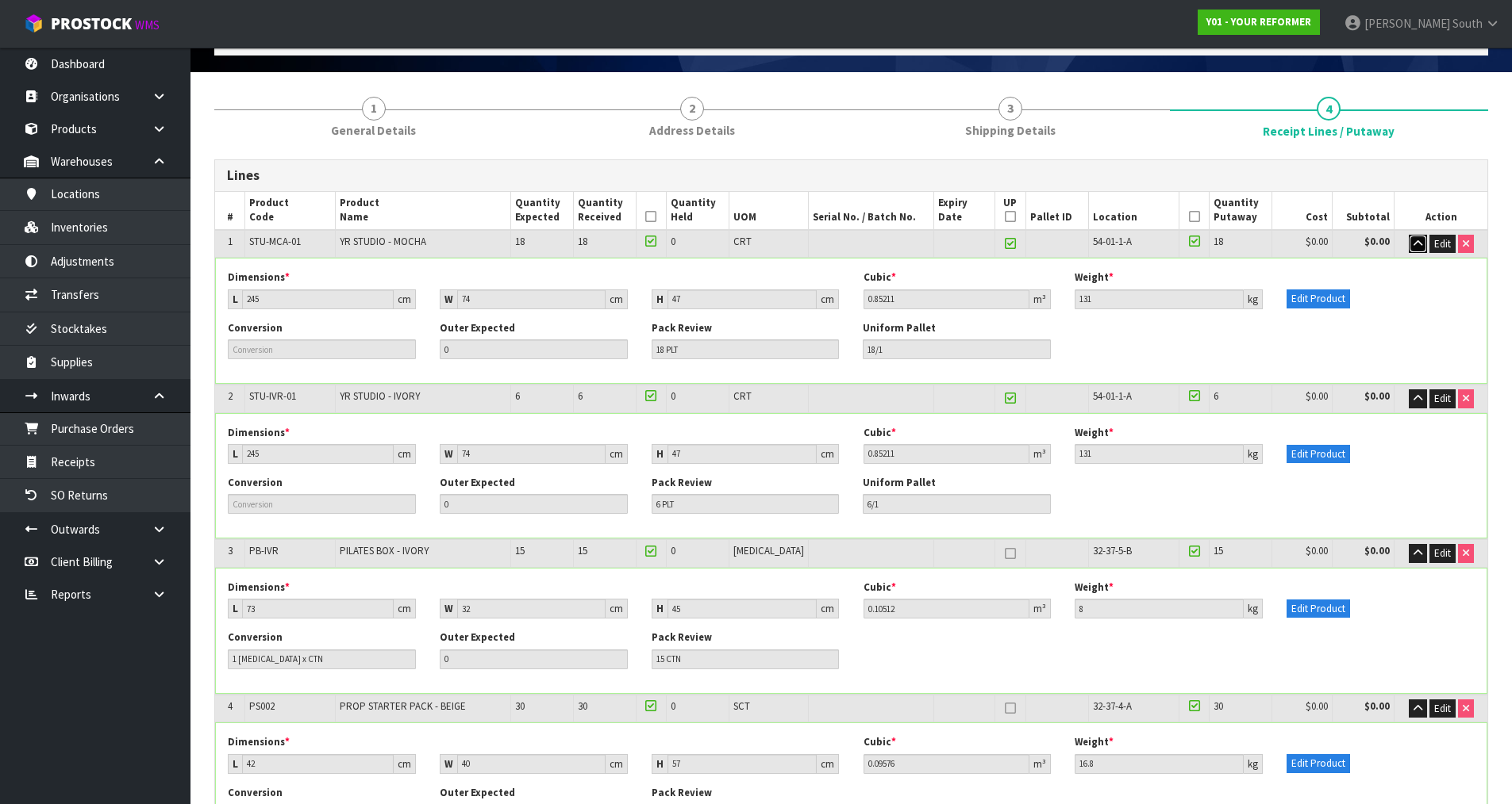
click at [1419, 239] on icon "button" at bounding box center [1417, 244] width 9 height 11
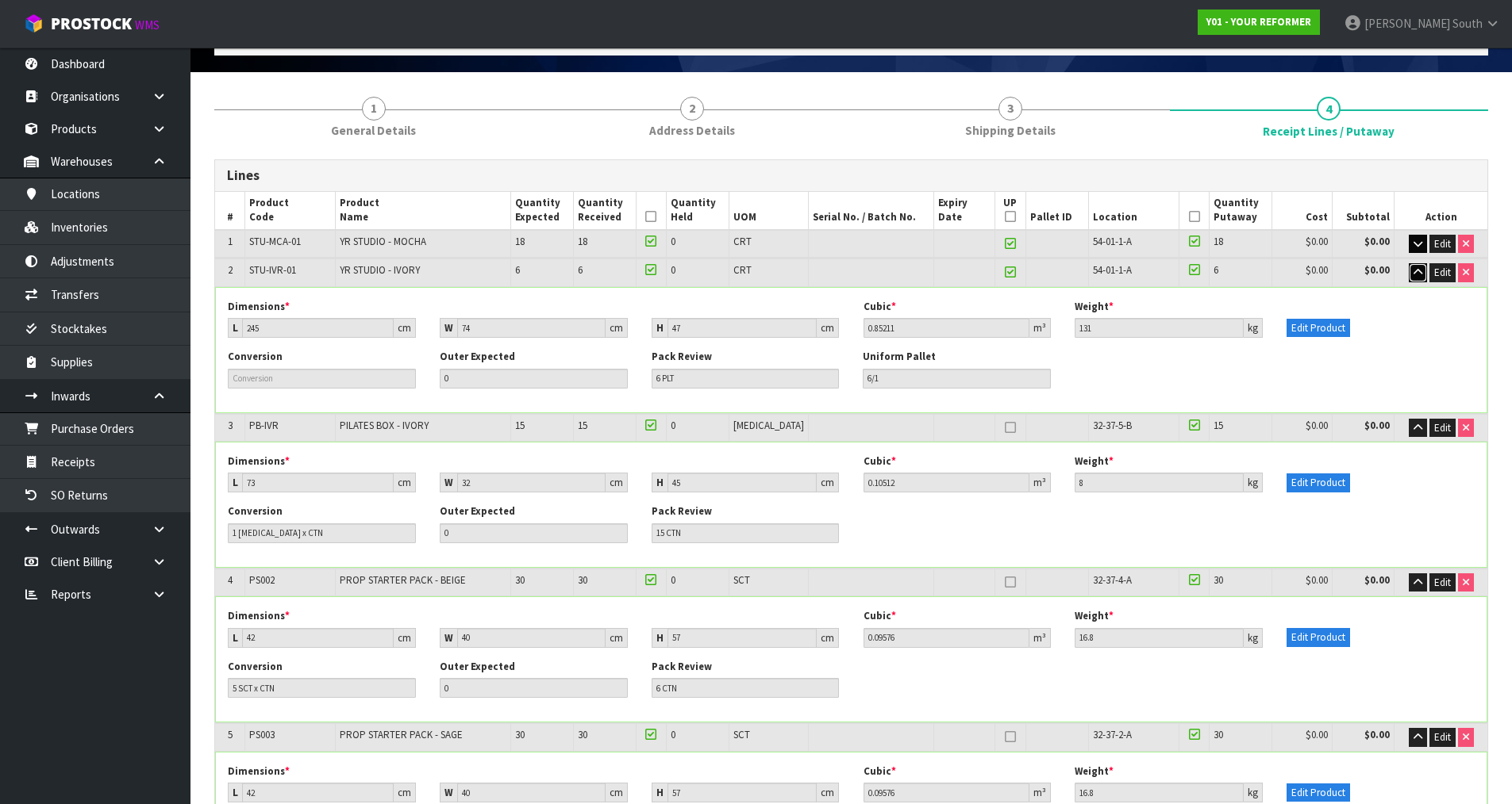
click at [1415, 270] on icon "button" at bounding box center [1417, 272] width 9 height 11
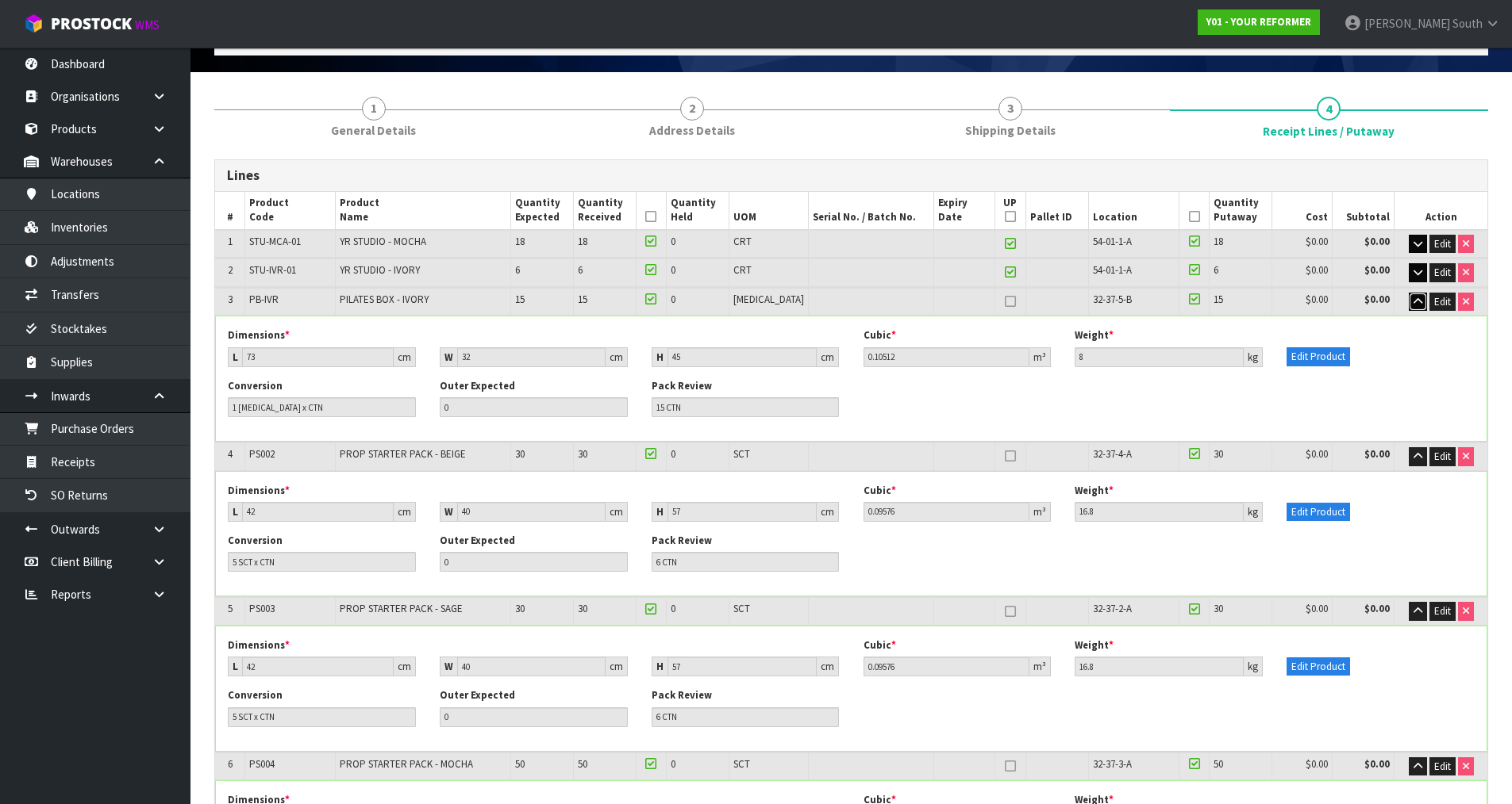
click at [1413, 299] on icon "button" at bounding box center [1417, 302] width 9 height 11
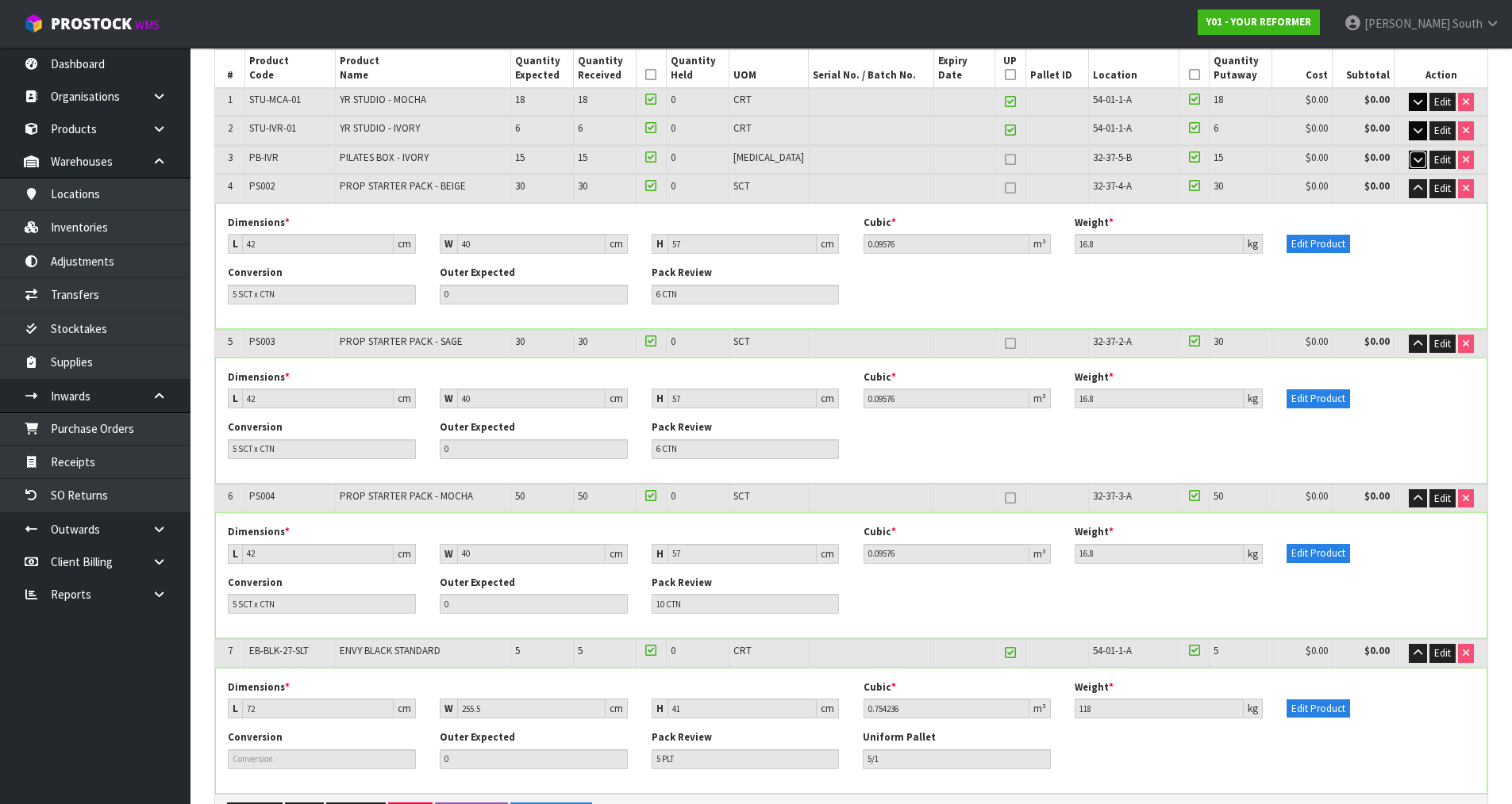
scroll to position [257, 0]
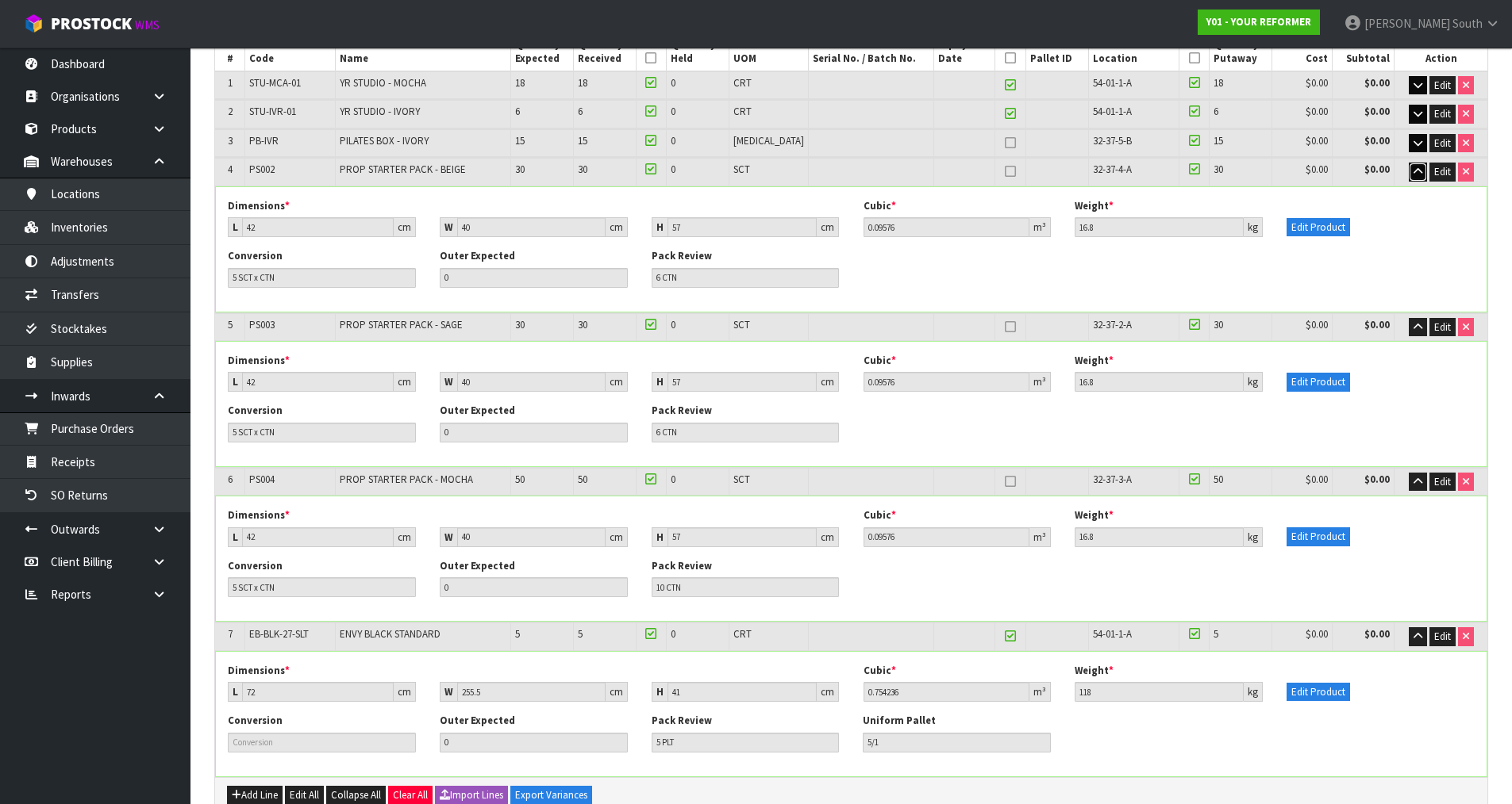
click at [1412, 181] on button "button" at bounding box center [1418, 172] width 18 height 19
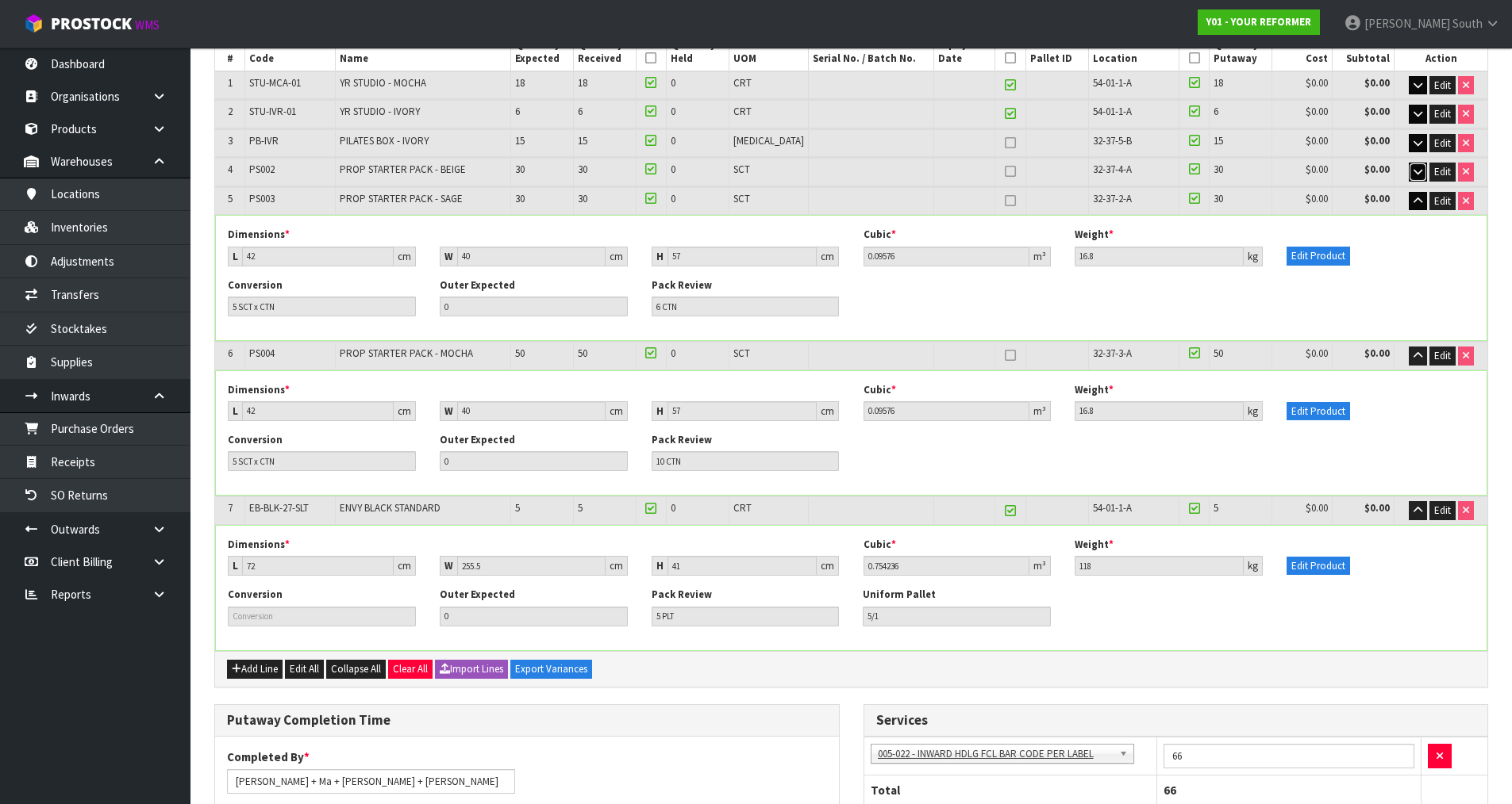
scroll to position [336, 0]
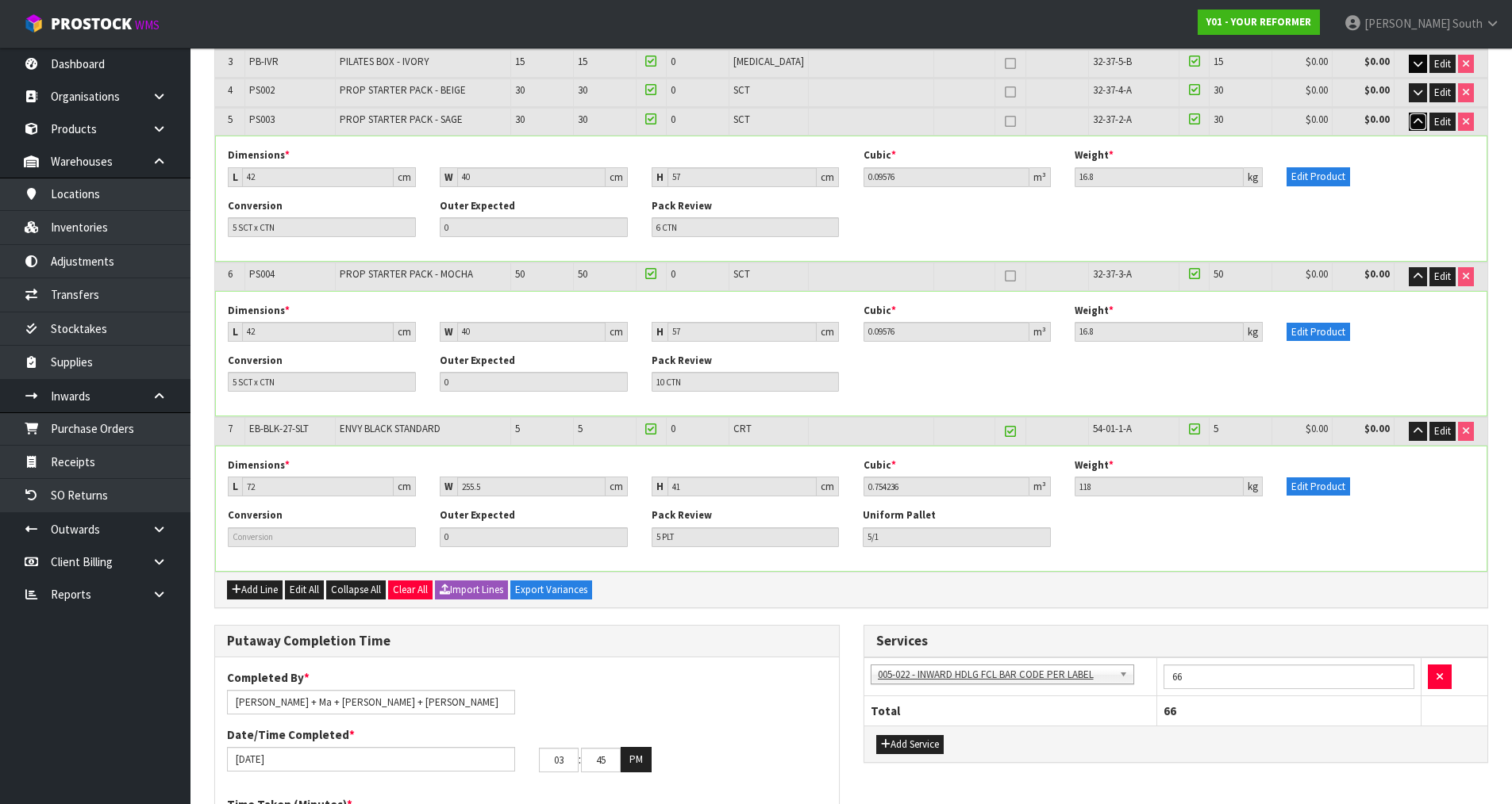
click at [1414, 129] on button "button" at bounding box center [1418, 122] width 18 height 19
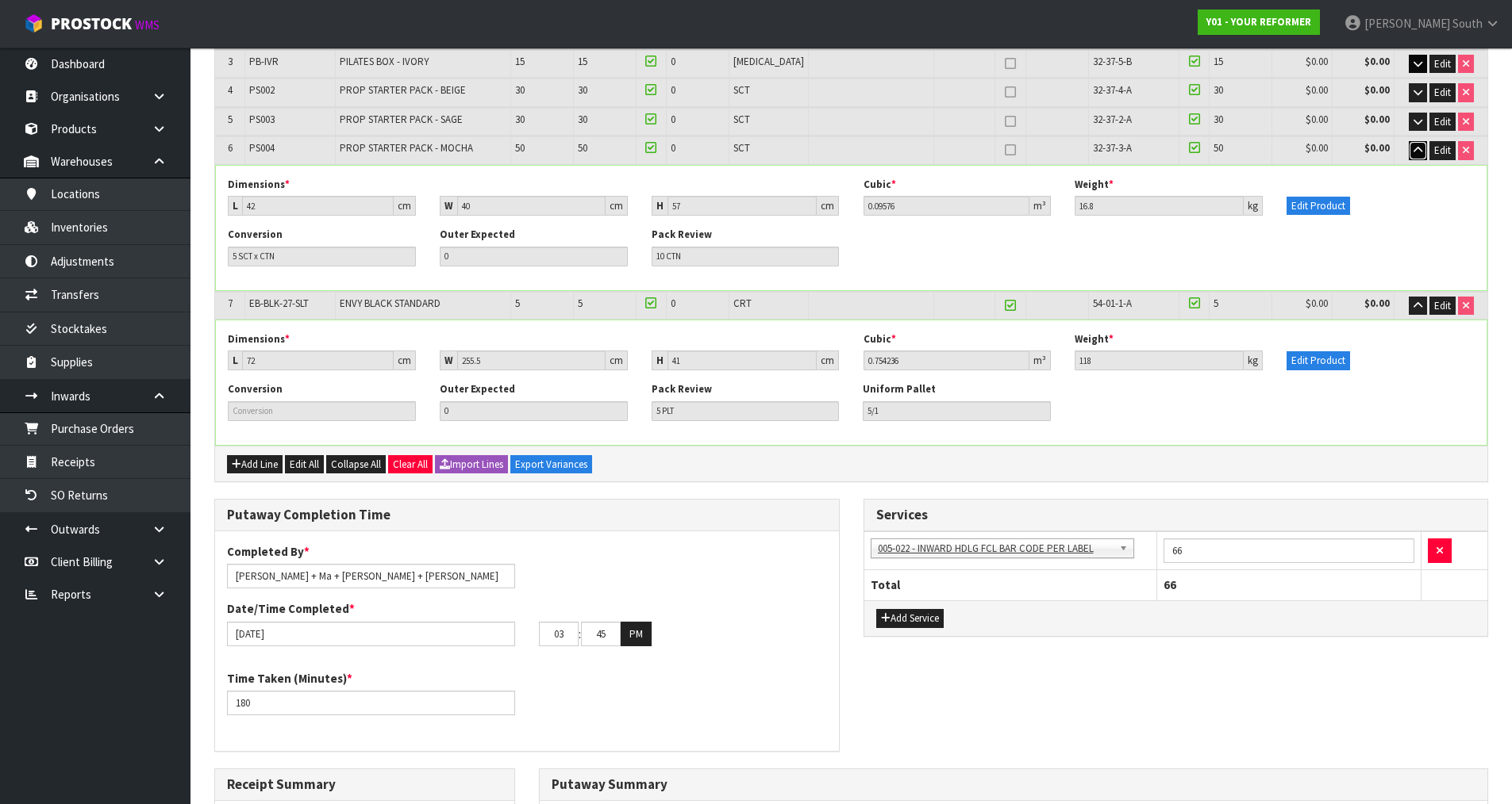
click at [1413, 147] on icon "button" at bounding box center [1417, 150] width 9 height 11
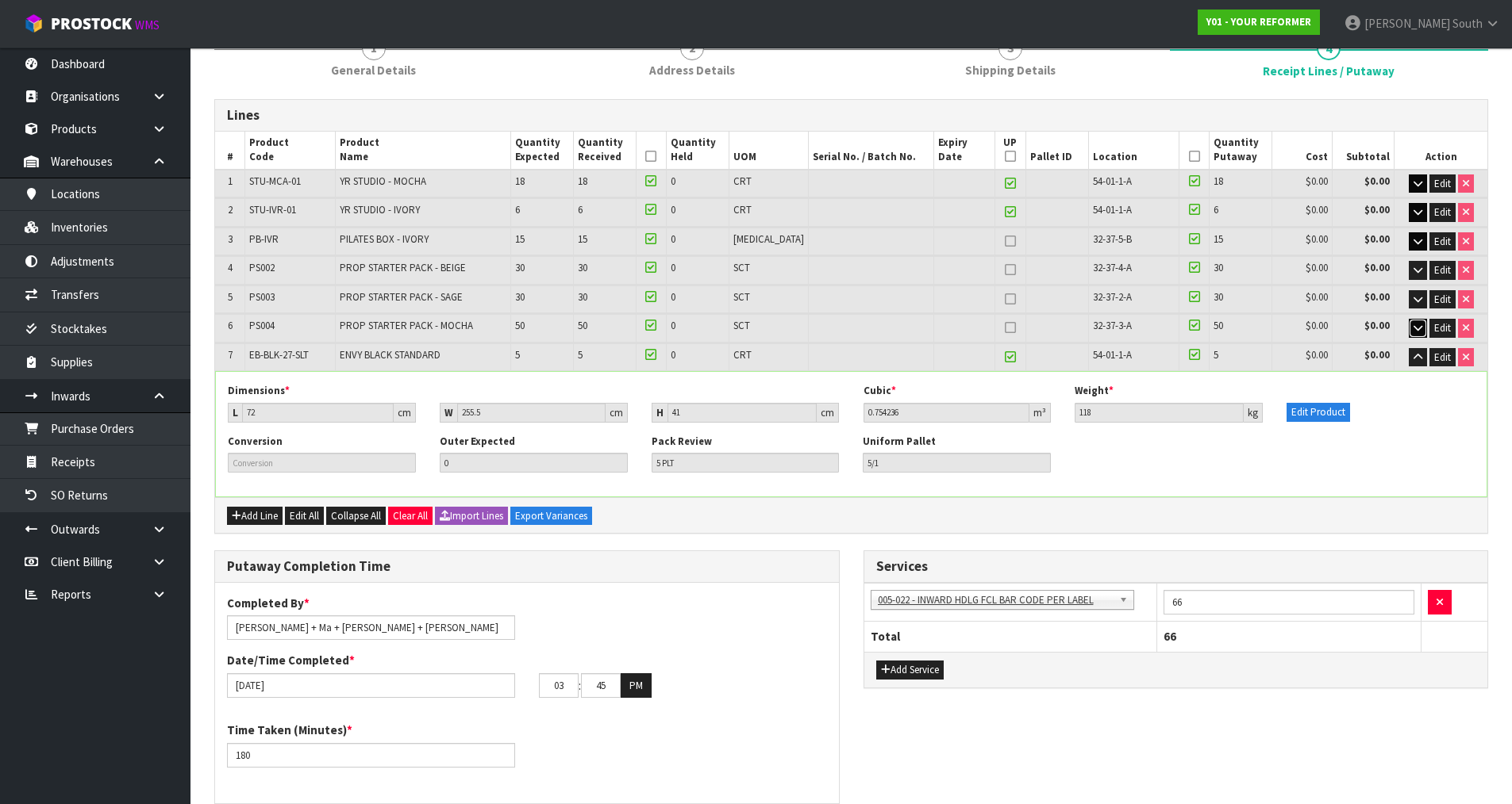
scroll to position [145, 0]
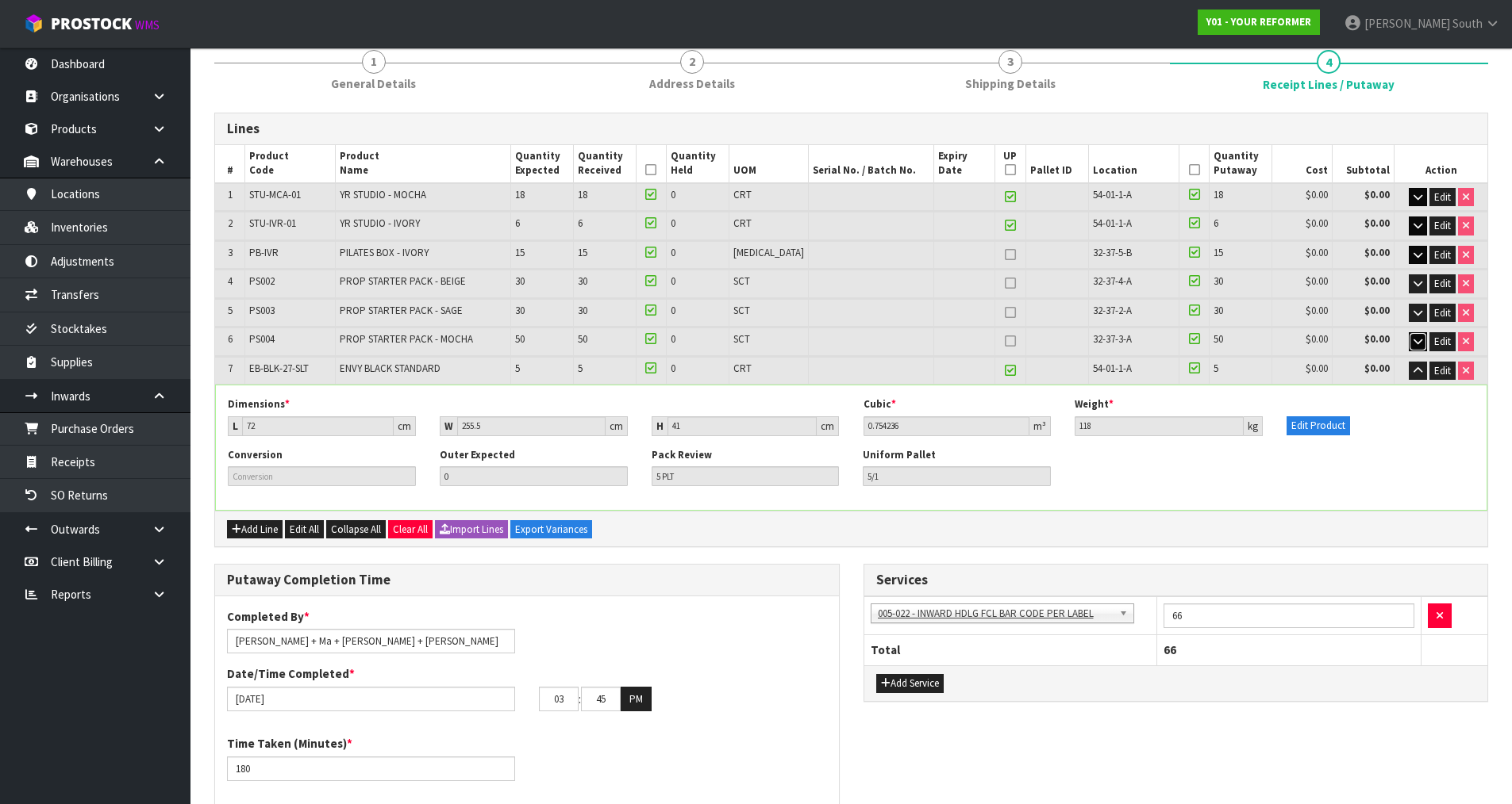
click at [1411, 343] on button "button" at bounding box center [1418, 341] width 18 height 19
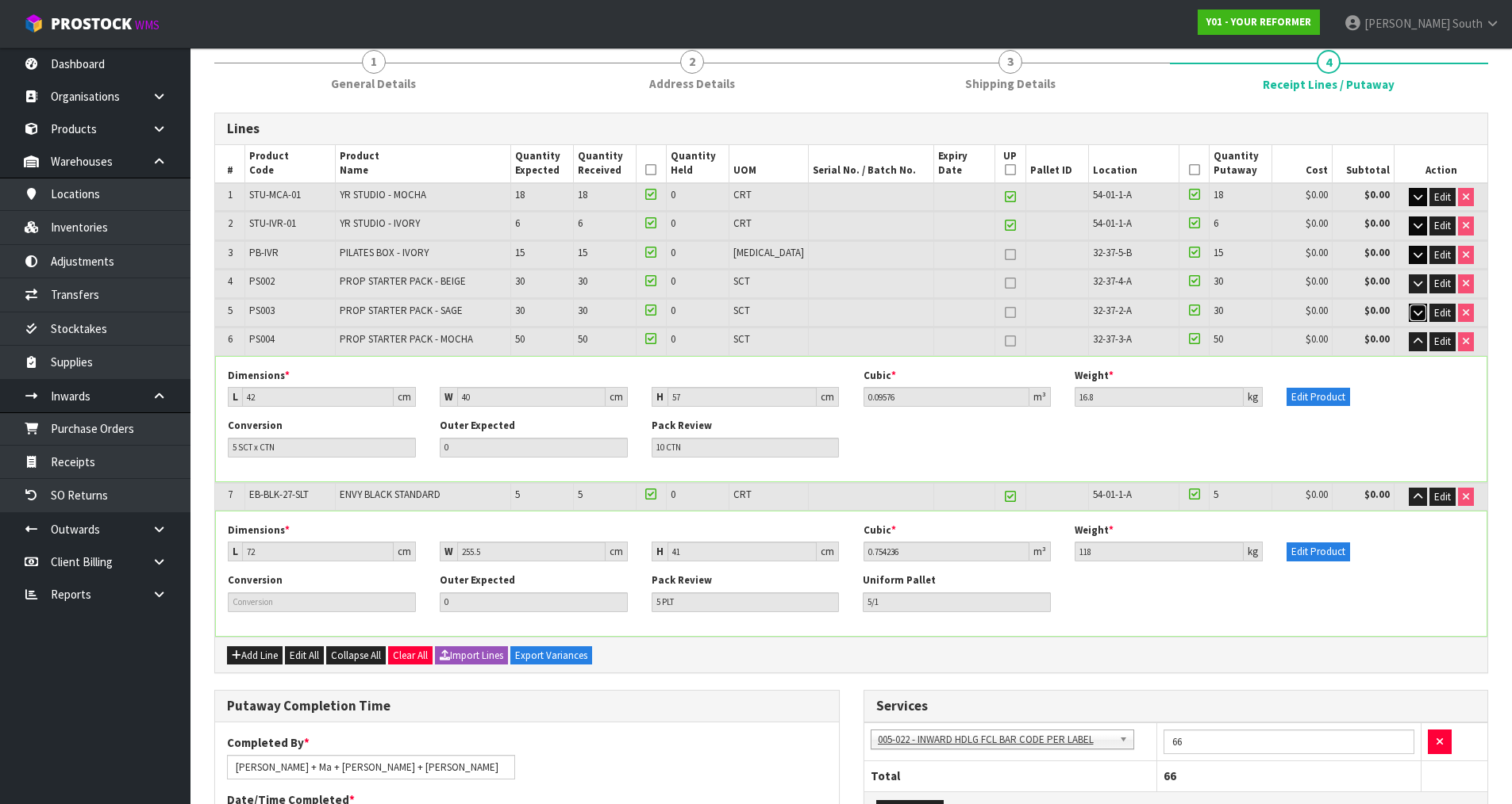
click at [1415, 309] on icon "button" at bounding box center [1417, 313] width 9 height 11
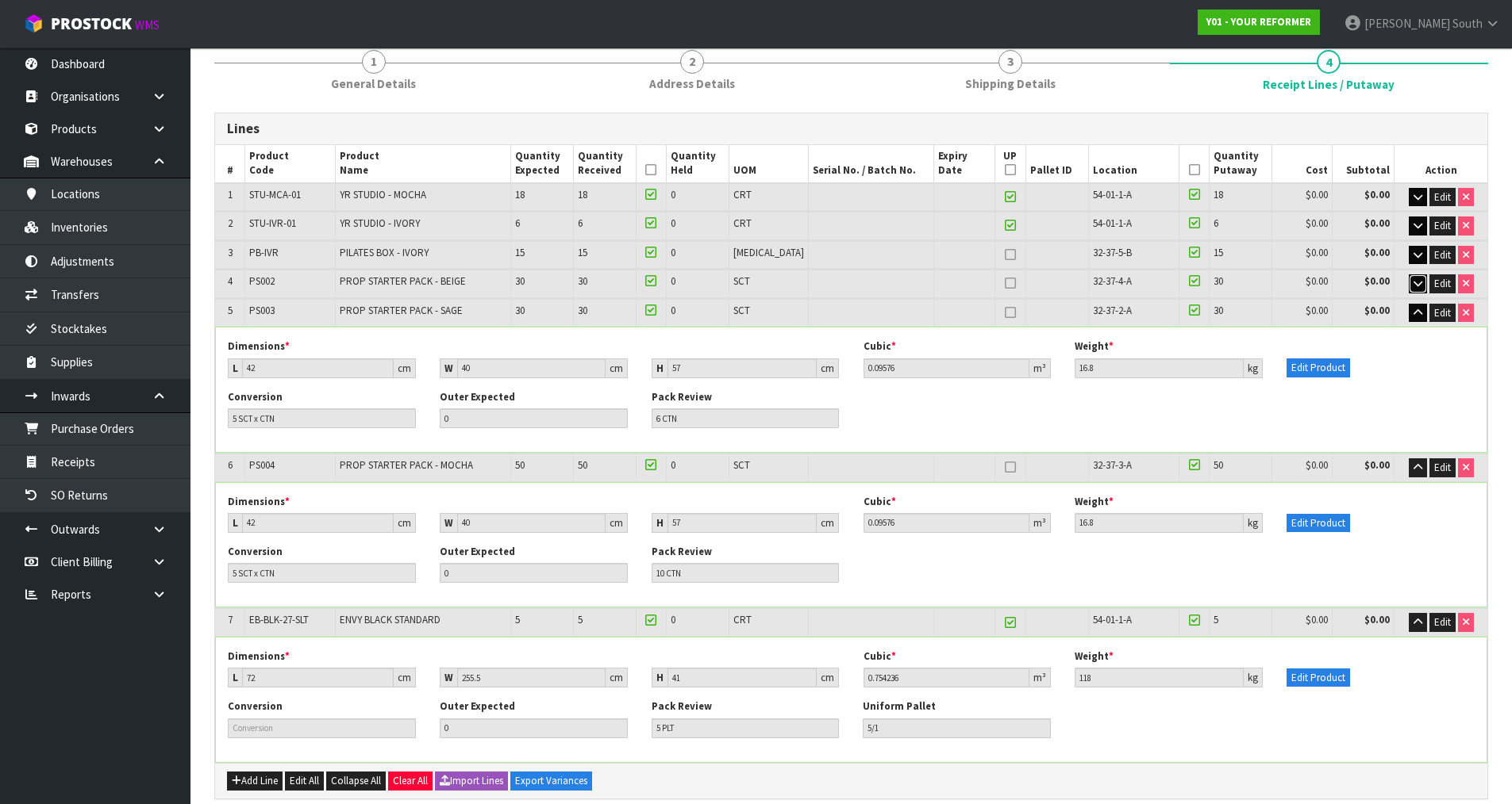
click at [1413, 284] on icon "button" at bounding box center [1417, 284] width 9 height 11
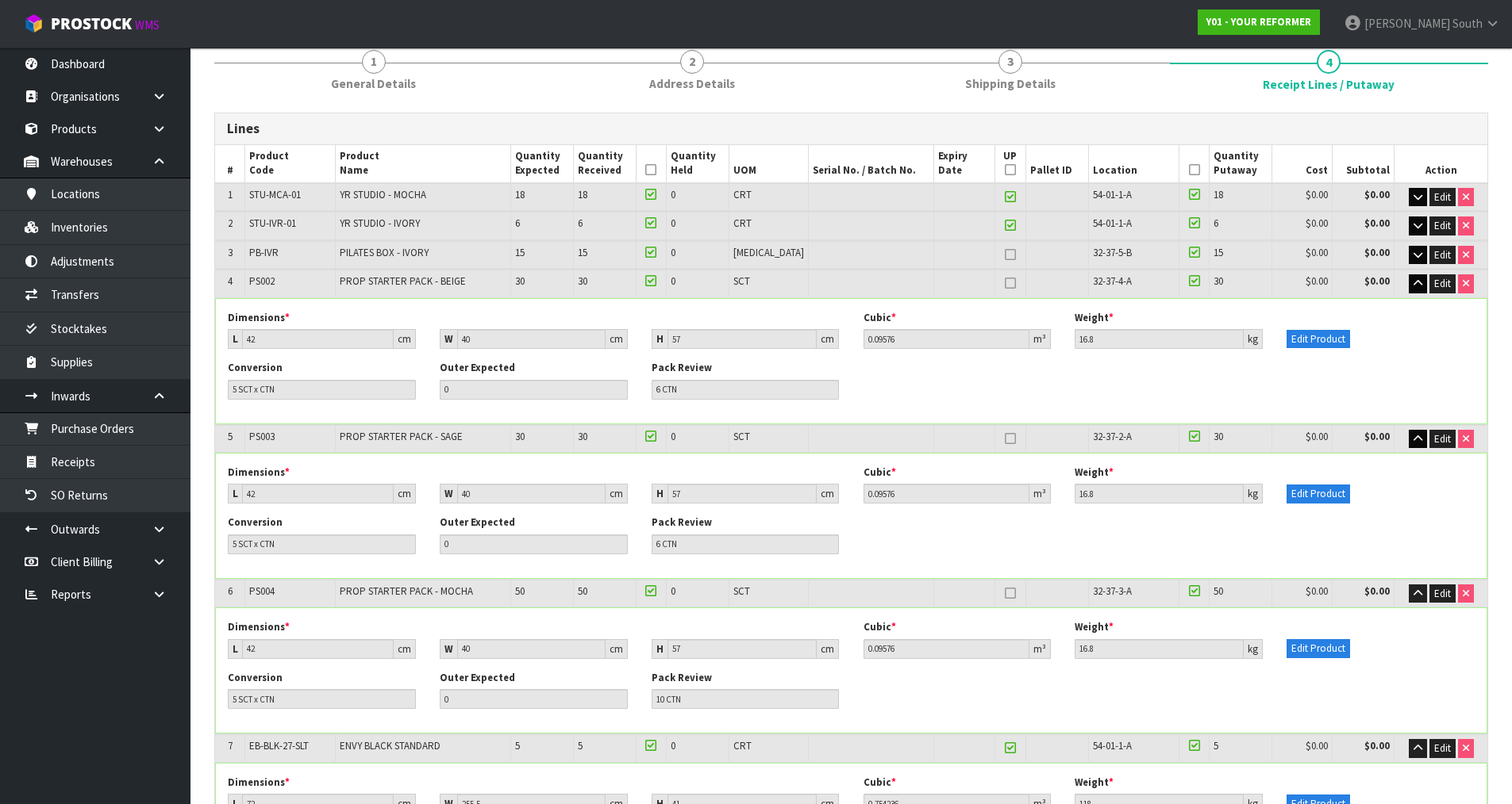
click at [1414, 267] on td "Edit" at bounding box center [1440, 255] width 93 height 28
click at [1418, 258] on icon "button" at bounding box center [1417, 255] width 9 height 11
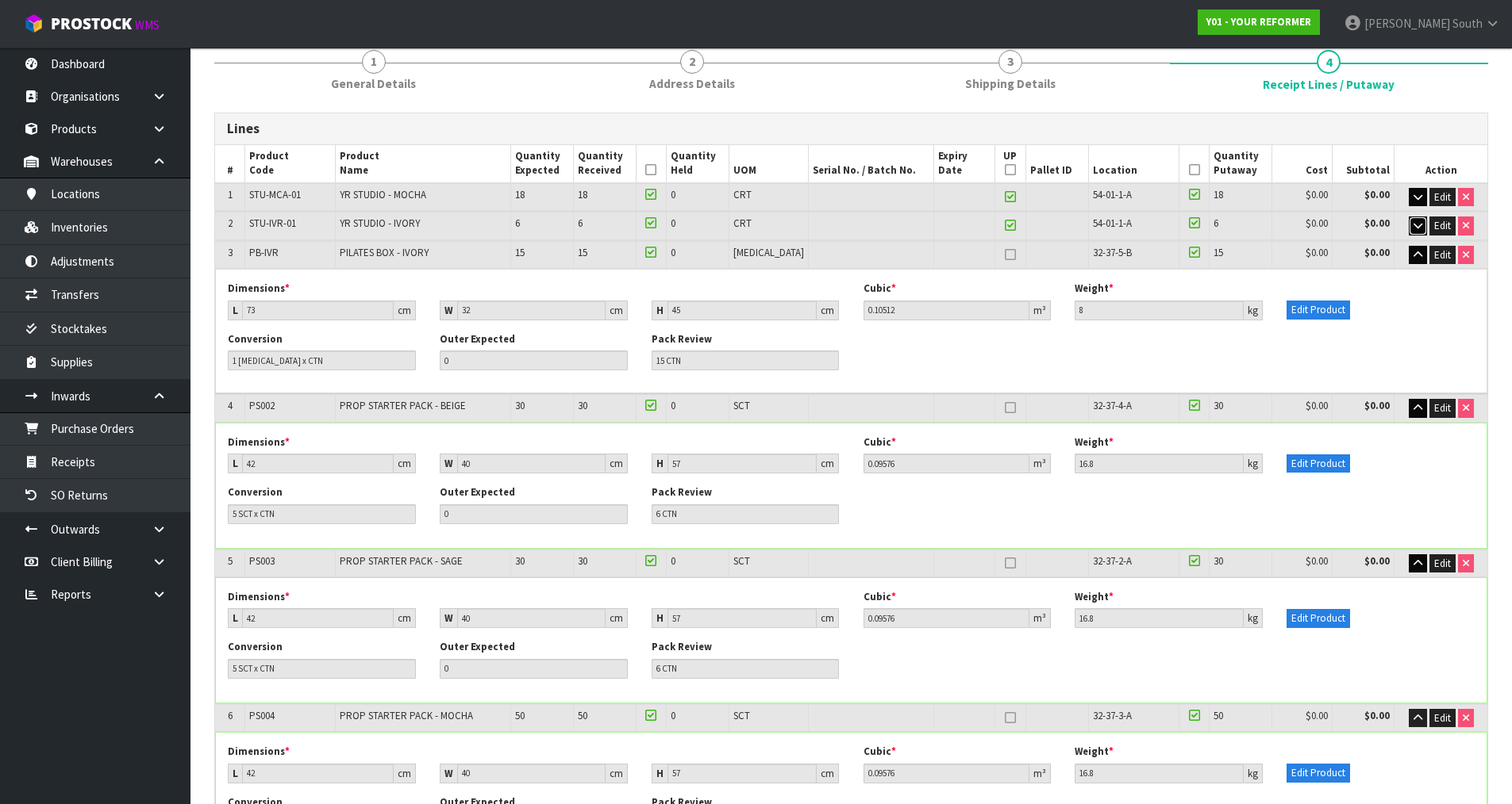
click at [1416, 224] on icon "button" at bounding box center [1417, 225] width 9 height 11
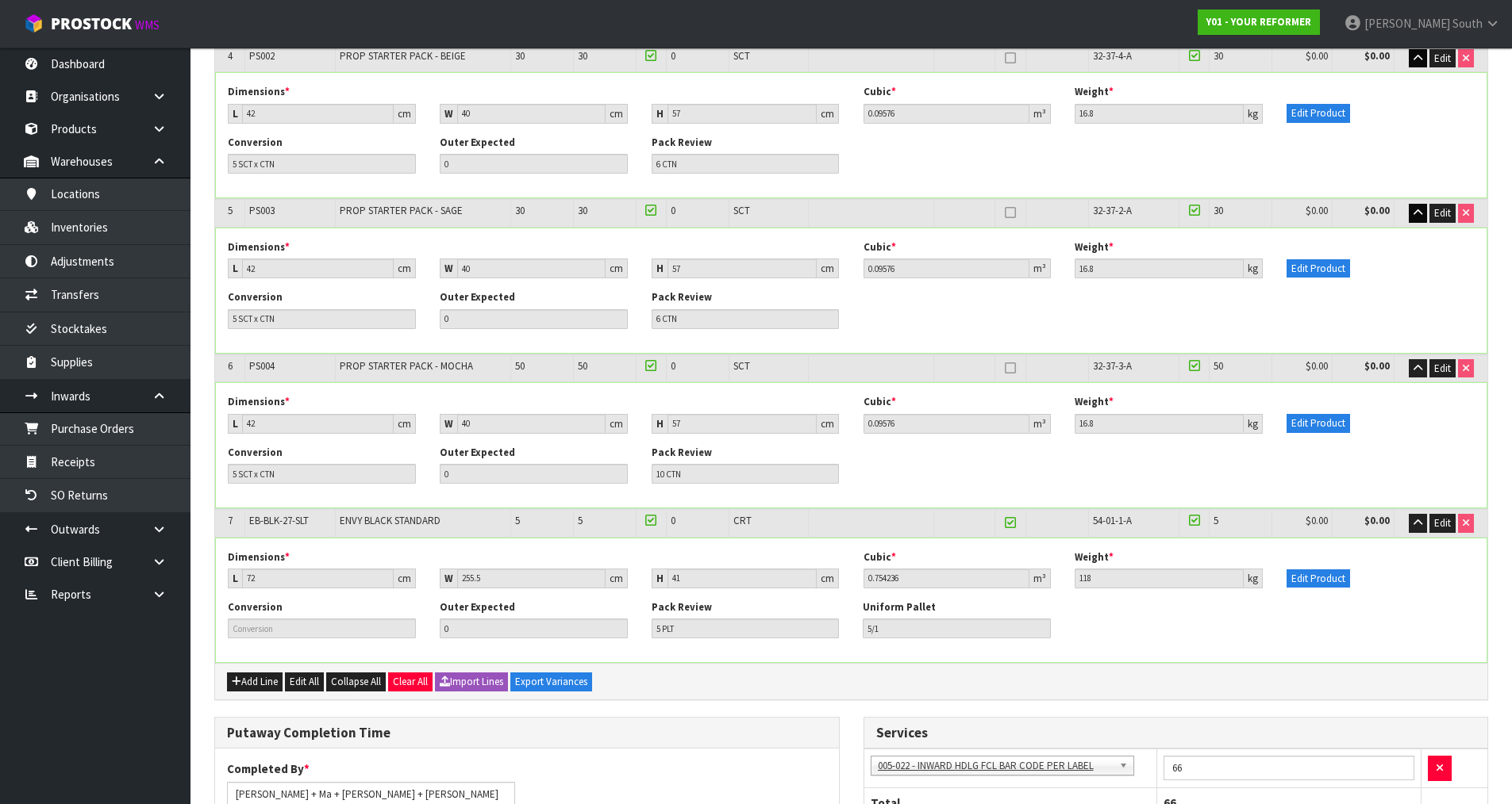
scroll to position [621, 0]
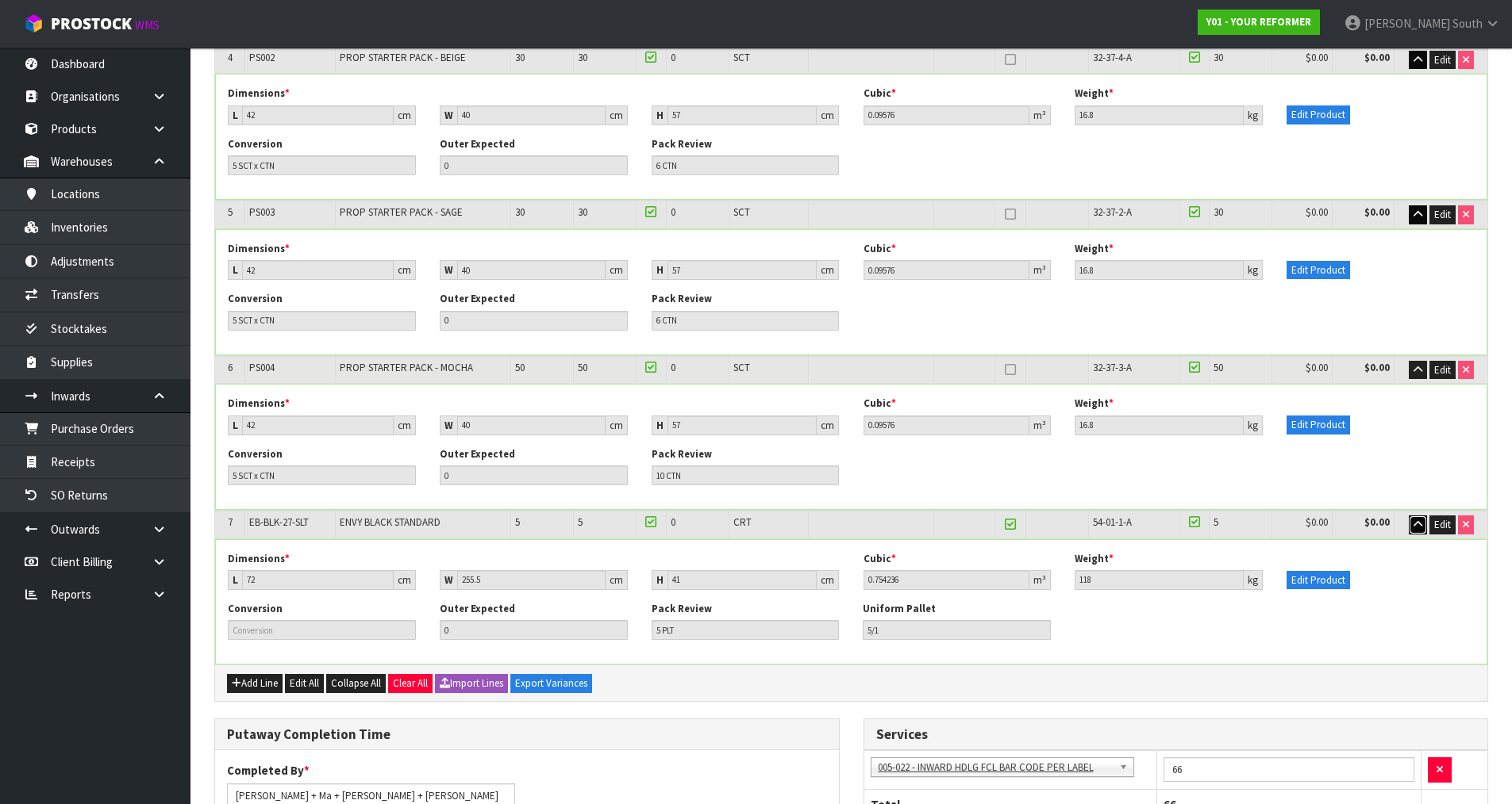
click at [1409, 522] on button "button" at bounding box center [1418, 524] width 18 height 19
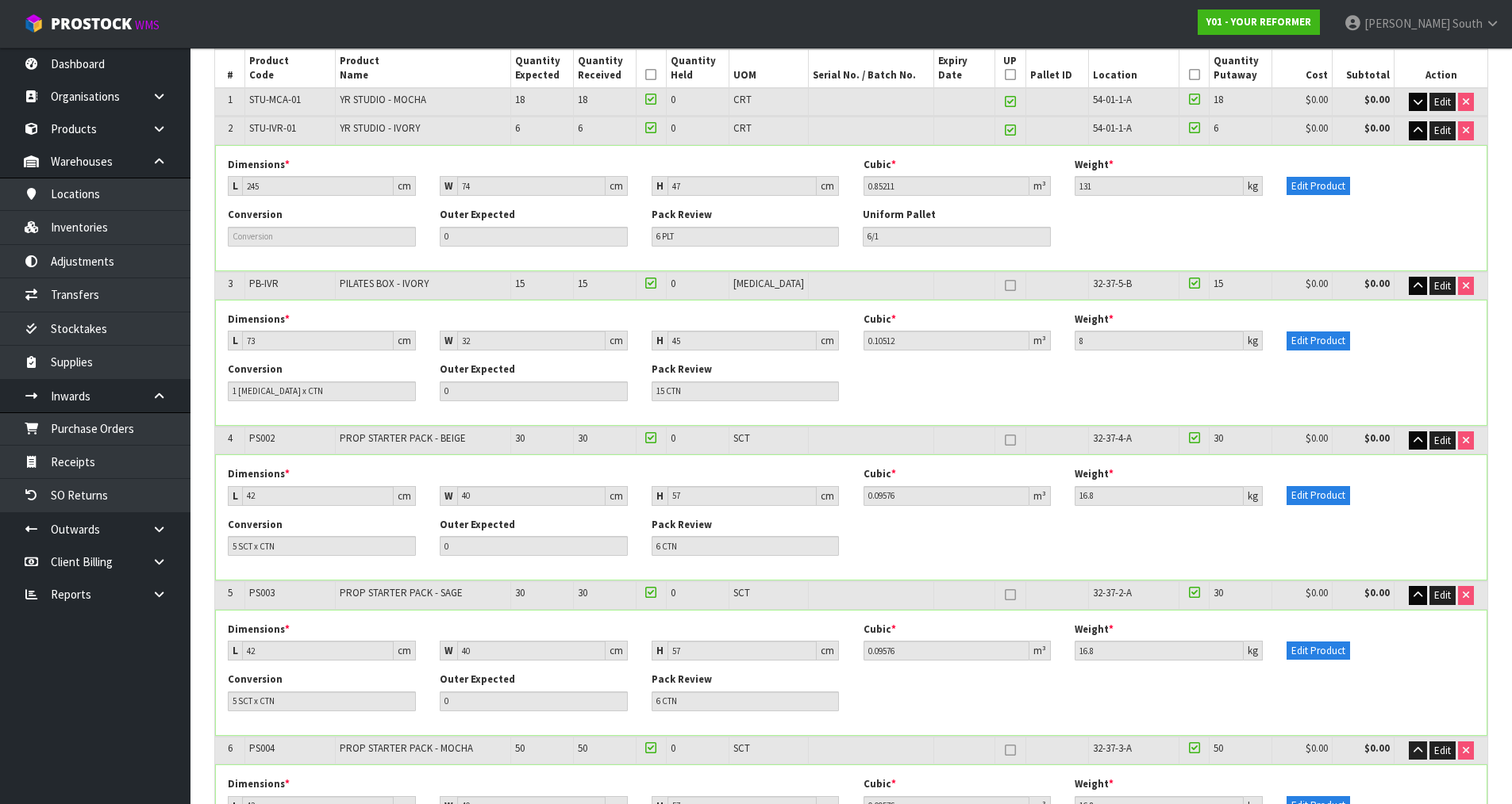
scroll to position [145, 0]
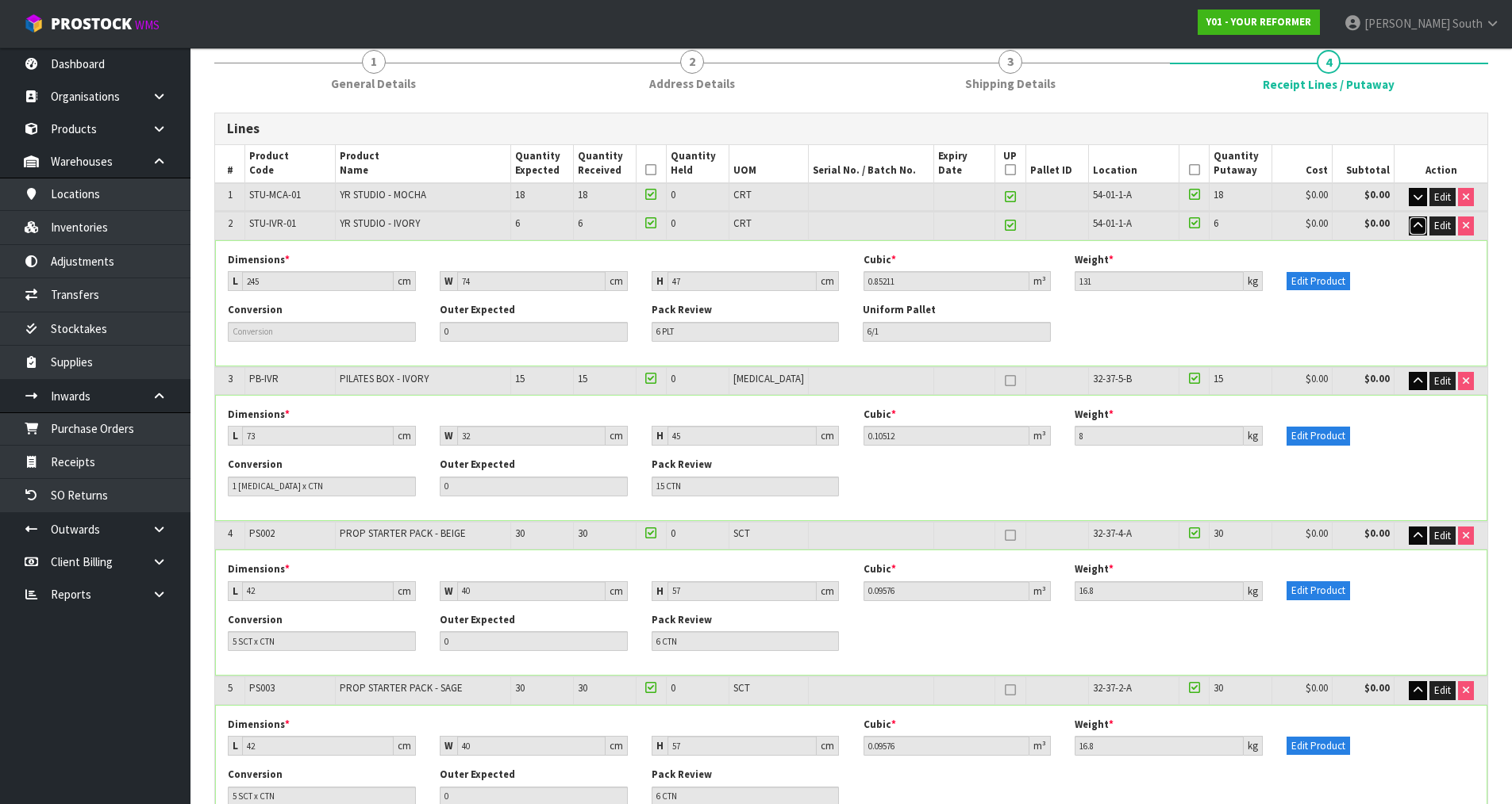
click at [1415, 228] on icon "button" at bounding box center [1417, 225] width 9 height 11
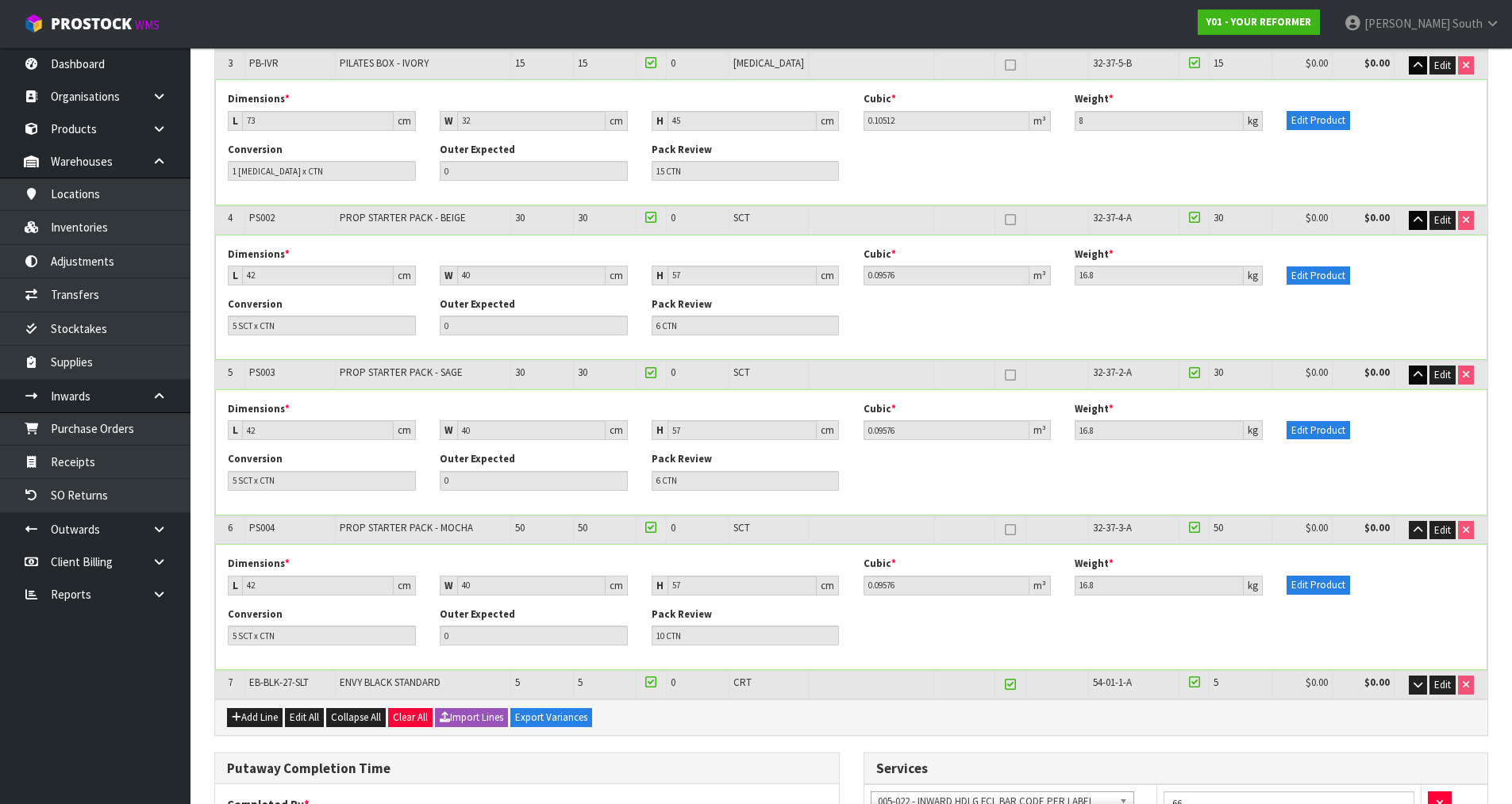
scroll to position [476, 0]
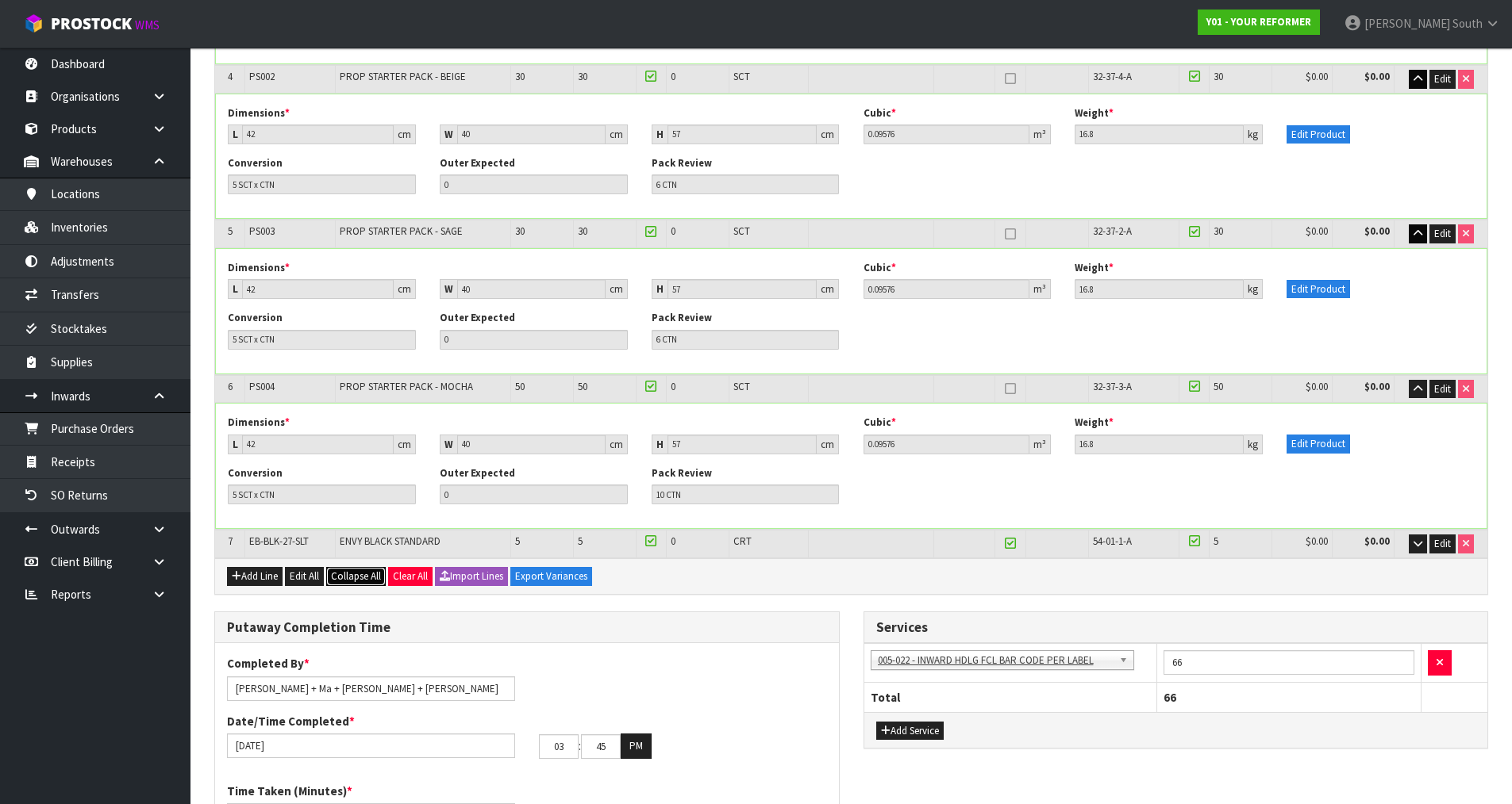
click at [370, 581] on span "Collapse All" at bounding box center [356, 576] width 50 height 13
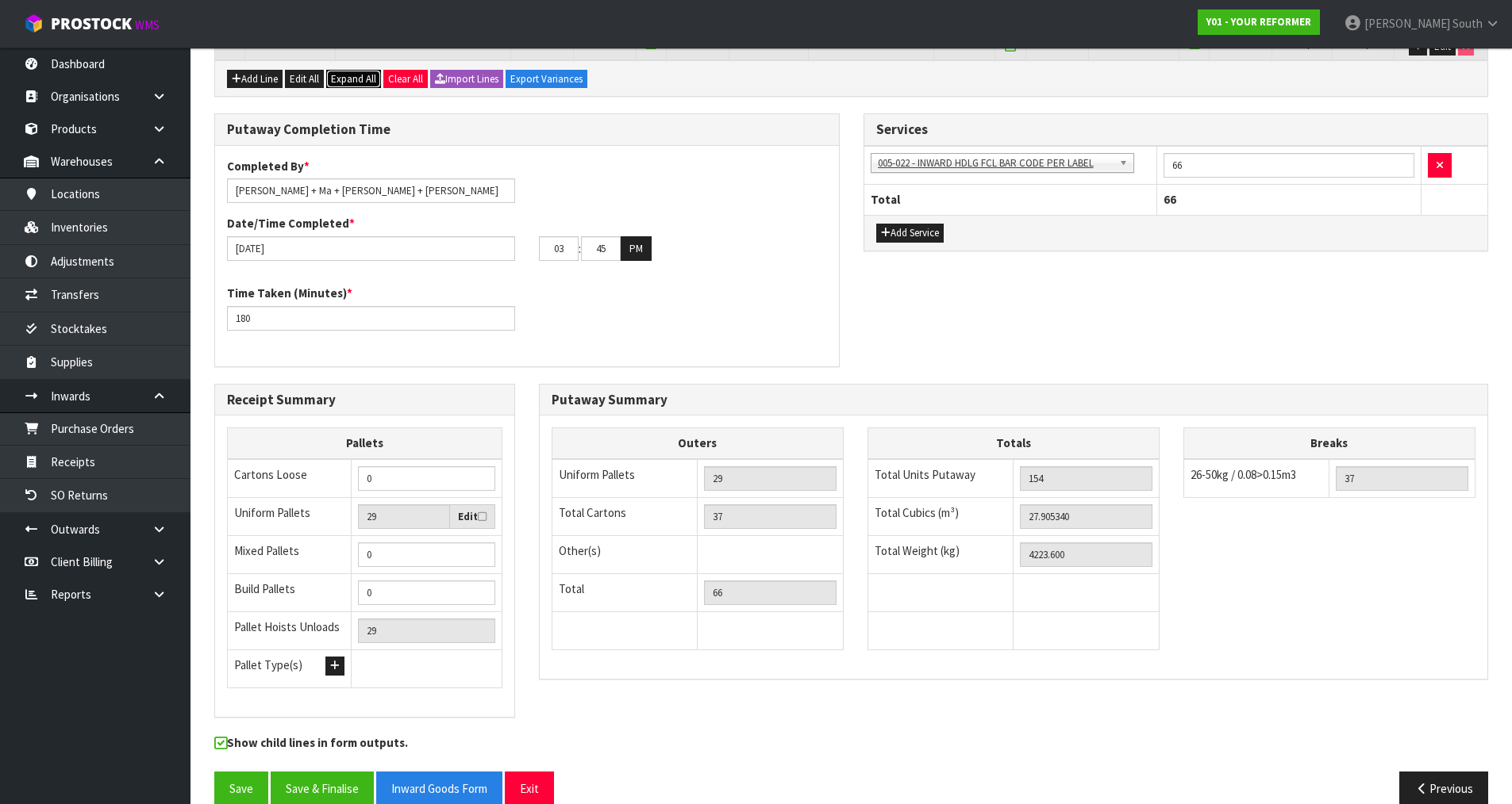
scroll to position [473, 0]
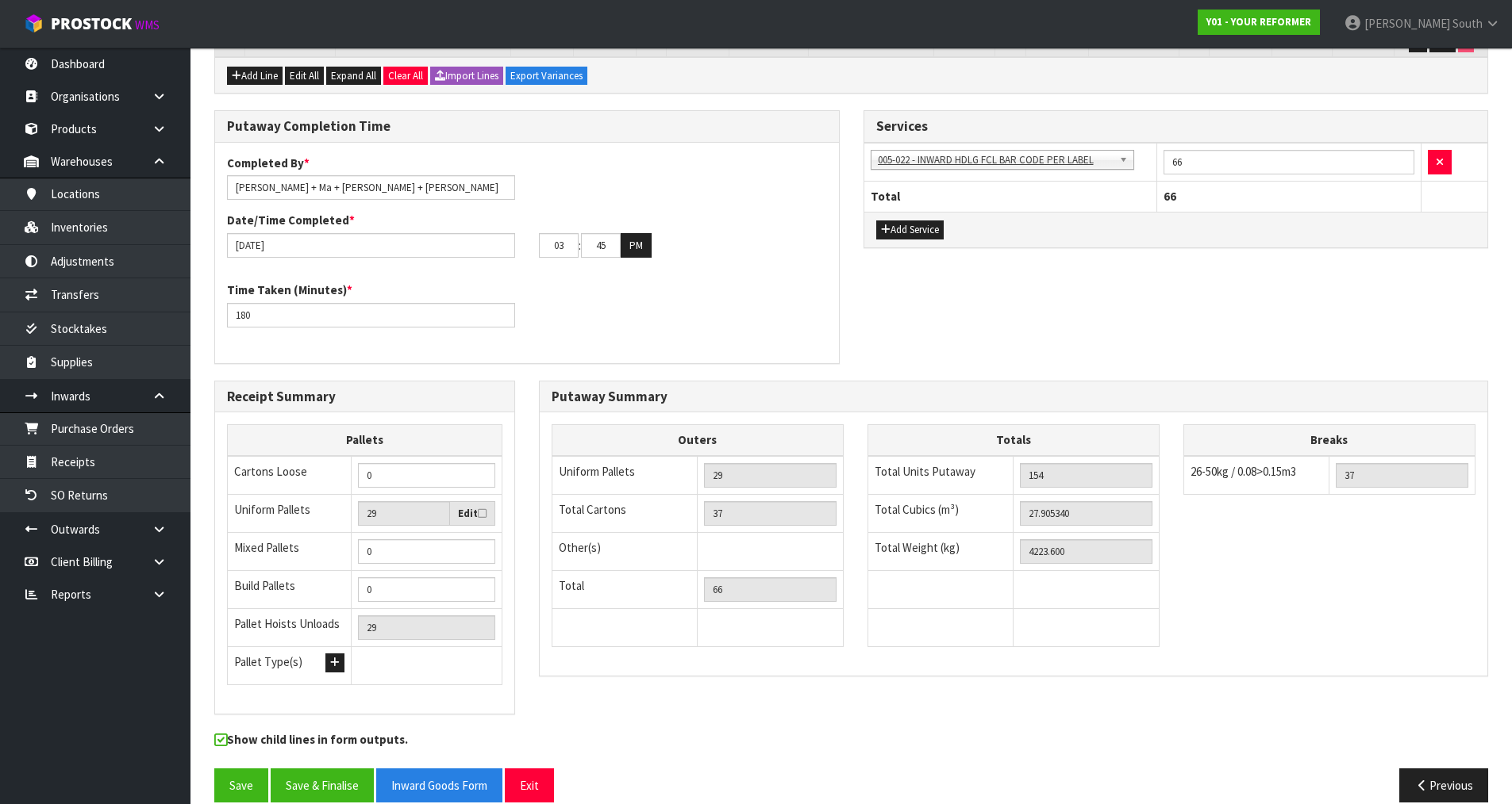
click at [1166, 331] on div "Putaway Completion Time Completed By * [PERSON_NAME] + Ma + [PERSON_NAME] + [PE…" at bounding box center [850, 245] width 1298 height 270
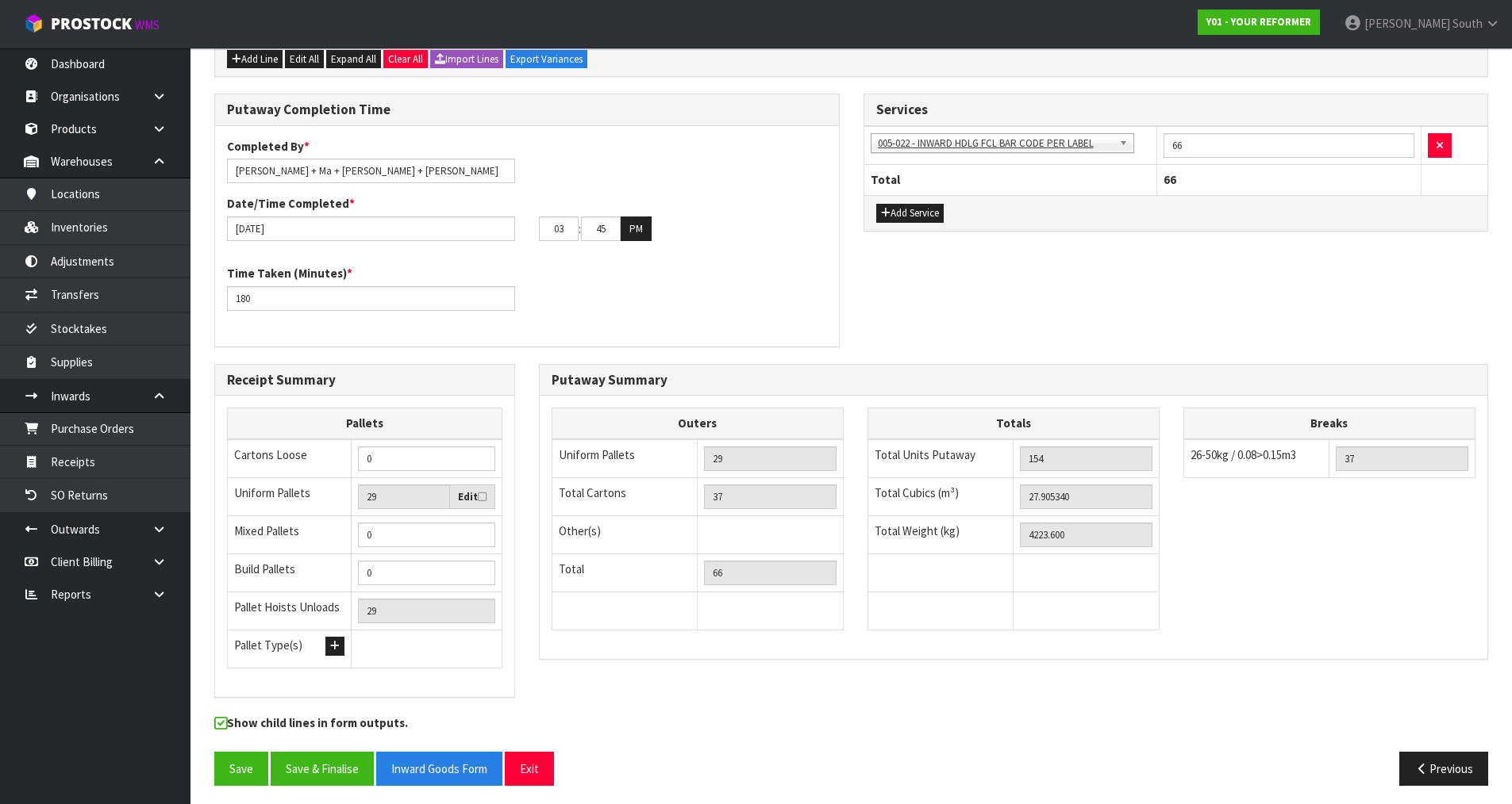
scroll to position [495, 0]
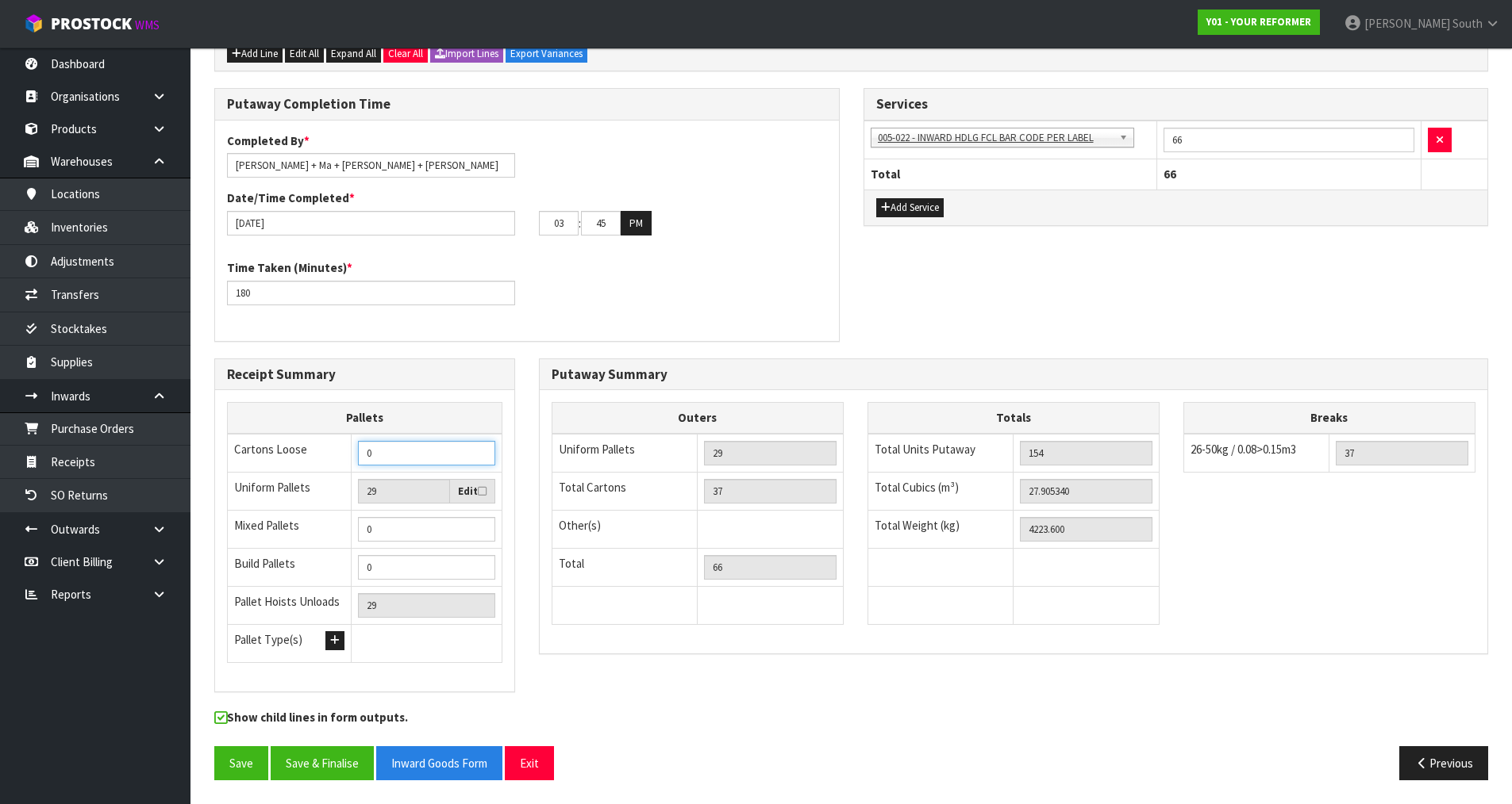
drag, startPoint x: 407, startPoint y: 452, endPoint x: 263, endPoint y: 449, distance: 144.0
click at [263, 449] on tr "Cartons Loose 0" at bounding box center [365, 453] width 275 height 39
type input "37"
click at [777, 685] on div "Receipt Summary Pallets Cartons Loose 37 Uniform Pallets 29 Edit Mixed Pallets …" at bounding box center [850, 534] width 1298 height 351
click at [728, 646] on div "Outers Uniform Pallets 29 Total Cartons 37 Other(s) Bag x 0 Bar x 0 Basket x 0 …" at bounding box center [1013, 521] width 948 height 262
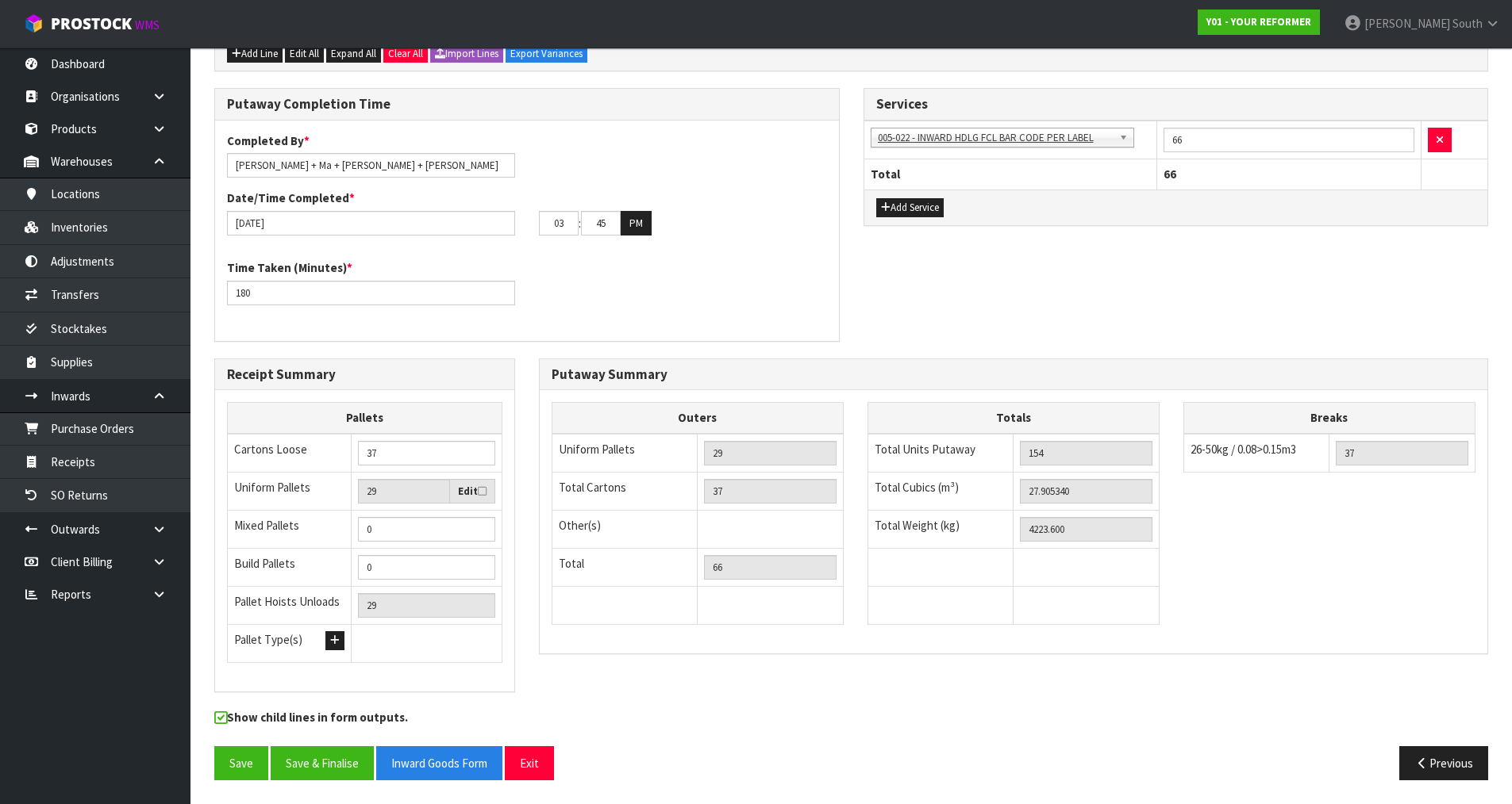
click at [680, 679] on div "Receipt Summary Pallets Cartons Loose 37 Uniform Pallets 29 Edit Mixed Pallets …" at bounding box center [850, 534] width 1298 height 351
click at [573, 651] on div "Outers Uniform Pallets 29 Total Cartons 37 Other(s) Bag x 0 Bar x 0 Basket x 0 …" at bounding box center [1013, 521] width 948 height 262
click at [957, 659] on div "Putaway Summary Outers Uniform Pallets 29 Total Cartons 37 Other(s) Bag x 0 Bar…" at bounding box center [1013, 515] width 973 height 313
click at [1096, 599] on td at bounding box center [1086, 605] width 146 height 38
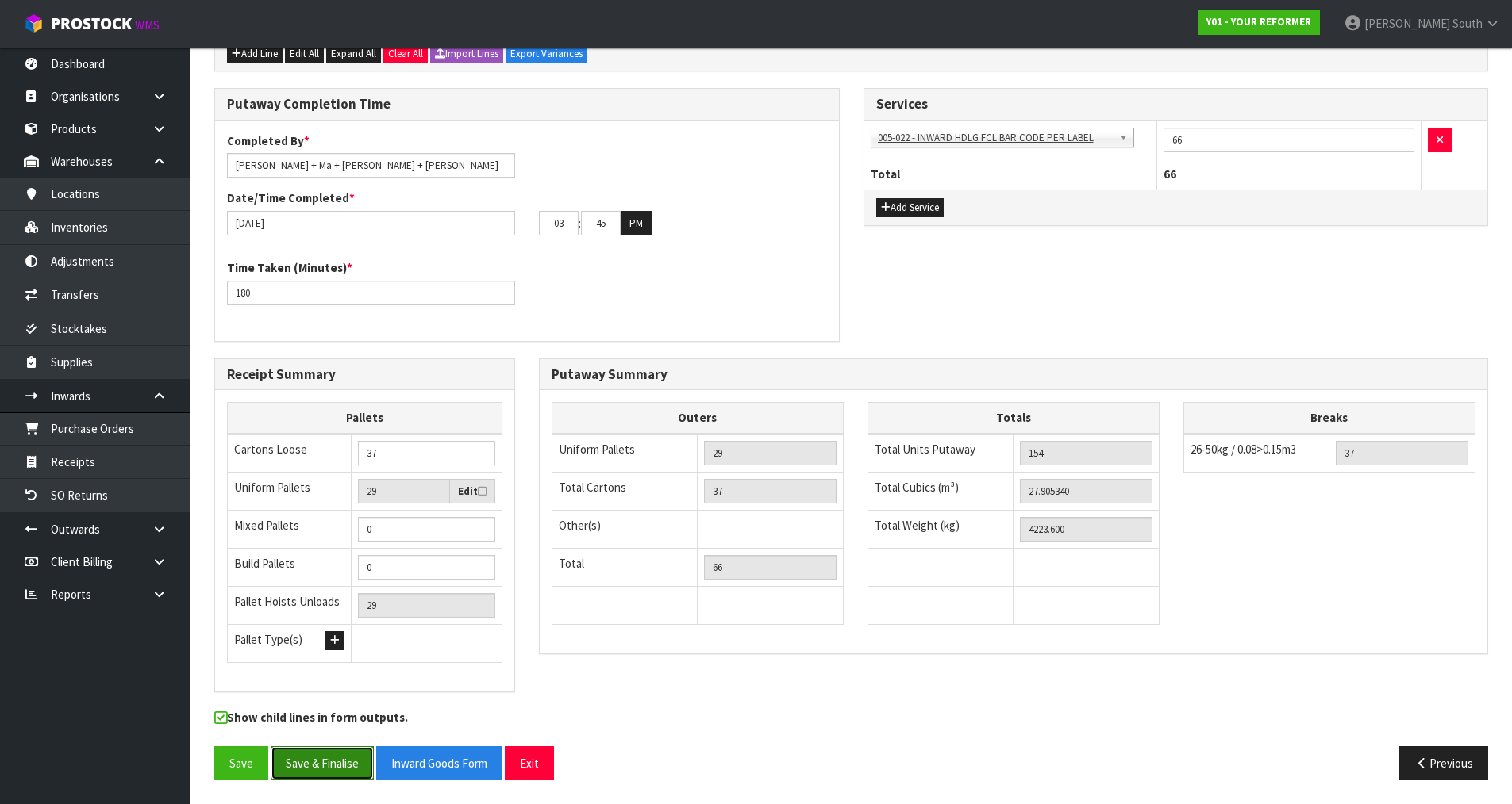
click at [319, 763] on button "Save & Finalise" at bounding box center [322, 763] width 103 height 34
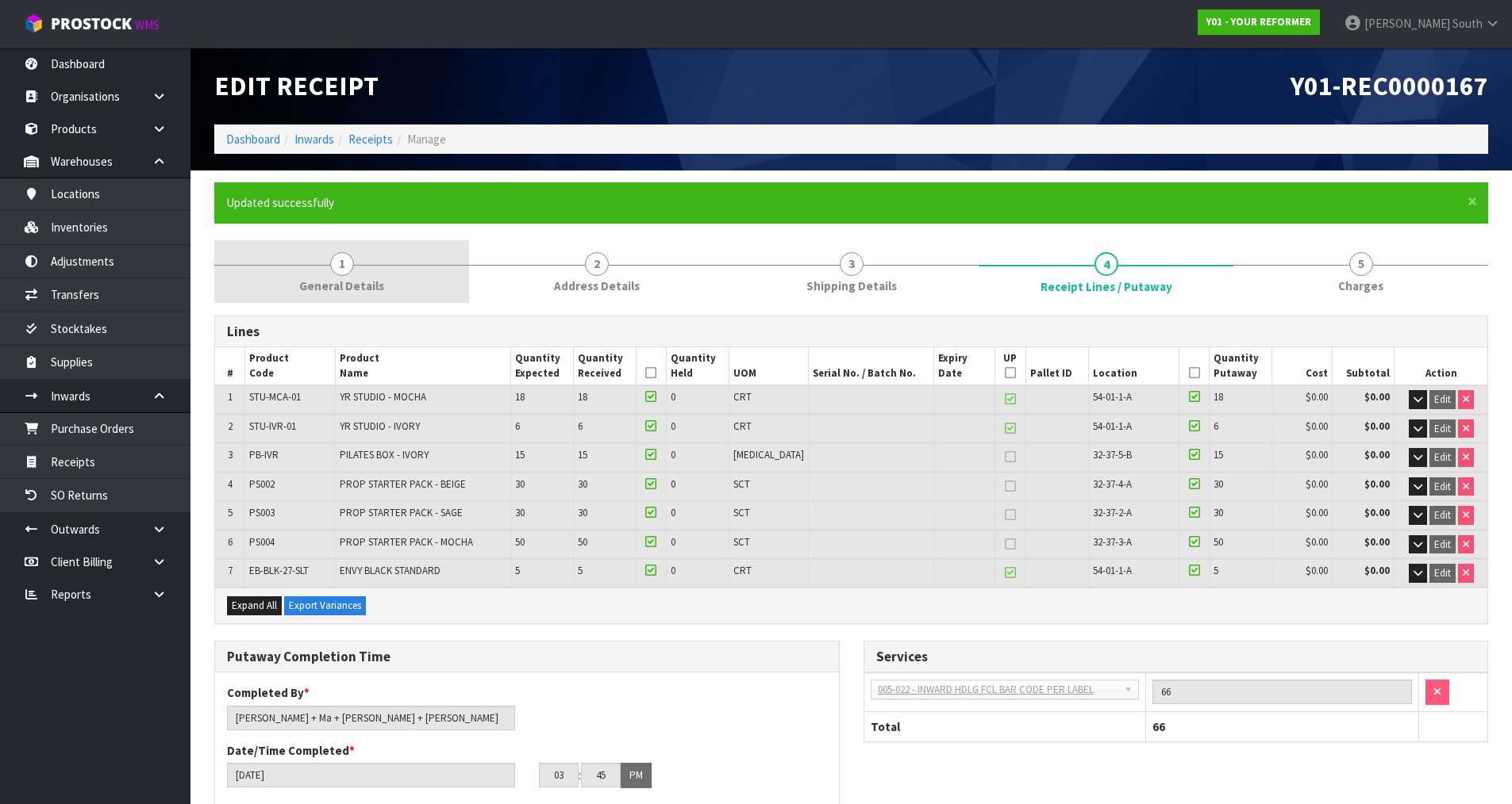
drag, startPoint x: 374, startPoint y: 252, endPoint x: 402, endPoint y: 252, distance: 28.0
click at [374, 252] on link "1 General Details" at bounding box center [341, 271] width 255 height 63
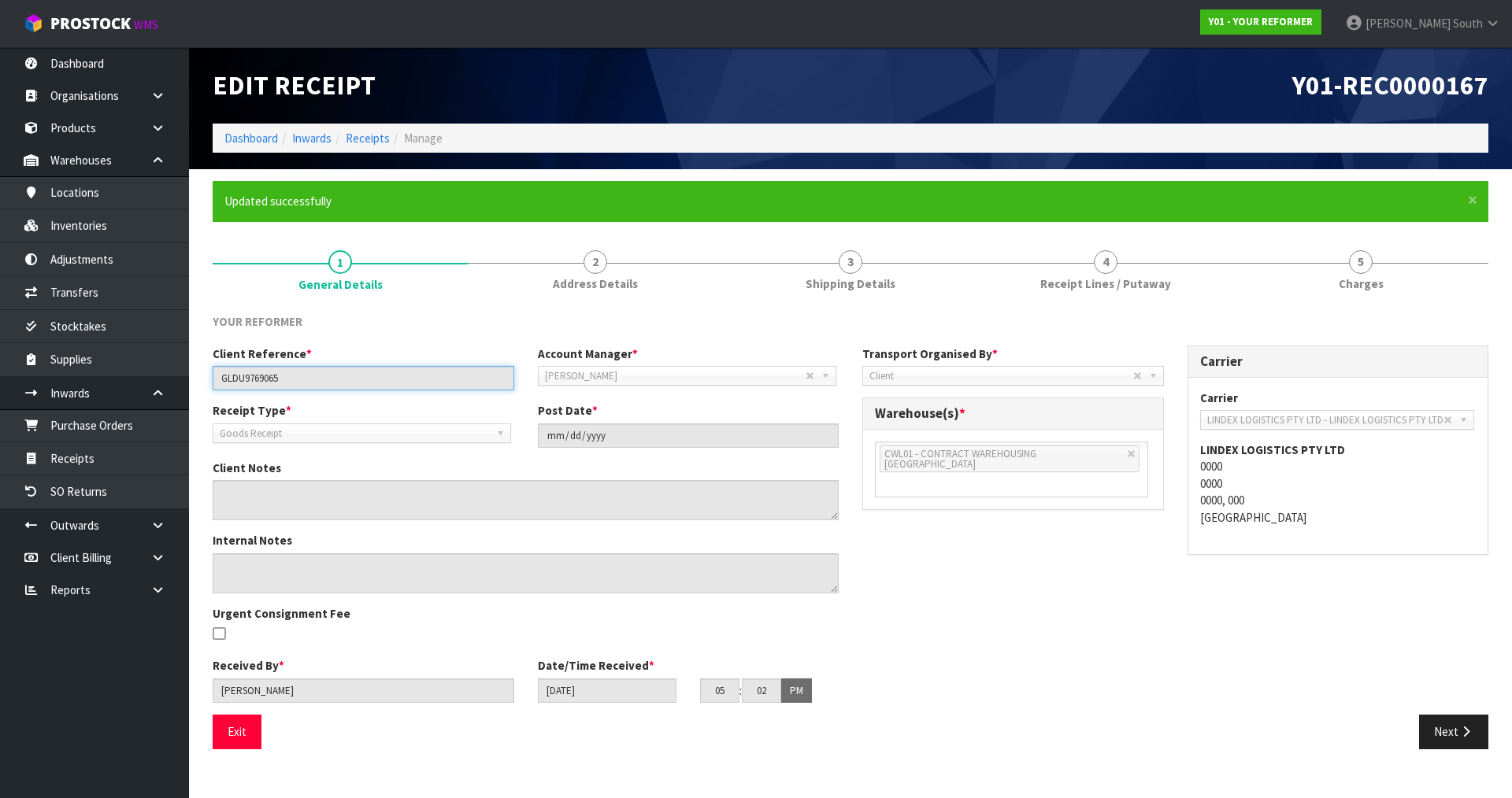
drag, startPoint x: 326, startPoint y: 372, endPoint x: 223, endPoint y: 380, distance: 103.3
click at [217, 382] on input "GLDU9769065" at bounding box center [363, 378] width 301 height 25
click at [517, 319] on div "YOUR REFORMER" at bounding box center [363, 323] width 325 height 20
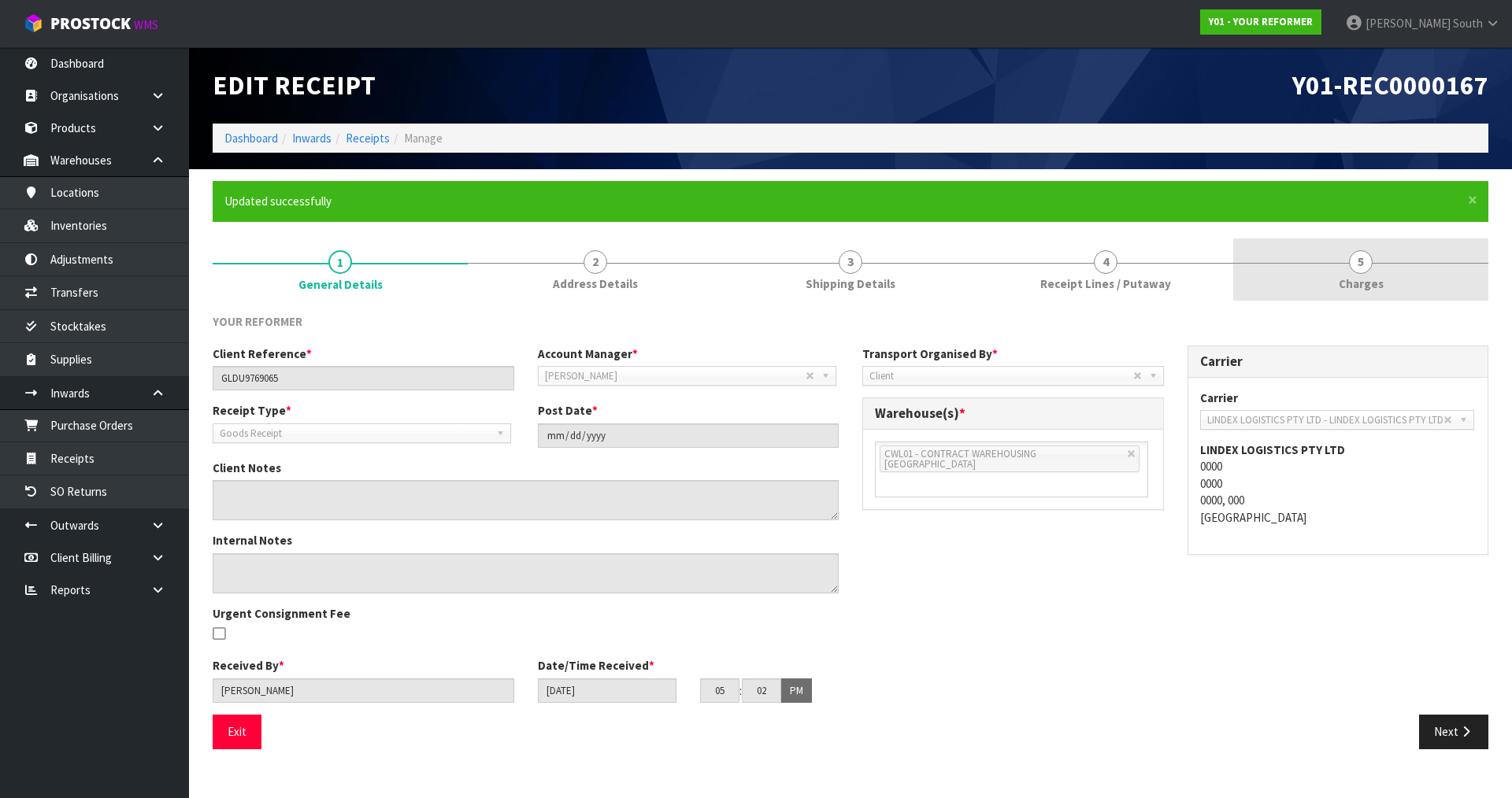
click at [1286, 276] on link "5 [GEOGRAPHIC_DATA]" at bounding box center [1361, 269] width 255 height 62
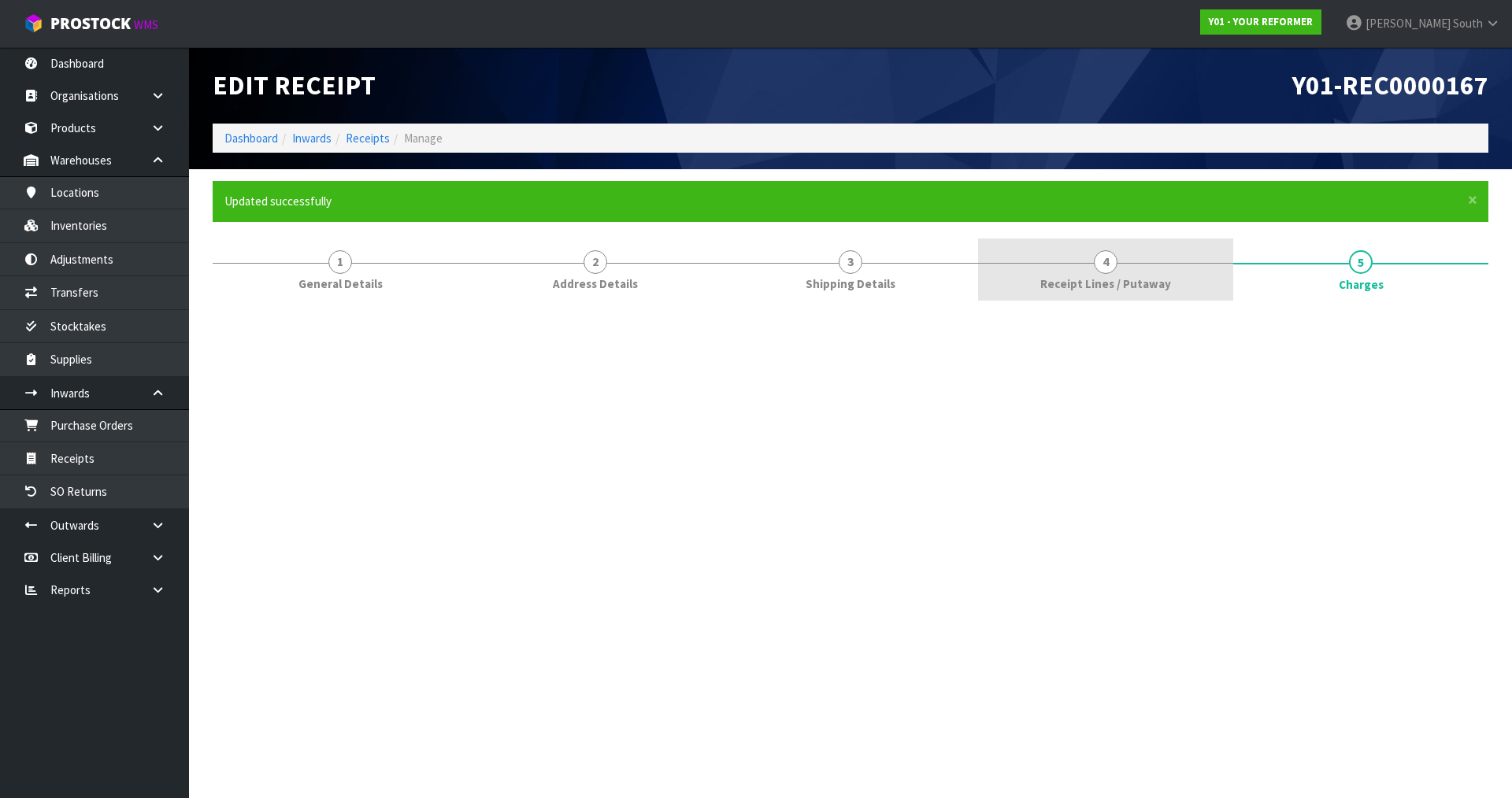
click at [1160, 274] on link "4 Receipt Lines / Putaway" at bounding box center [1106, 269] width 255 height 62
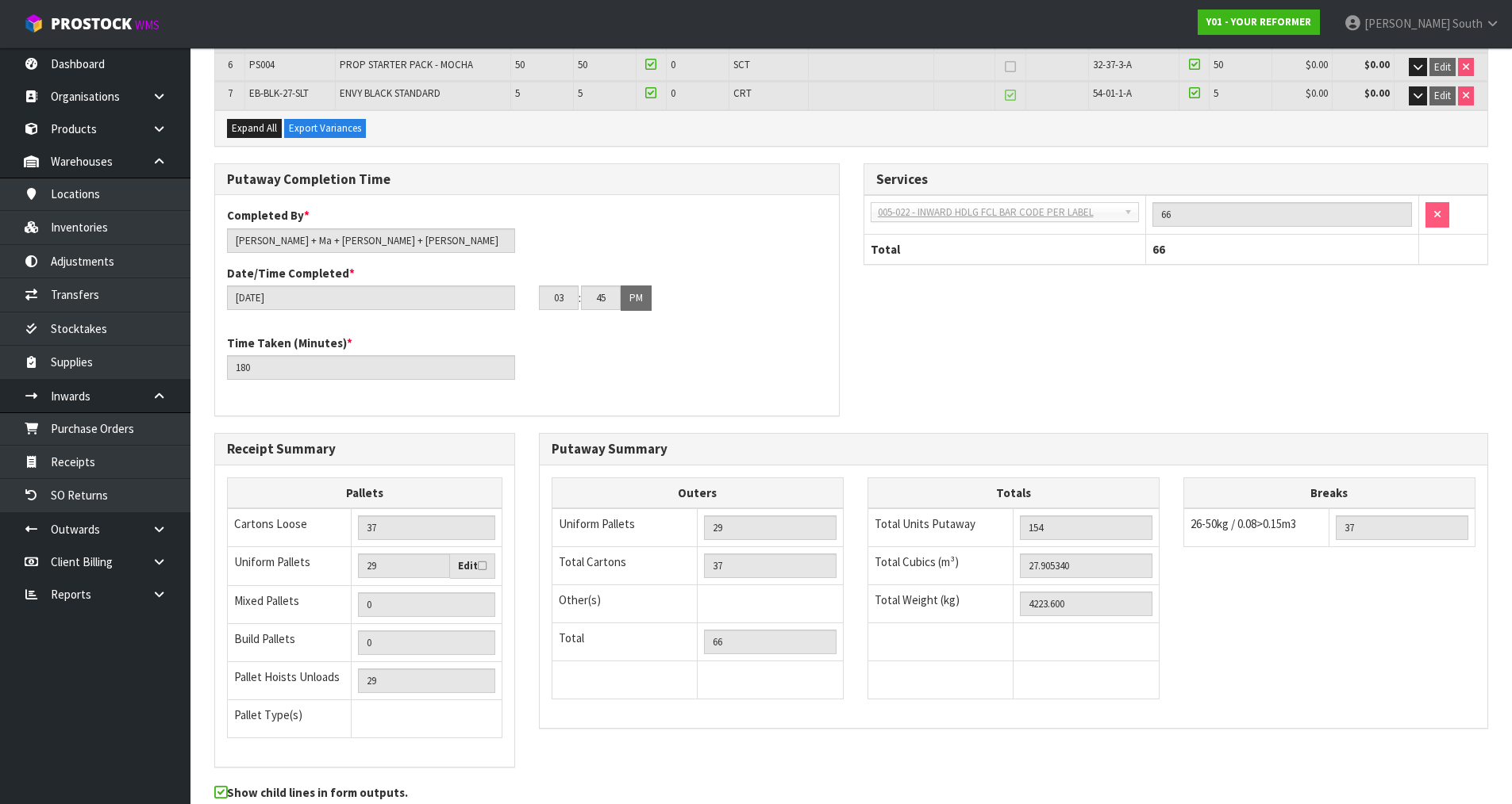
scroll to position [553, 0]
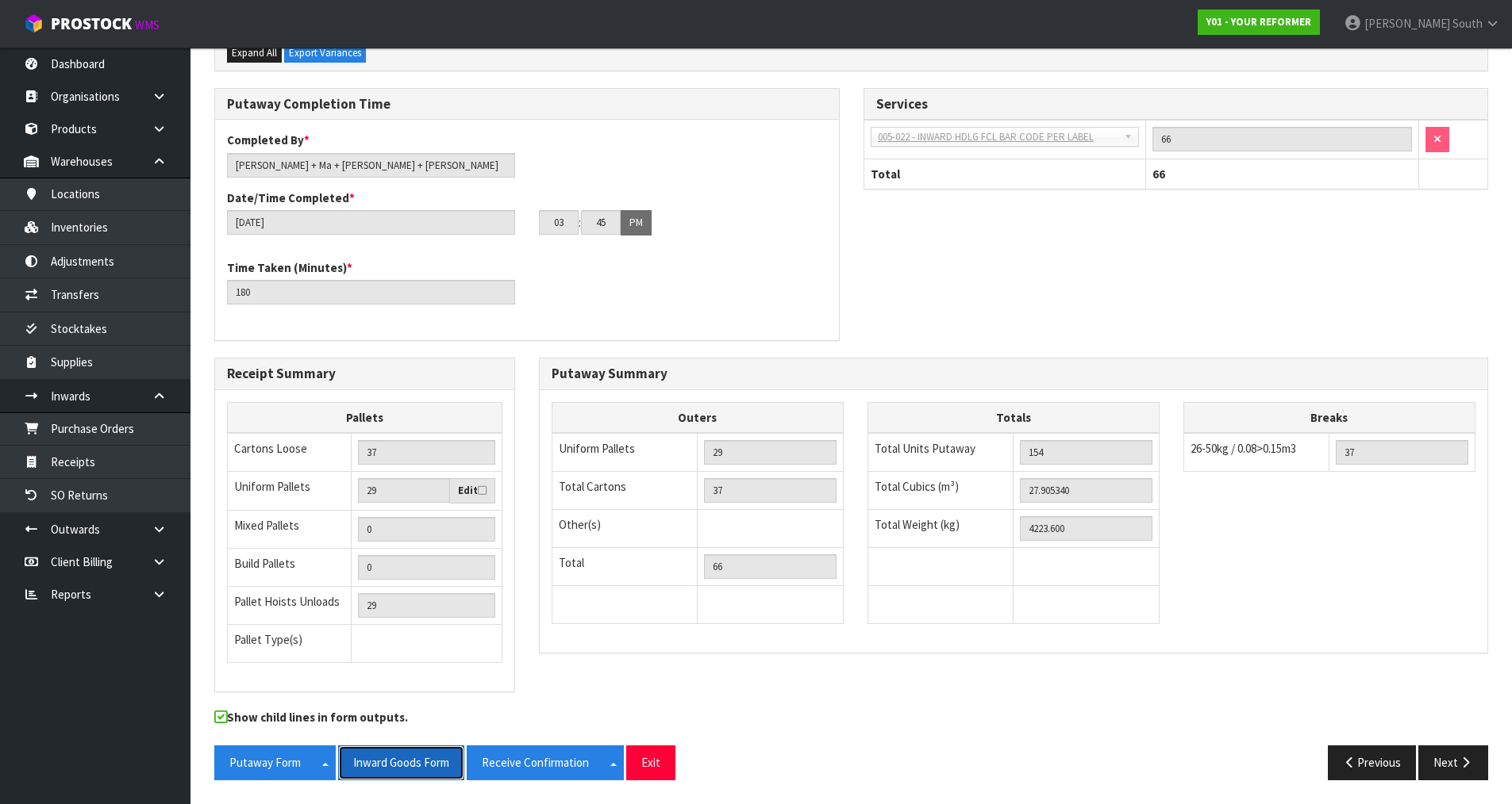
click at [426, 762] on button "Inward Goods Form" at bounding box center [401, 762] width 126 height 34
click at [1279, 256] on div "Putaway Completion Time Completed By * [PERSON_NAME] + Ma + [PERSON_NAME] + [PE…" at bounding box center [850, 223] width 1298 height 270
click at [1451, 754] on button "Next" at bounding box center [1453, 762] width 70 height 34
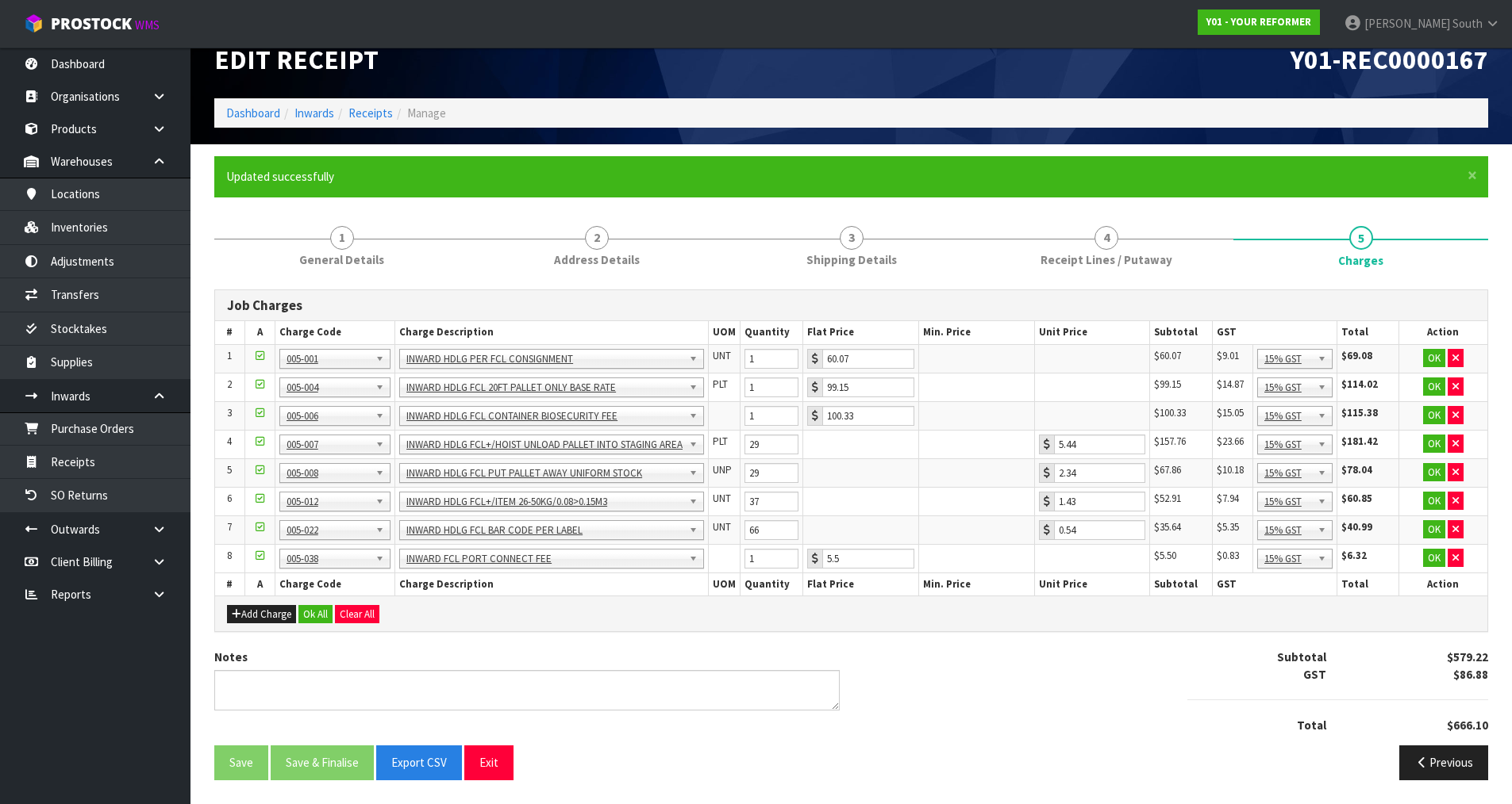
scroll to position [0, 0]
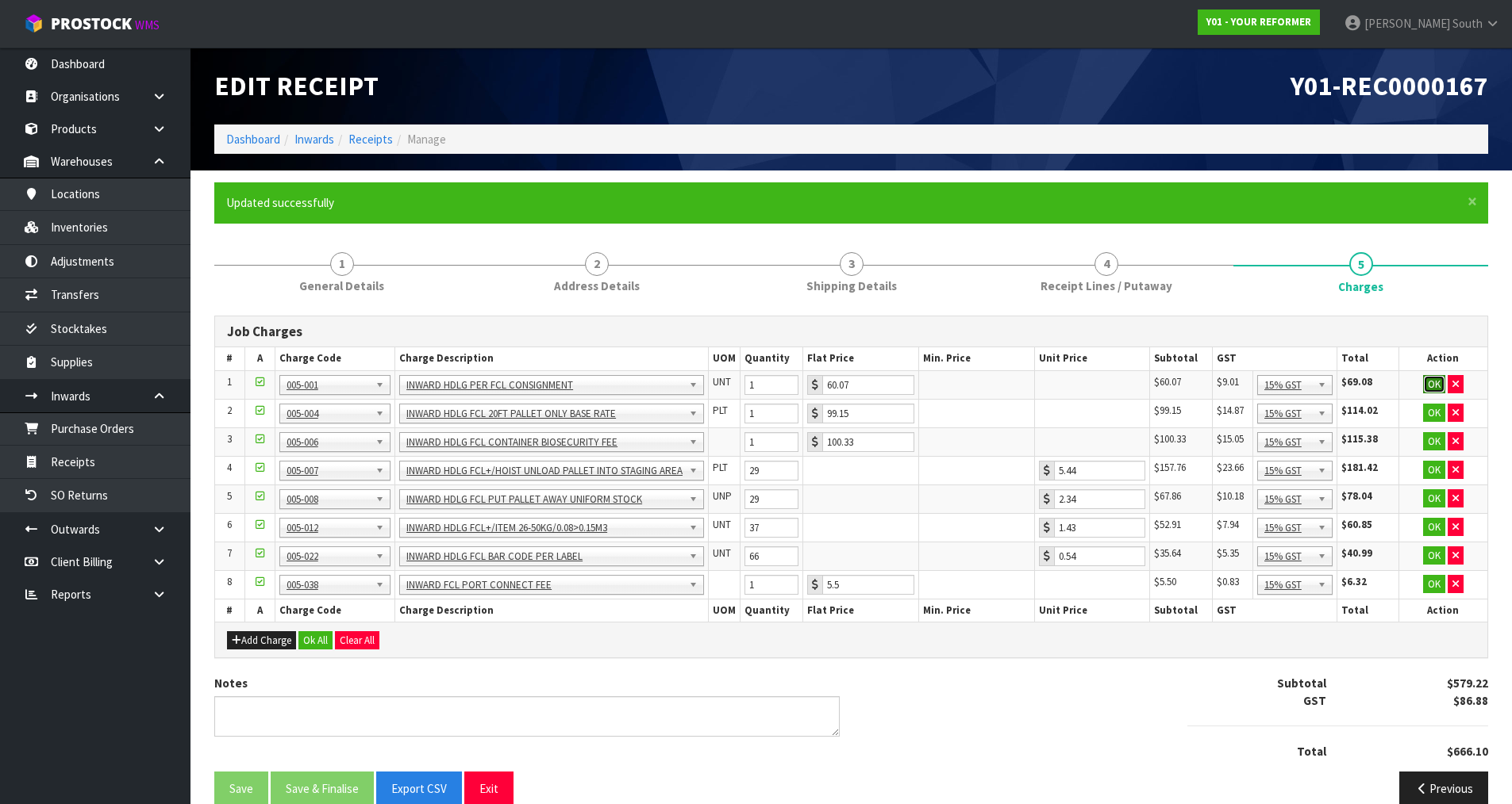
click at [1435, 384] on button "OK" at bounding box center [1434, 384] width 22 height 19
click at [1431, 407] on button "OK" at bounding box center [1434, 411] width 22 height 19
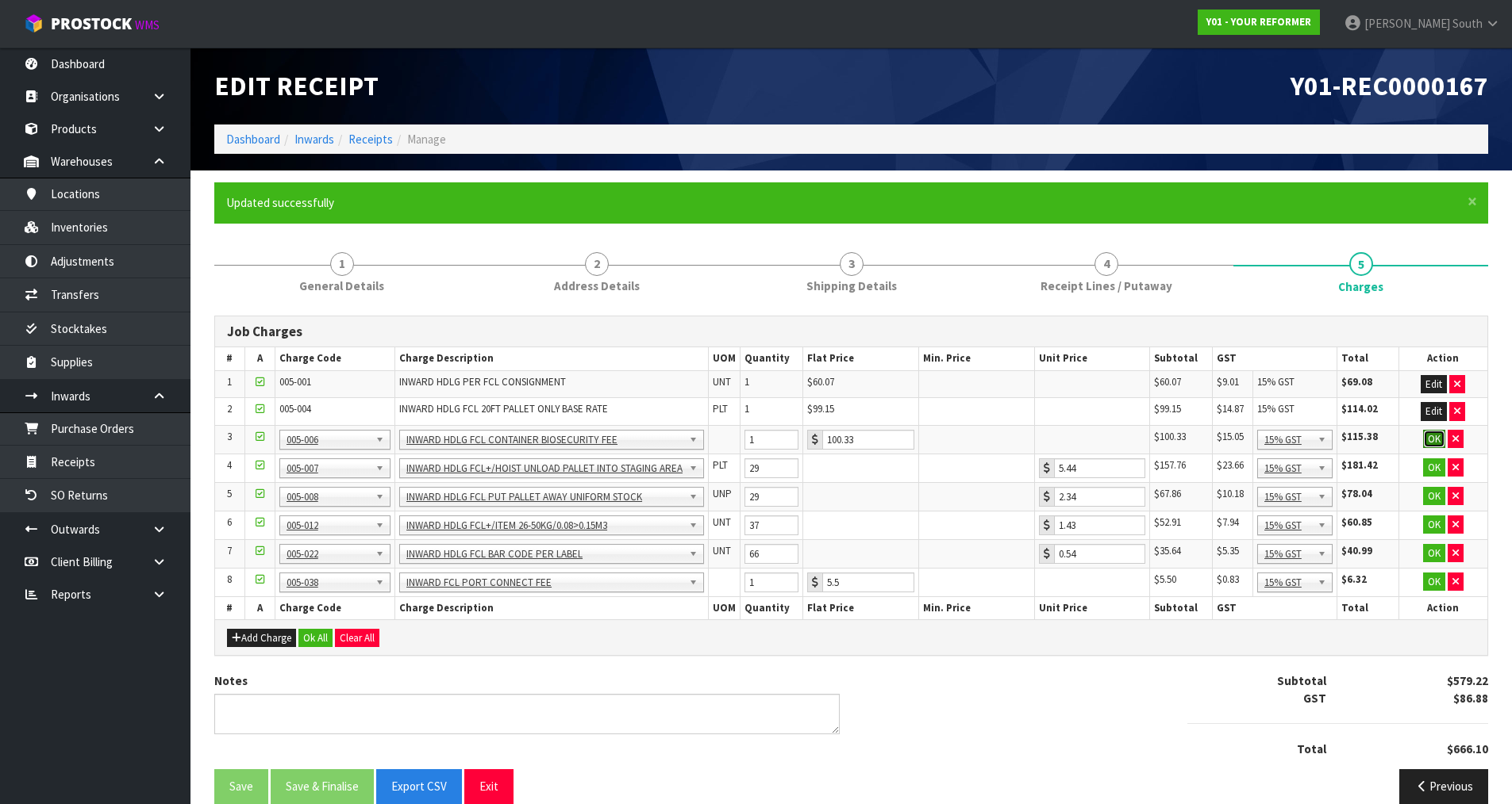
click at [1434, 430] on button "OK" at bounding box center [1434, 439] width 22 height 19
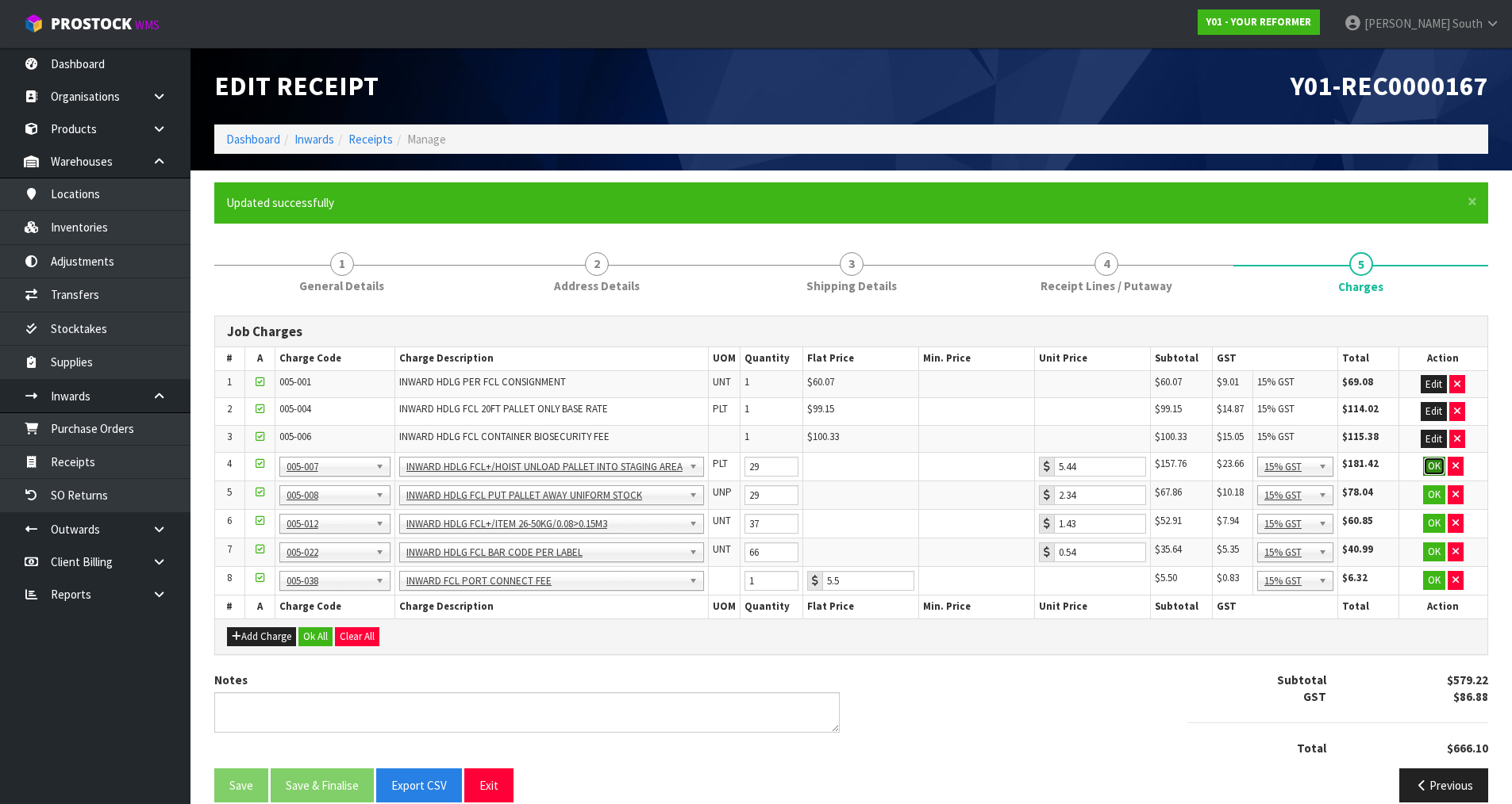
click at [1436, 466] on button "OK" at bounding box center [1434, 466] width 22 height 19
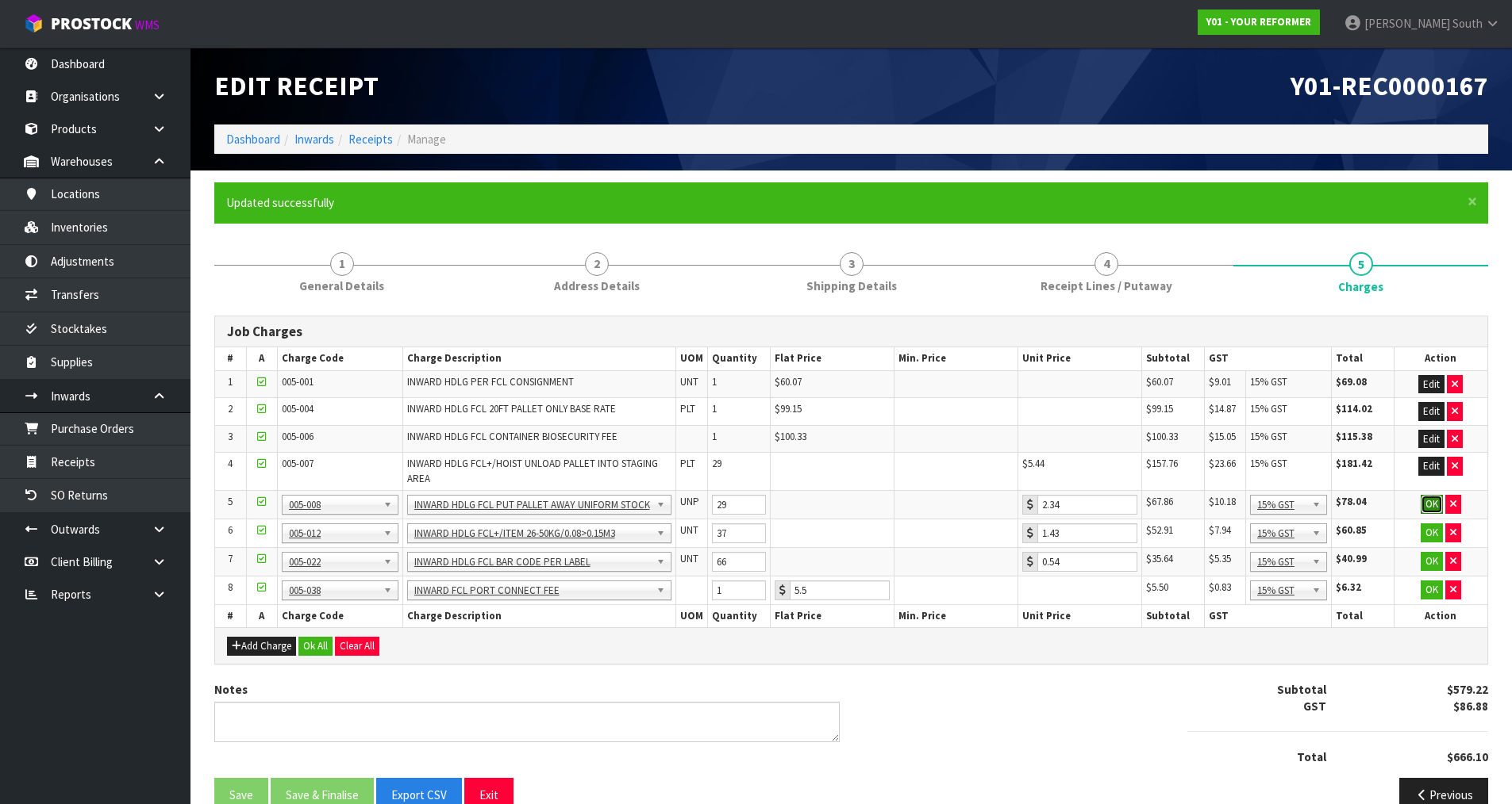
click at [1426, 505] on button "OK" at bounding box center [1431, 504] width 22 height 19
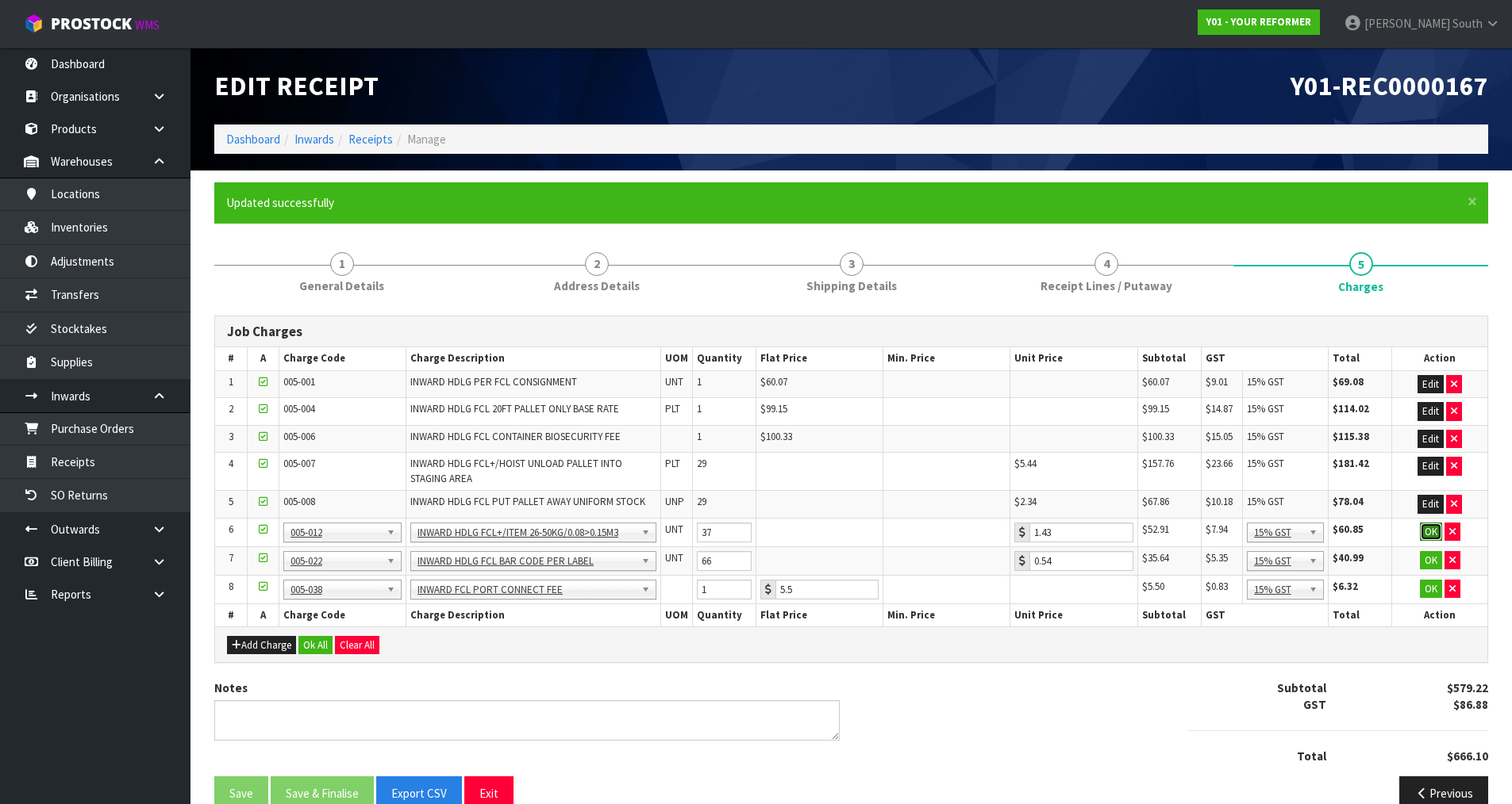
click at [1429, 533] on button "OK" at bounding box center [1430, 532] width 22 height 19
click at [1429, 553] on button "OK" at bounding box center [1430, 559] width 22 height 19
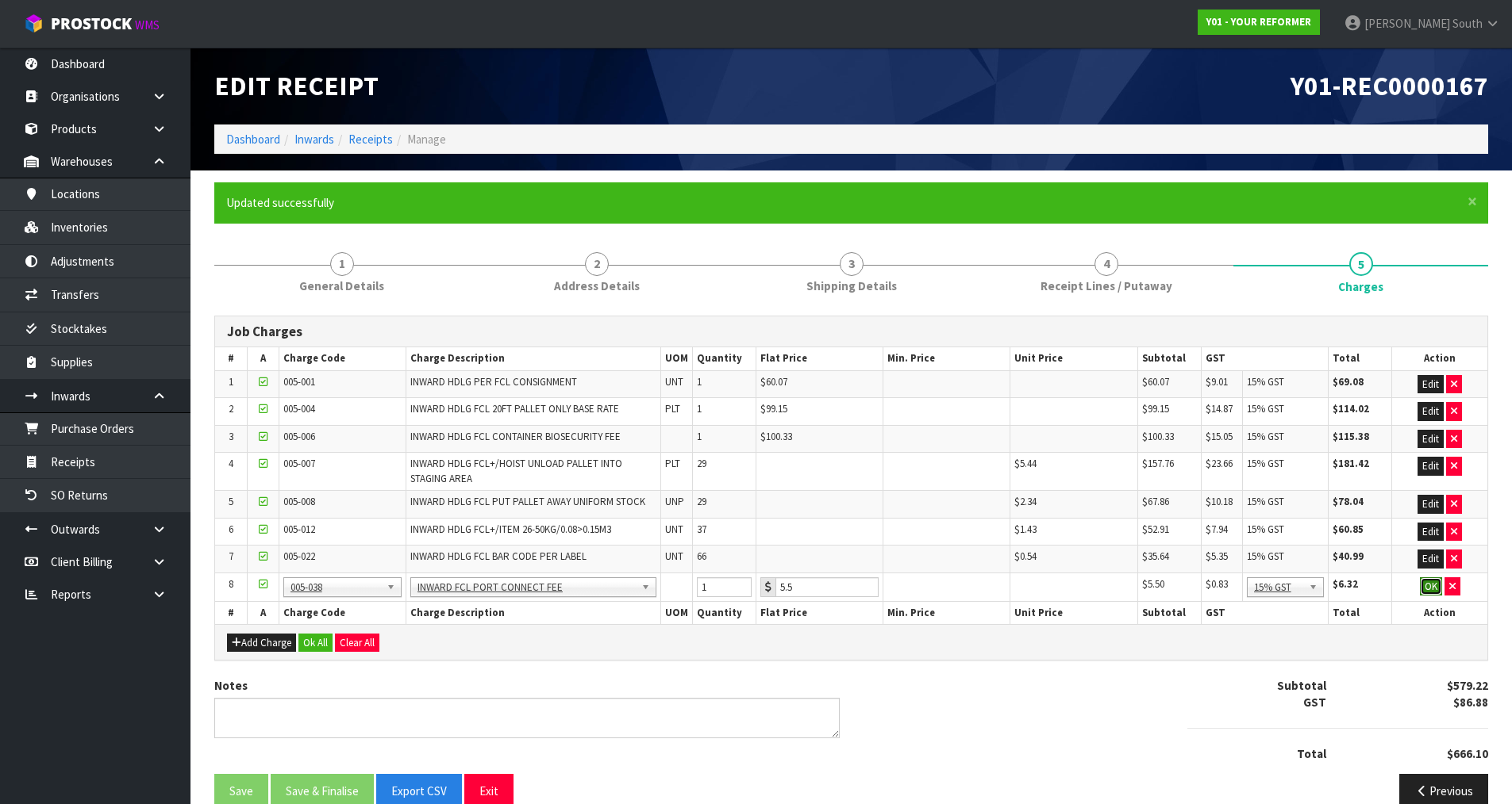
click at [1427, 587] on button "OK" at bounding box center [1430, 586] width 22 height 19
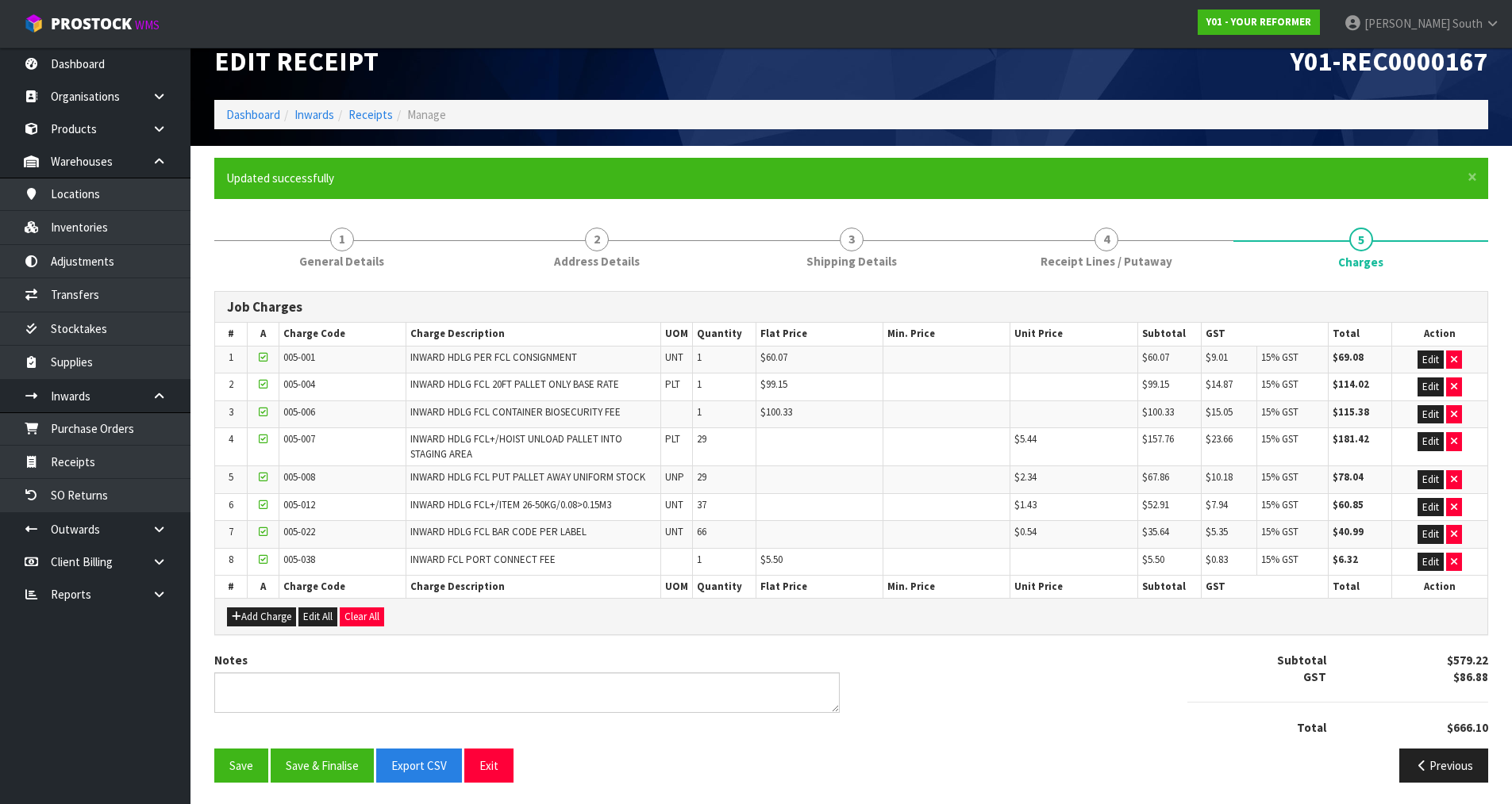
scroll to position [27, 0]
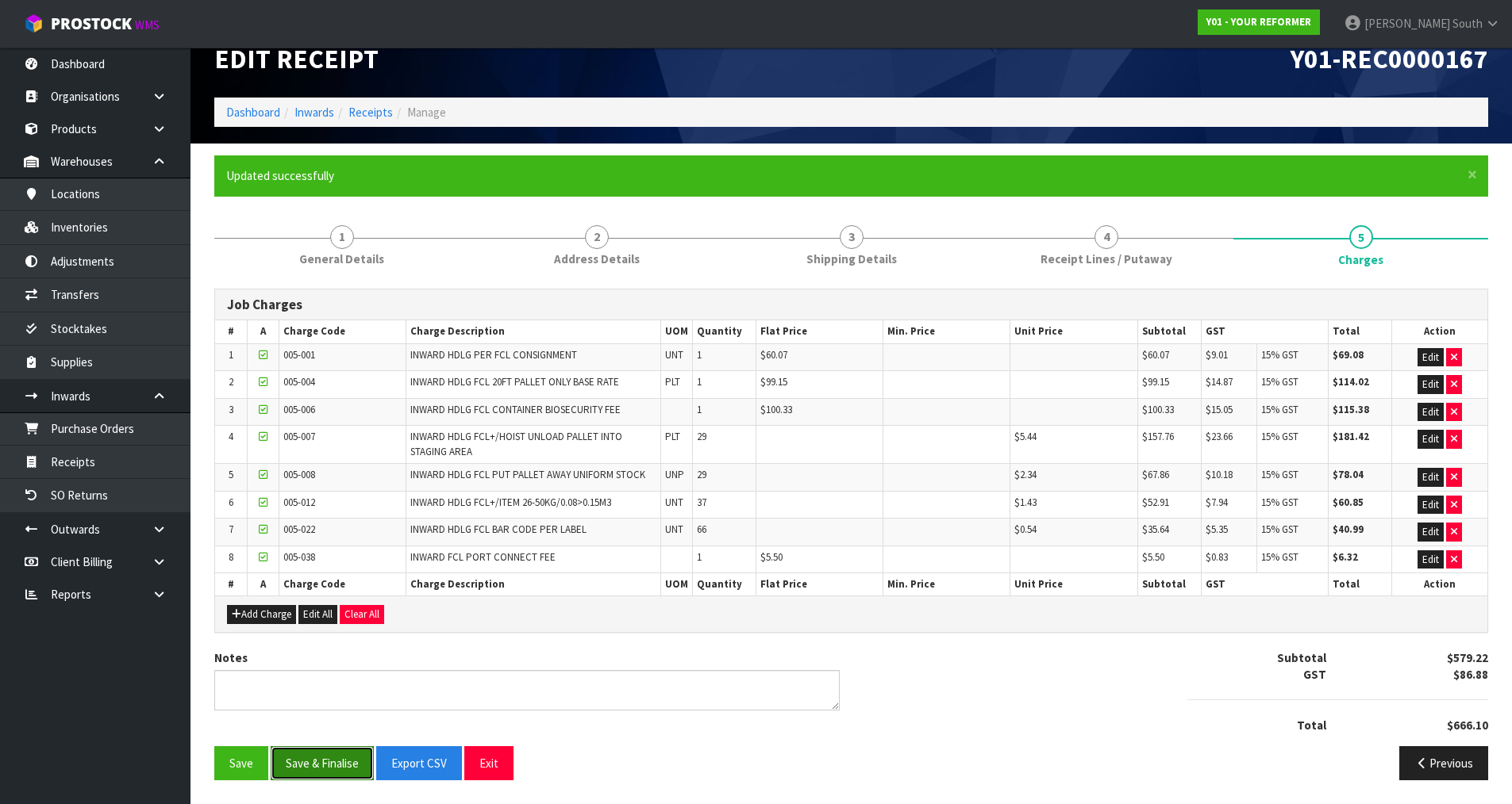
click at [318, 766] on button "Save & Finalise" at bounding box center [322, 763] width 103 height 34
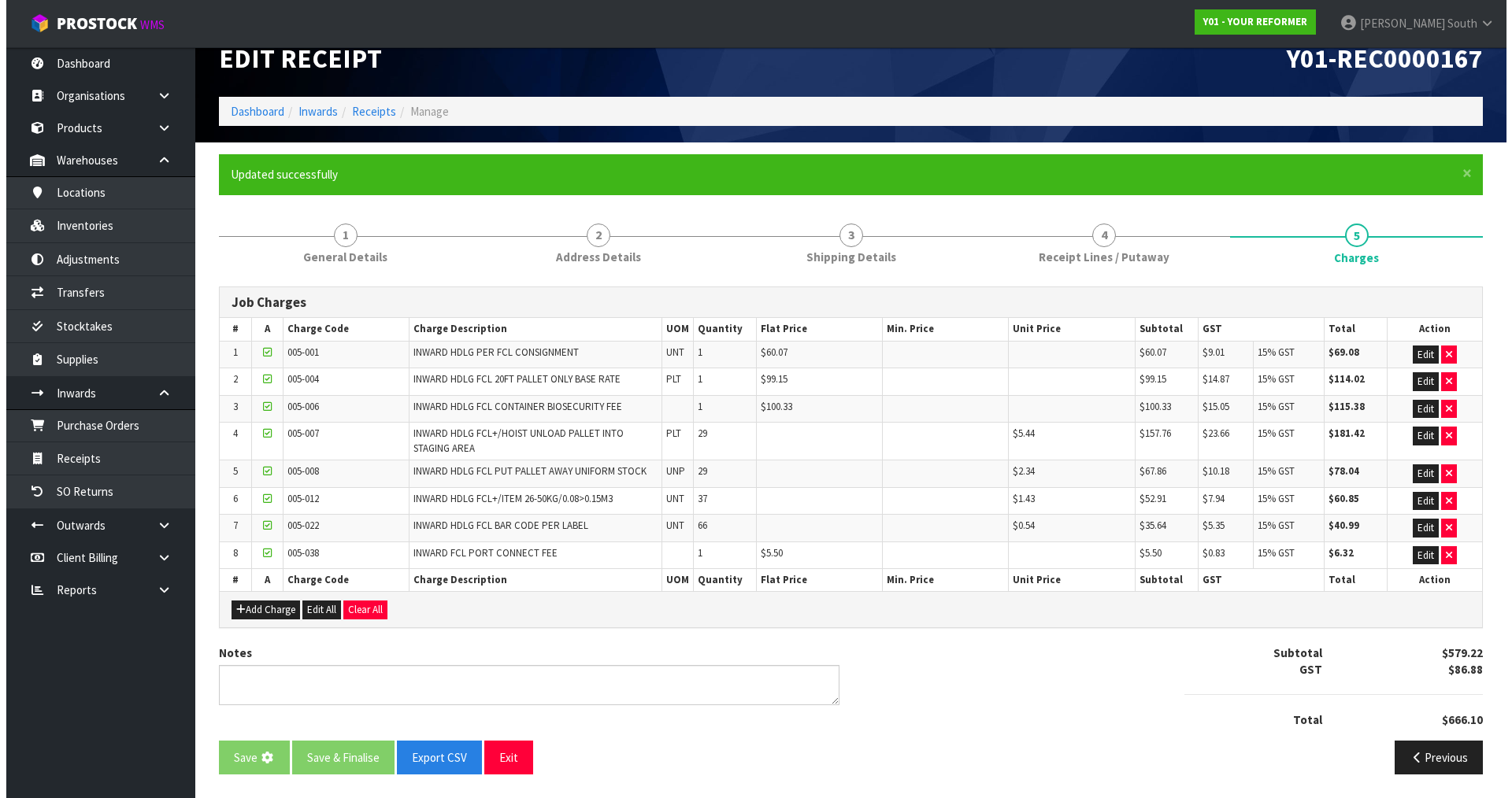
scroll to position [0, 0]
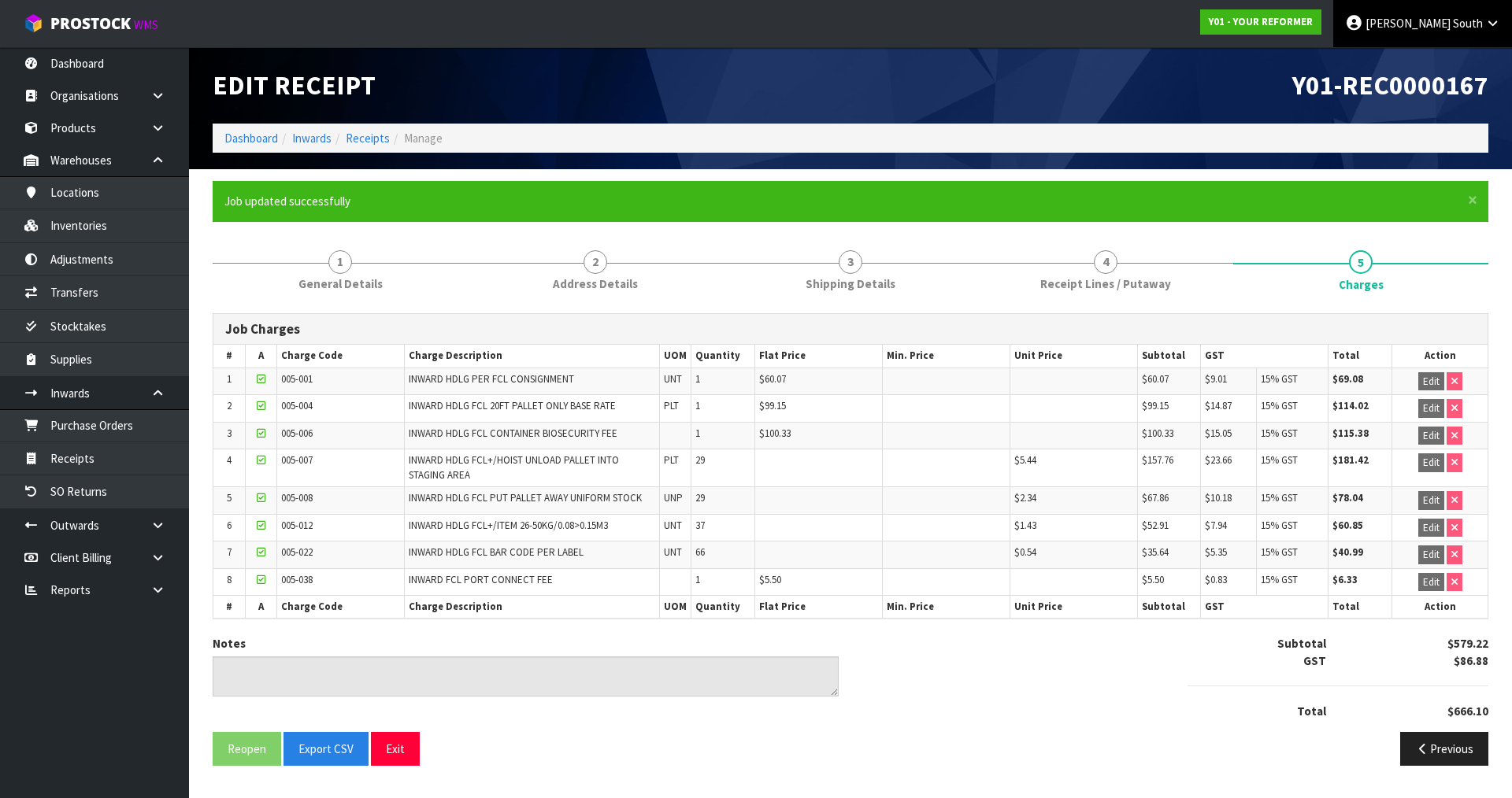
click at [1447, 20] on span "[PERSON_NAME]" at bounding box center [1408, 23] width 85 height 15
click at [1451, 66] on link "Logout" at bounding box center [1449, 62] width 124 height 21
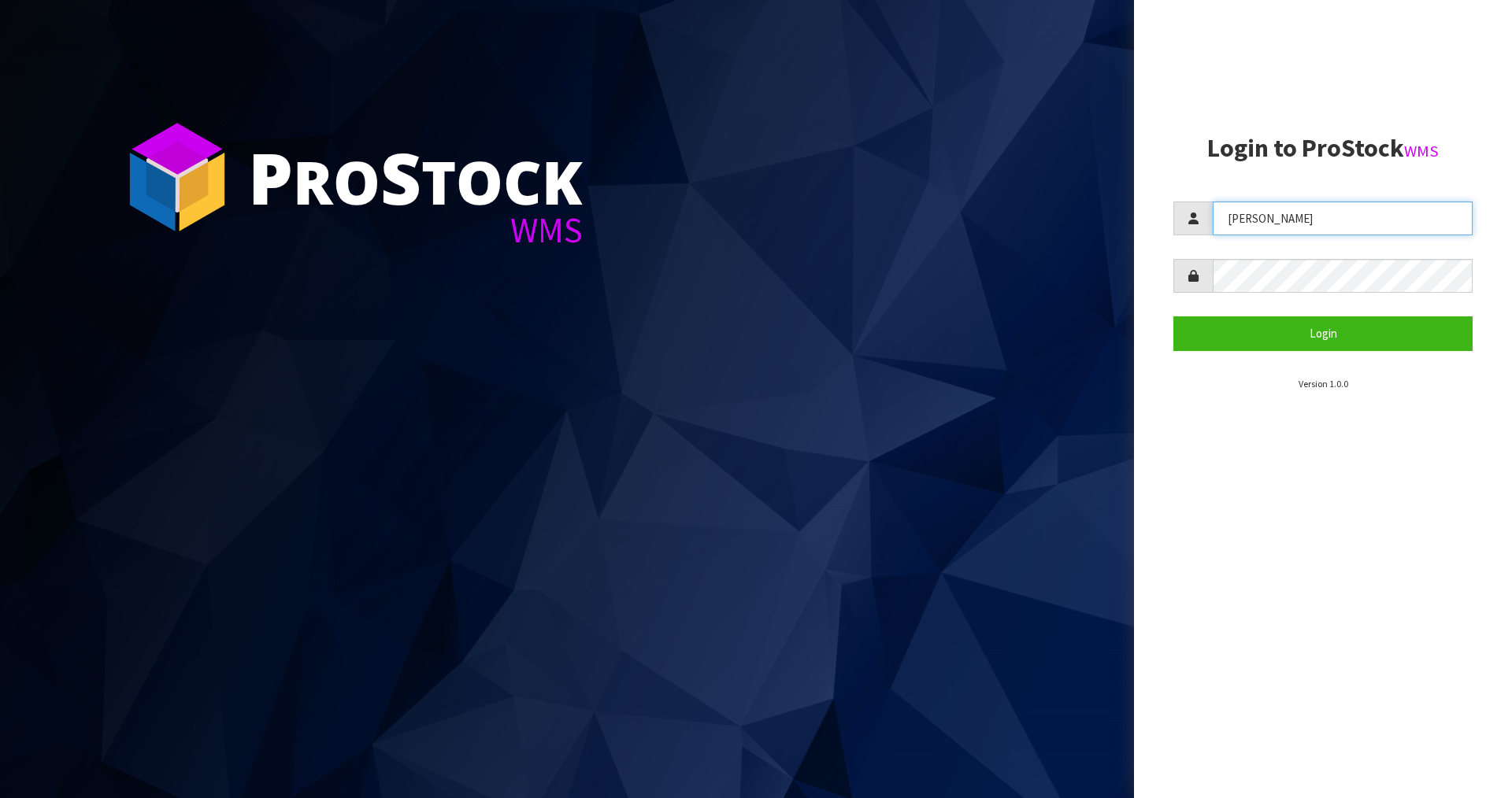
click at [1281, 220] on input "[PERSON_NAME]" at bounding box center [1343, 218] width 260 height 34
type input "Mana"
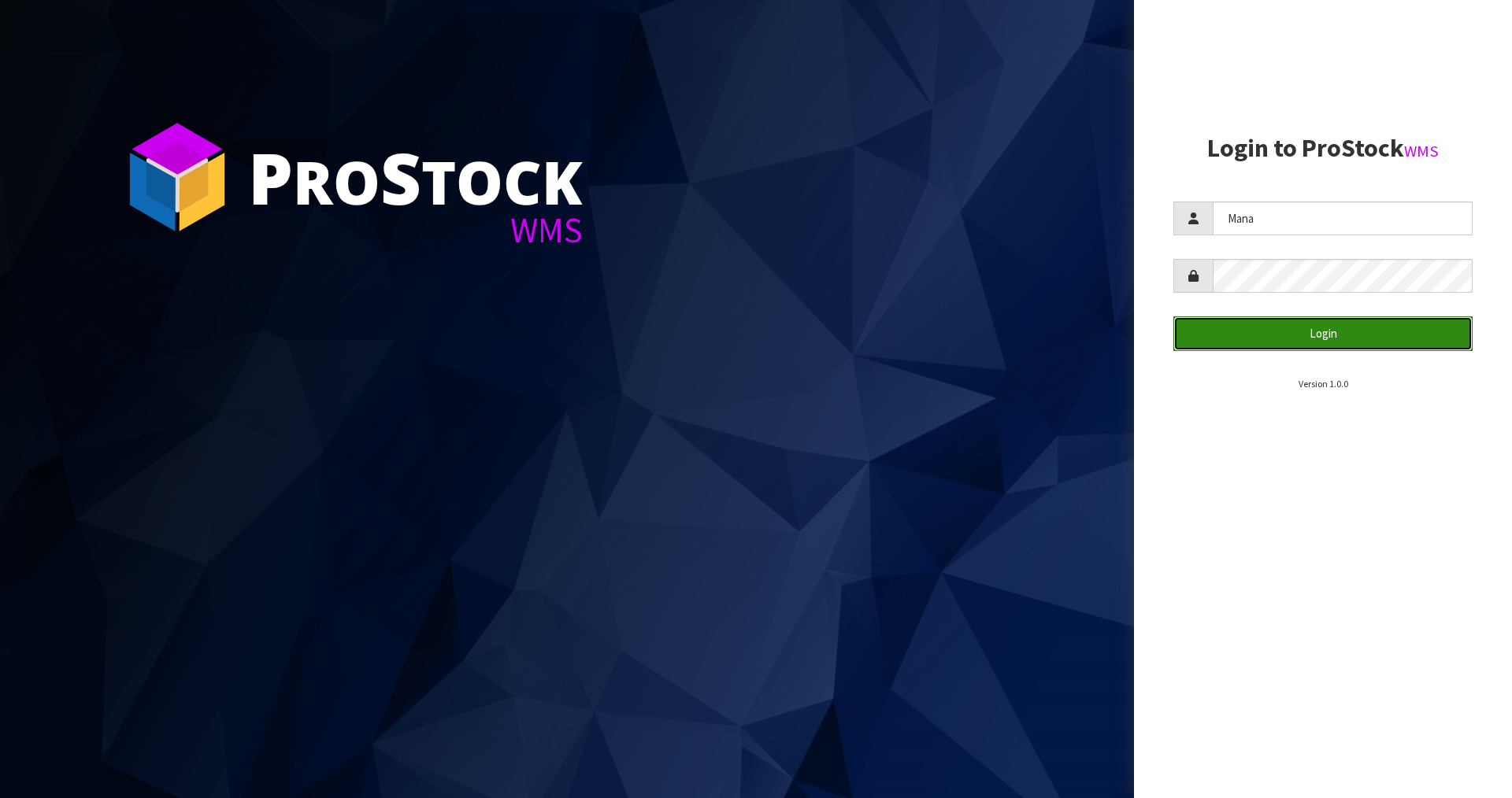
click at [1271, 332] on button "Login" at bounding box center [1323, 333] width 300 height 34
